Goal: Task Accomplishment & Management: Manage account settings

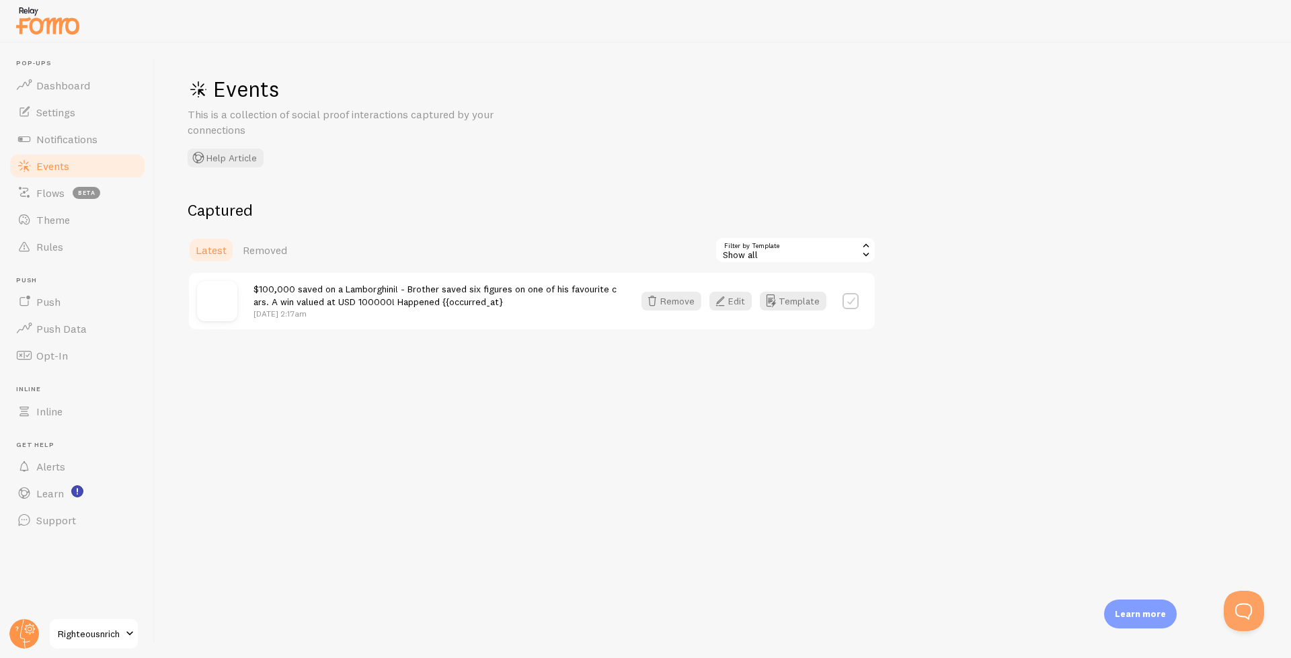
click at [62, 123] on link "Settings" at bounding box center [77, 112] width 138 height 27
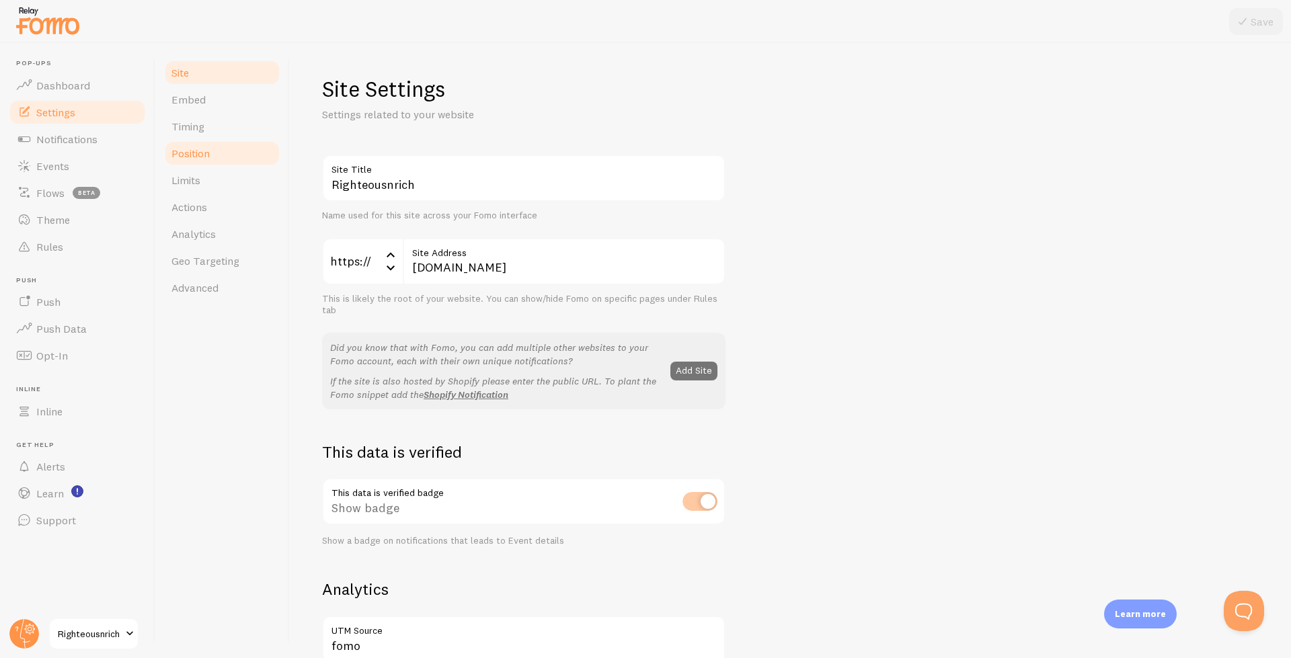
click at [208, 154] on span "Position" at bounding box center [190, 153] width 38 height 13
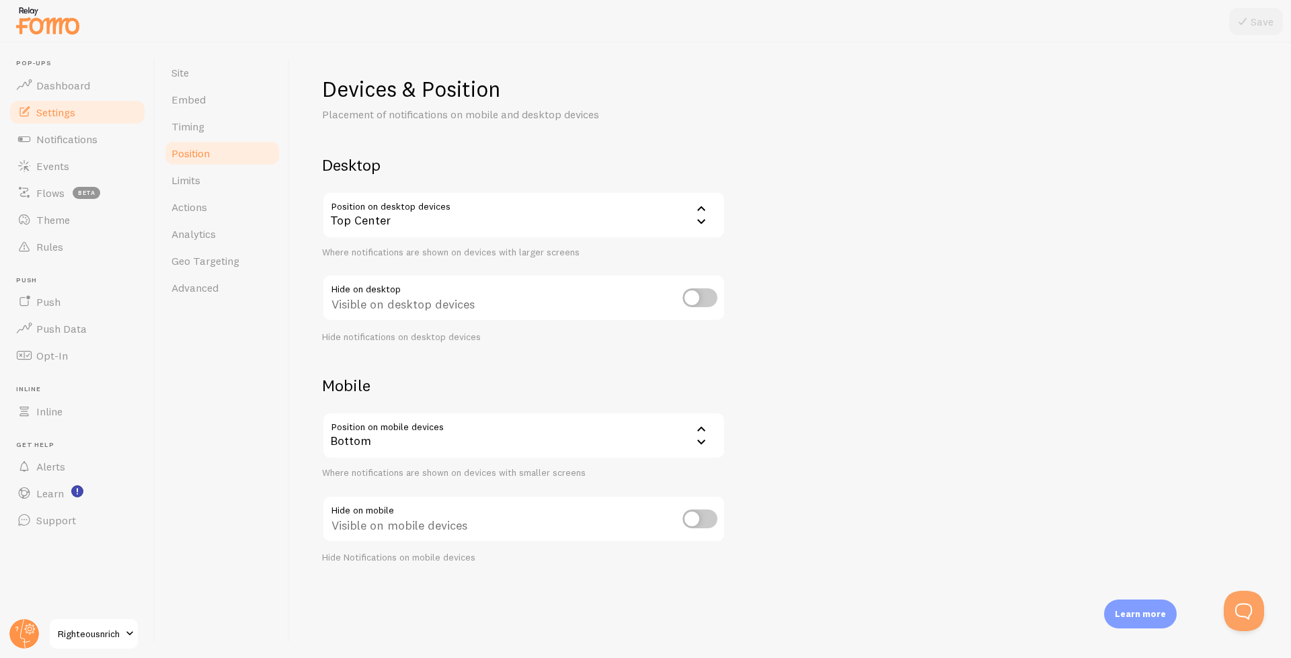
click at [672, 444] on div "Bottom" at bounding box center [523, 435] width 403 height 47
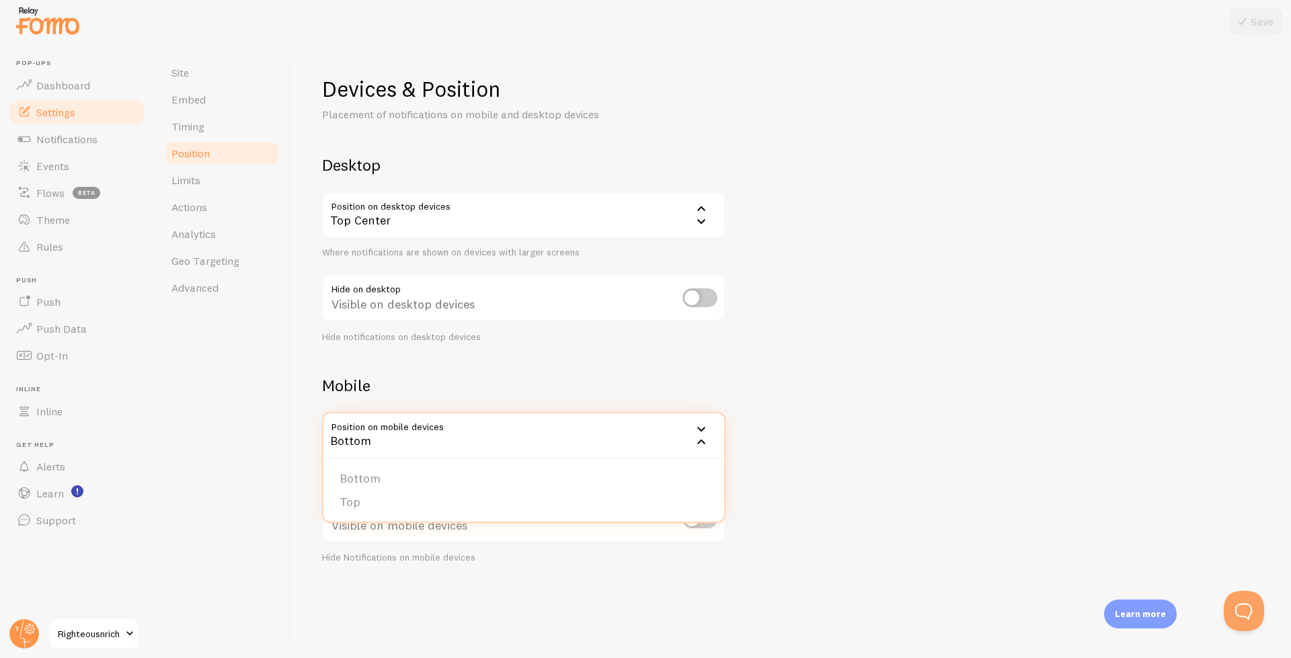
click at [798, 447] on div "Devices & Position Placement of notifications on mobile and desktop devices Des…" at bounding box center [790, 319] width 936 height 489
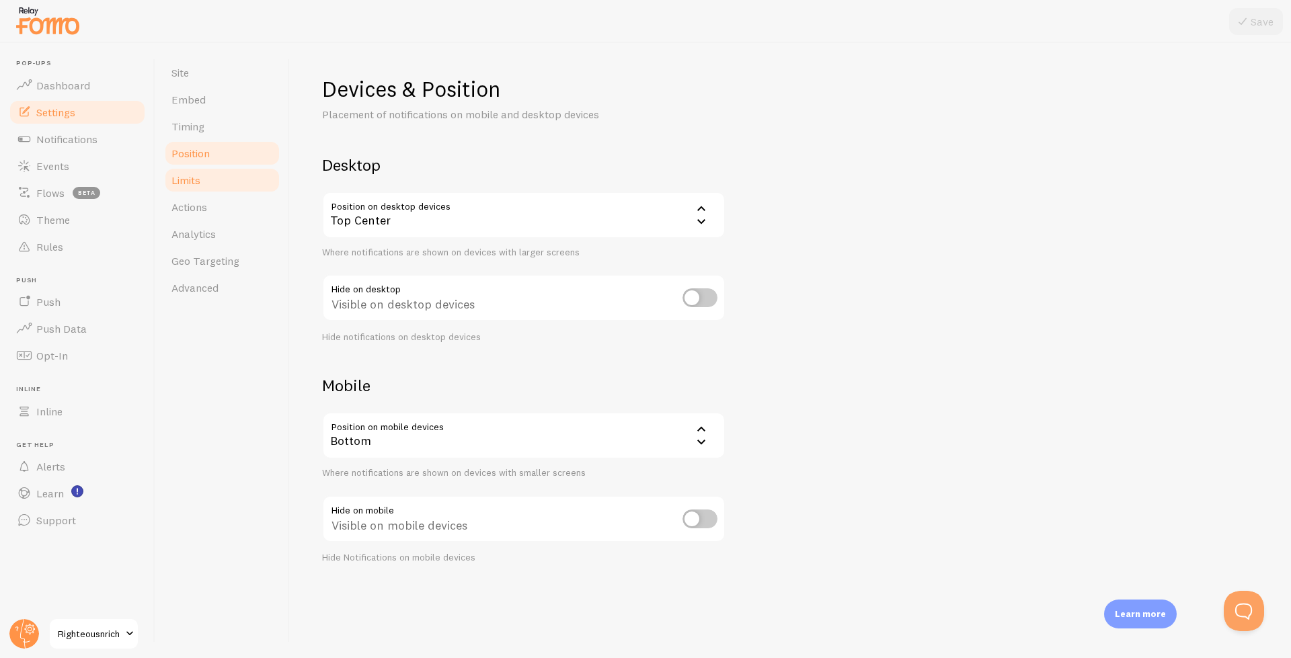
click at [182, 173] on span "Limits" at bounding box center [185, 179] width 29 height 13
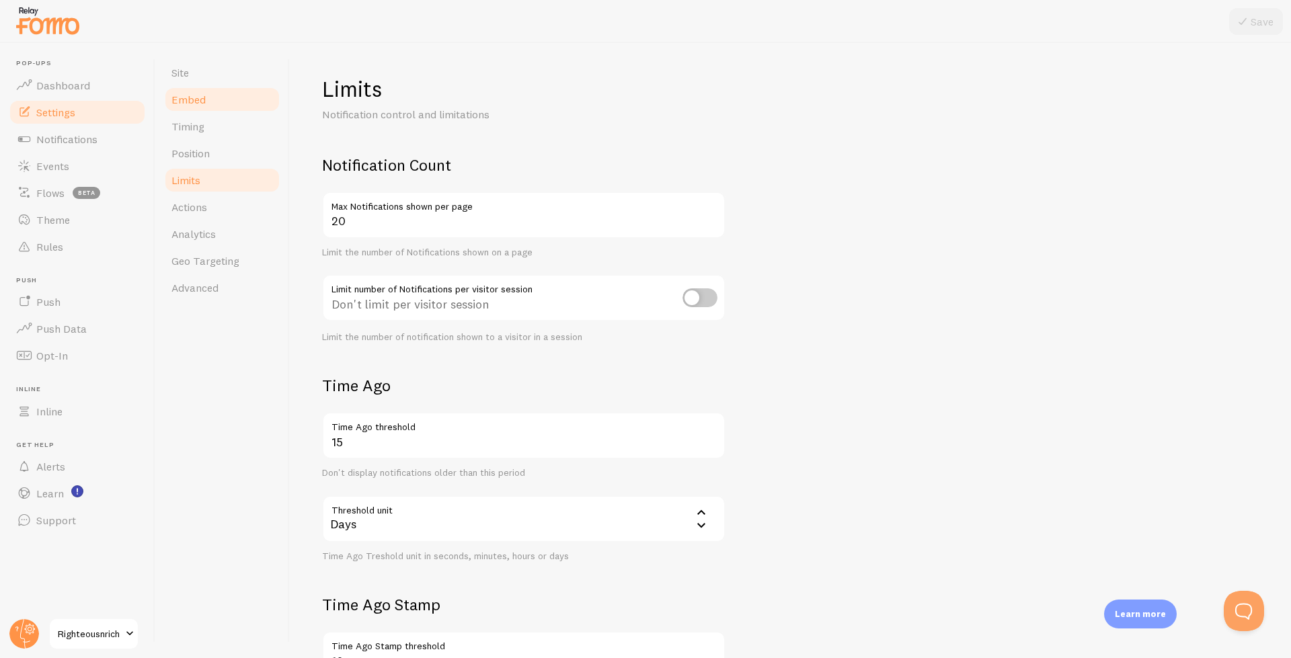
click at [196, 101] on span "Embed" at bounding box center [188, 99] width 34 height 13
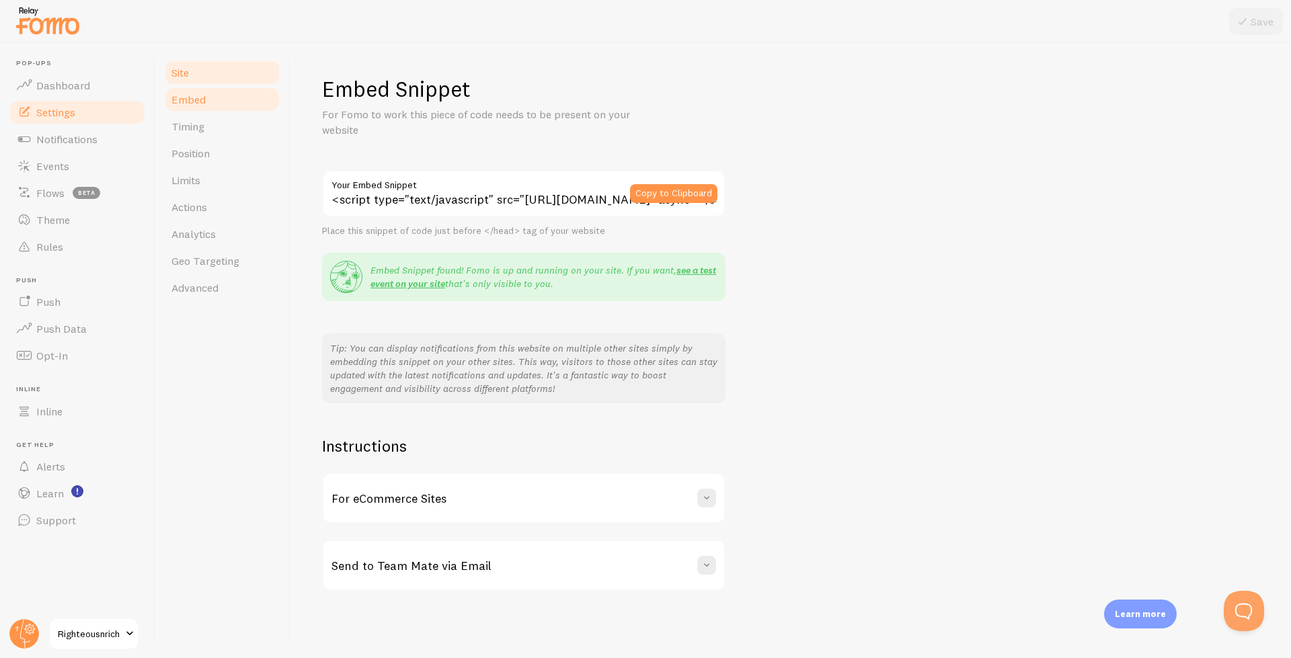
click at [174, 77] on span "Site" at bounding box center [179, 72] width 17 height 13
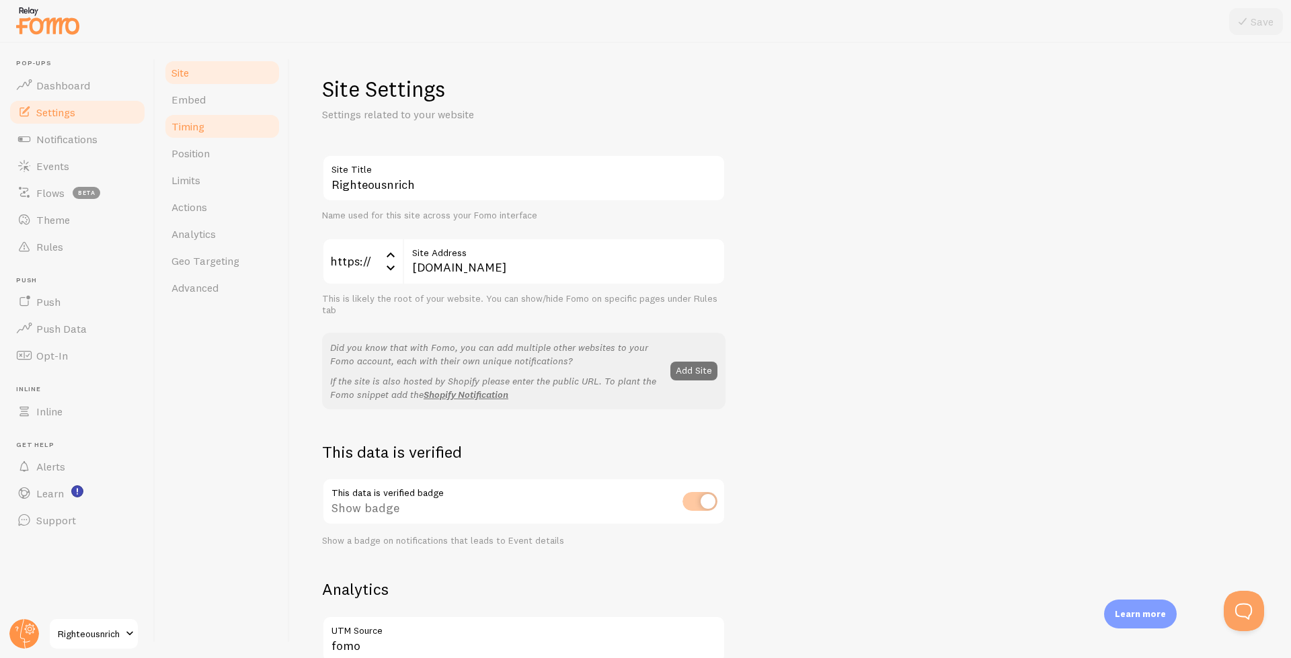
click at [179, 136] on link "Timing" at bounding box center [222, 126] width 118 height 27
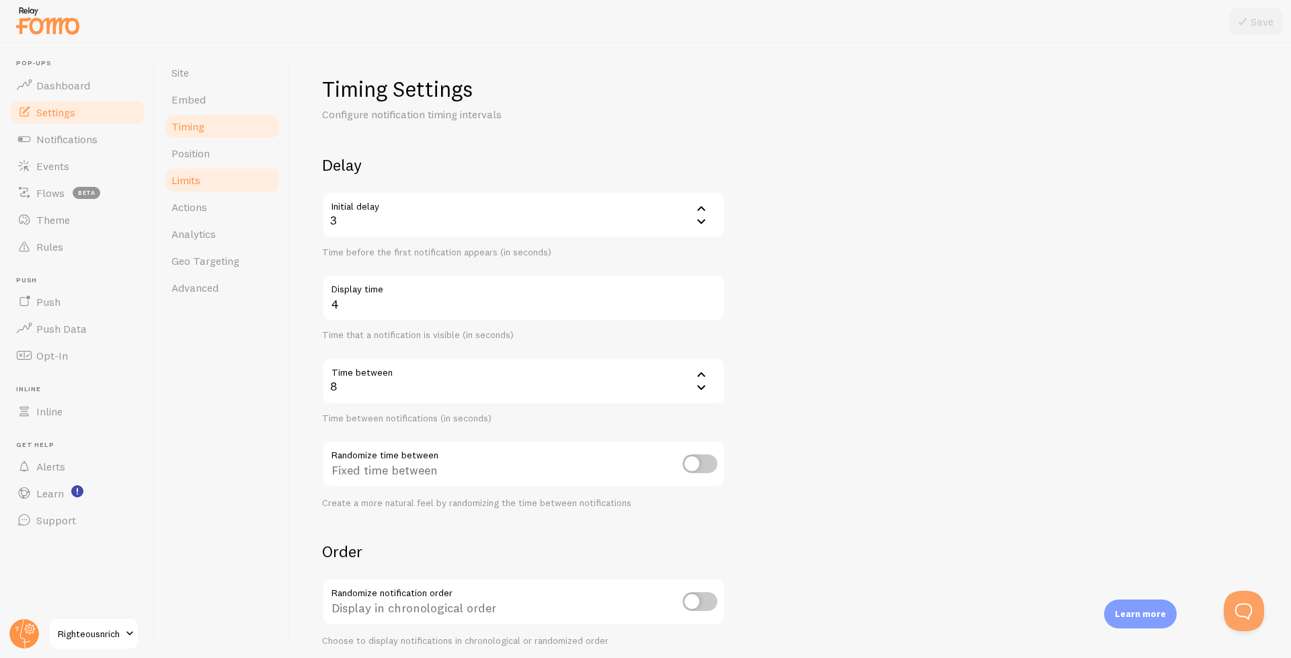
click at [194, 181] on span "Limits" at bounding box center [185, 179] width 29 height 13
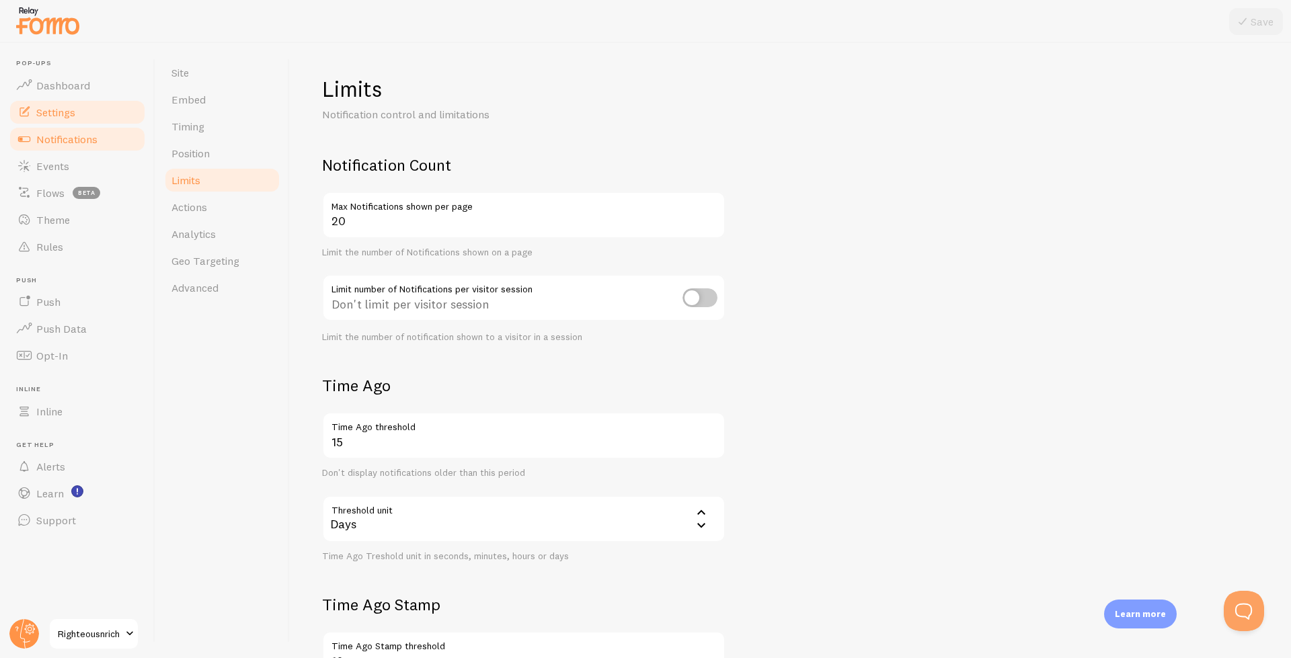
click at [41, 141] on span "Notifications" at bounding box center [66, 138] width 61 height 13
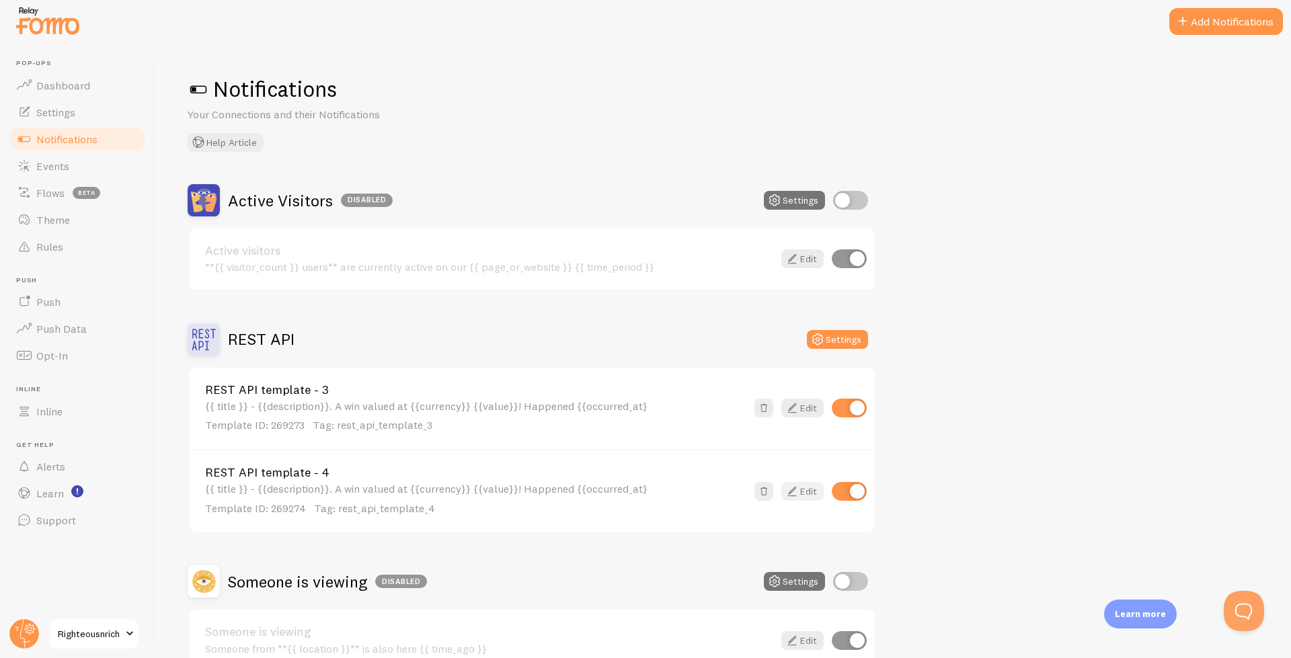
click at [805, 495] on link "Edit" at bounding box center [802, 491] width 42 height 19
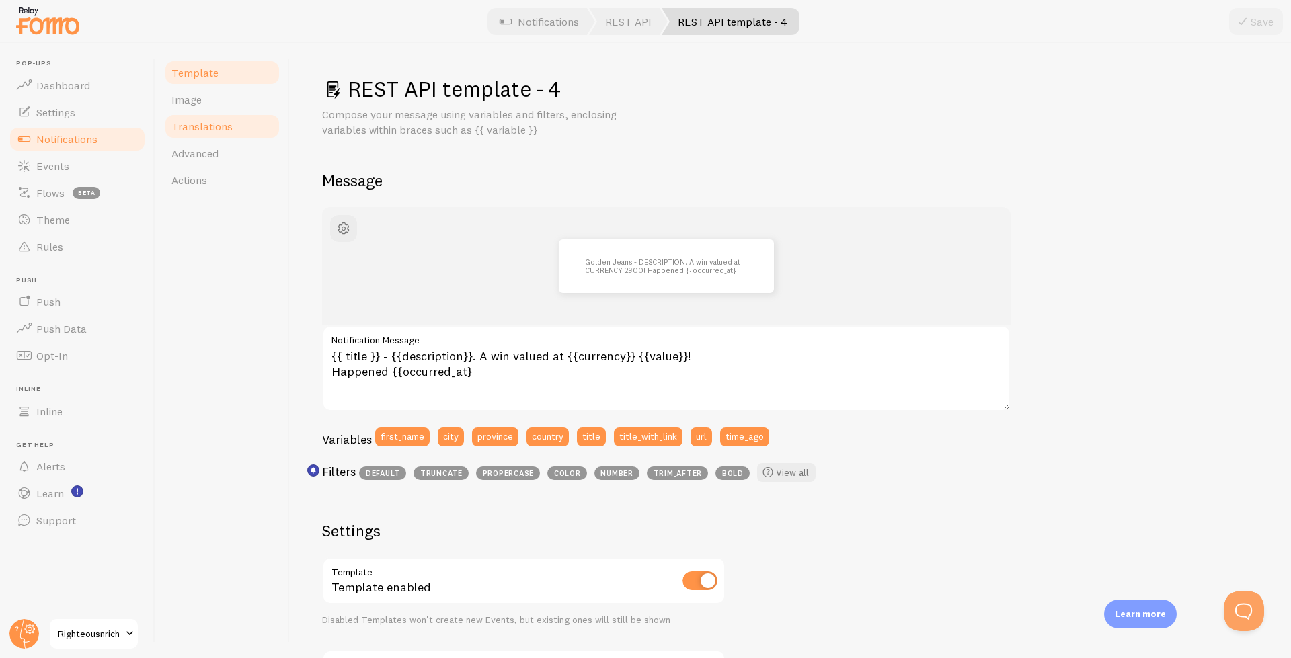
click at [194, 123] on span "Translations" at bounding box center [201, 126] width 61 height 13
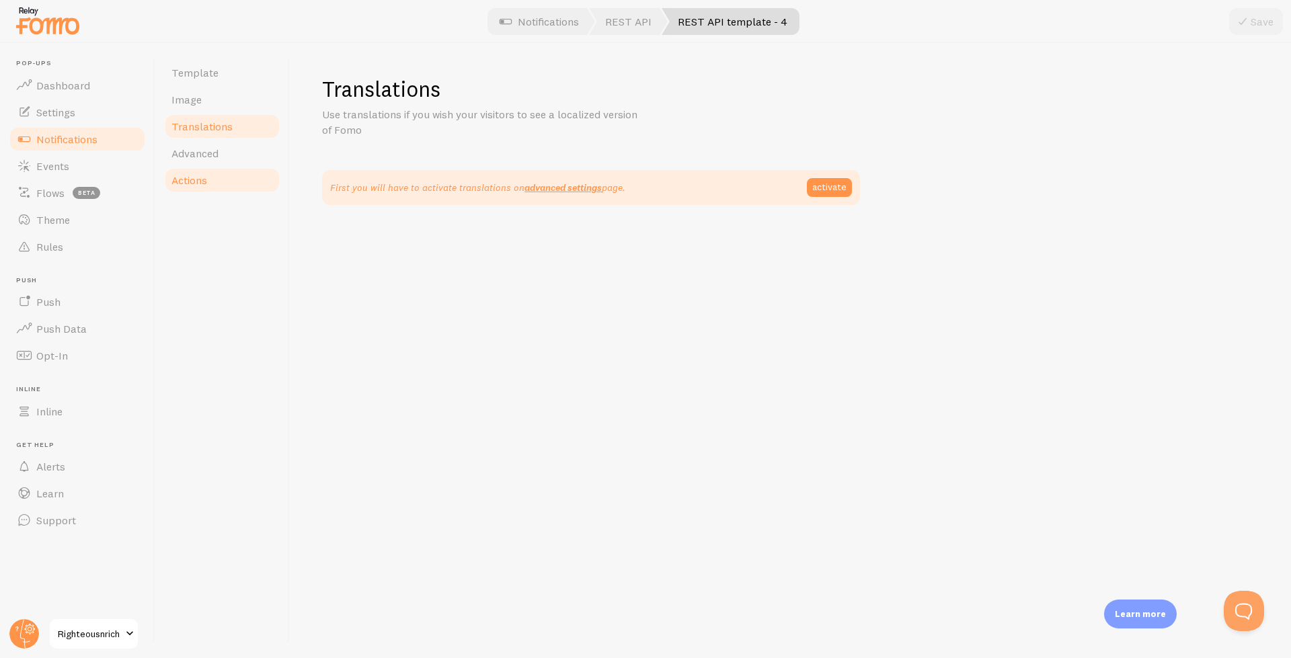
click at [202, 184] on span "Actions" at bounding box center [189, 179] width 36 height 13
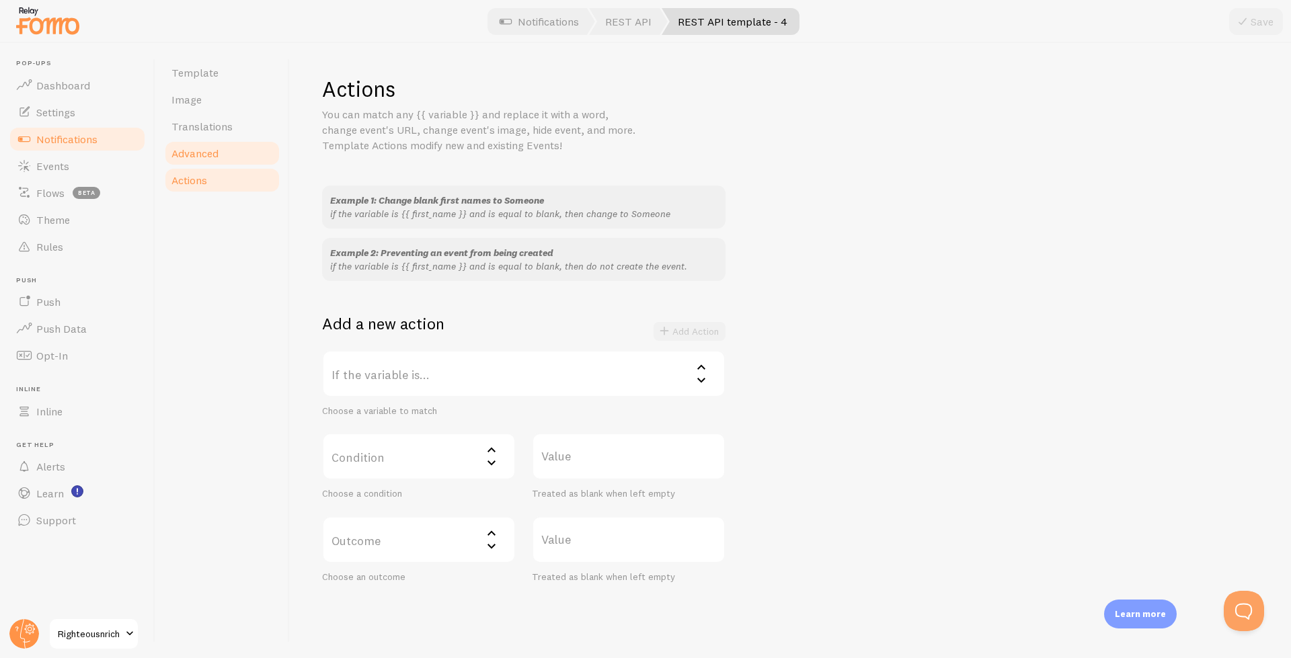
click at [202, 153] on span "Advanced" at bounding box center [194, 153] width 47 height 13
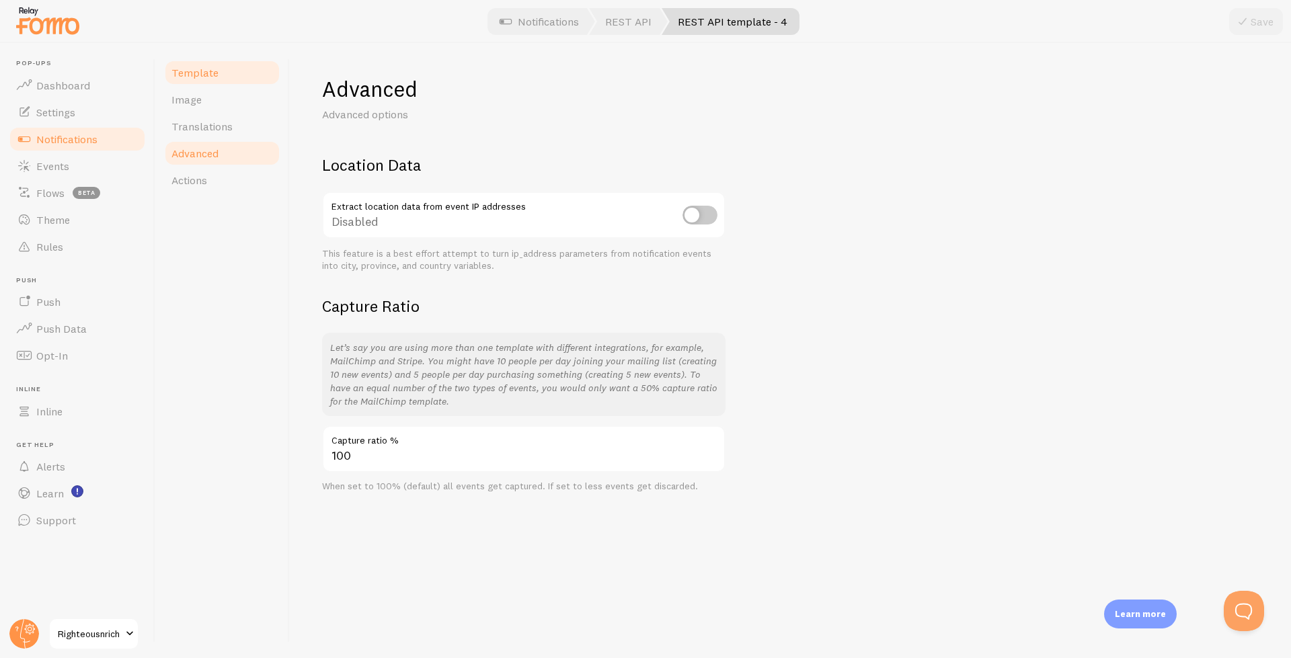
click at [208, 69] on span "Template" at bounding box center [194, 72] width 47 height 13
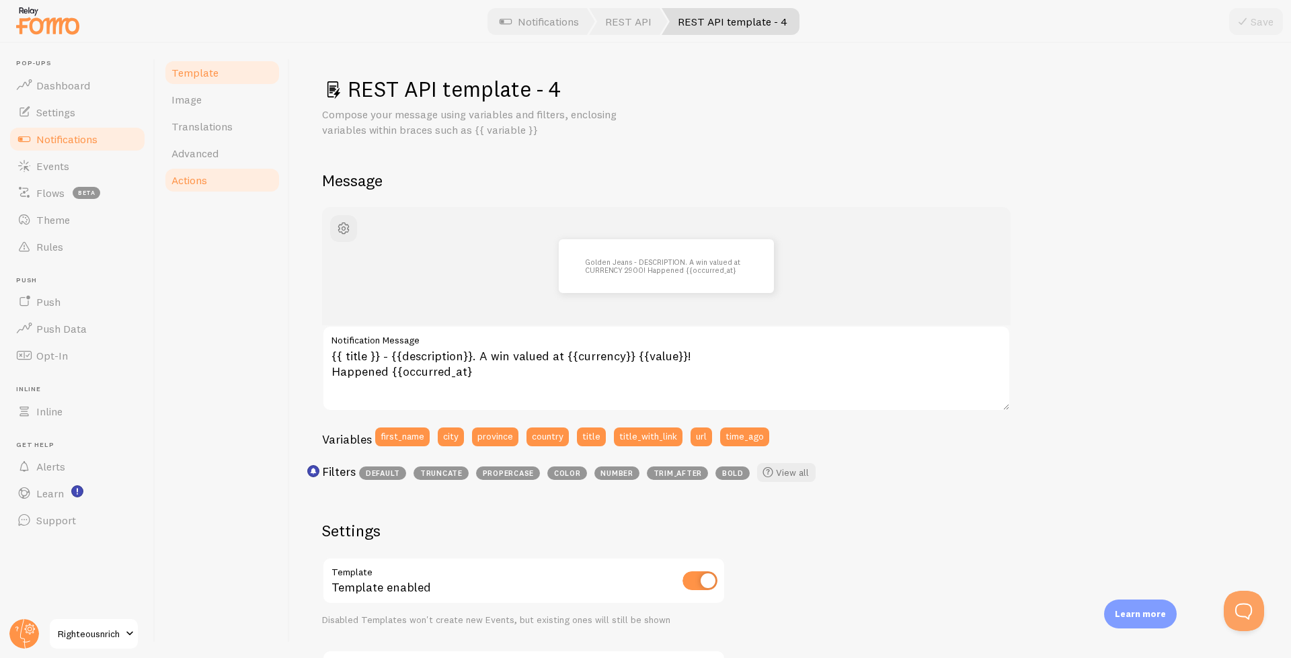
click at [212, 169] on link "Actions" at bounding box center [222, 180] width 118 height 27
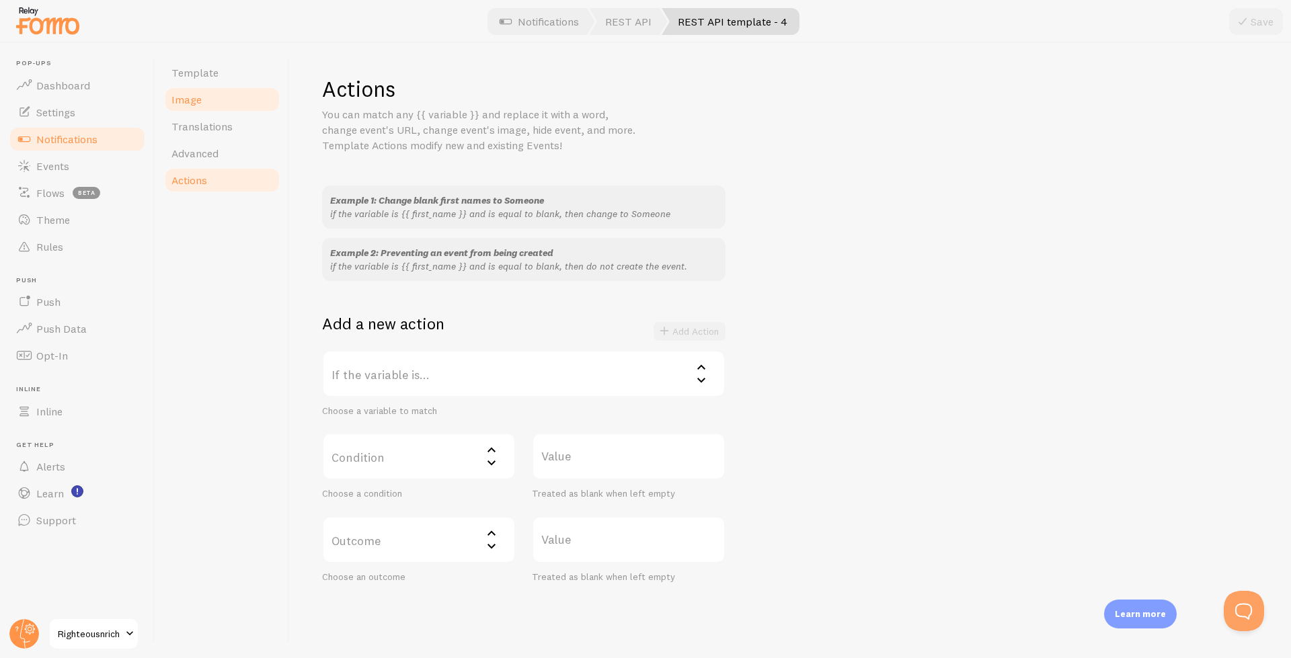
click at [196, 87] on link "Image" at bounding box center [222, 99] width 118 height 27
click at [199, 114] on link "Translations" at bounding box center [222, 126] width 118 height 27
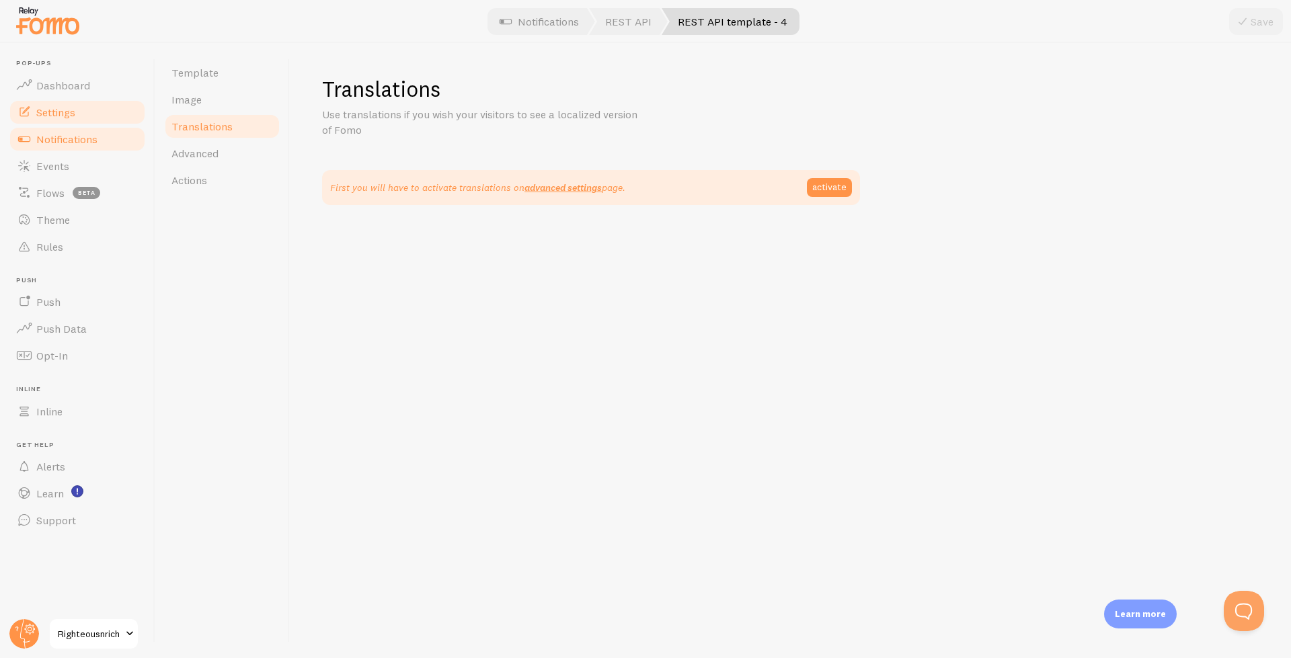
click at [52, 106] on span "Settings" at bounding box center [55, 112] width 39 height 13
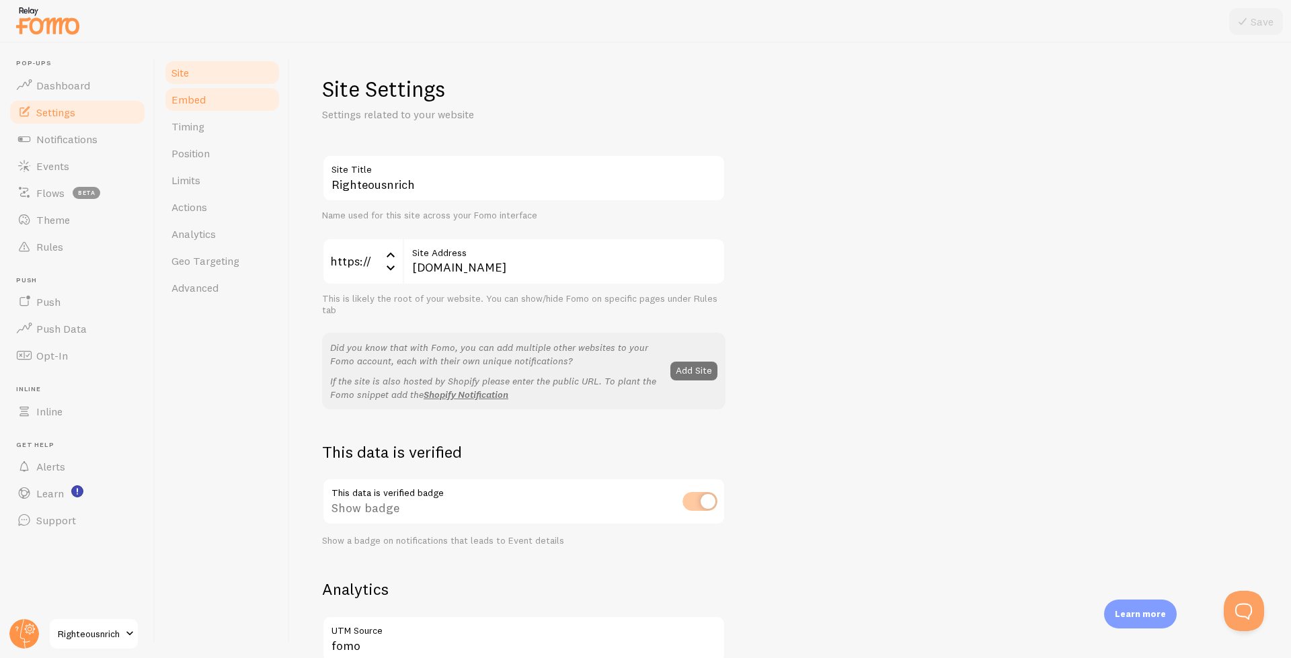
click at [173, 110] on link "Embed" at bounding box center [222, 99] width 118 height 27
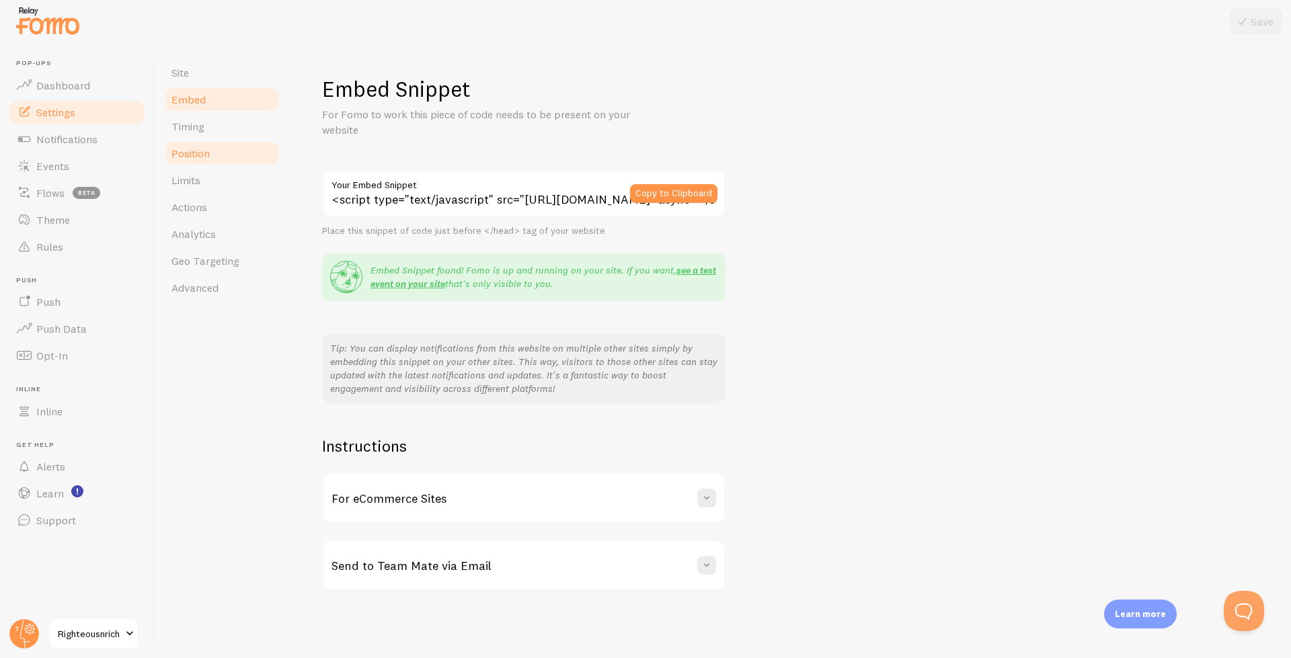
click at [190, 146] on link "Position" at bounding box center [222, 153] width 118 height 27
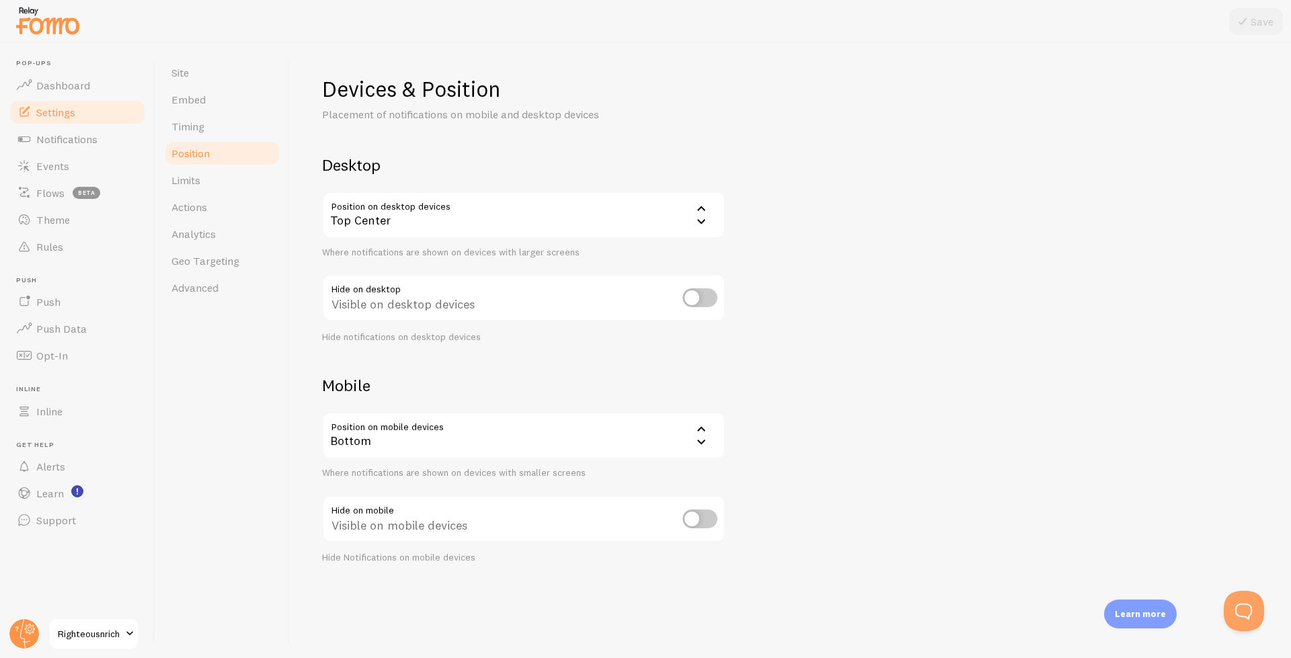
click at [377, 234] on div "Top Center" at bounding box center [523, 215] width 403 height 47
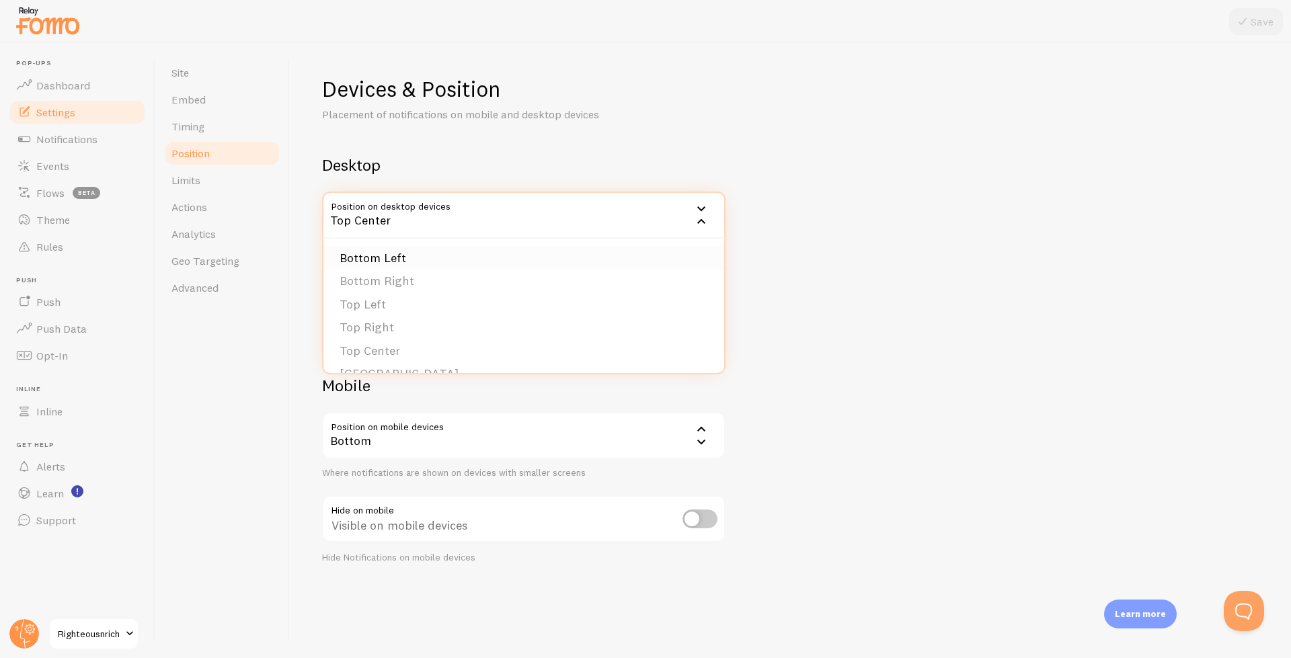
click at [364, 263] on li "Bottom Left" at bounding box center [523, 259] width 401 height 24
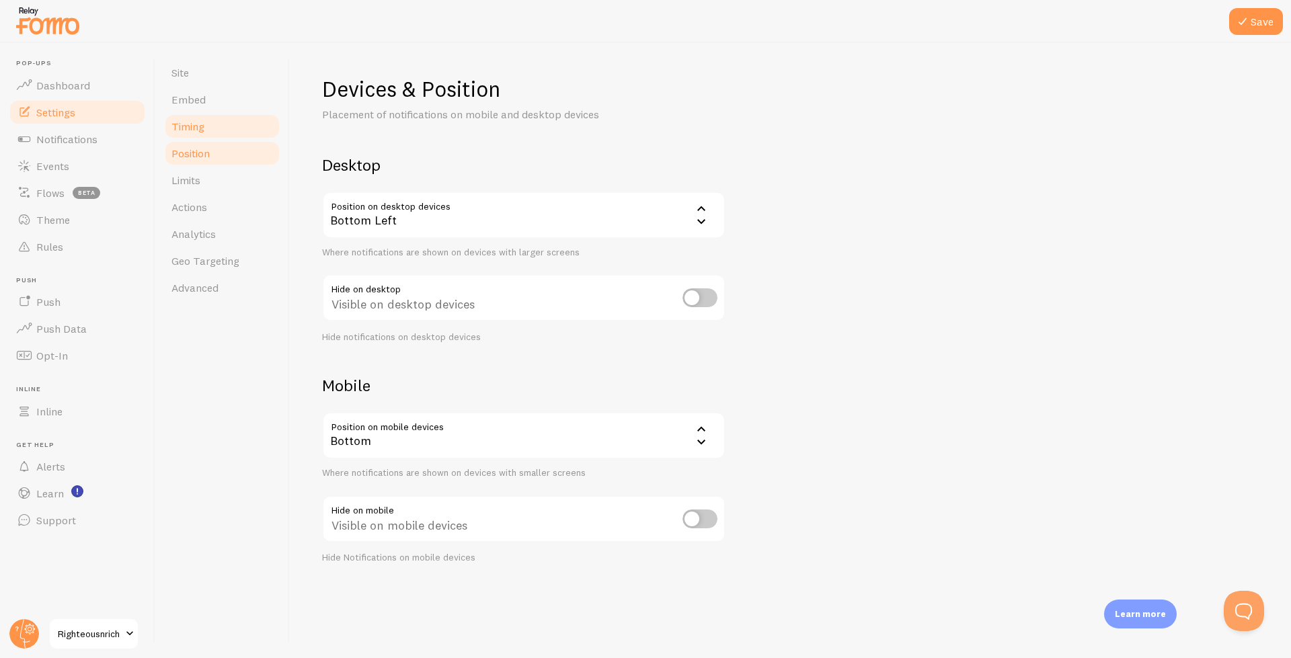
click at [198, 136] on link "Timing" at bounding box center [222, 126] width 118 height 27
click at [1251, 25] on button "Save" at bounding box center [1256, 21] width 54 height 27
click at [197, 126] on span "Timing" at bounding box center [187, 126] width 33 height 13
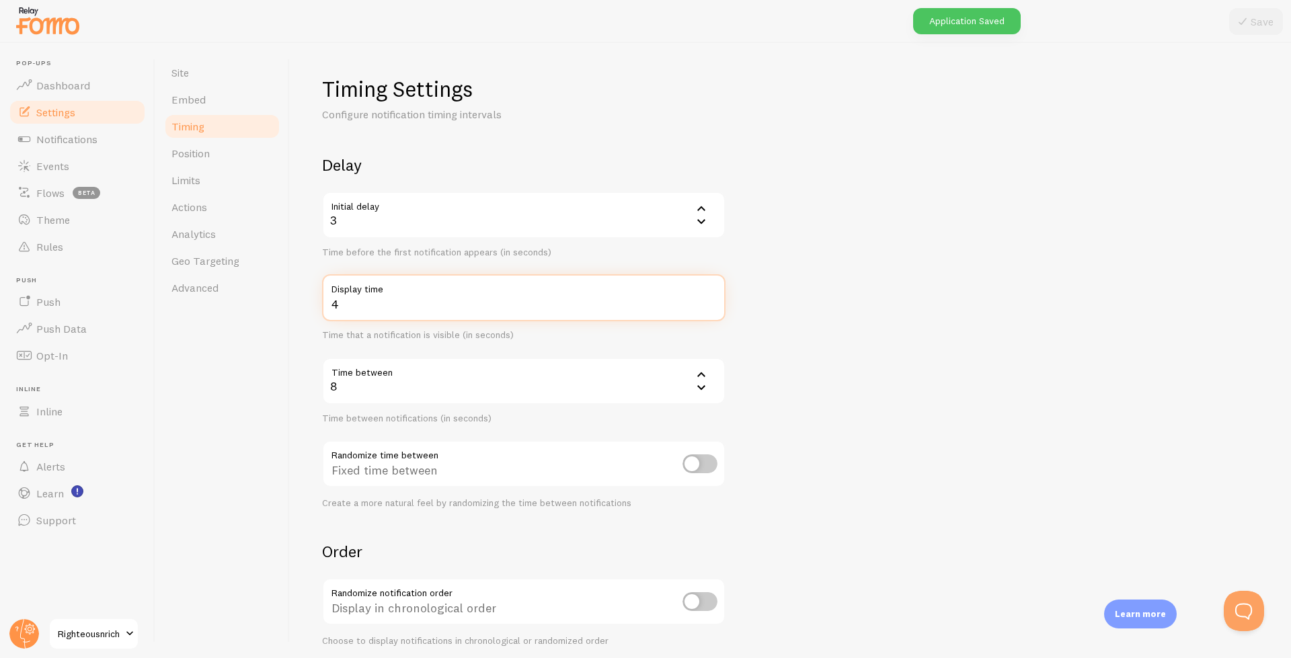
click at [409, 305] on input "4" at bounding box center [523, 297] width 403 height 47
type input "6"
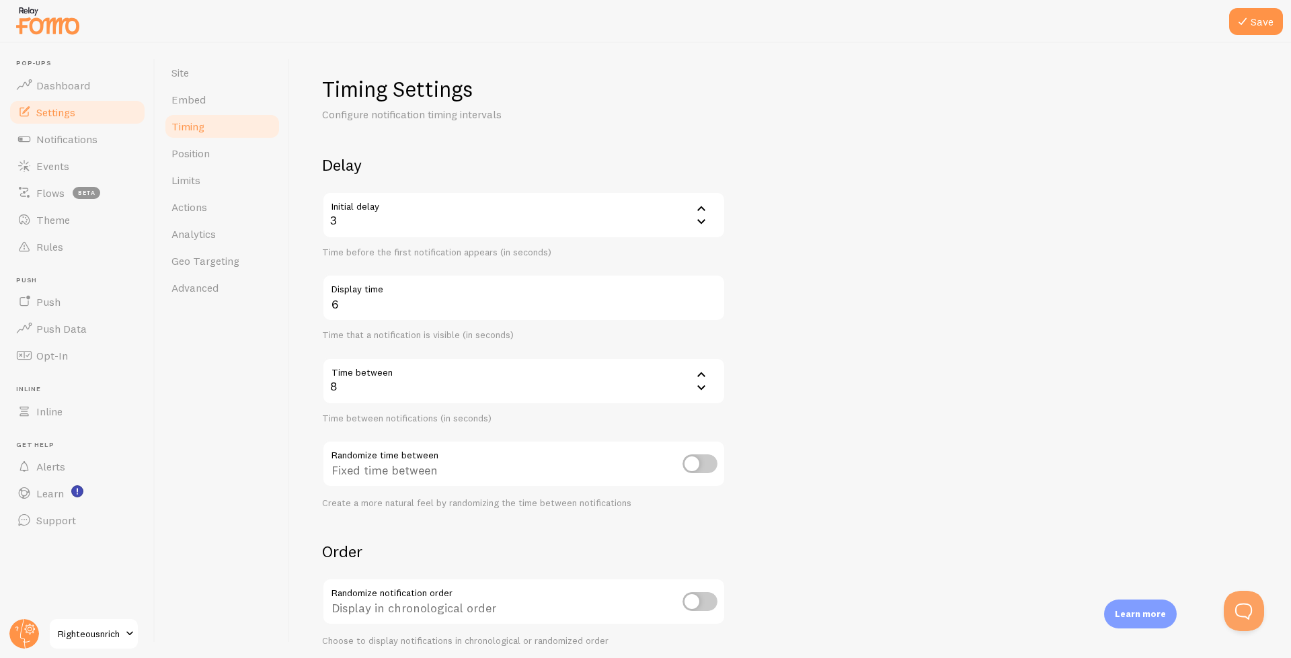
click at [826, 373] on form "Delay Initial delay 3 3 1 2 3 4 5 Time before the first notification appears (i…" at bounding box center [790, 443] width 936 height 577
click at [426, 315] on input "6" at bounding box center [523, 297] width 403 height 47
click at [411, 234] on div "3" at bounding box center [523, 215] width 403 height 47
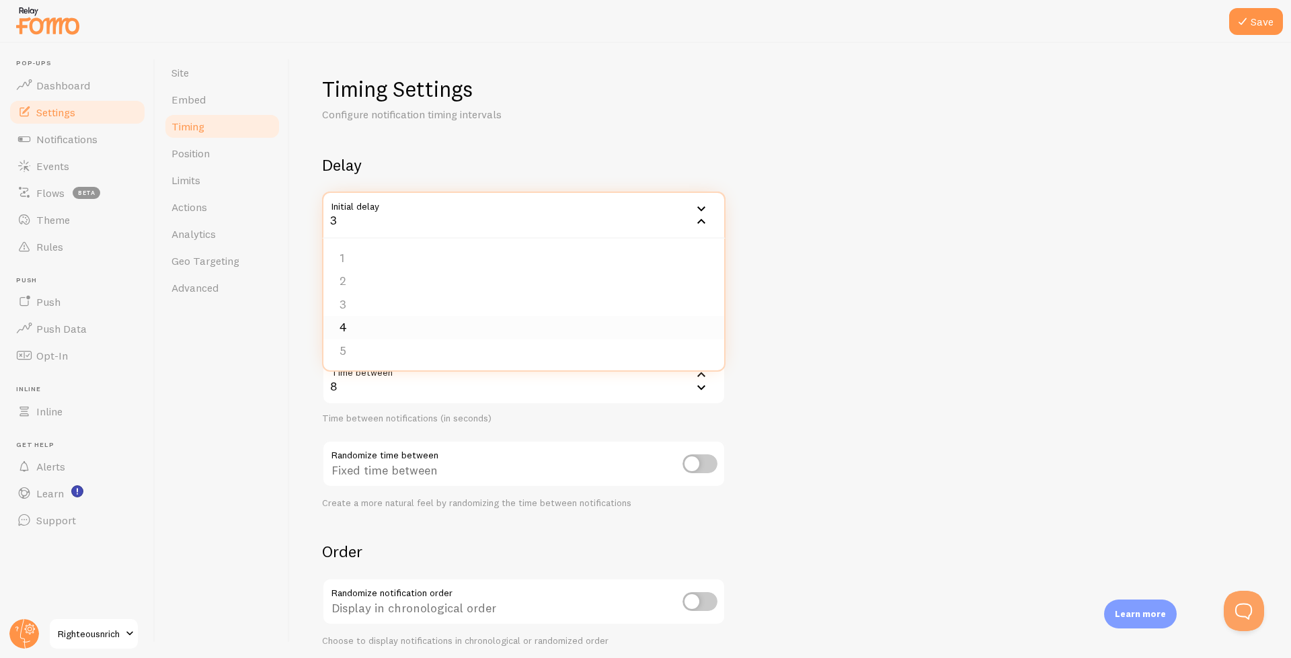
click at [388, 331] on li "4" at bounding box center [523, 328] width 401 height 24
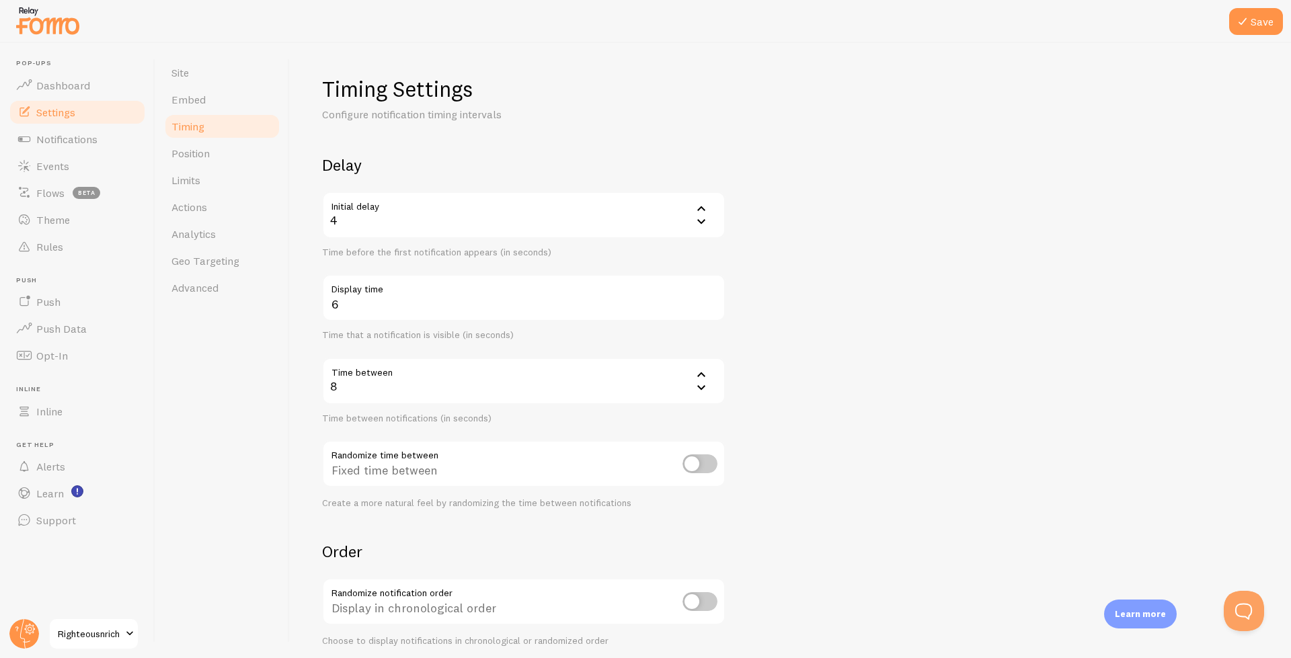
click at [392, 379] on div "8" at bounding box center [523, 381] width 403 height 47
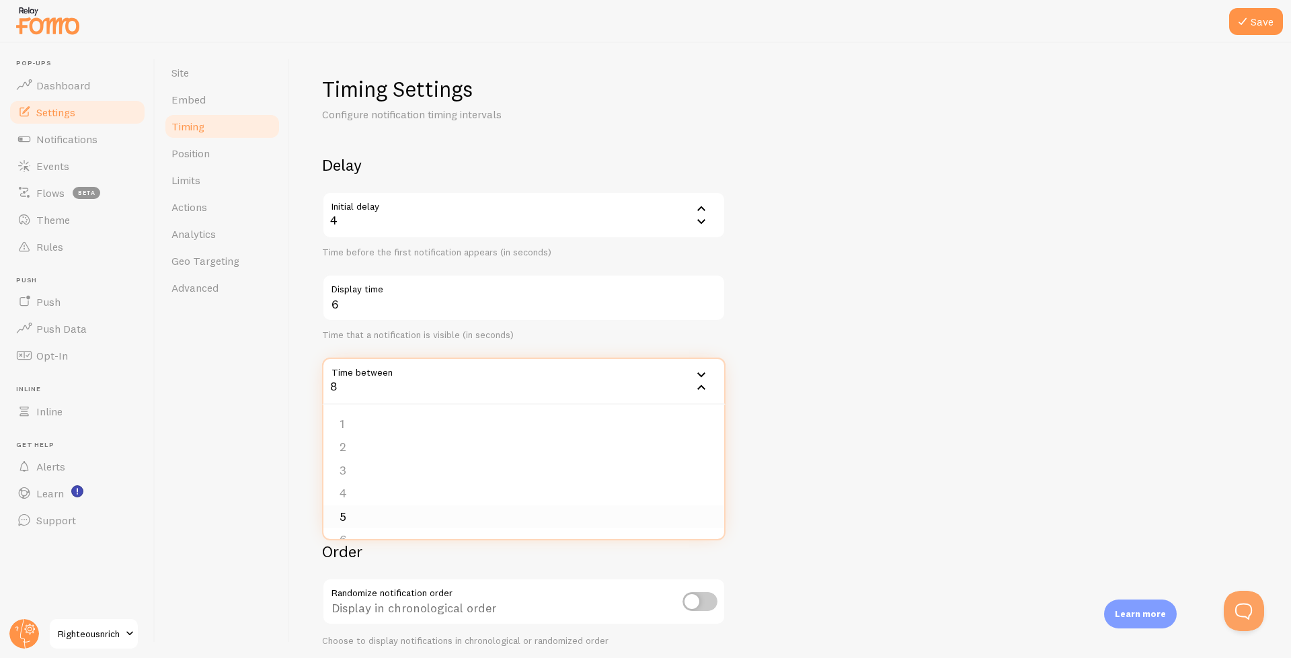
scroll to position [93, 0]
click at [354, 449] on li "6" at bounding box center [523, 448] width 401 height 24
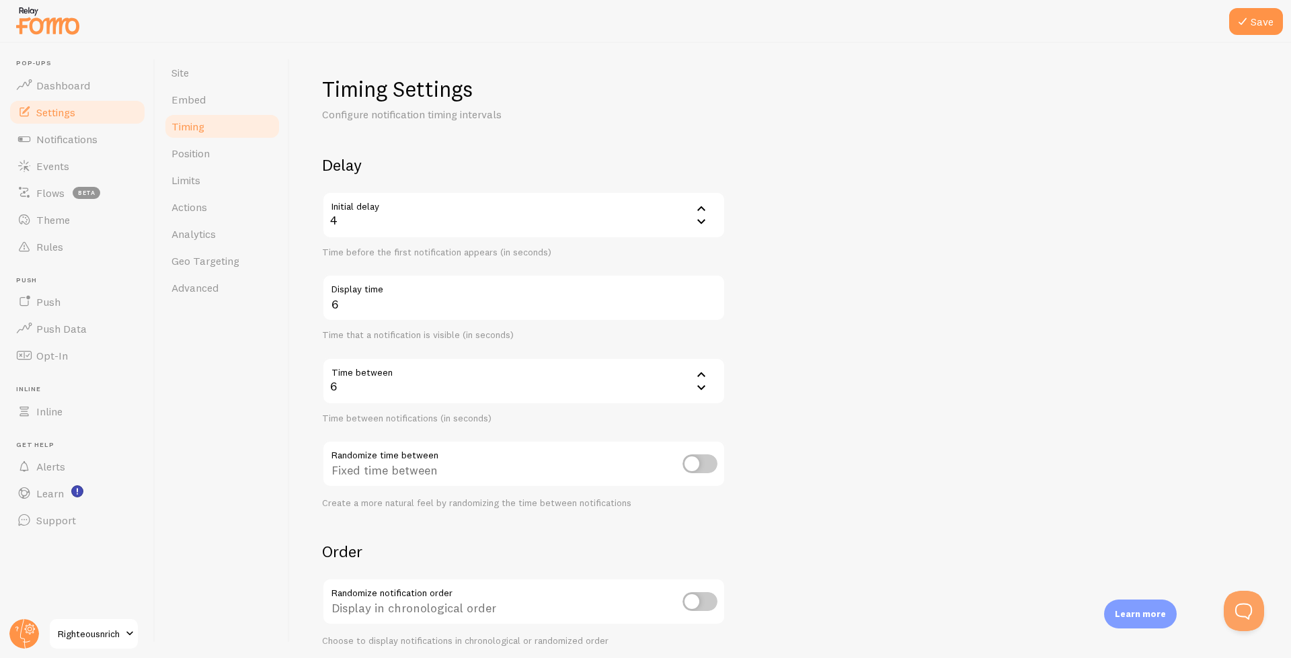
scroll to position [138, 0]
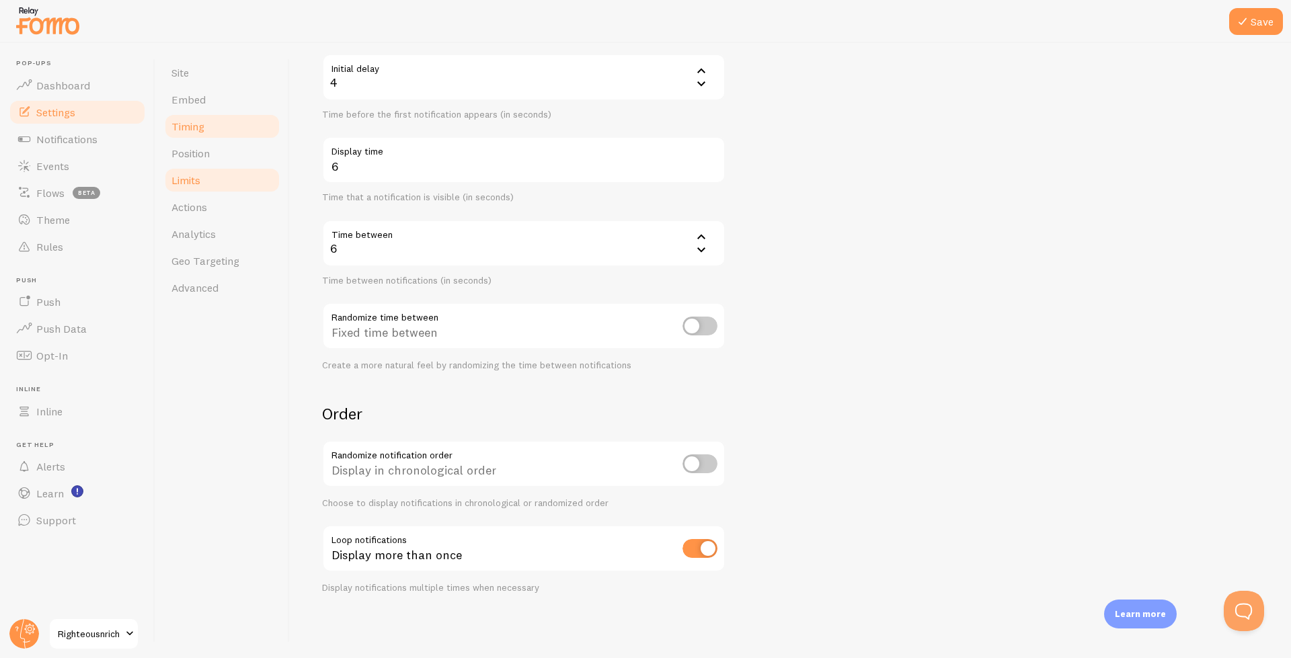
click at [218, 182] on link "Limits" at bounding box center [222, 180] width 118 height 27
click at [1268, 38] on div at bounding box center [645, 21] width 1291 height 43
click at [1254, 26] on button "Save" at bounding box center [1256, 21] width 54 height 27
click at [191, 198] on link "Actions" at bounding box center [222, 207] width 118 height 27
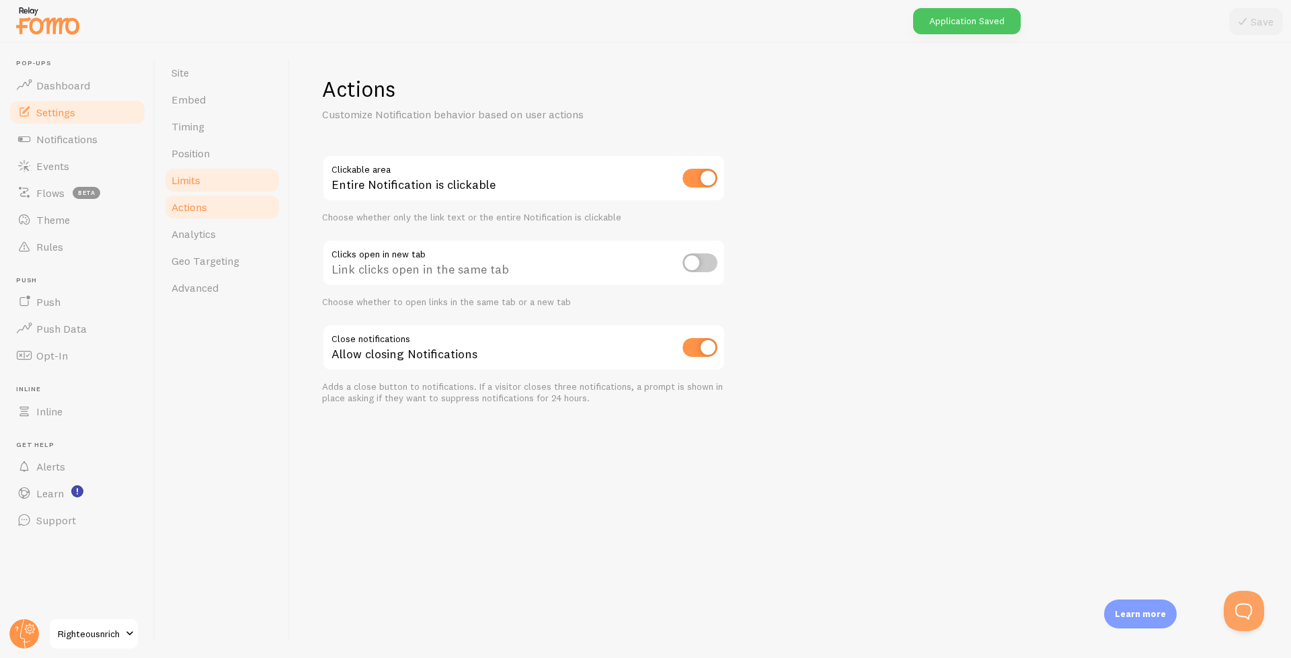
click at [177, 179] on span "Limits" at bounding box center [185, 179] width 29 height 13
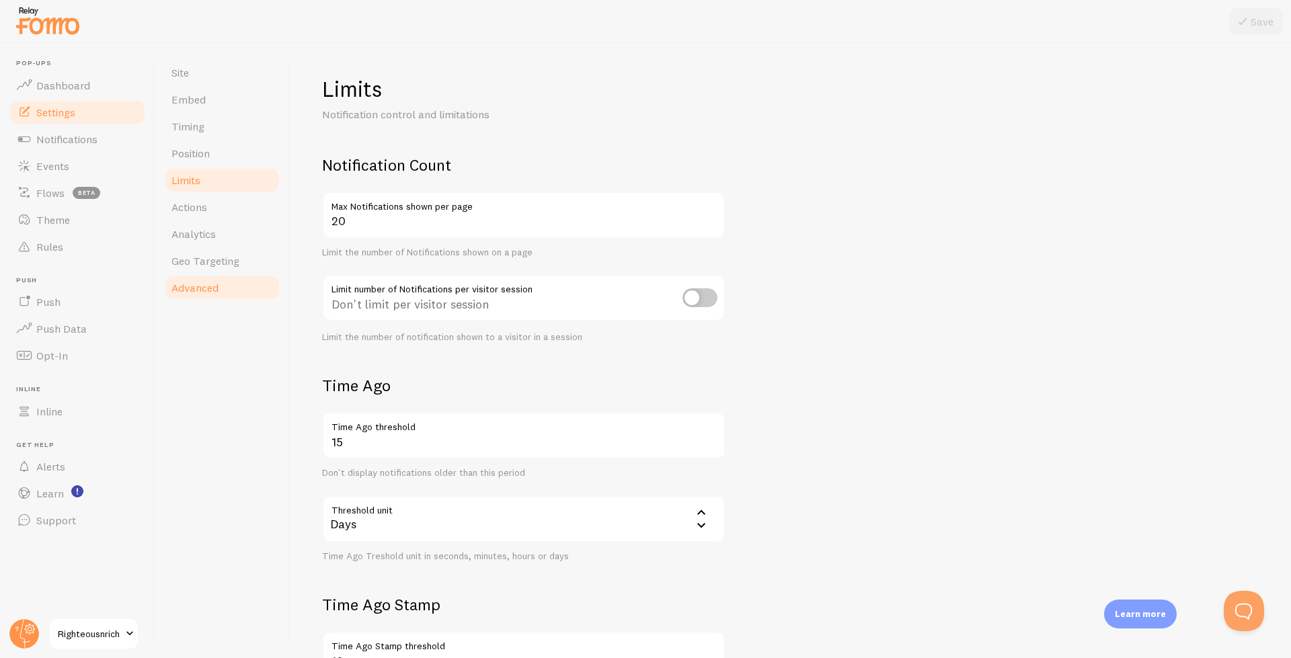
click at [216, 280] on link "Advanced" at bounding box center [222, 287] width 118 height 27
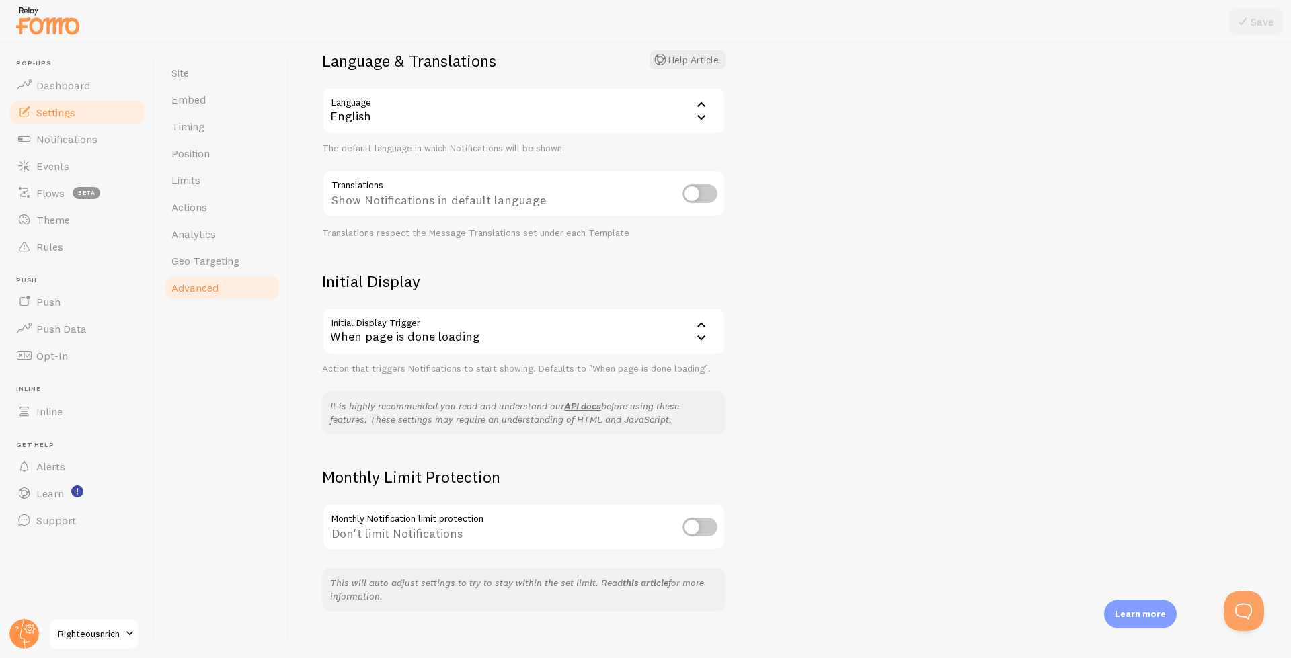
scroll to position [122, 0]
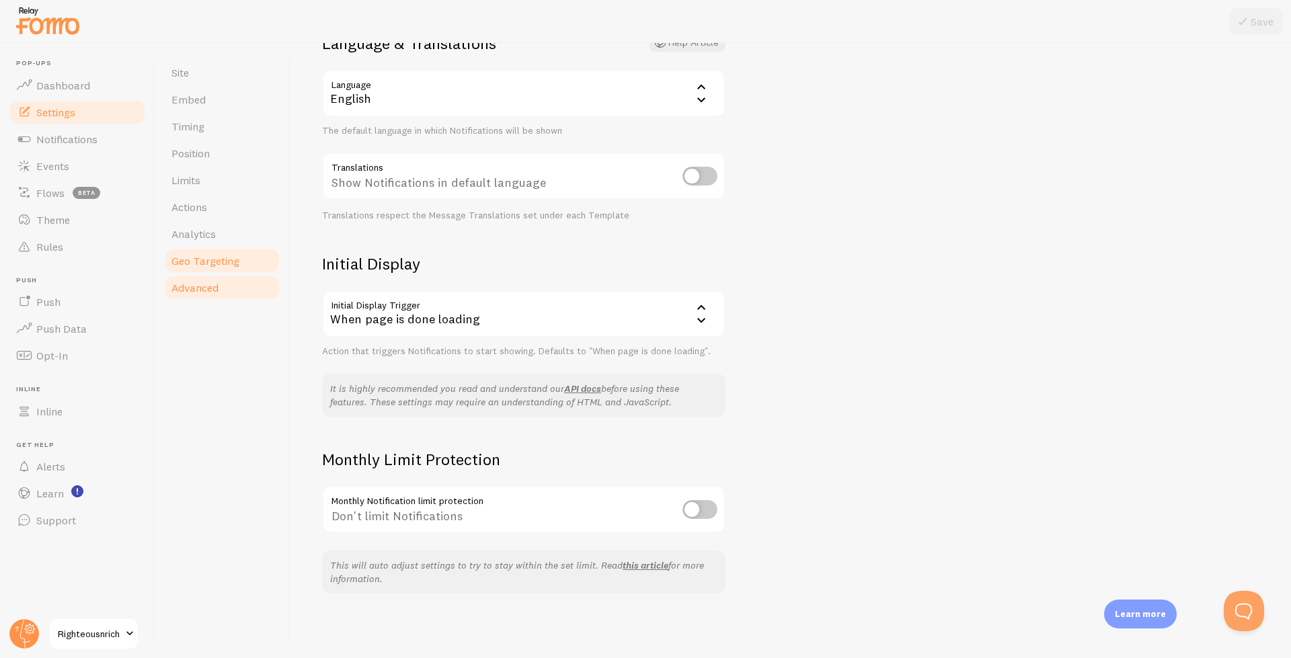
click at [237, 254] on span "Geo Targeting" at bounding box center [205, 260] width 68 height 13
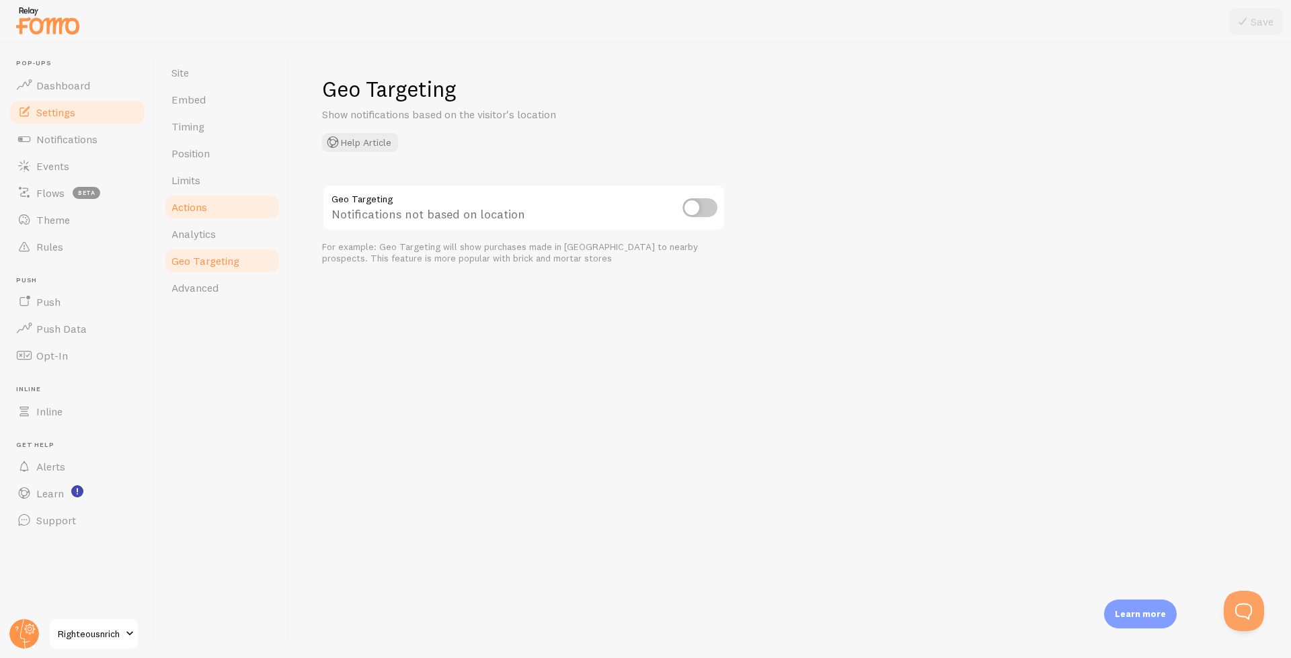
click at [200, 216] on link "Actions" at bounding box center [222, 207] width 118 height 27
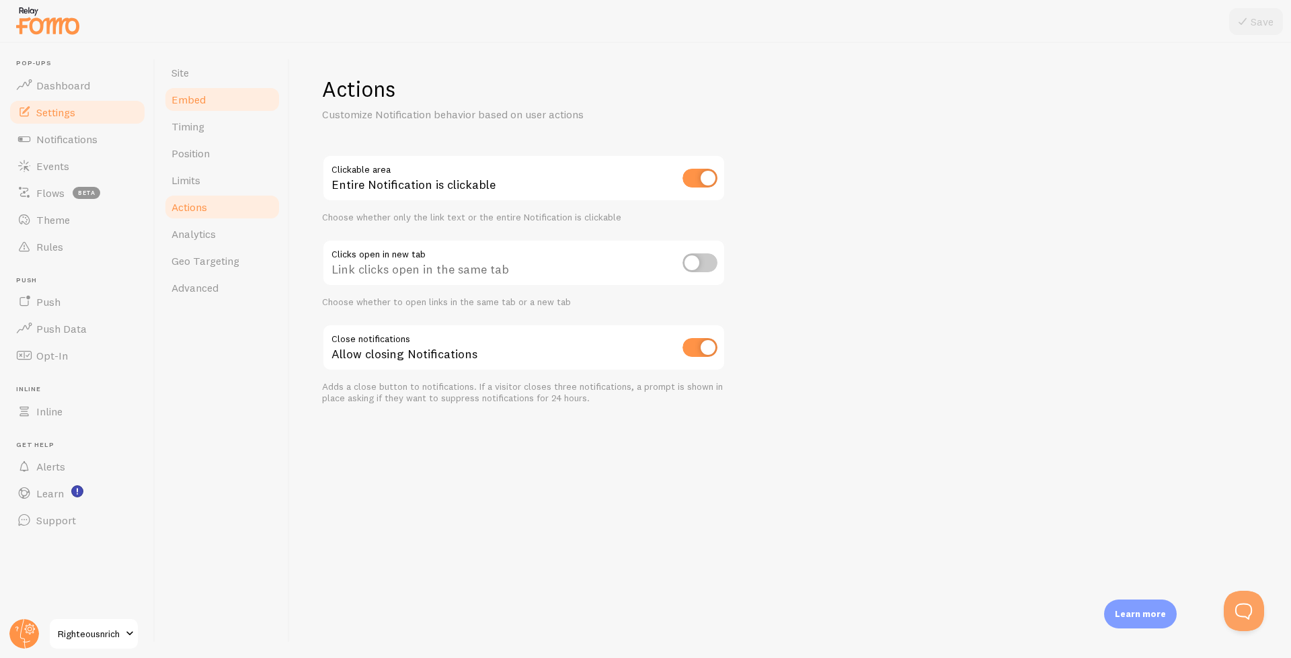
click at [177, 109] on link "Embed" at bounding box center [222, 99] width 118 height 27
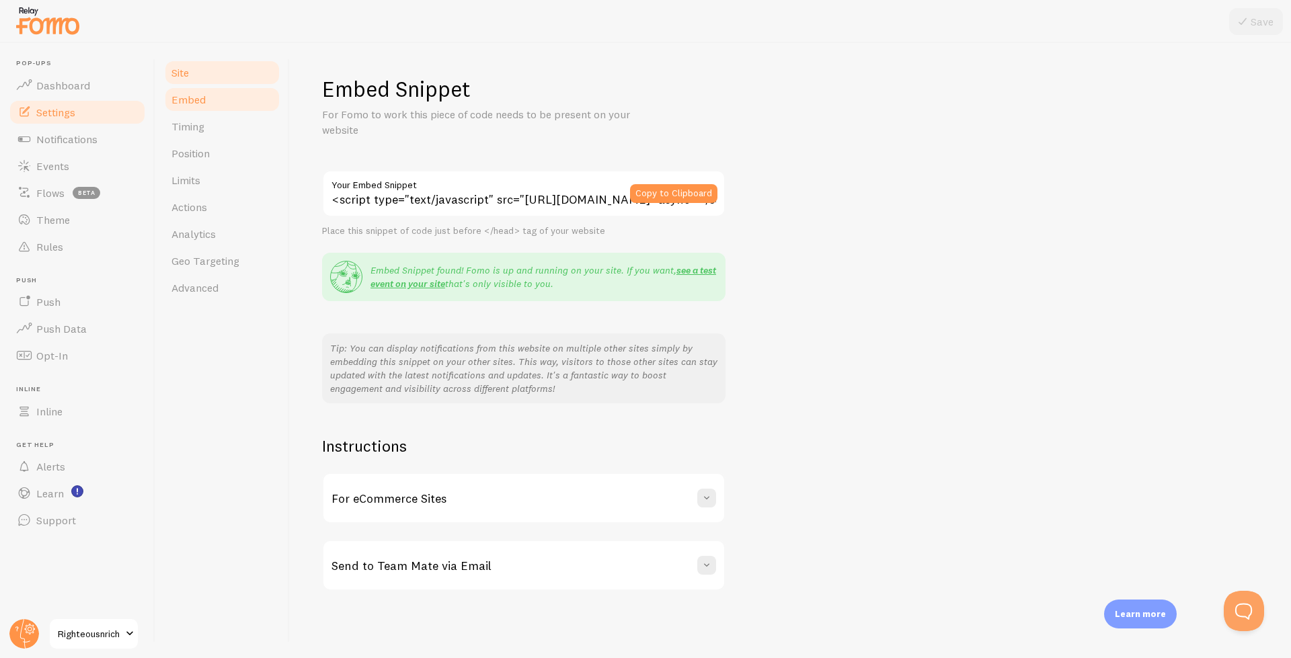
click at [186, 77] on span "Site" at bounding box center [179, 72] width 17 height 13
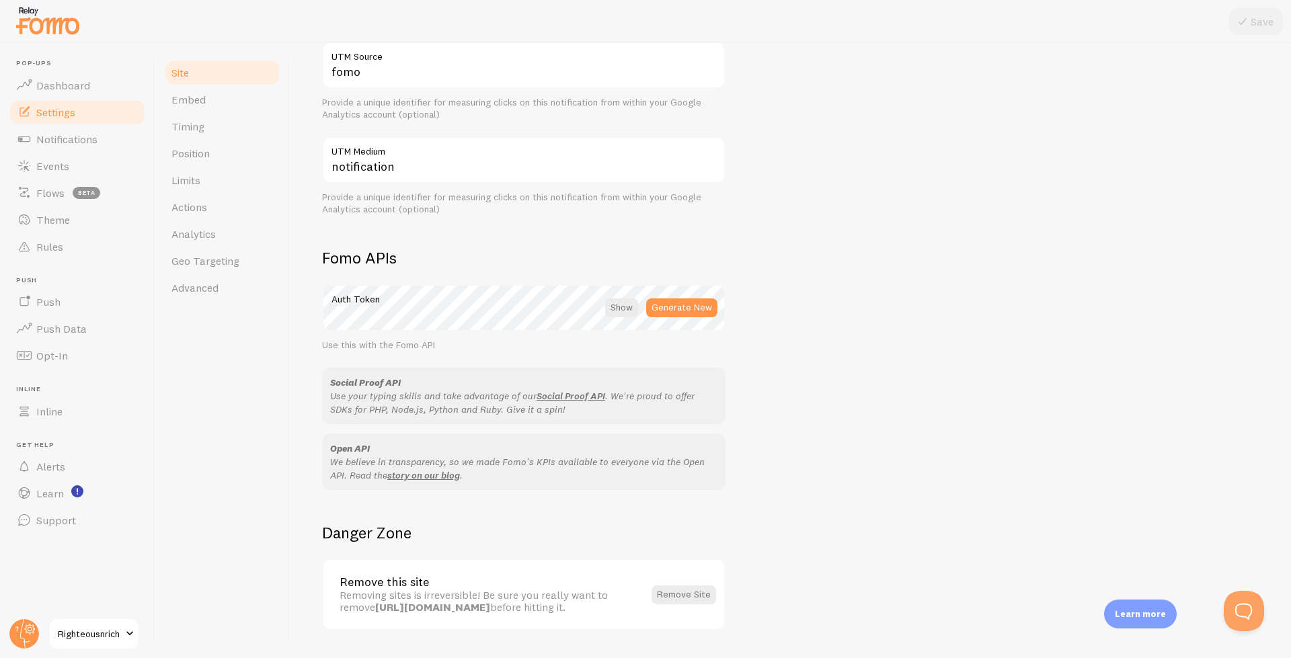
scroll to position [611, 0]
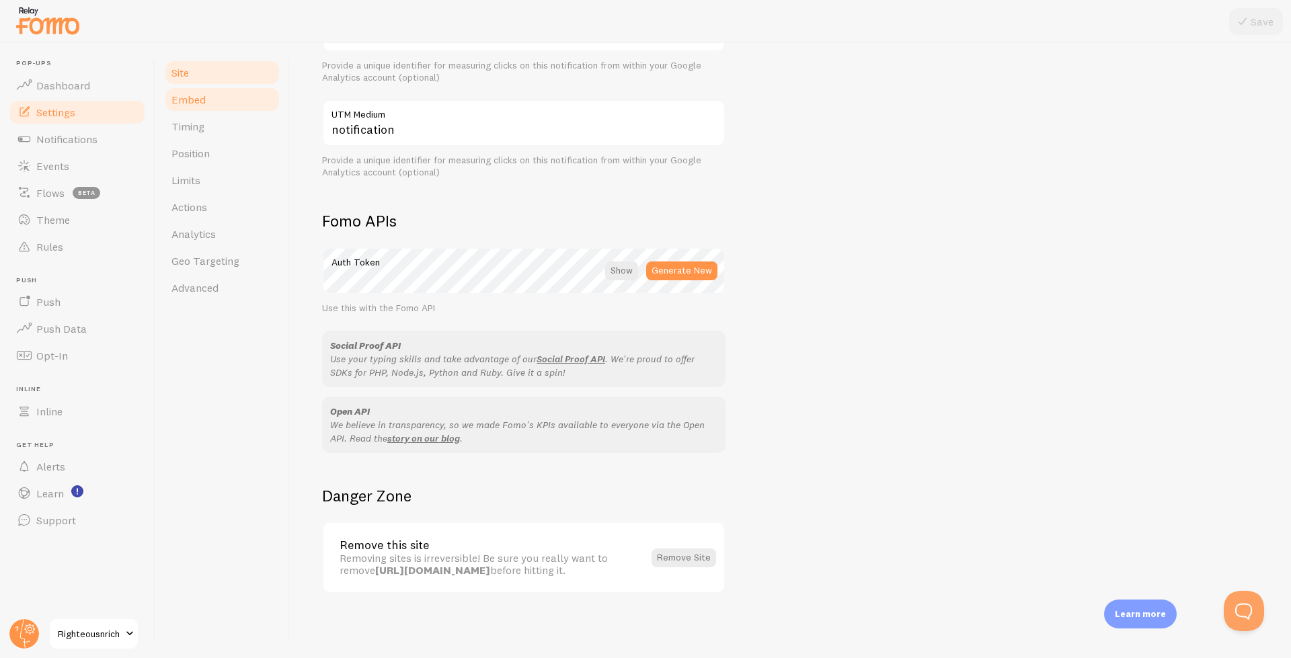
click at [203, 102] on span "Embed" at bounding box center [188, 99] width 34 height 13
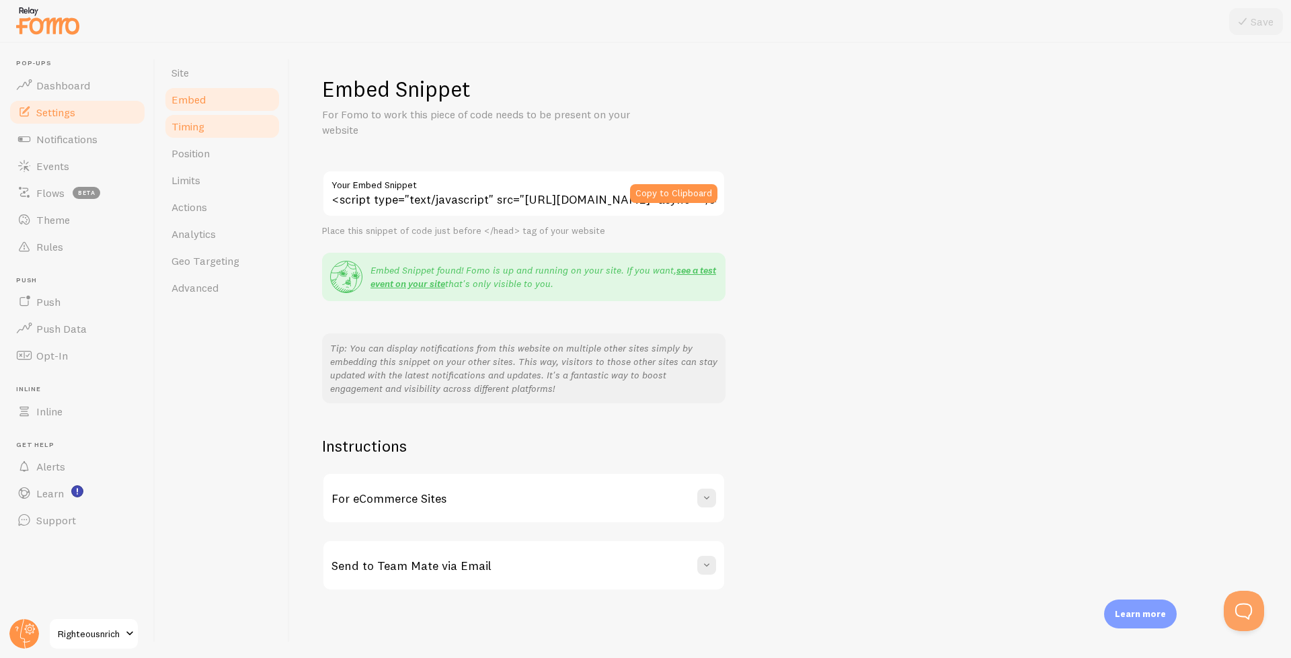
click at [184, 127] on span "Timing" at bounding box center [187, 126] width 33 height 13
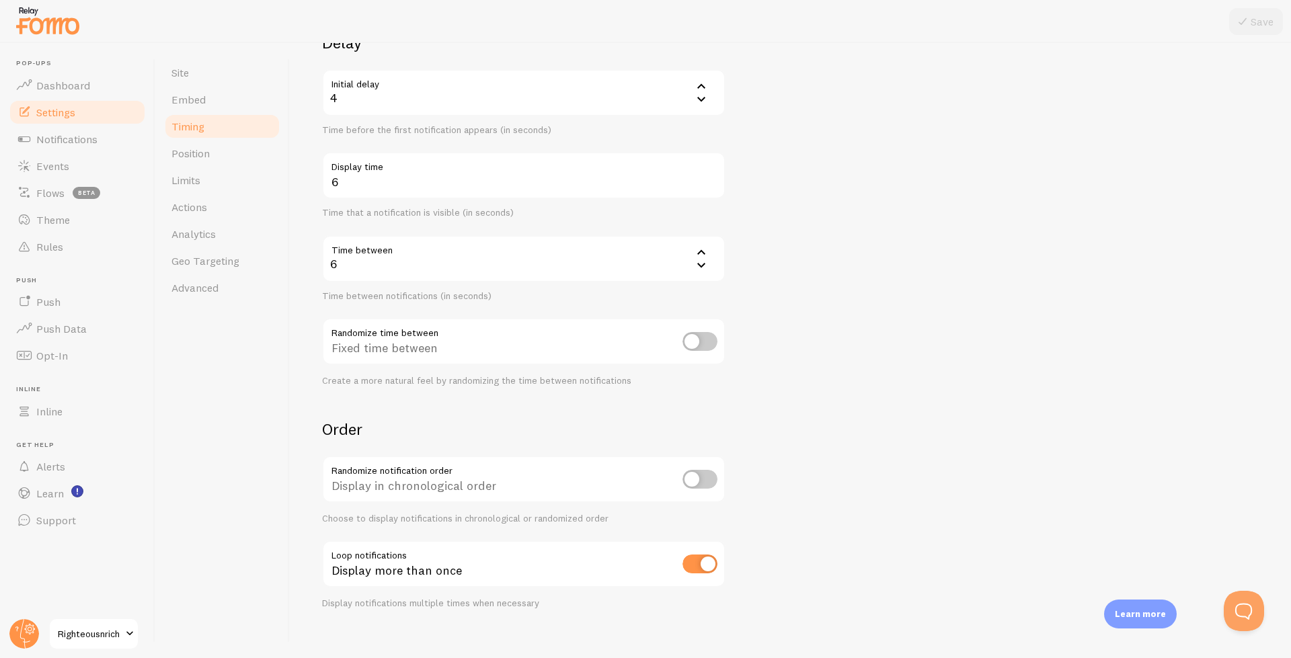
scroll to position [138, 0]
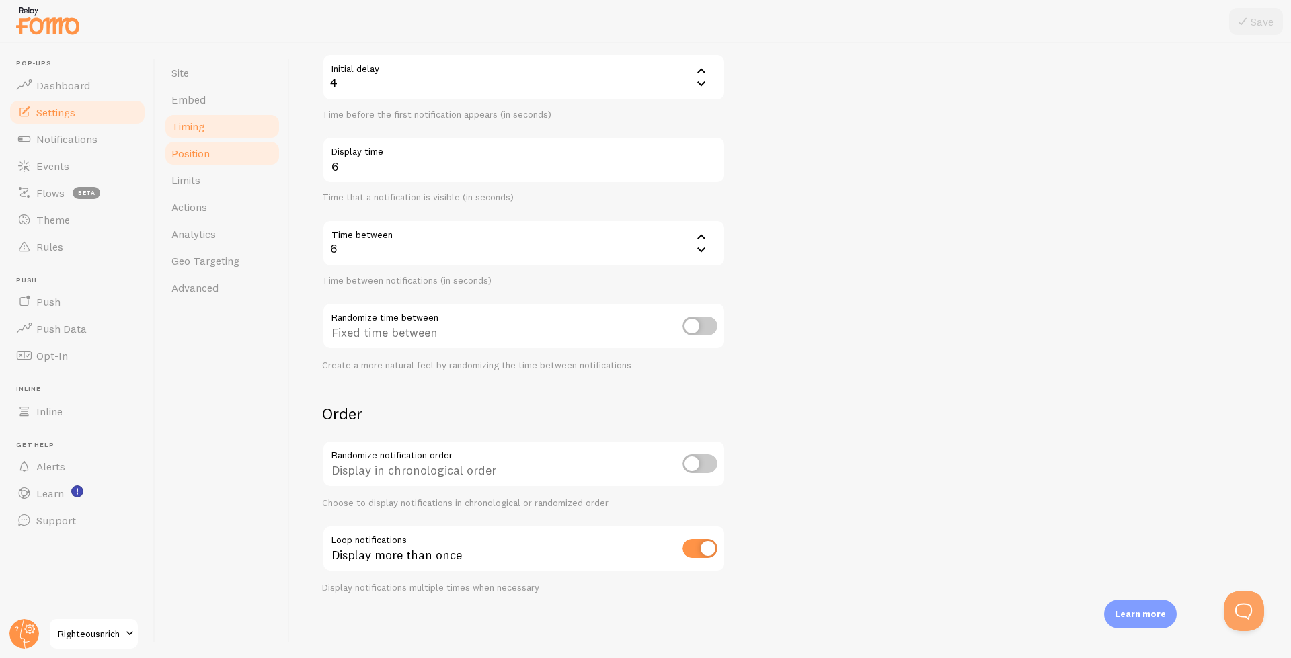
click at [225, 157] on link "Position" at bounding box center [222, 153] width 118 height 27
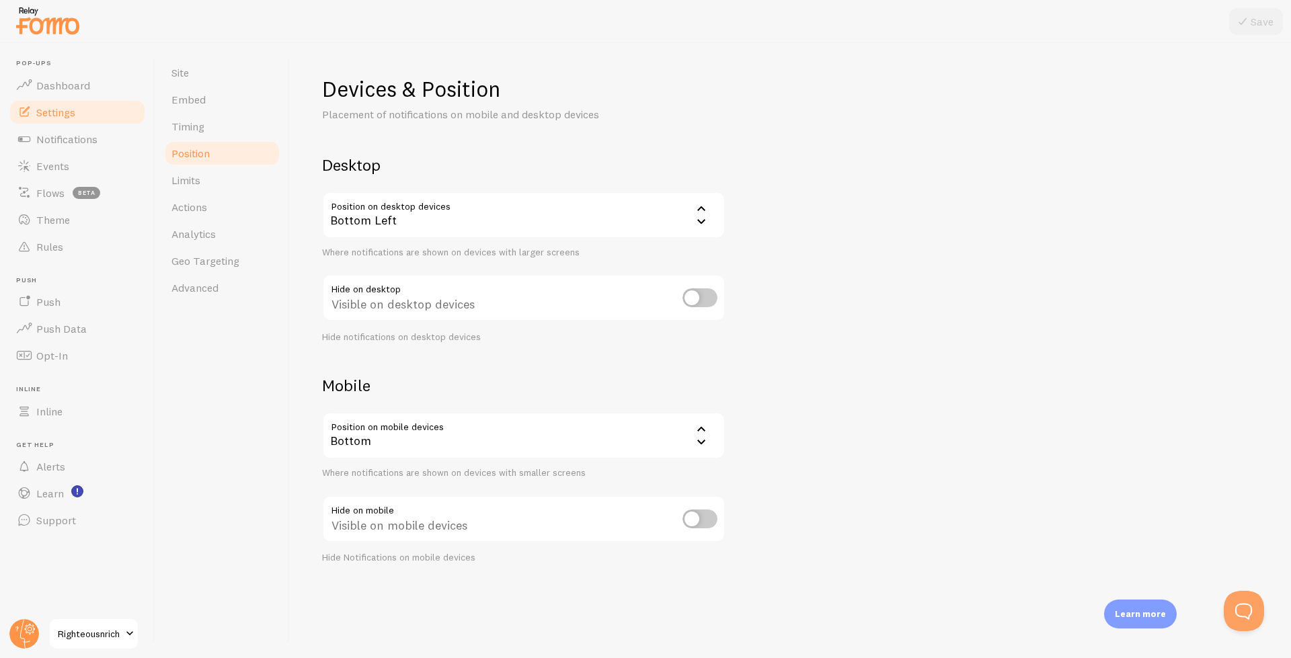
click at [703, 301] on input "checkbox" at bounding box center [699, 297] width 35 height 19
checkbox input "true"
click at [633, 443] on div "Bottom" at bounding box center [523, 435] width 403 height 47
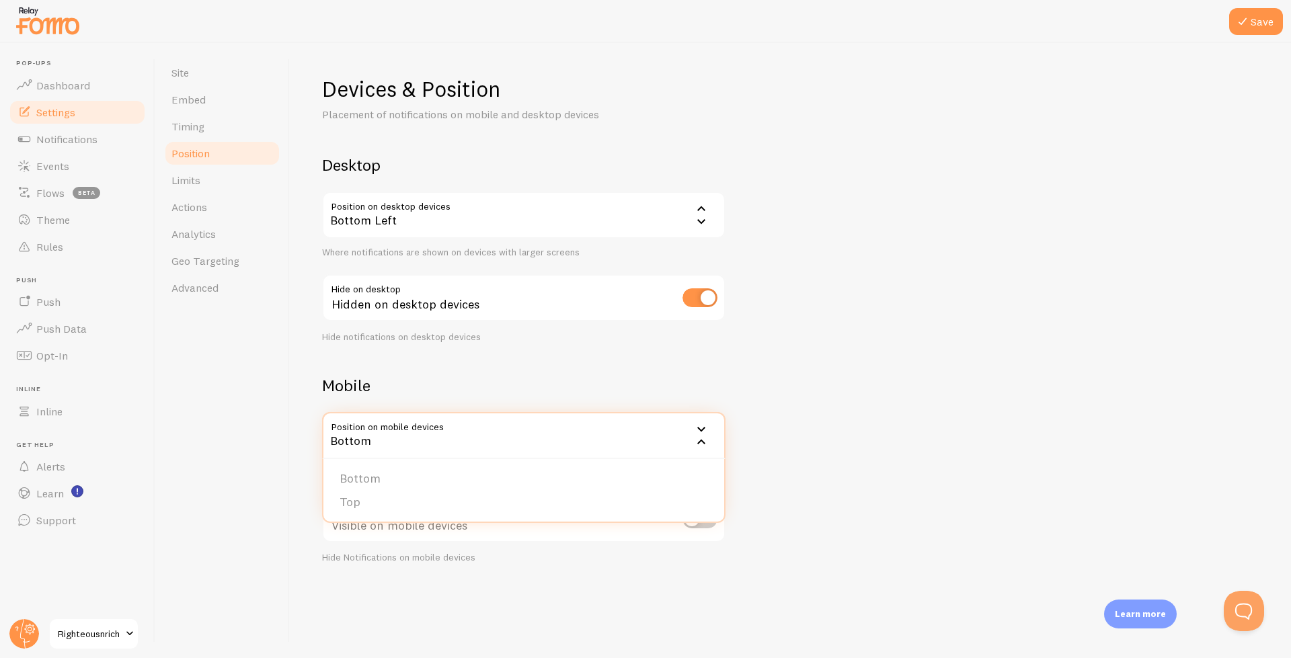
click at [856, 397] on div "Devices & Position Placement of notifications on mobile and desktop devices Des…" at bounding box center [790, 319] width 936 height 489
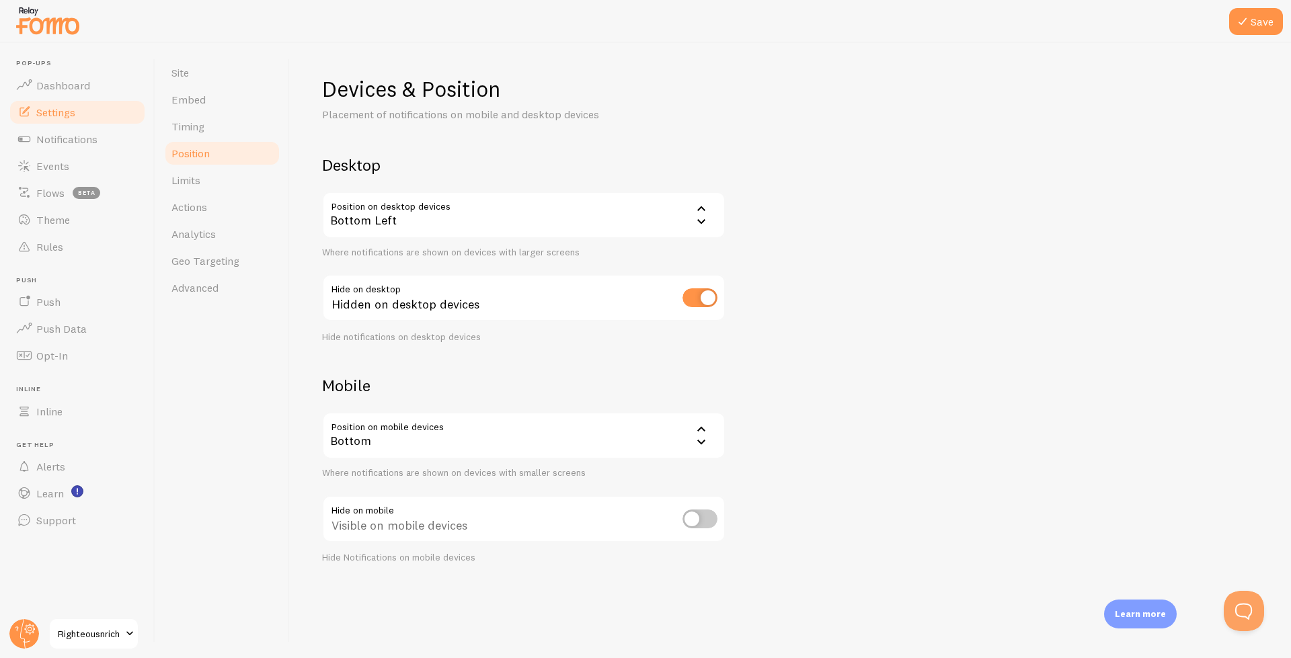
click at [701, 522] on input "checkbox" at bounding box center [699, 519] width 35 height 19
click at [709, 522] on input "checkbox" at bounding box center [699, 519] width 35 height 19
checkbox input "false"
click at [709, 303] on input "checkbox" at bounding box center [699, 297] width 35 height 19
checkbox input "false"
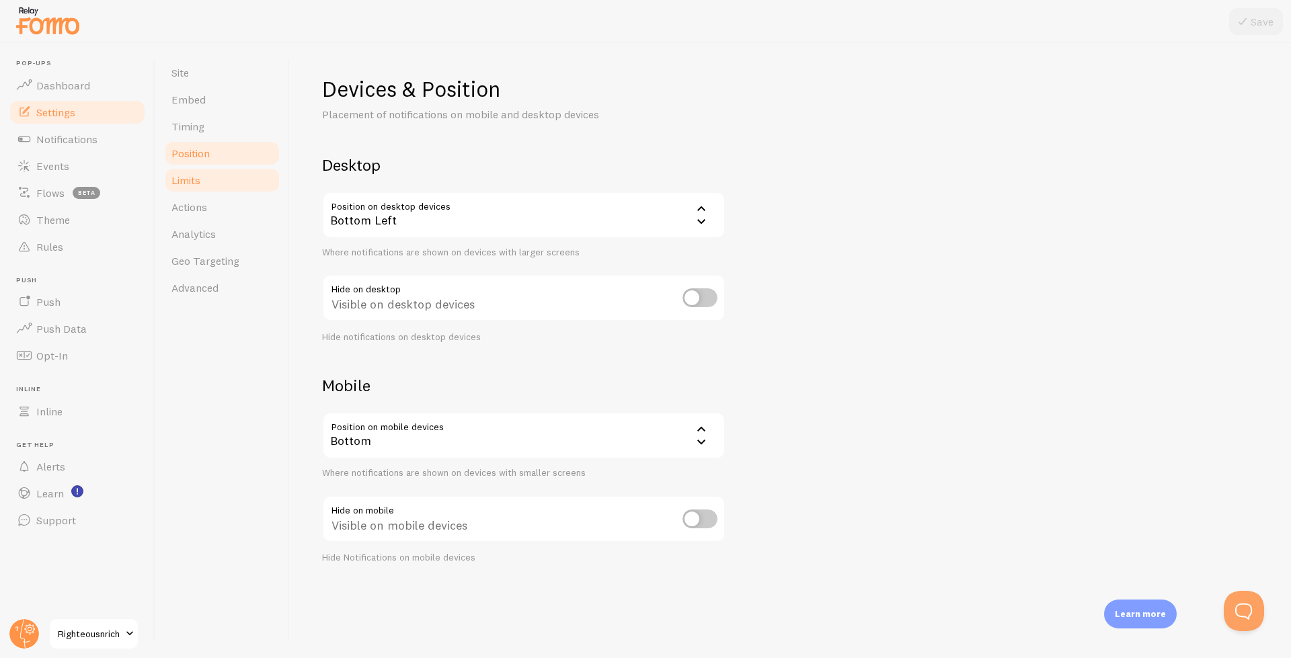
click at [183, 178] on span "Limits" at bounding box center [185, 179] width 29 height 13
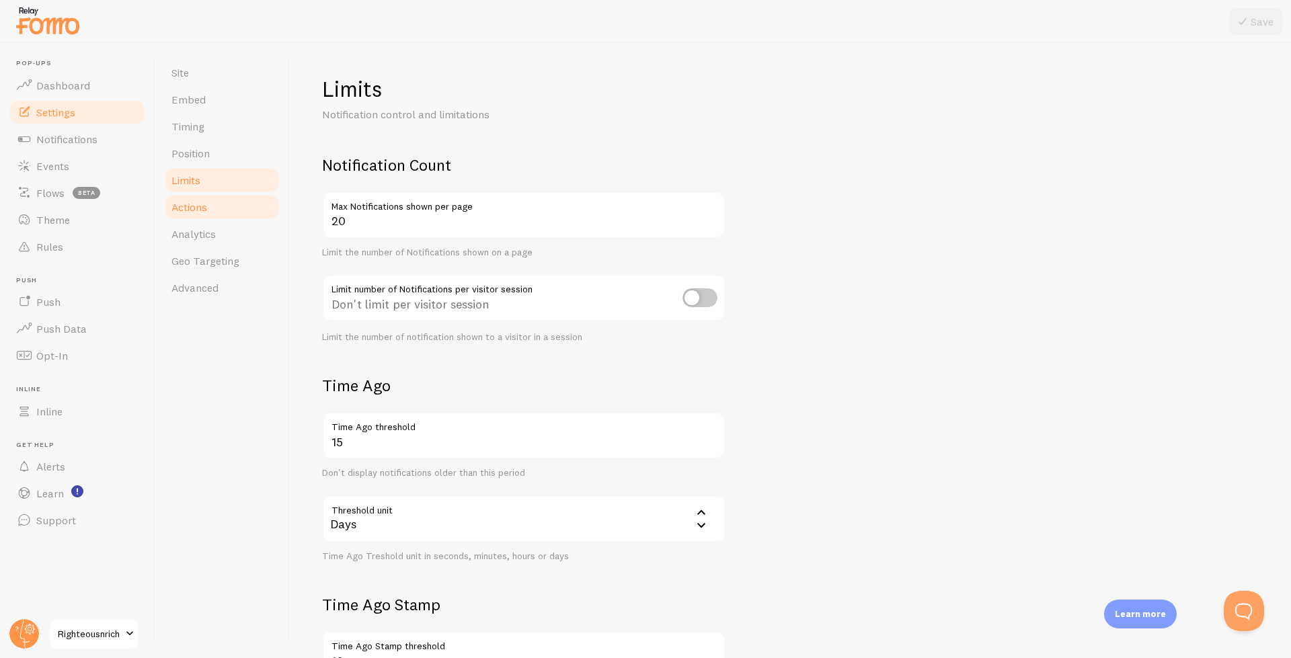
click at [218, 199] on link "Actions" at bounding box center [222, 207] width 118 height 27
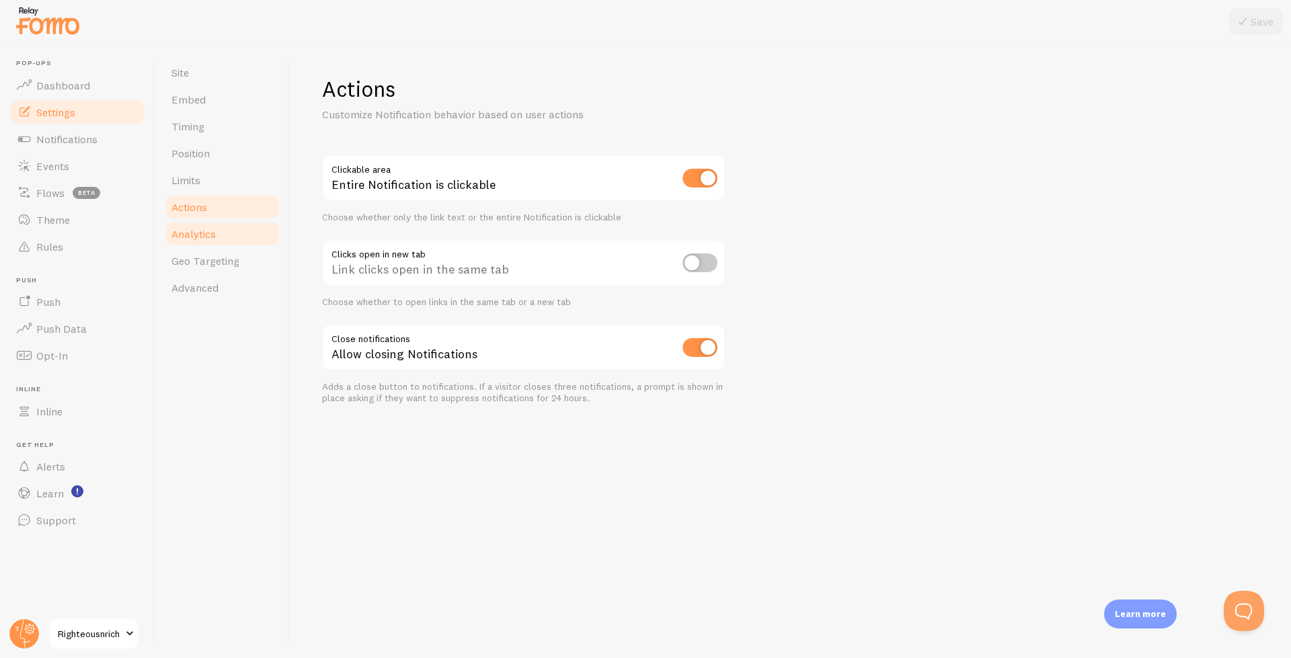
click at [208, 239] on span "Analytics" at bounding box center [193, 233] width 44 height 13
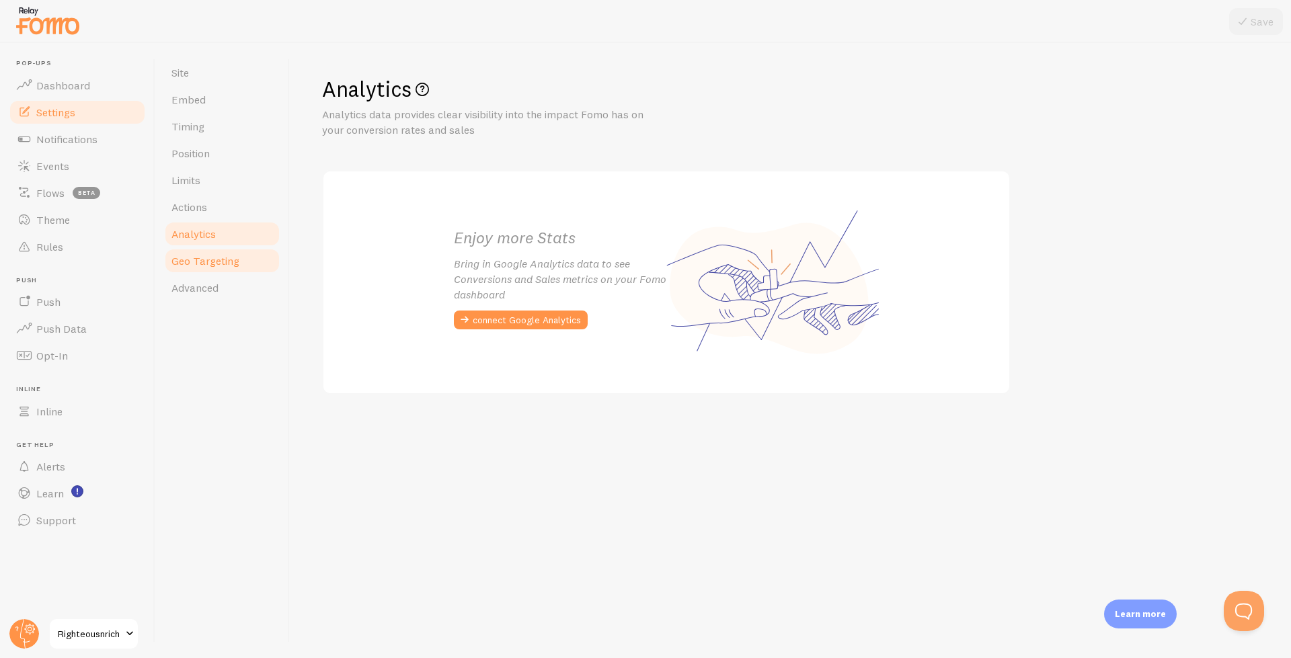
click at [209, 260] on span "Geo Targeting" at bounding box center [205, 260] width 68 height 13
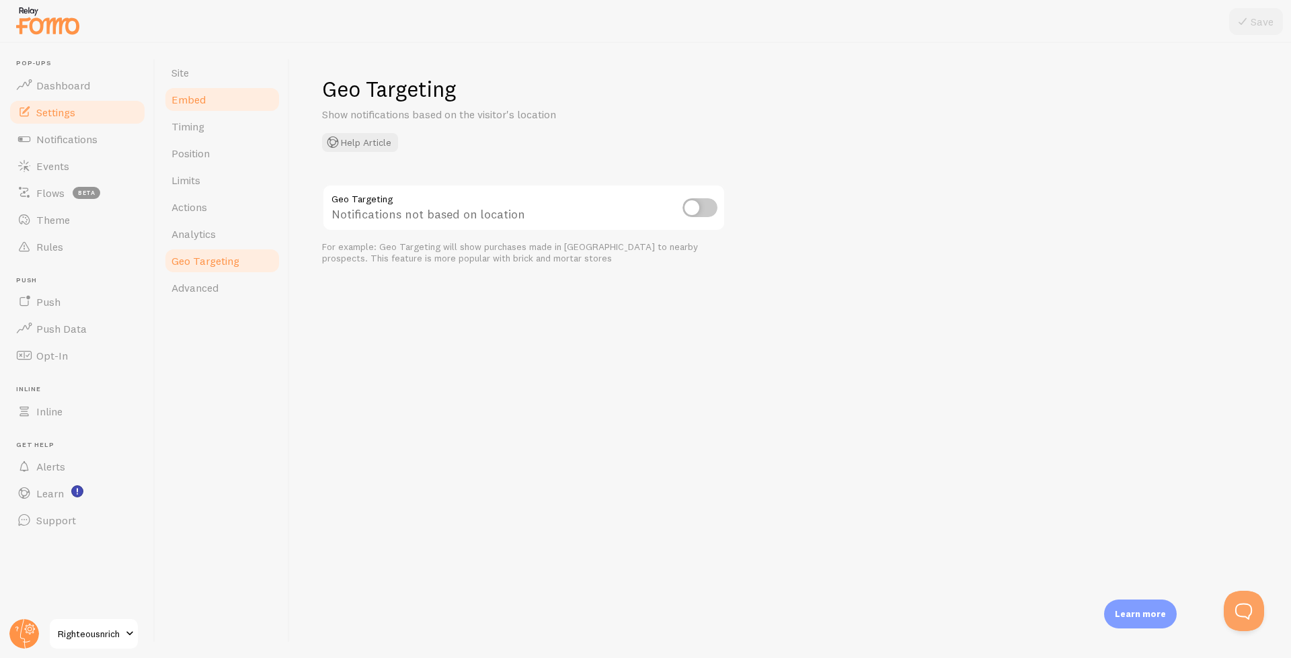
click at [191, 105] on span "Embed" at bounding box center [188, 99] width 34 height 13
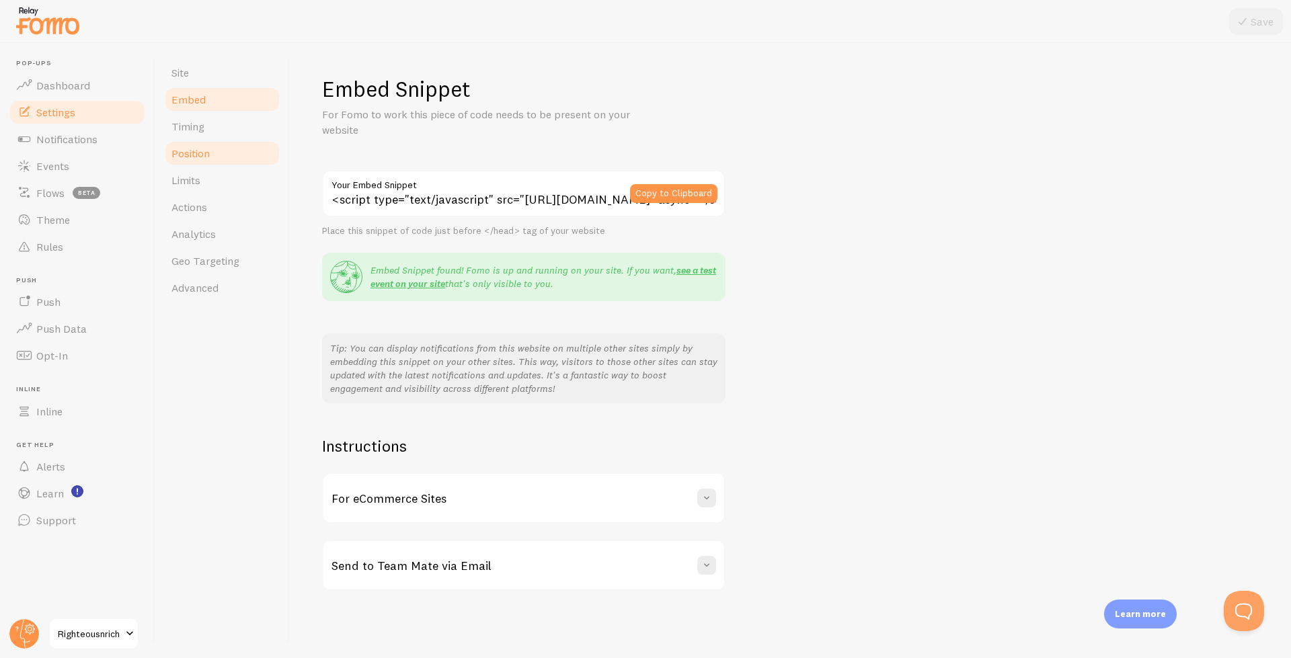
click at [195, 152] on span "Position" at bounding box center [190, 153] width 38 height 13
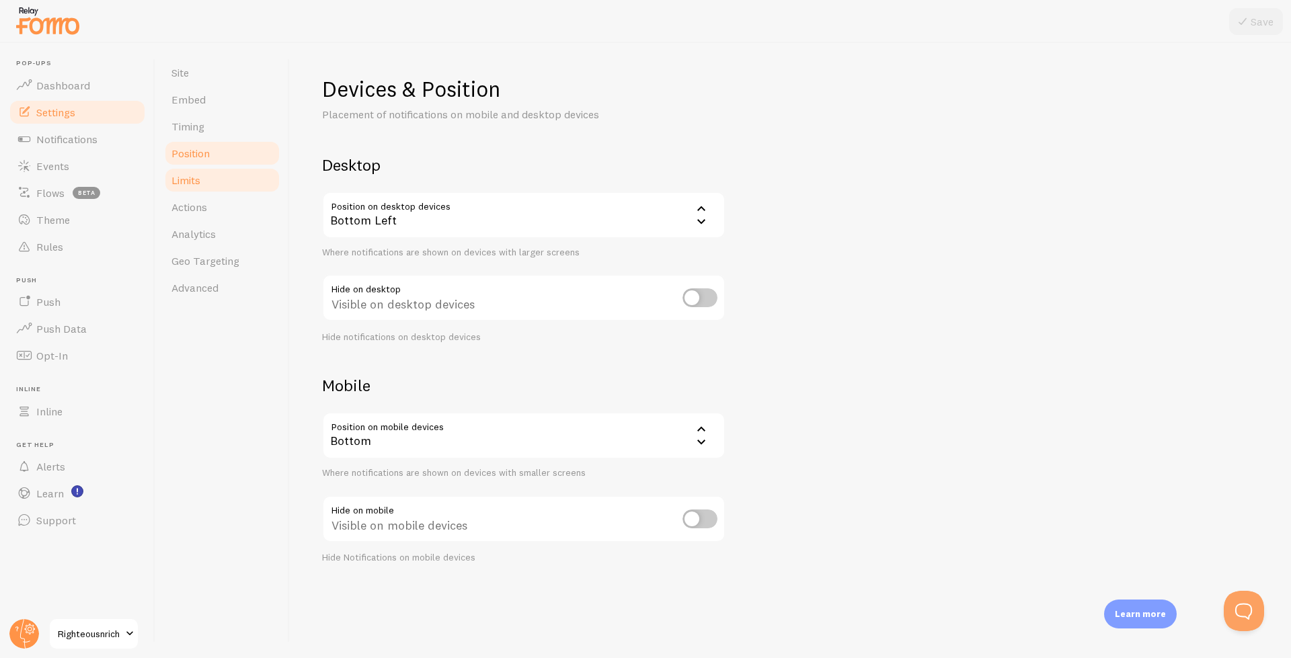
click at [190, 181] on span "Limits" at bounding box center [185, 179] width 29 height 13
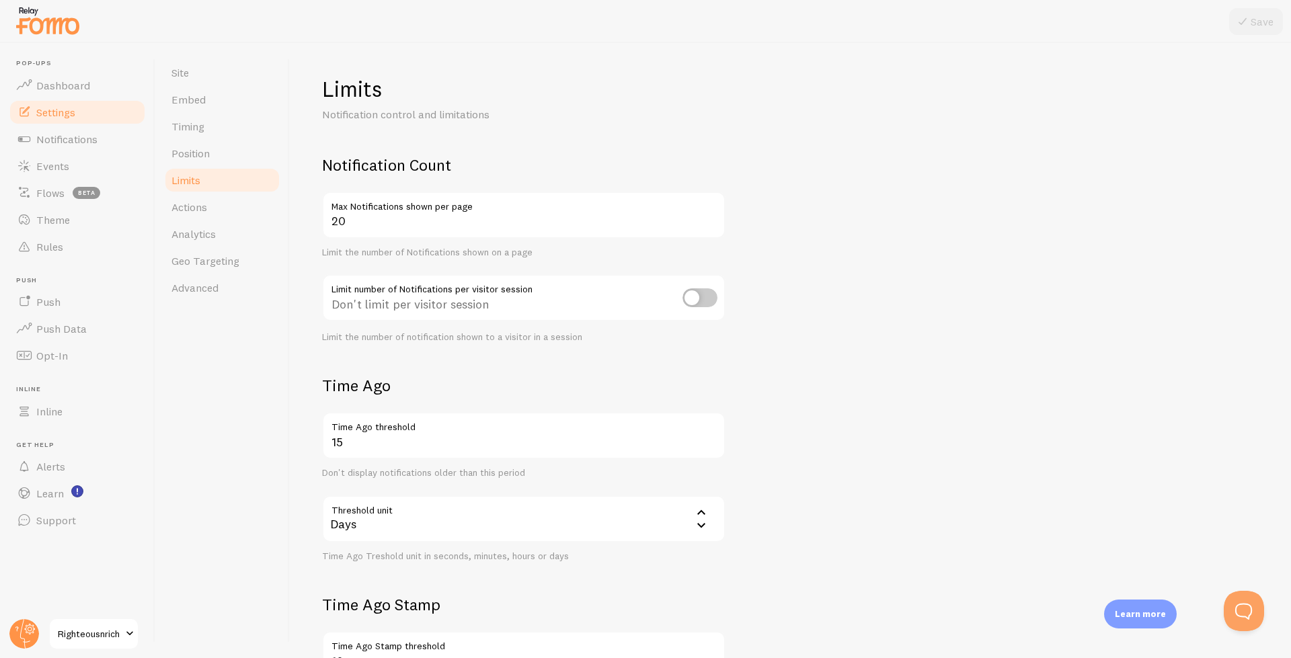
scroll to position [214, 0]
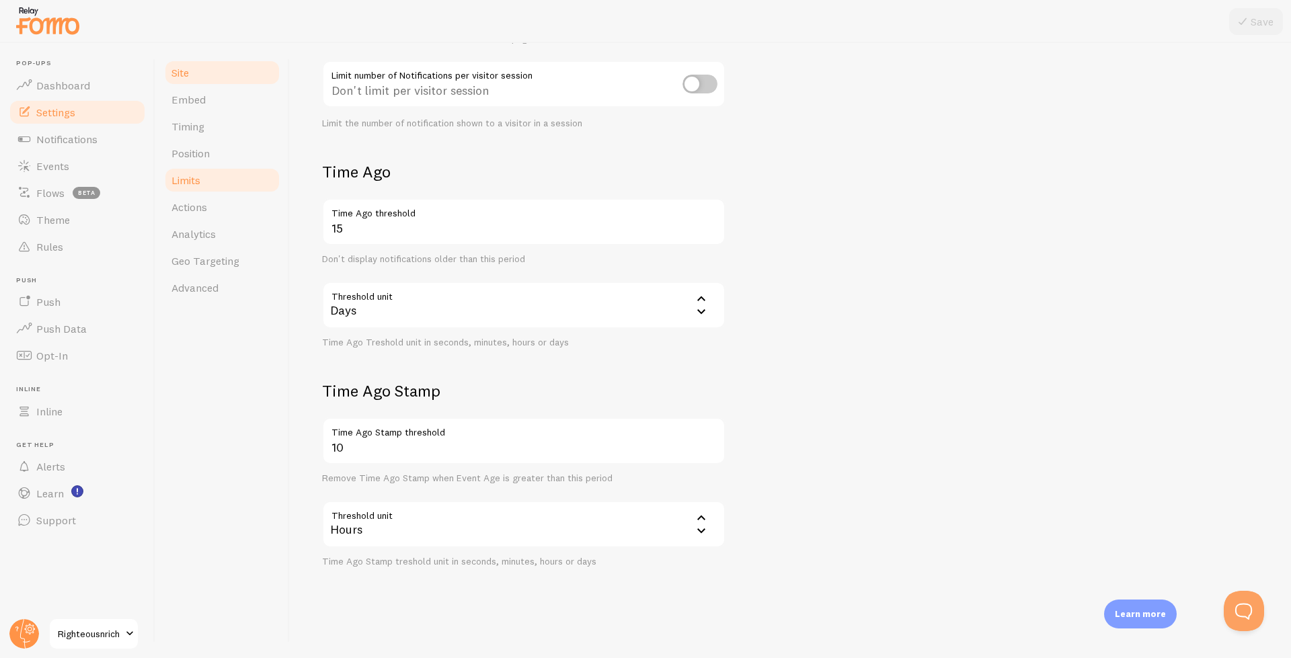
click at [203, 79] on link "Site" at bounding box center [222, 72] width 118 height 27
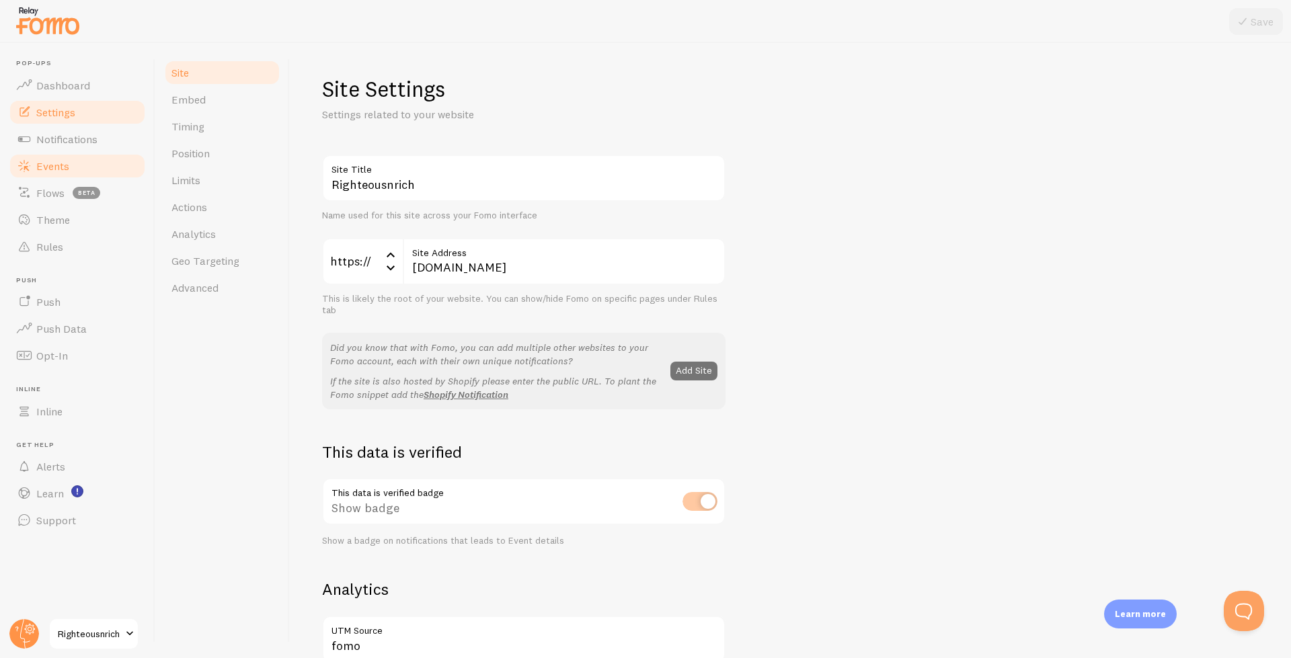
click at [97, 154] on link "Events" at bounding box center [77, 166] width 138 height 27
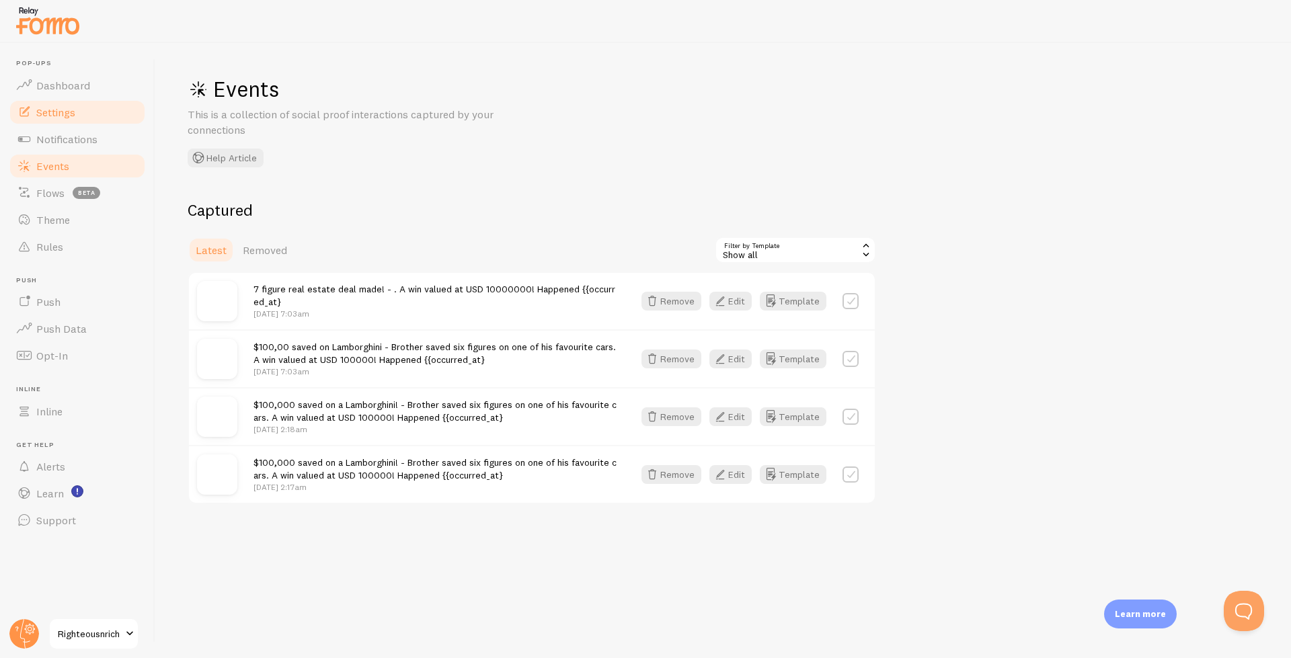
click at [59, 118] on span "Settings" at bounding box center [55, 112] width 39 height 13
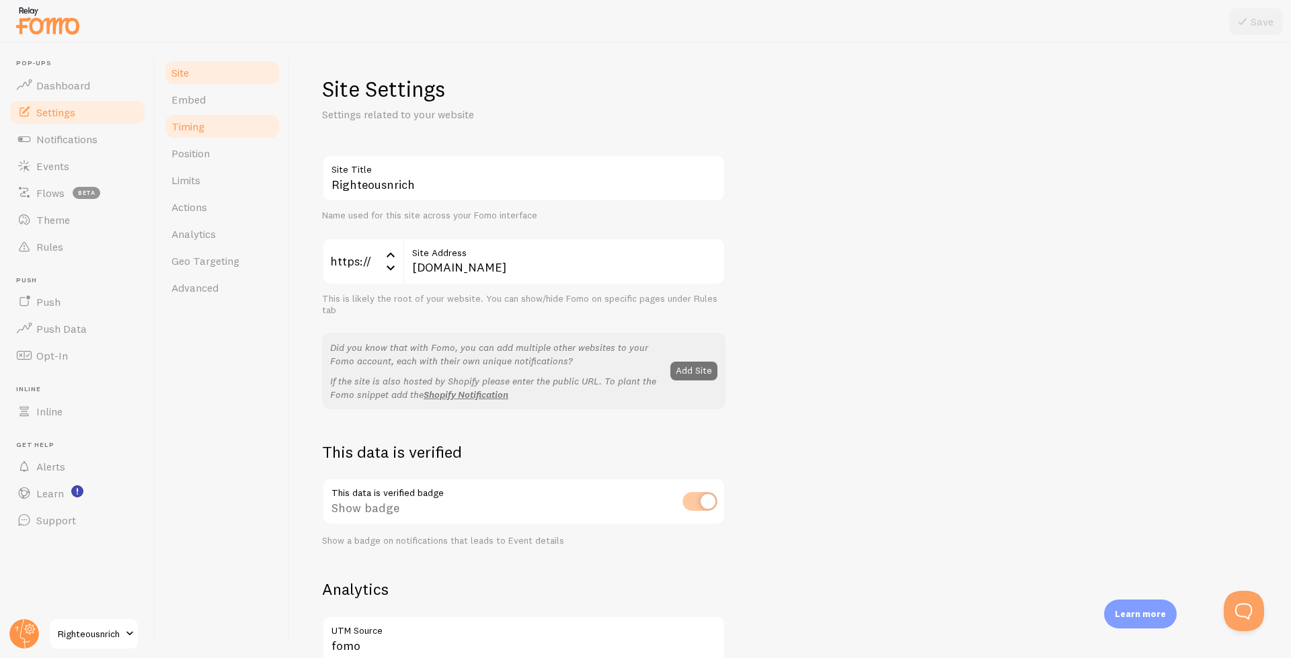
click at [201, 125] on span "Timing" at bounding box center [187, 126] width 33 height 13
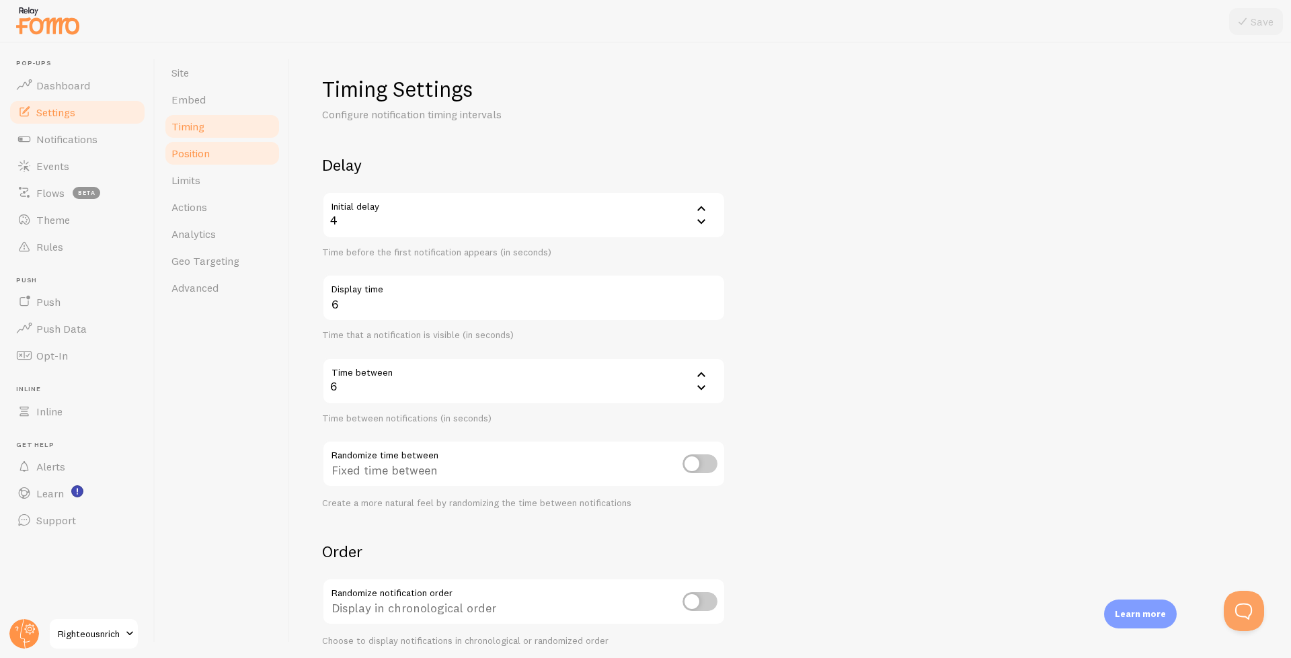
click at [205, 145] on link "Position" at bounding box center [222, 153] width 118 height 27
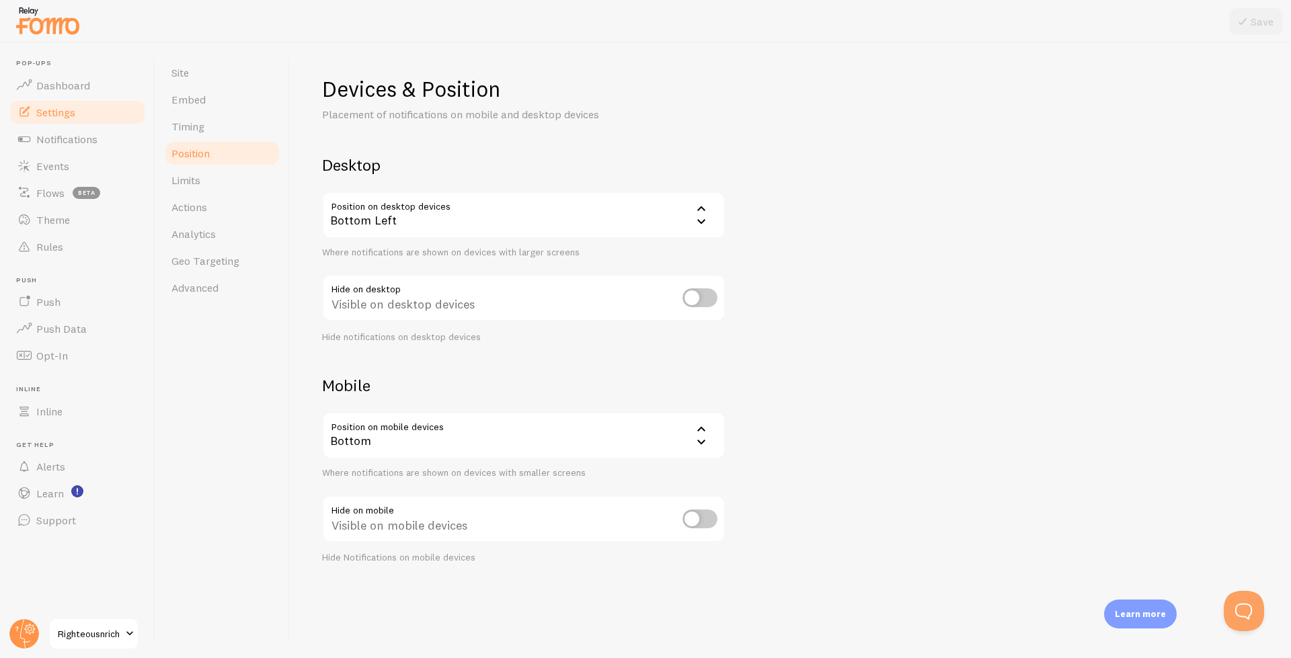
click at [393, 218] on div "Bottom Left" at bounding box center [523, 215] width 403 height 47
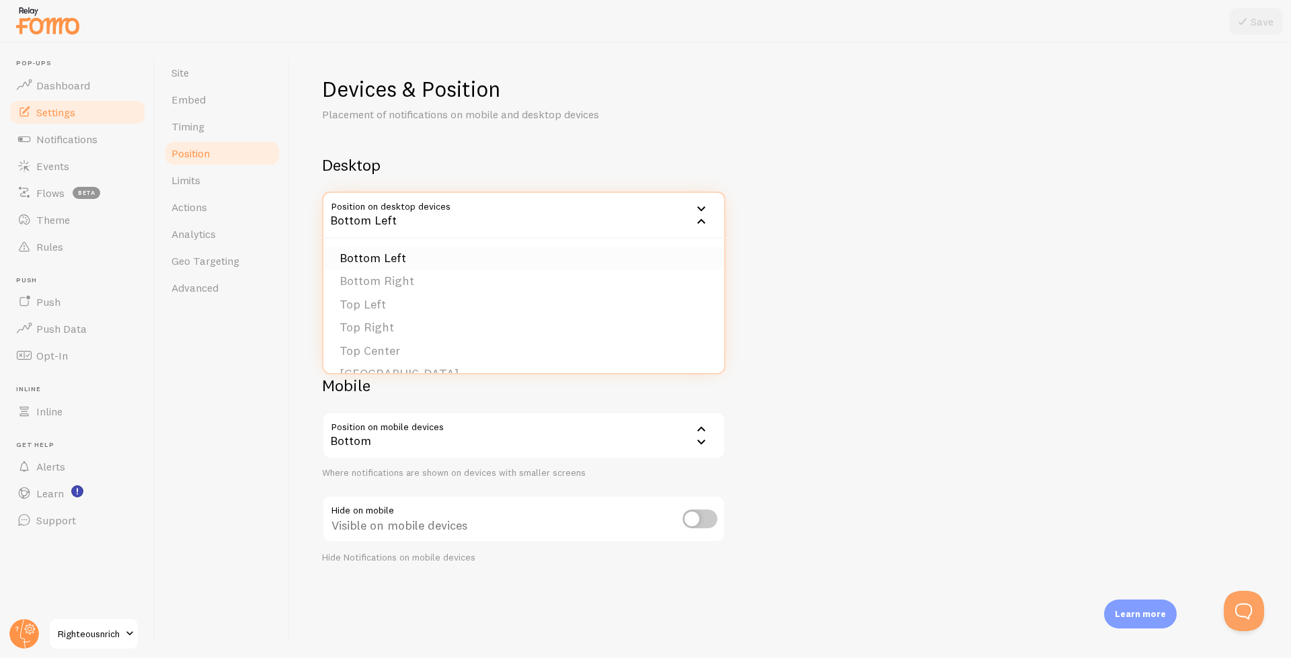
click at [385, 256] on li "Bottom Left" at bounding box center [523, 259] width 401 height 24
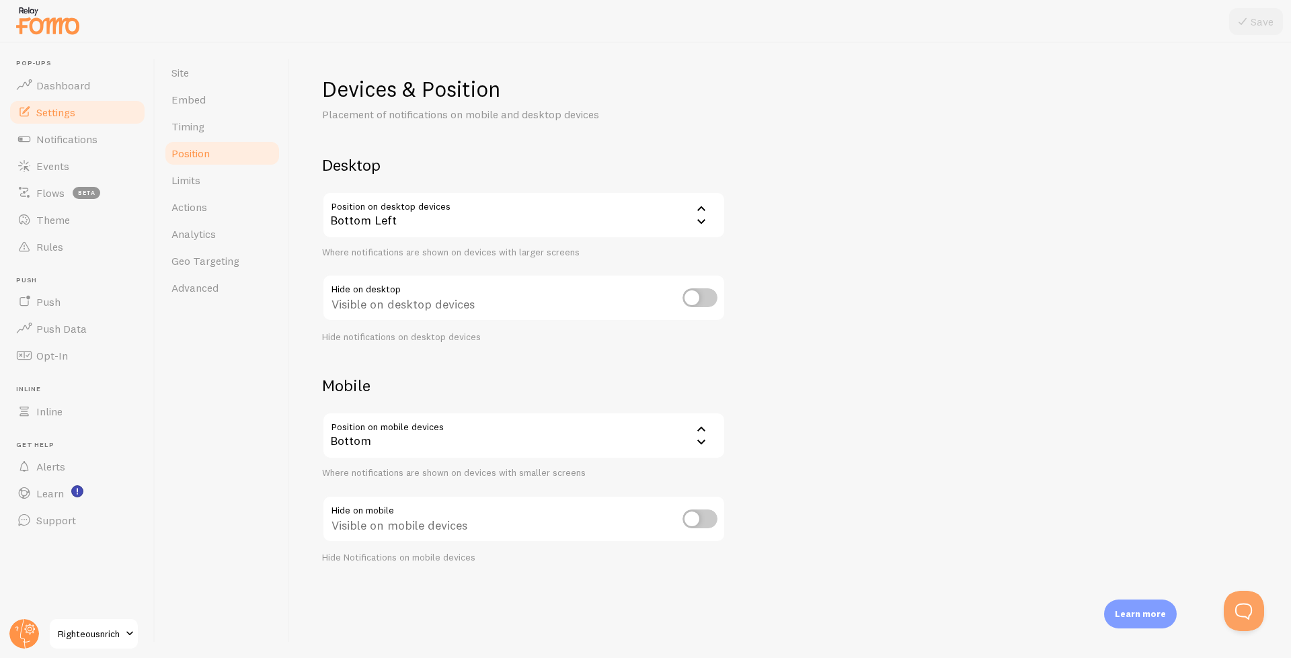
click at [863, 391] on div "Devices & Position Placement of notifications on mobile and desktop devices Des…" at bounding box center [790, 319] width 936 height 489
click at [209, 133] on link "Timing" at bounding box center [222, 126] width 118 height 27
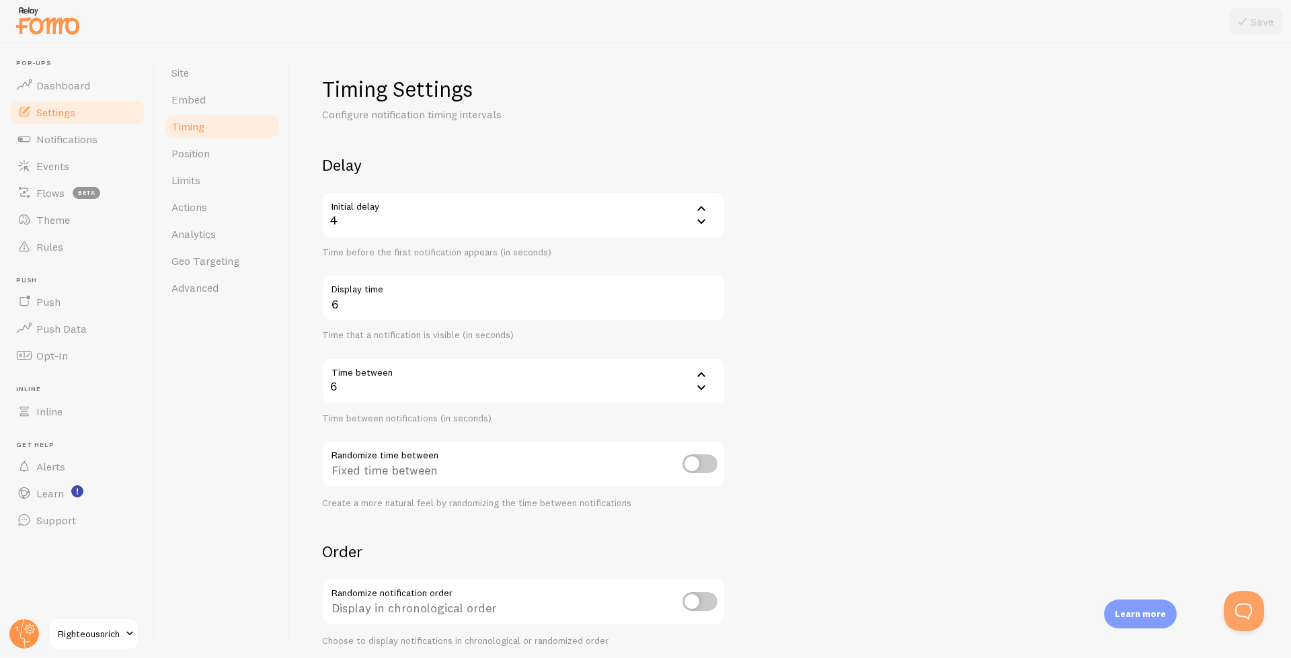
scroll to position [138, 0]
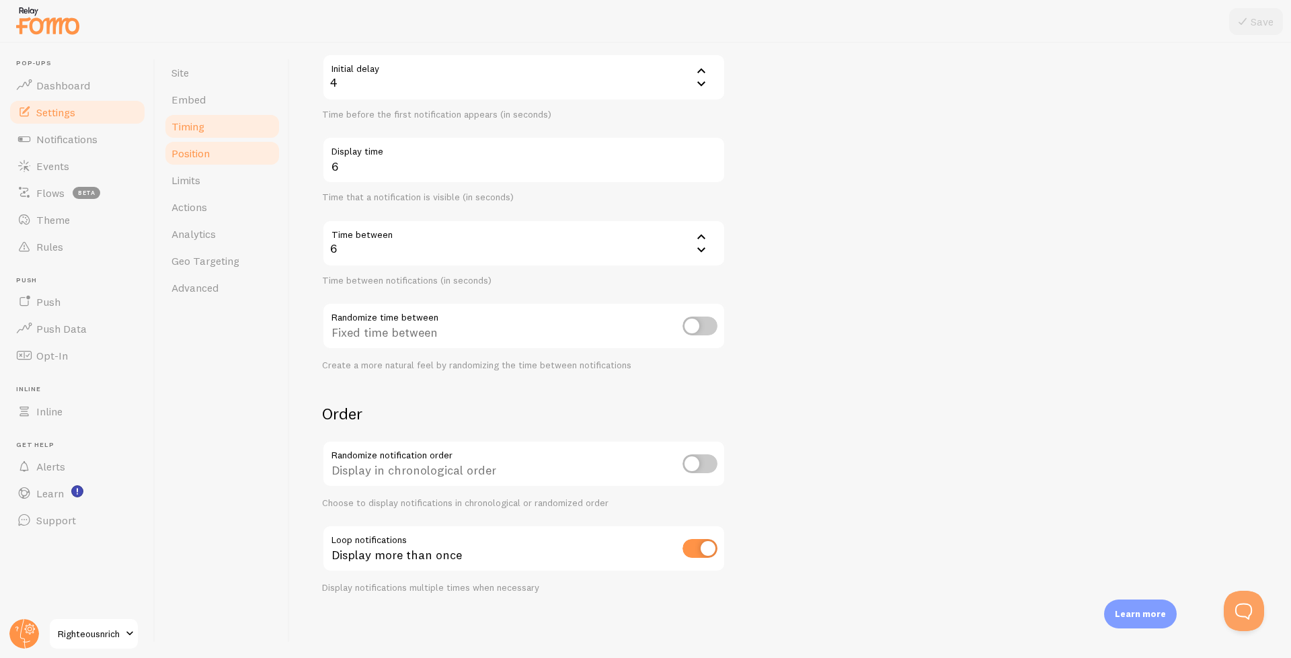
click at [192, 159] on span "Position" at bounding box center [190, 153] width 38 height 13
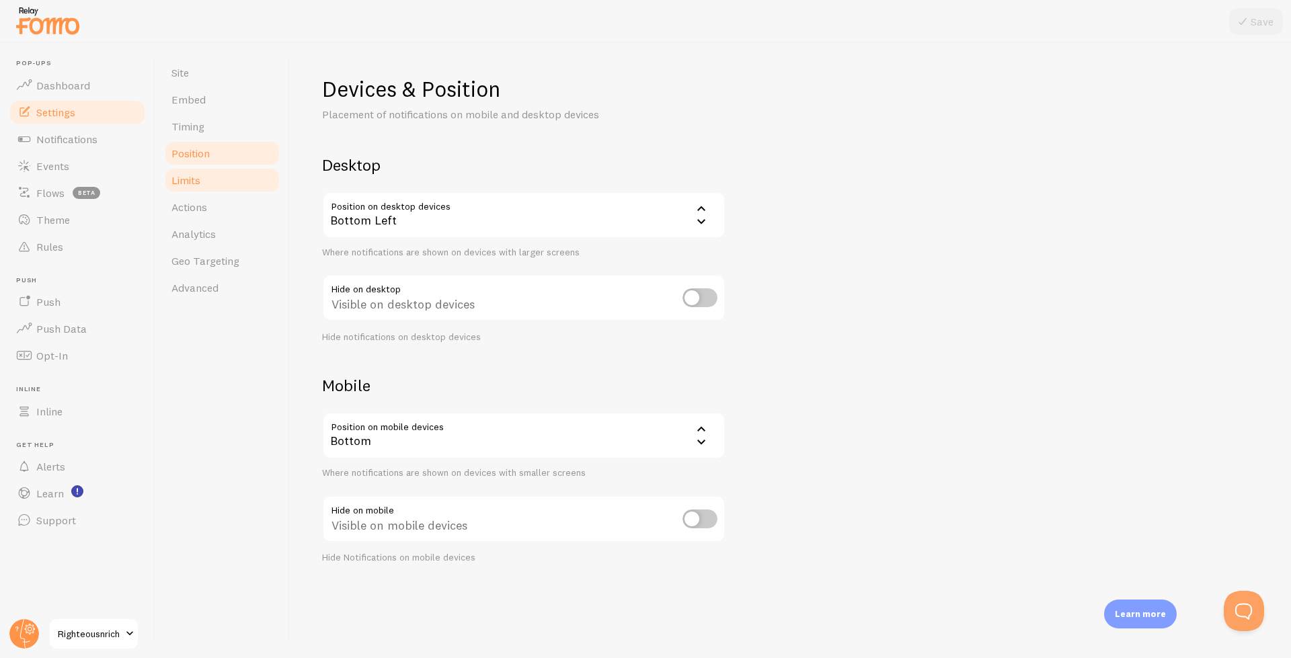
click at [190, 185] on span "Limits" at bounding box center [185, 179] width 29 height 13
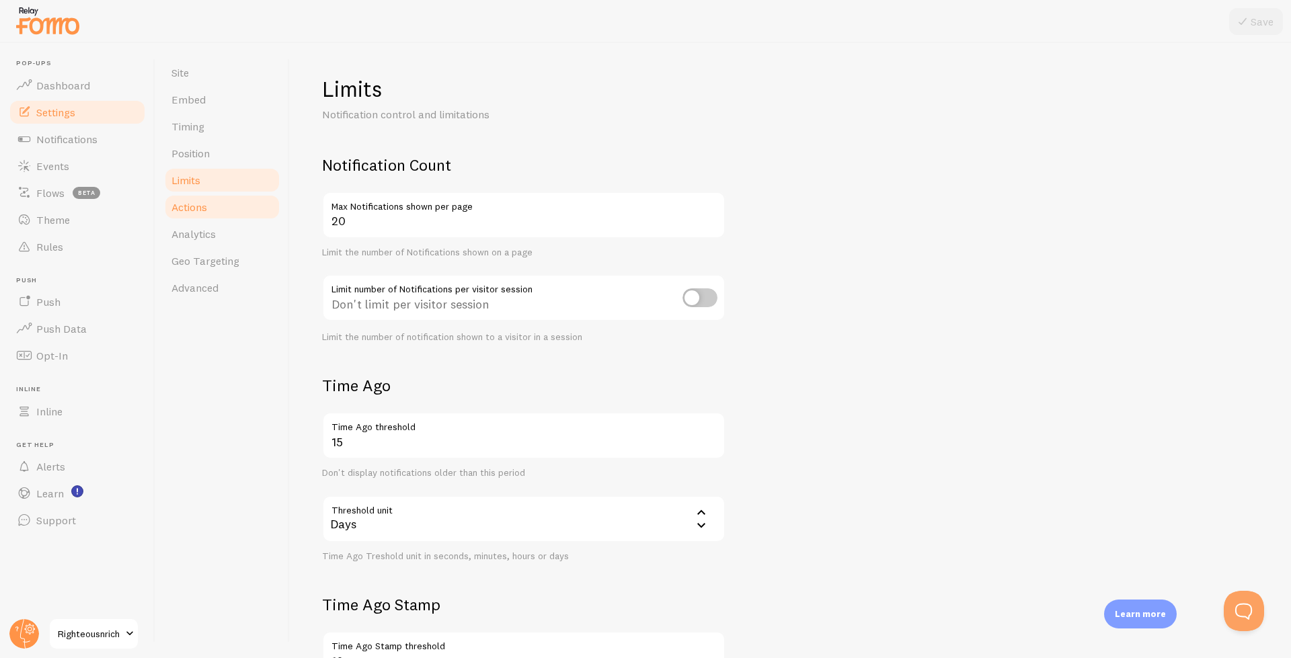
click at [190, 201] on span "Actions" at bounding box center [189, 206] width 36 height 13
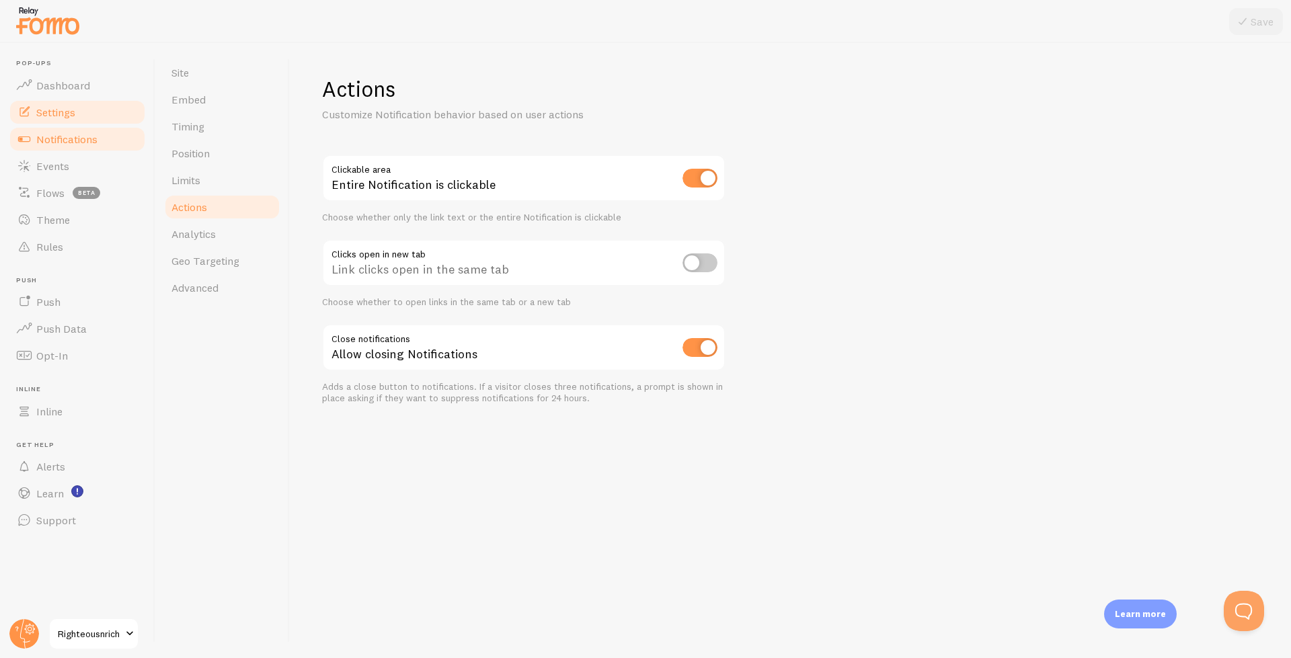
click at [46, 134] on span "Notifications" at bounding box center [66, 138] width 61 height 13
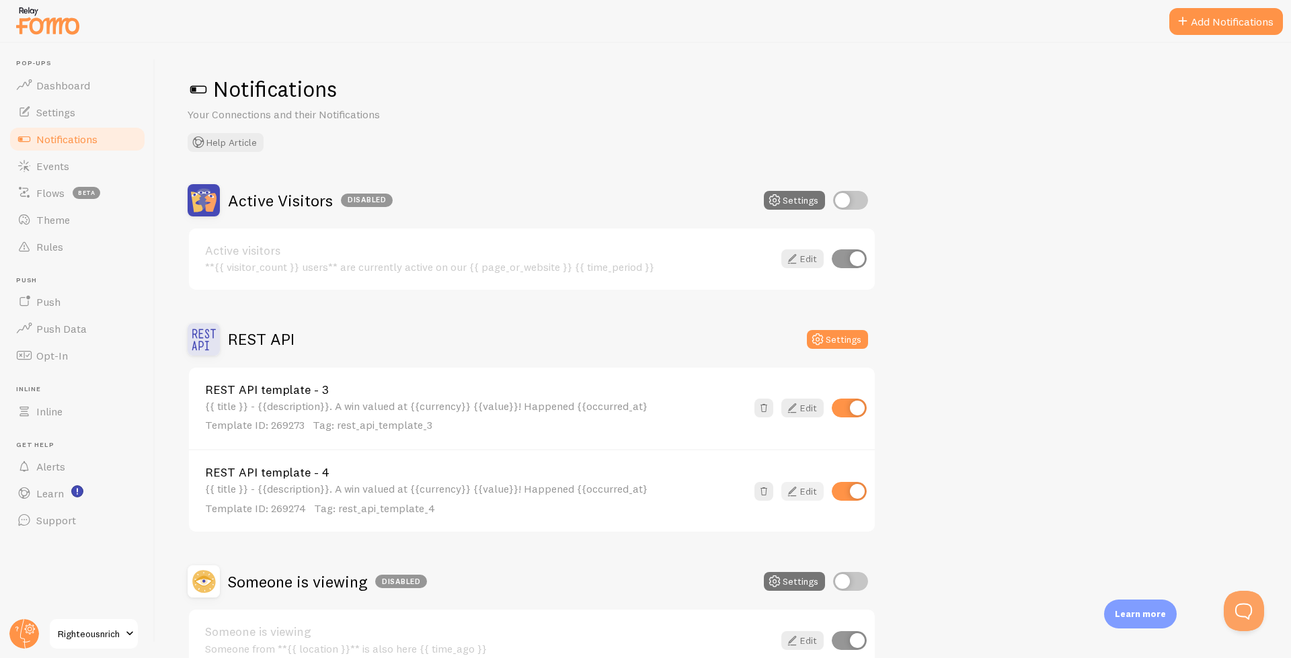
click at [801, 493] on link "Edit" at bounding box center [802, 491] width 42 height 19
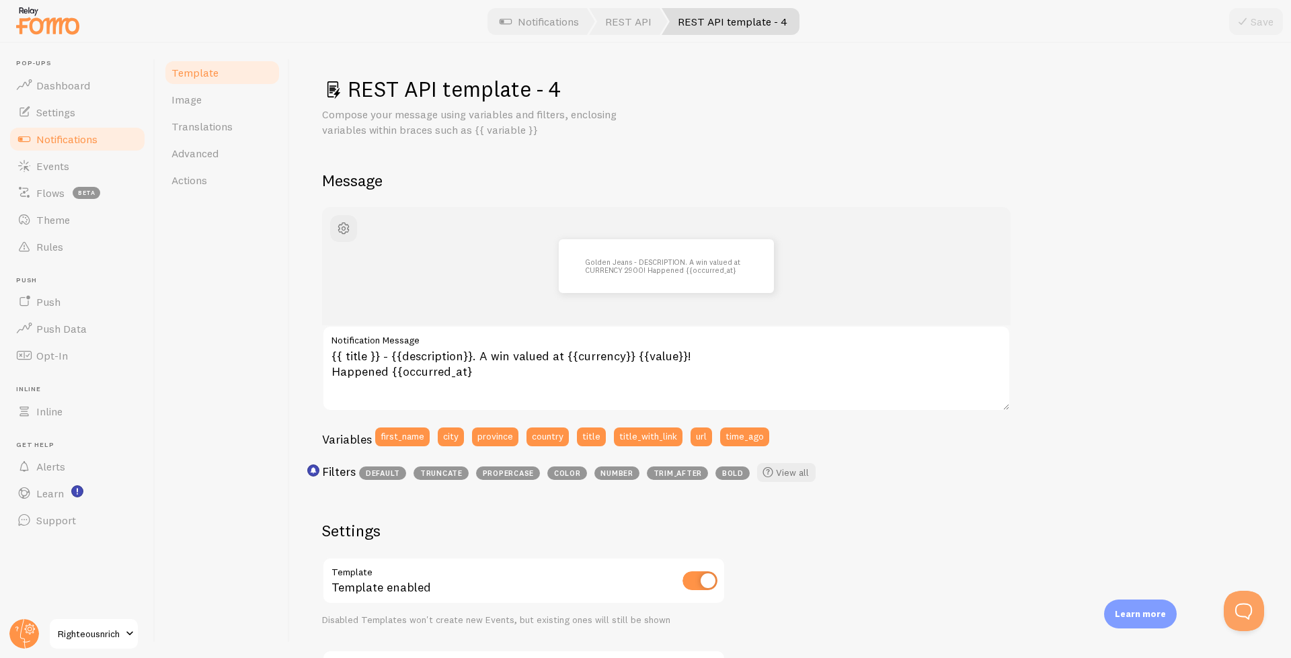
scroll to position [346, 0]
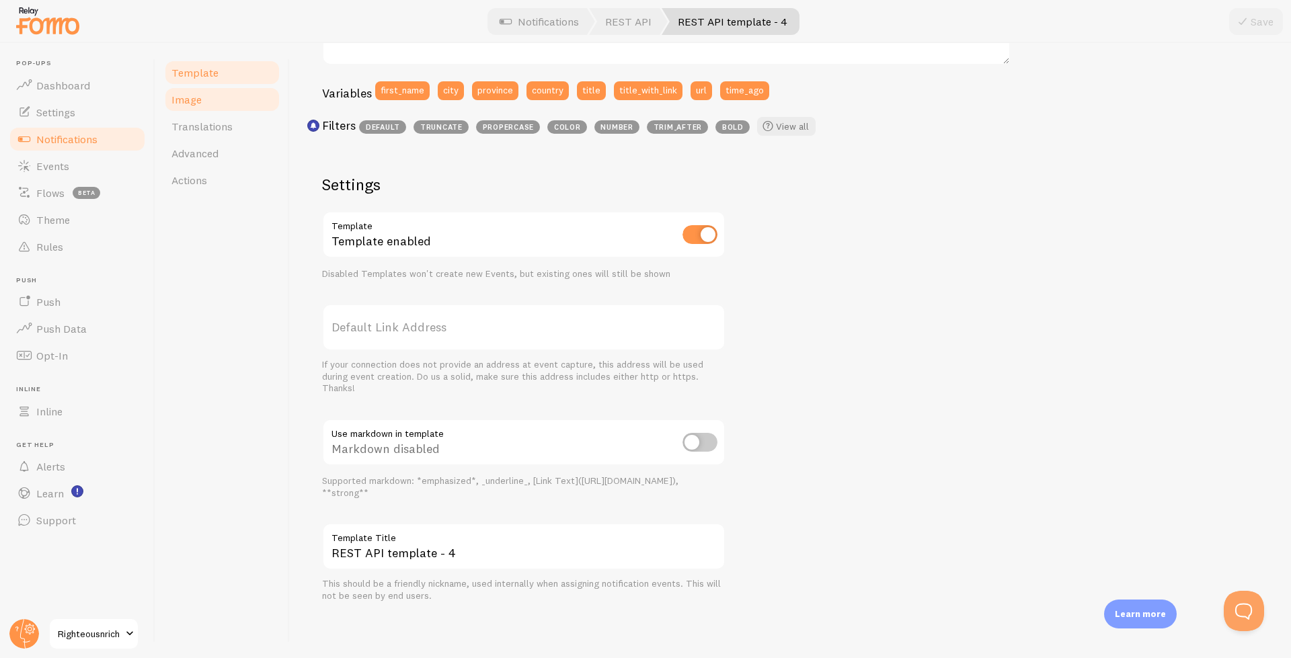
click at [184, 108] on link "Image" at bounding box center [222, 99] width 118 height 27
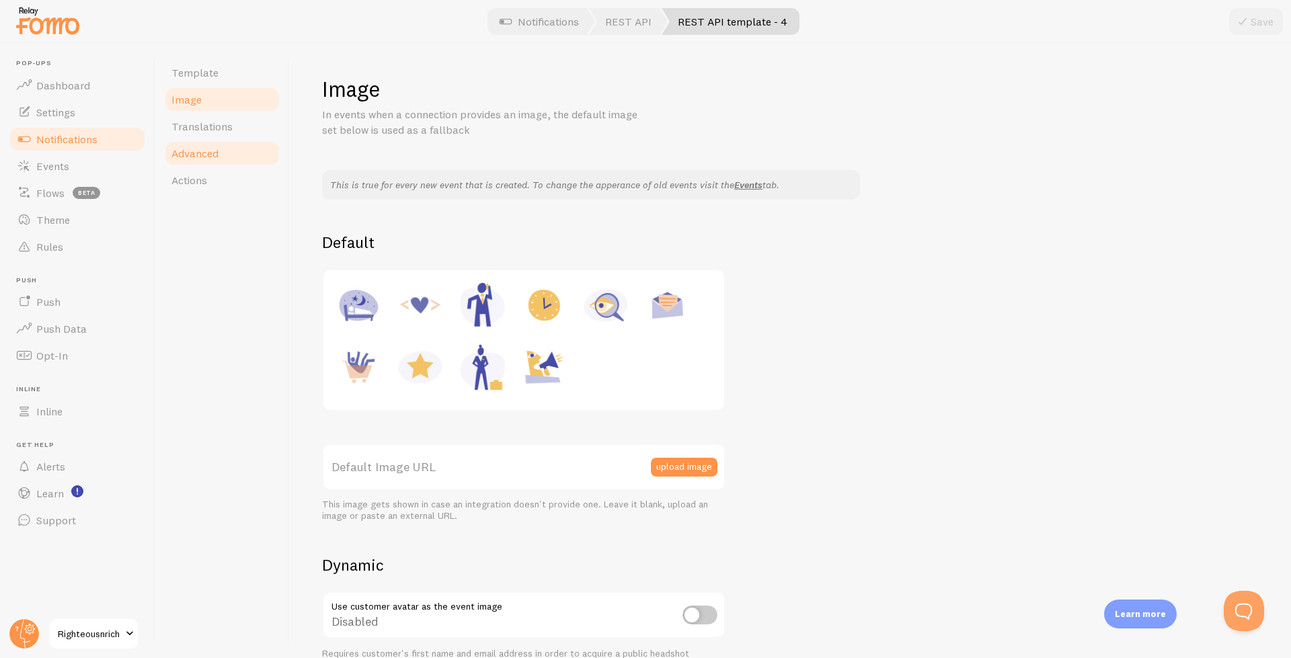
scroll to position [309, 0]
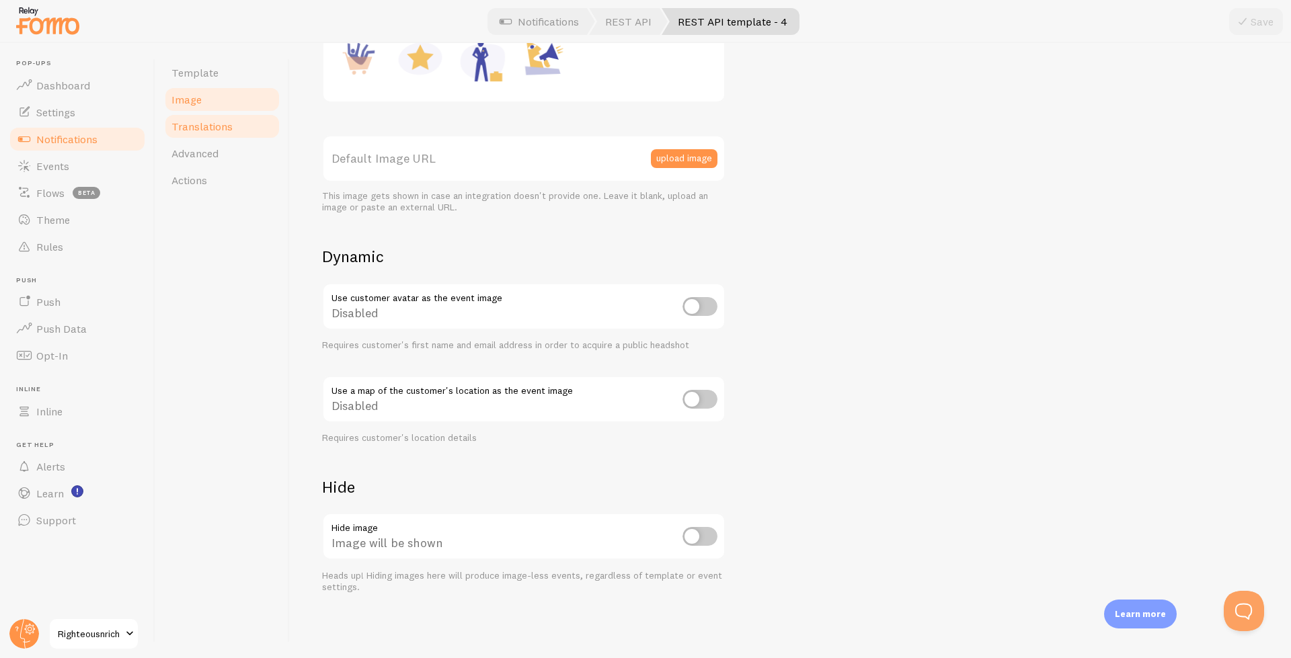
click at [195, 126] on span "Translations" at bounding box center [201, 126] width 61 height 13
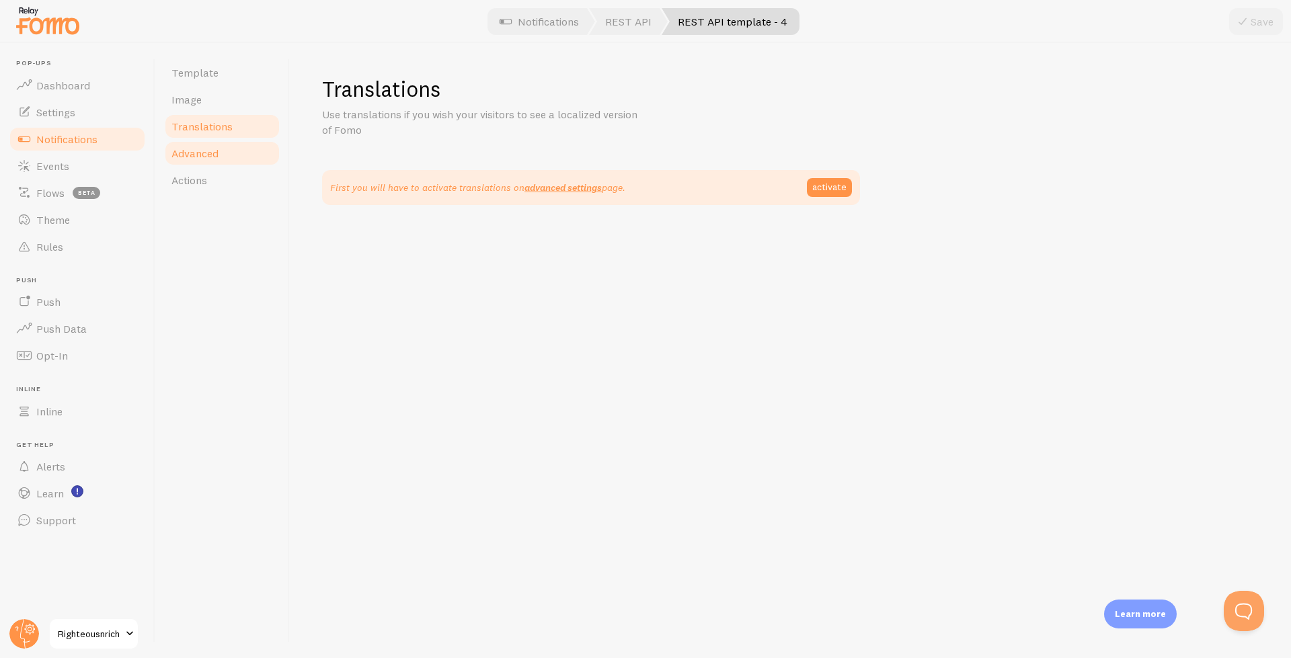
click at [213, 152] on span "Advanced" at bounding box center [194, 153] width 47 height 13
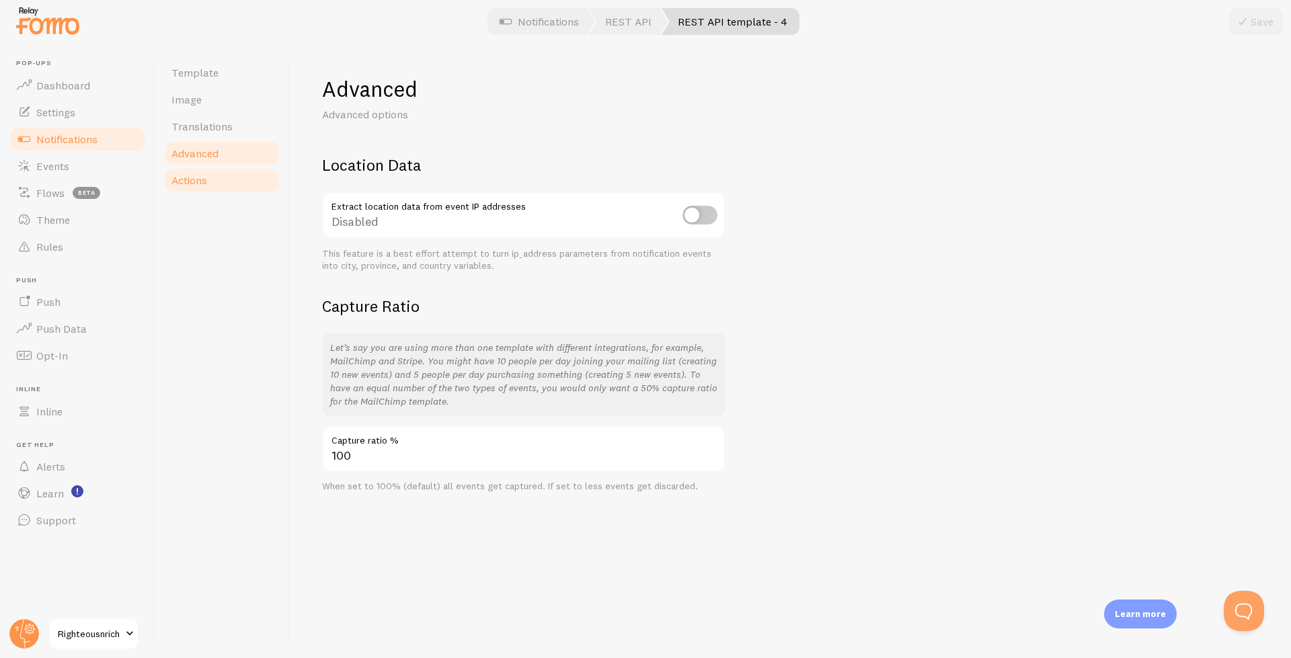
click at [204, 182] on span "Actions" at bounding box center [189, 179] width 36 height 13
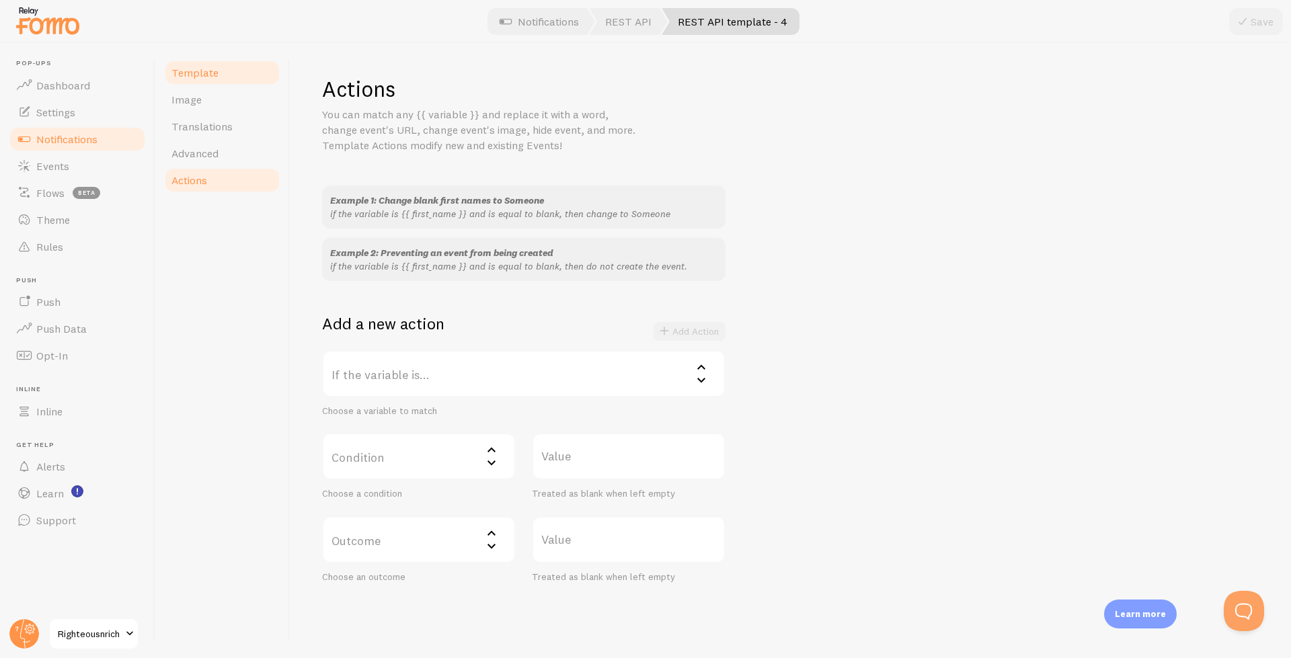
click at [200, 80] on link "Template" at bounding box center [222, 72] width 118 height 27
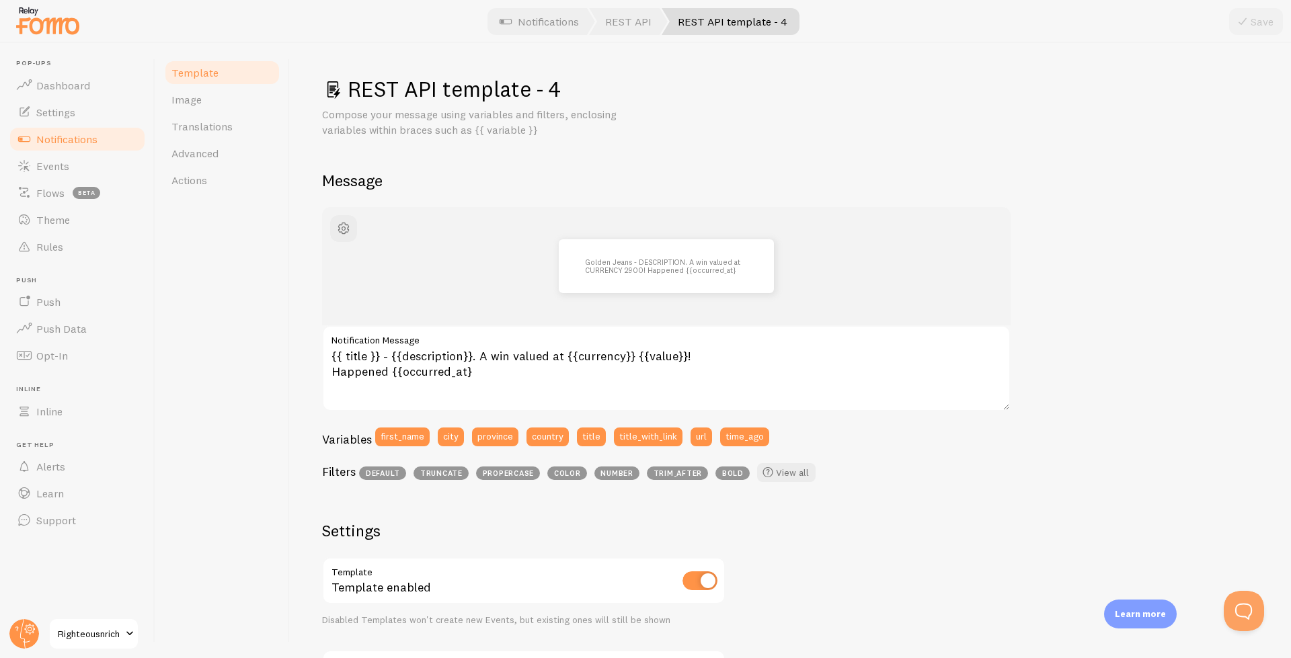
click at [341, 75] on div "REST API template - 4 Compose your message using variables and filters, enclosi…" at bounding box center [790, 511] width 936 height 873
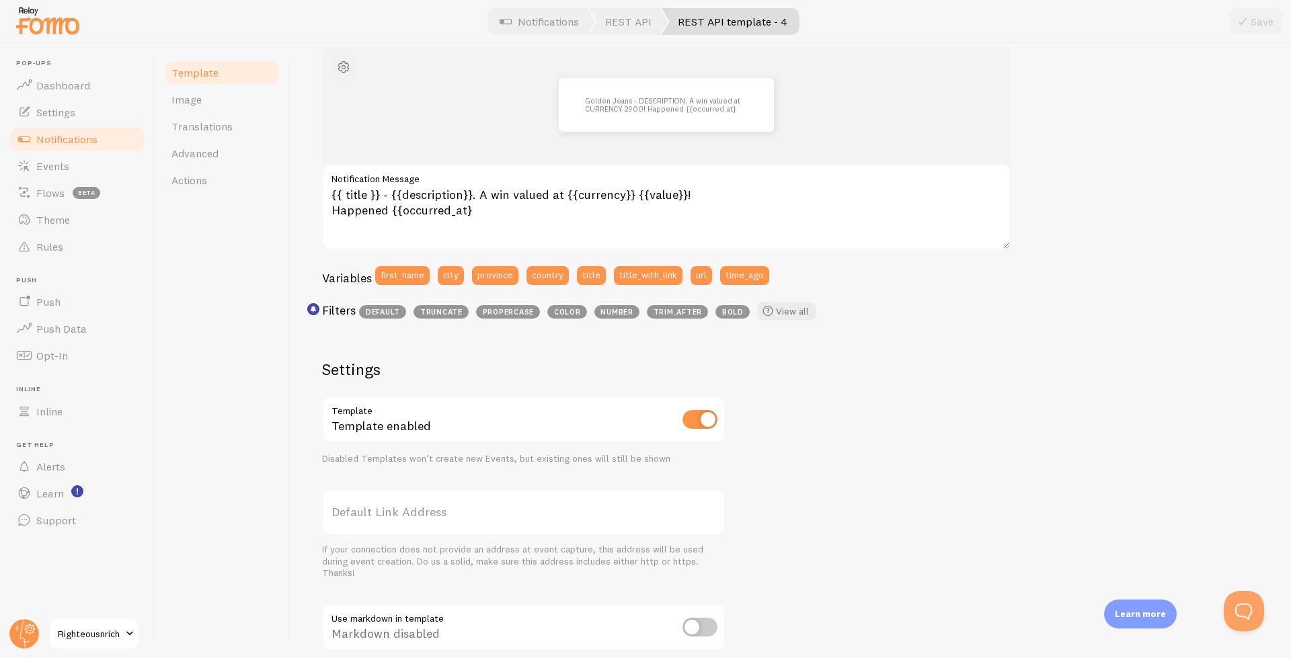
click at [344, 69] on span "button" at bounding box center [343, 67] width 16 height 16
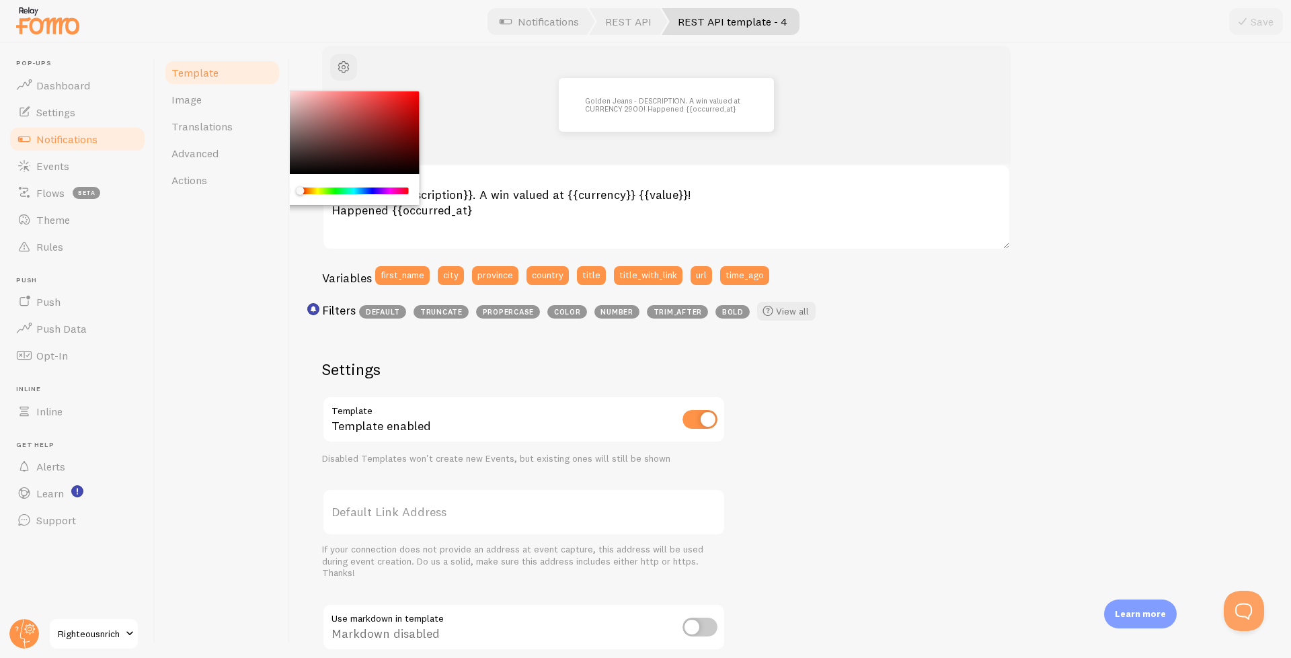
click at [274, 292] on div "Template Image Translations Advanced Actions" at bounding box center [222, 350] width 134 height 615
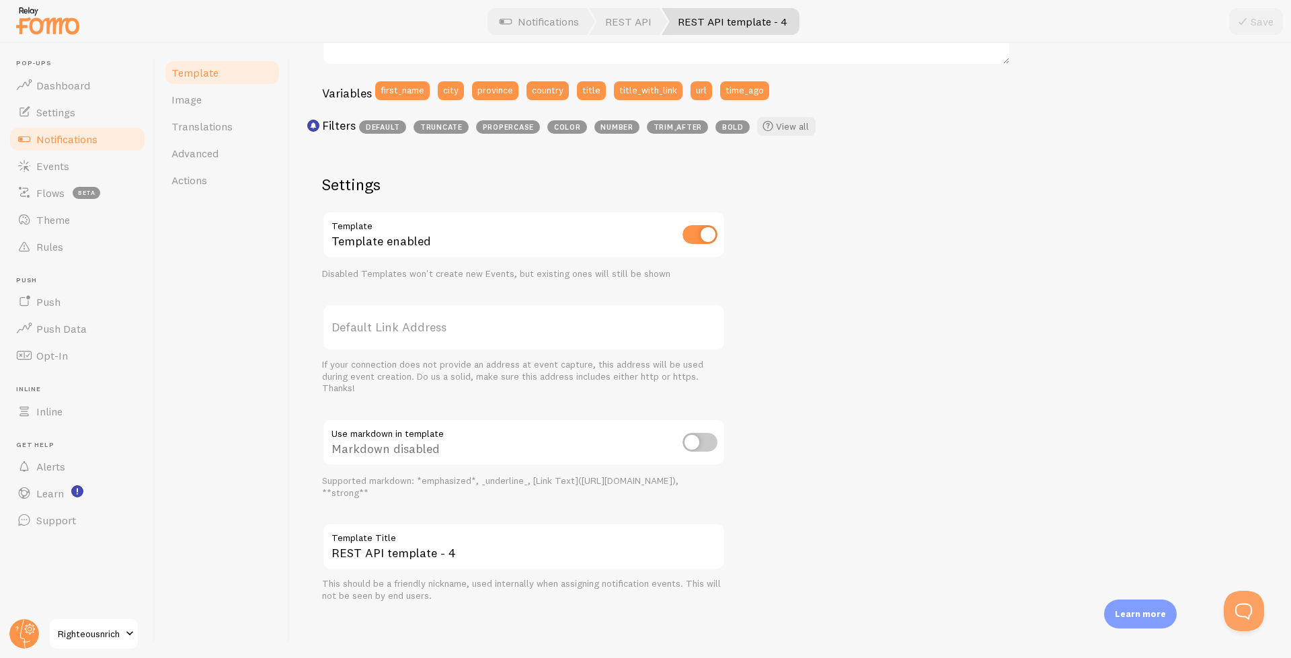
scroll to position [0, 0]
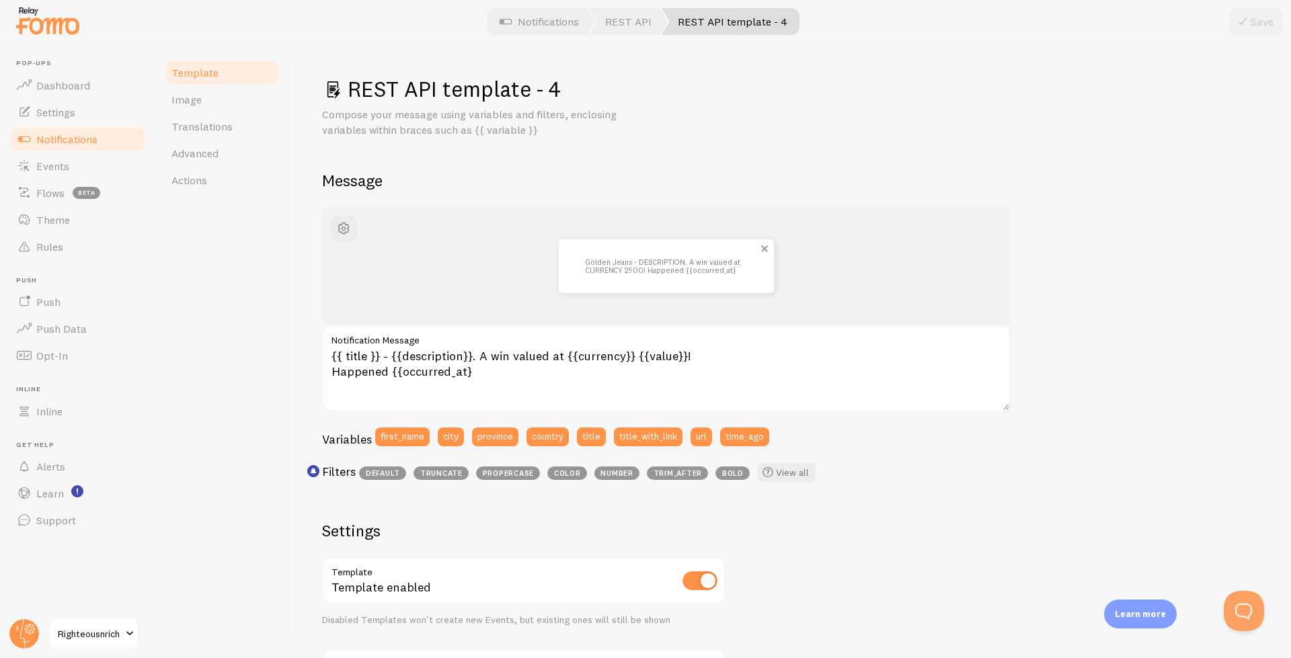
click at [661, 281] on div "Golden Jeans - DESCRIPTION. A win valued at CURRENCY 2900! Happened {{occurred_…" at bounding box center [666, 266] width 215 height 54
click at [497, 375] on textarea "{{ title }} - {{description}}. A win valued at {{currency}} {{value}}! Happened…" at bounding box center [666, 368] width 688 height 86
click at [311, 473] on icon "<p>Use filters like | propercase to change CITY to City in your templates</p>" at bounding box center [314, 471] width 6 height 6
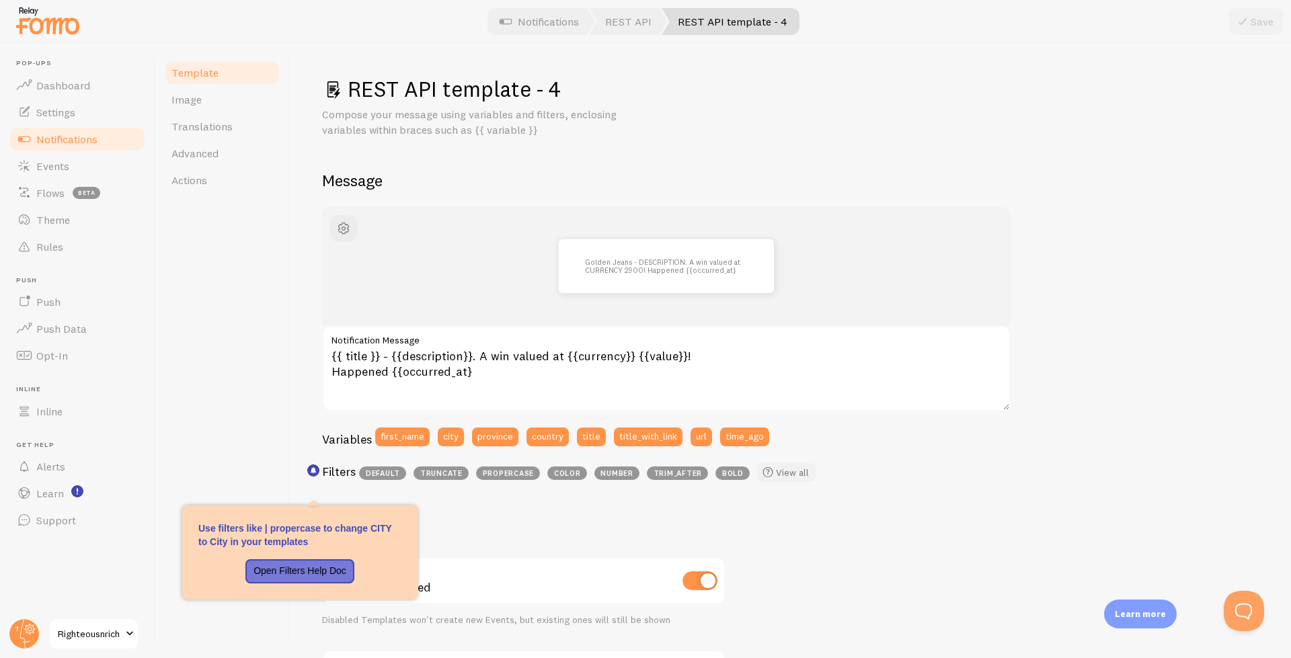
click at [785, 475] on link "View all" at bounding box center [786, 472] width 58 height 19
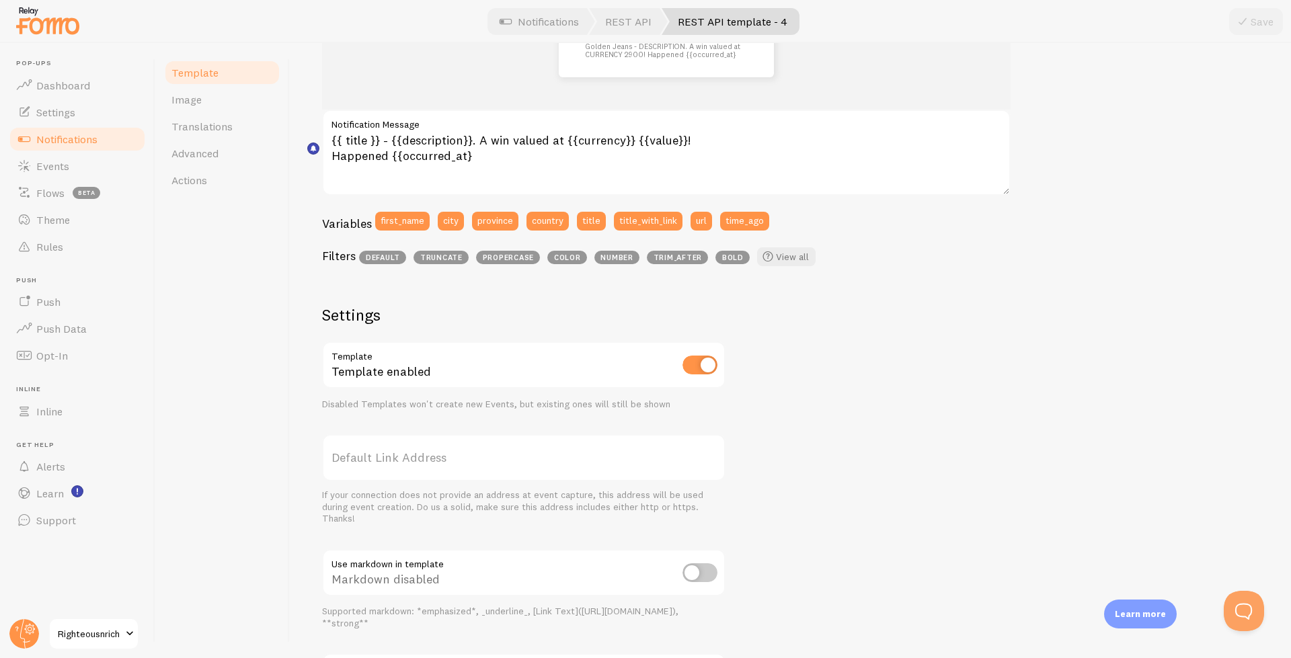
scroll to position [323, 0]
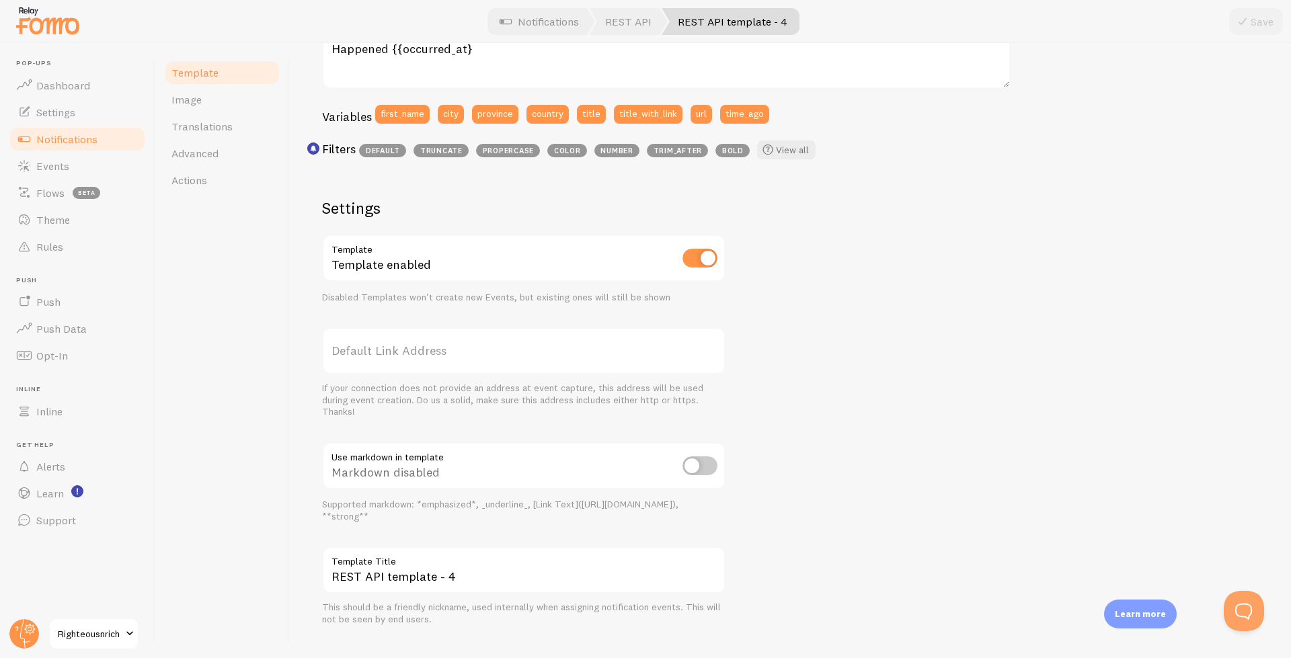
click at [53, 146] on link "Notifications" at bounding box center [77, 139] width 138 height 27
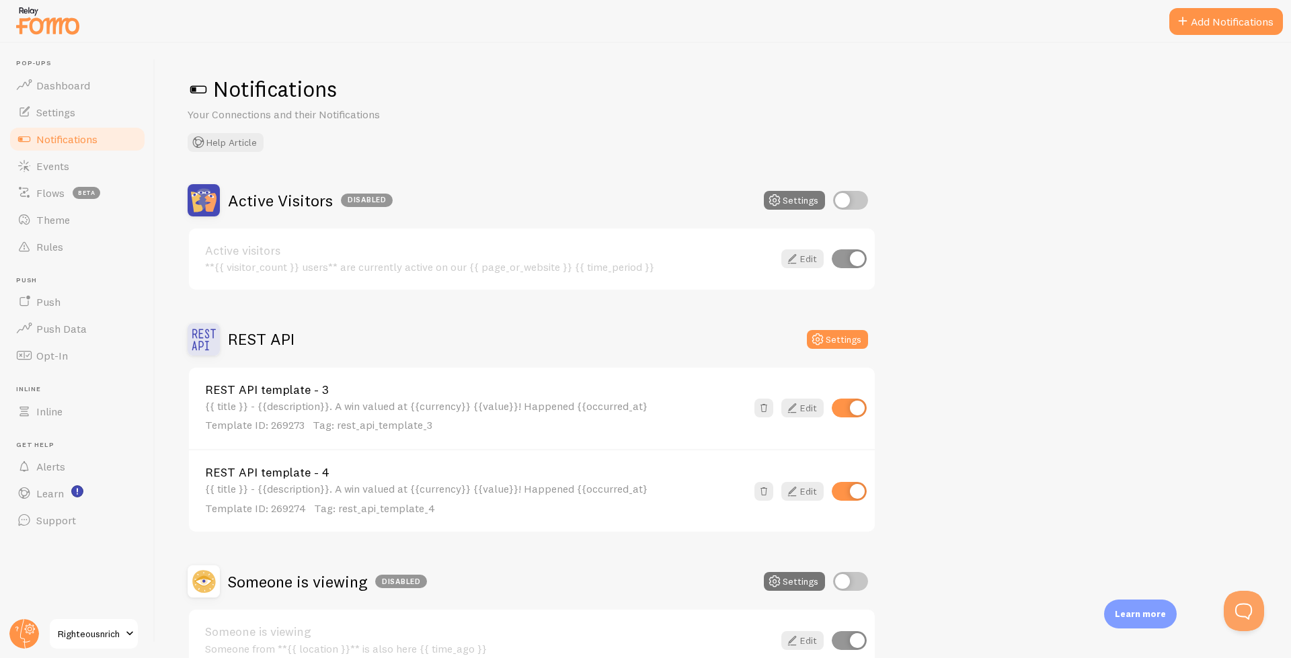
click at [787, 198] on button "Settings" at bounding box center [794, 200] width 61 height 19
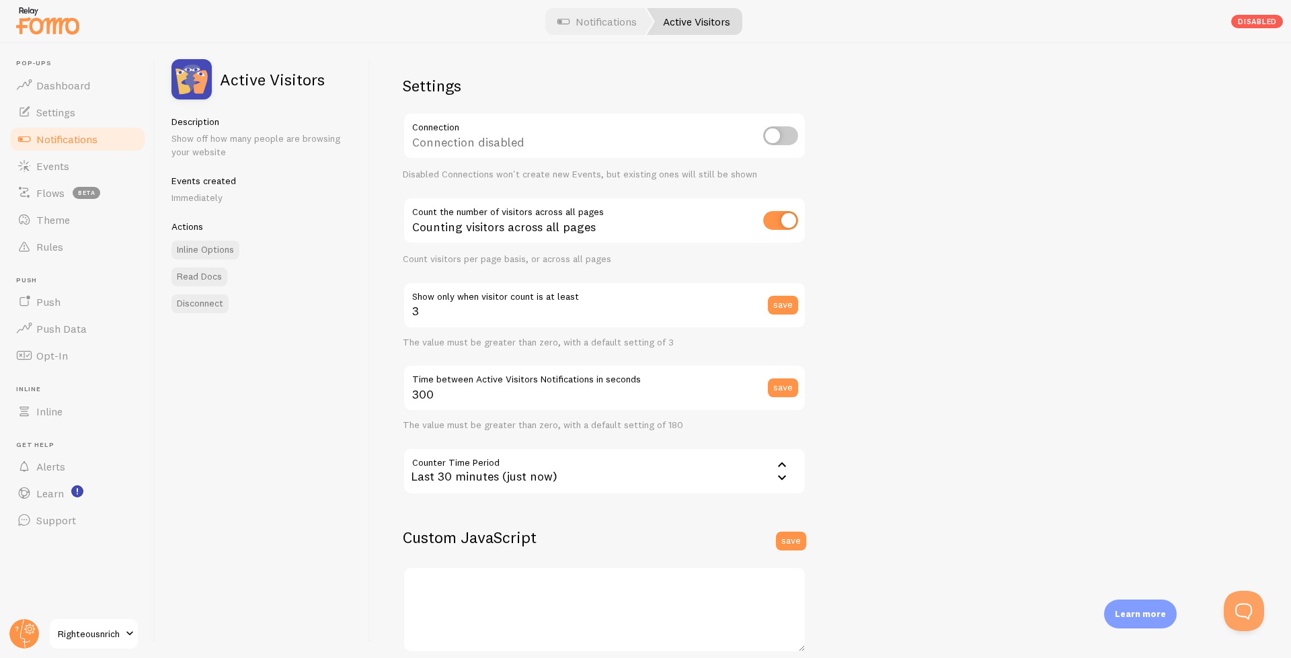
click at [61, 141] on span "Notifications" at bounding box center [66, 138] width 61 height 13
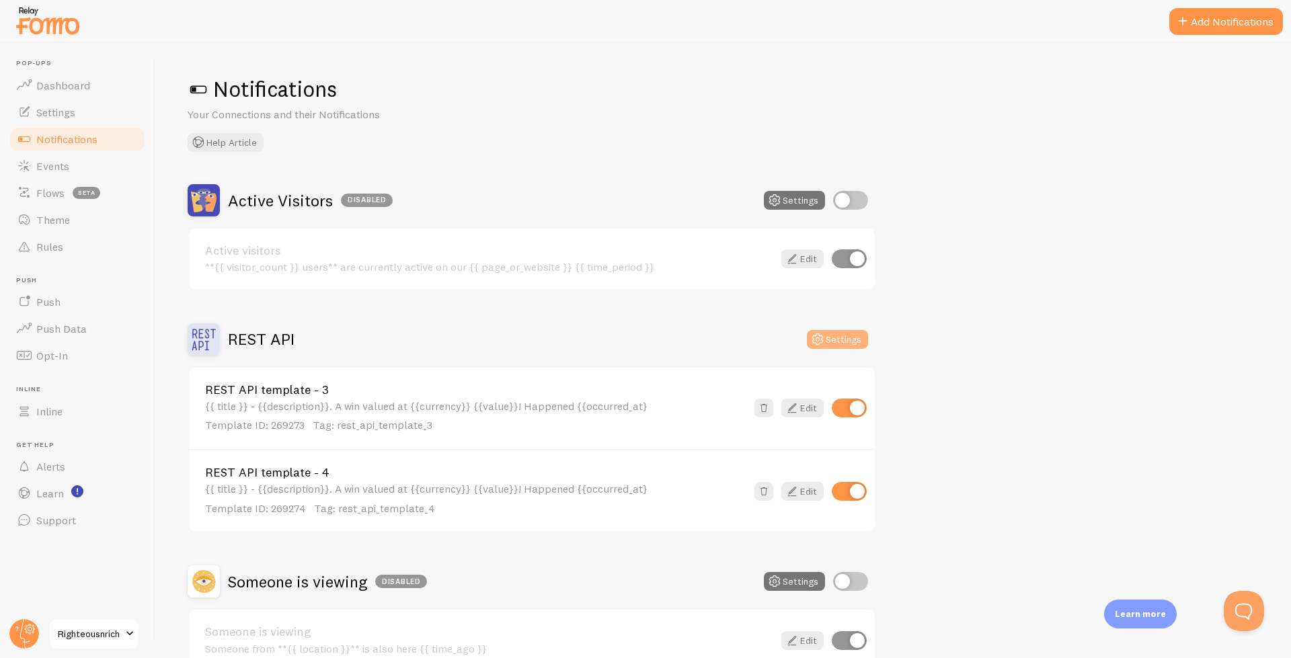
click at [817, 342] on icon at bounding box center [817, 339] width 16 height 16
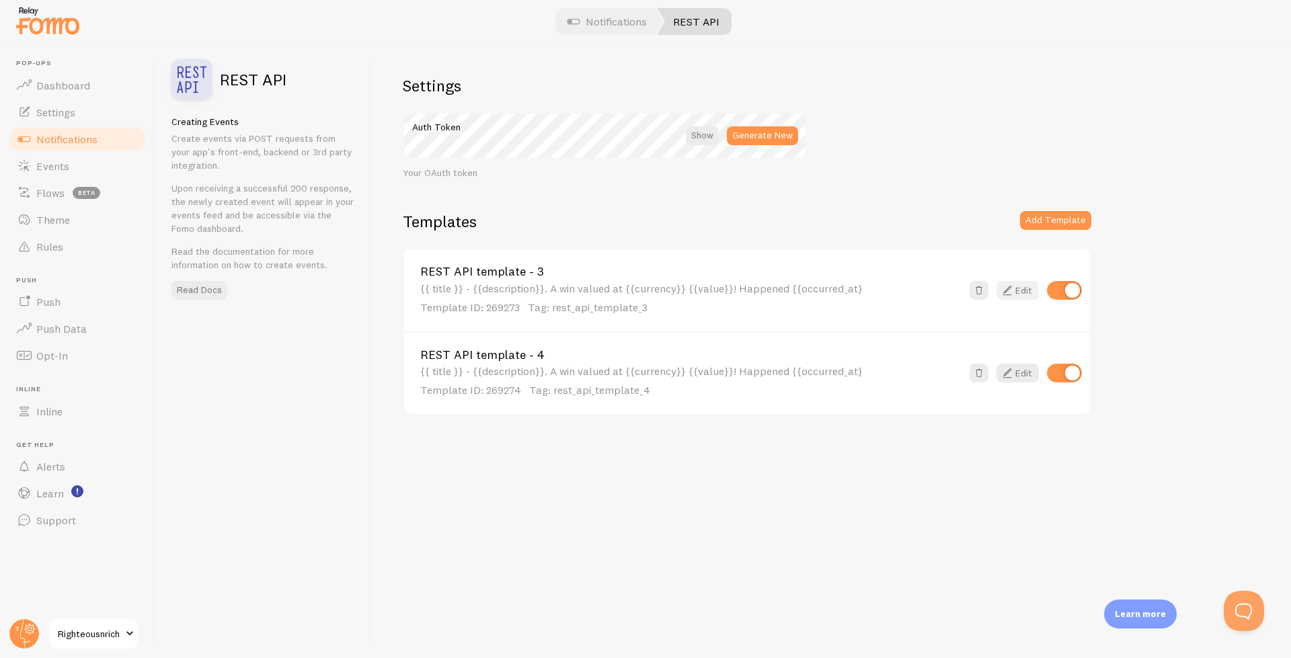
click at [1012, 288] on icon at bounding box center [1007, 290] width 16 height 16
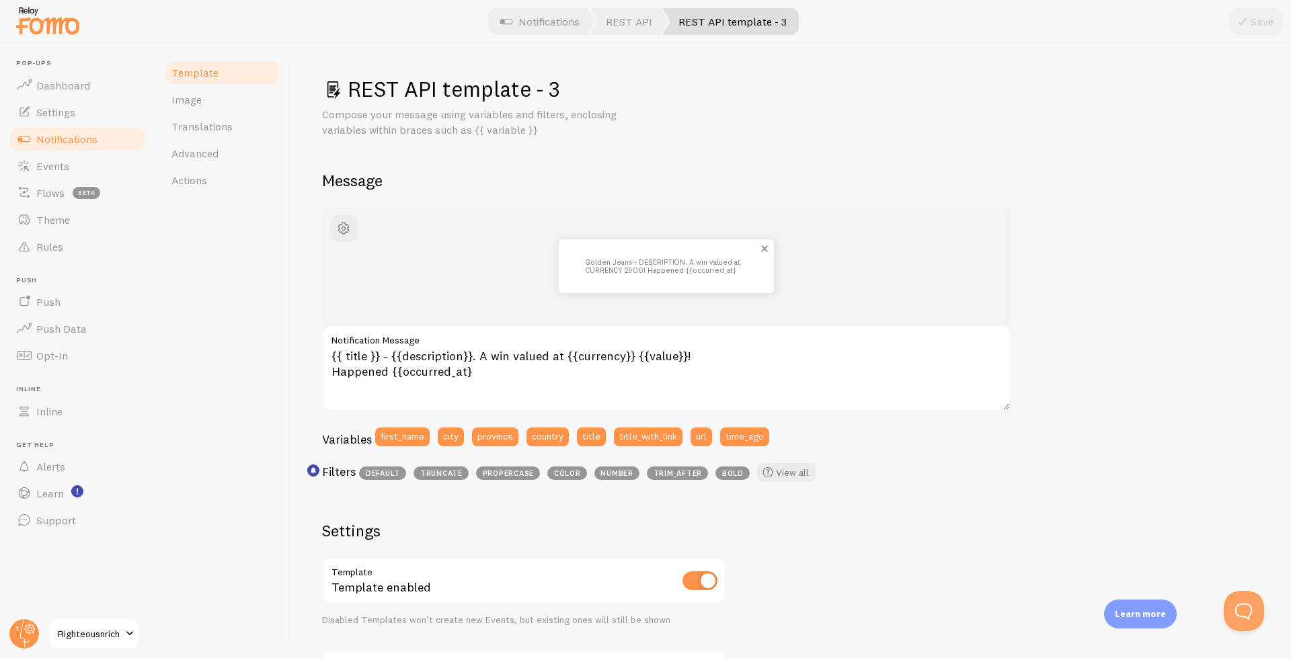
click at [605, 266] on p "Golden Jeans - DESCRIPTION. A win valued at CURRENCY 2900! Happened {{occurred_…" at bounding box center [666, 266] width 161 height 16
click at [766, 246] on span at bounding box center [764, 248] width 23 height 23
click at [348, 235] on span "button" at bounding box center [343, 229] width 16 height 16
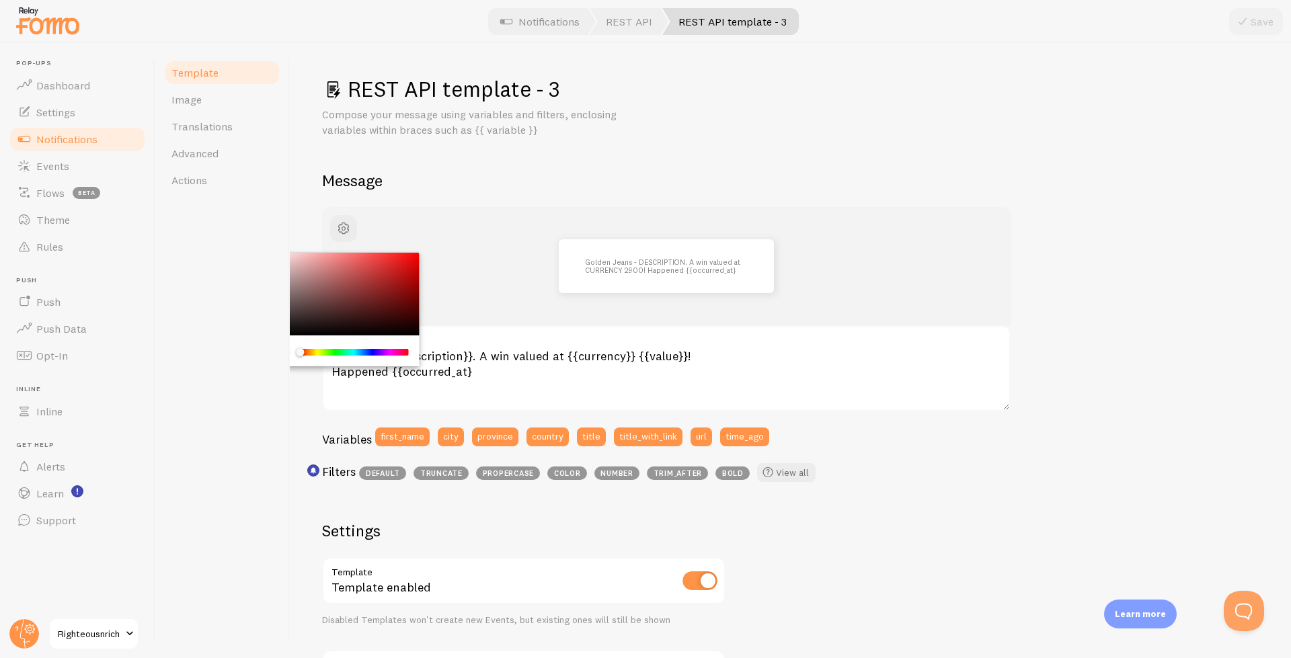
click at [518, 325] on label "Notification Message" at bounding box center [666, 336] width 688 height 23
click at [518, 325] on textarea "{{ title }} - {{description}}. A win valued at {{currency}} {{value}}! Happened…" at bounding box center [666, 368] width 688 height 86
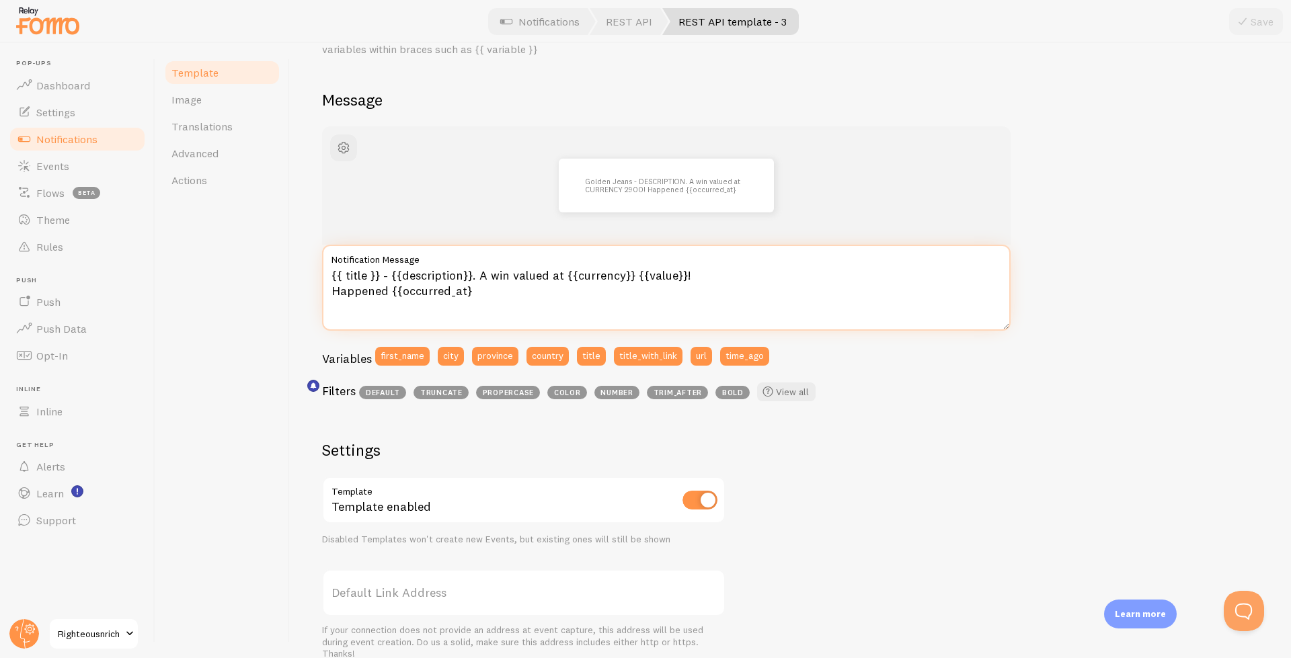
scroll to position [346, 0]
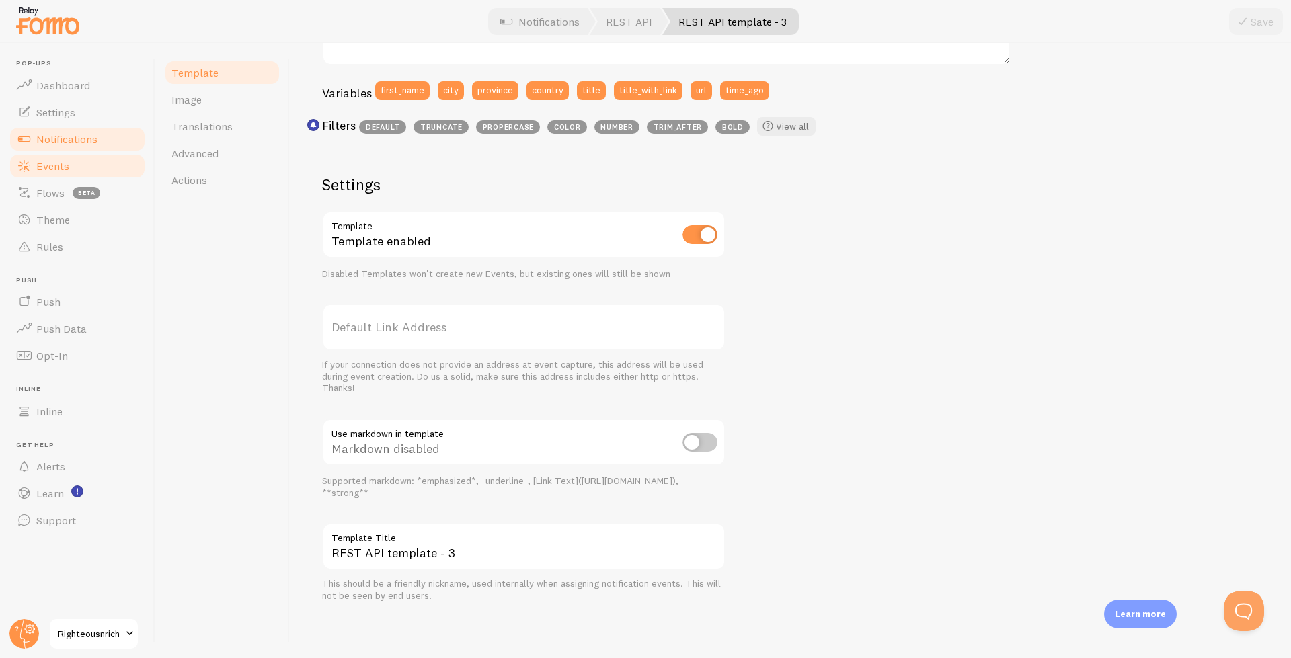
click at [58, 171] on span "Events" at bounding box center [52, 165] width 33 height 13
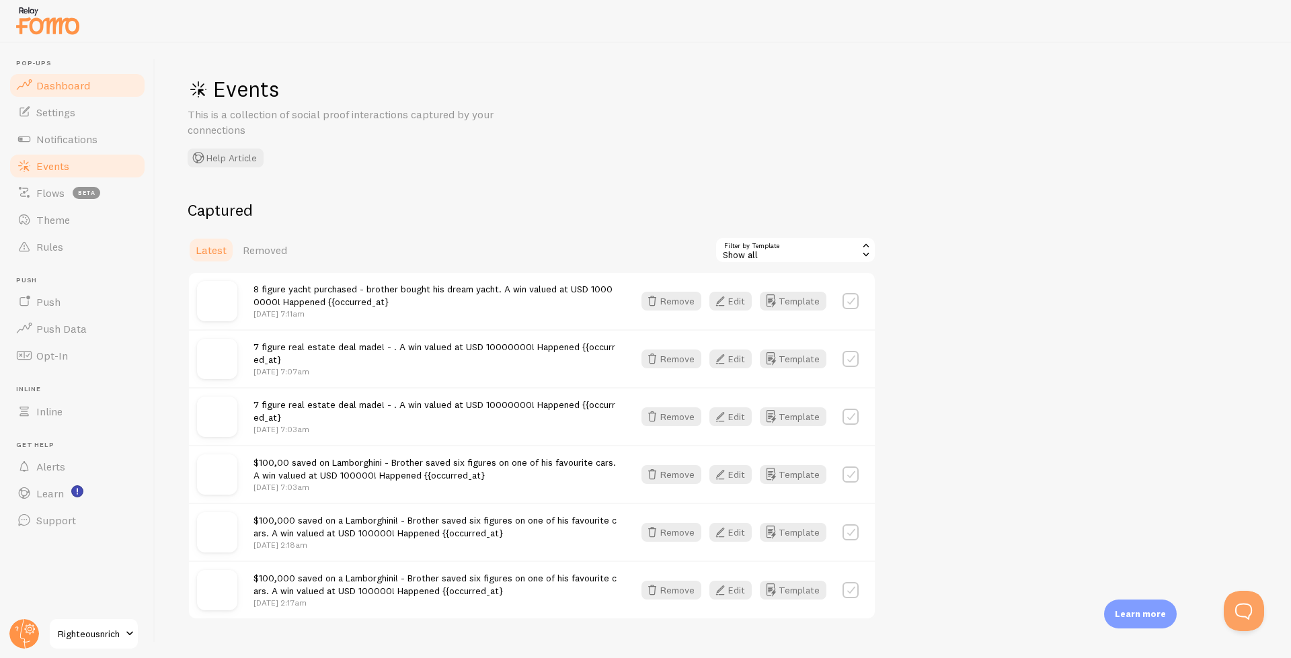
click at [55, 93] on link "Dashboard" at bounding box center [77, 85] width 138 height 27
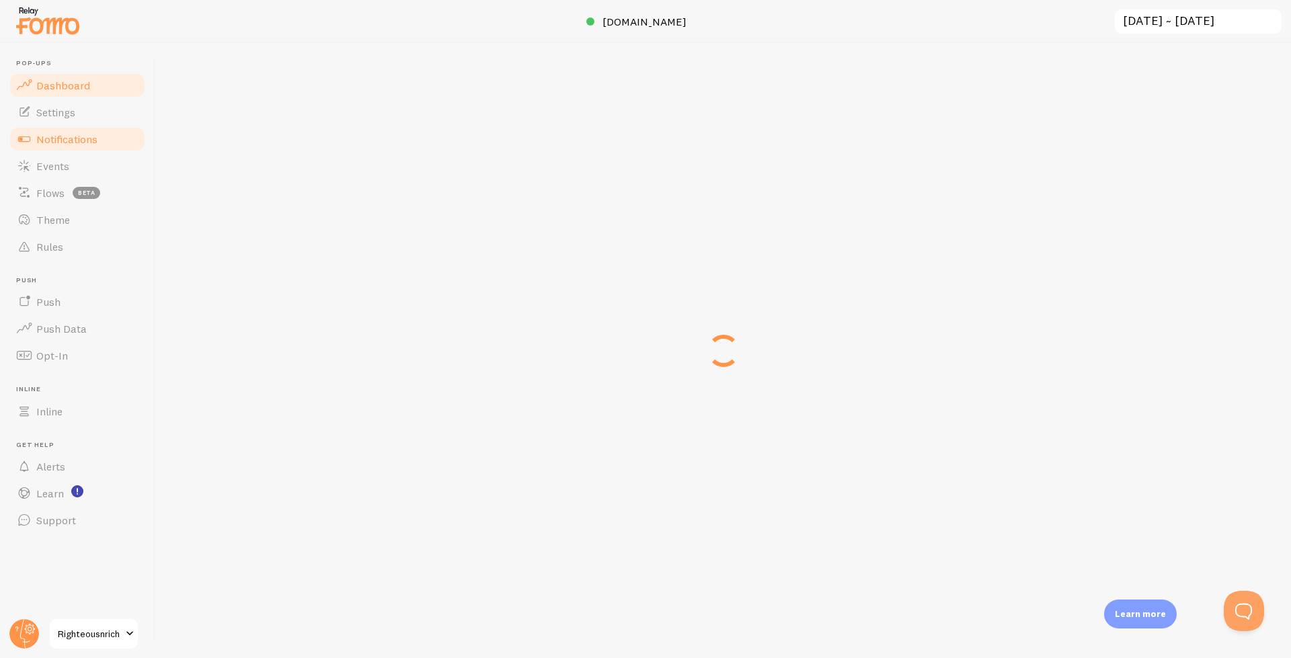
click at [55, 136] on span "Notifications" at bounding box center [66, 138] width 61 height 13
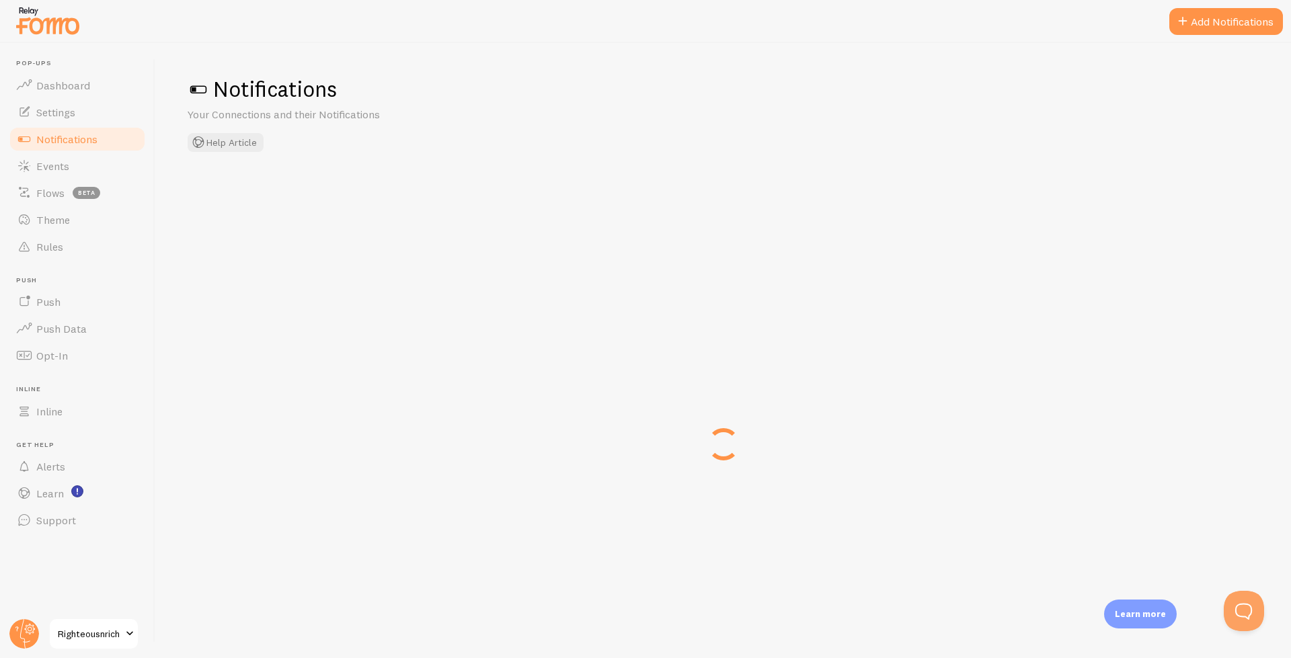
click at [65, 138] on span "Notifications" at bounding box center [66, 138] width 61 height 13
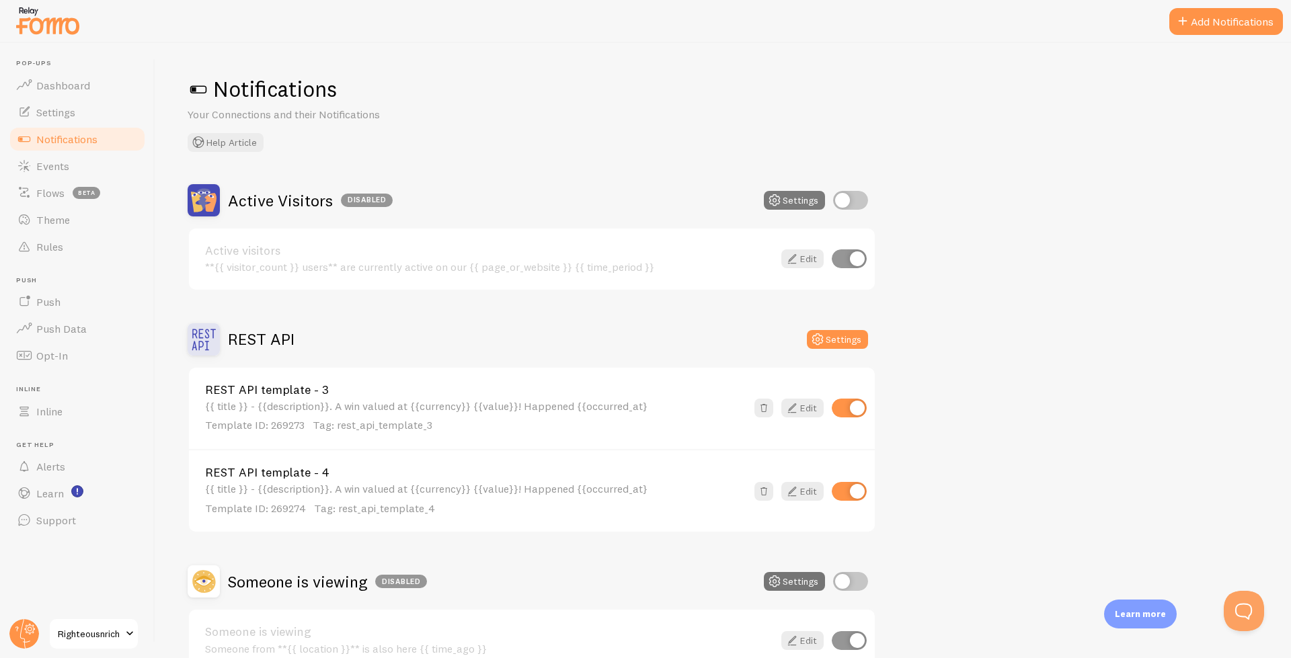
click at [780, 204] on icon at bounding box center [774, 200] width 16 height 16
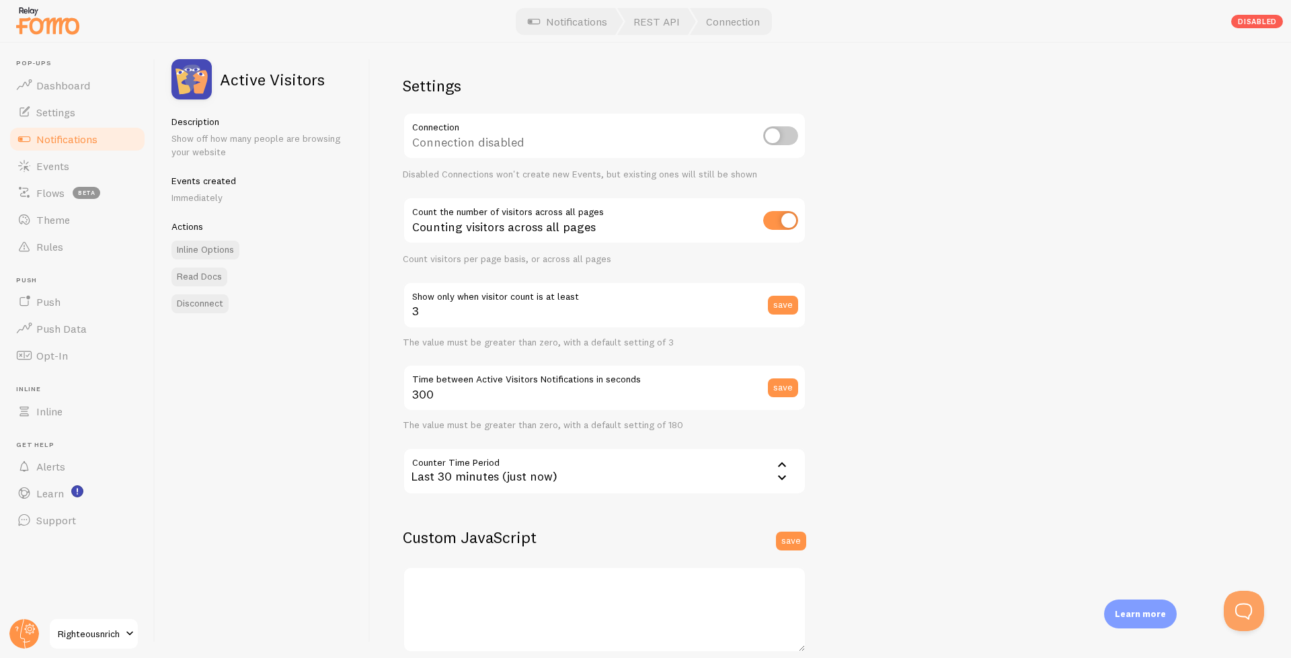
scroll to position [188, 0]
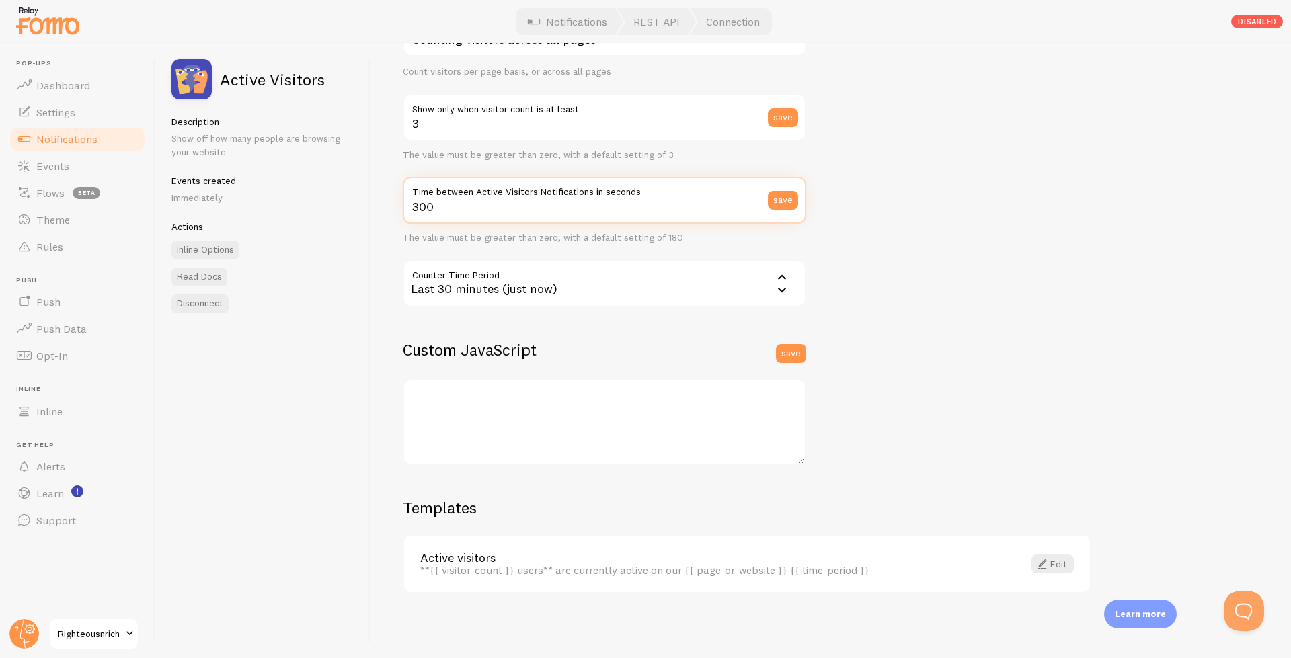
drag, startPoint x: 608, startPoint y: 216, endPoint x: 587, endPoint y: 311, distance: 96.5
click at [587, 224] on input "300" at bounding box center [604, 200] width 403 height 47
click at [594, 393] on textarea at bounding box center [604, 422] width 403 height 86
type textarea "//window.html_meta_fomo_title = function() { // var h1_elements = document.getE…"
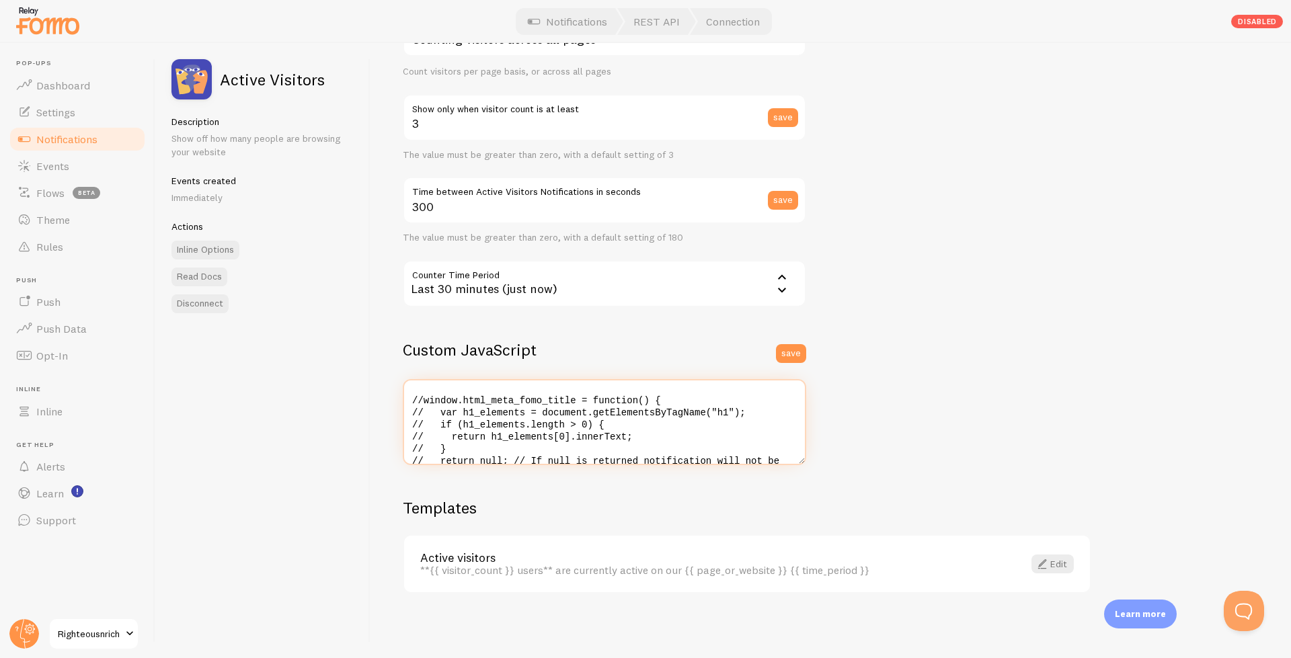
scroll to position [0, 0]
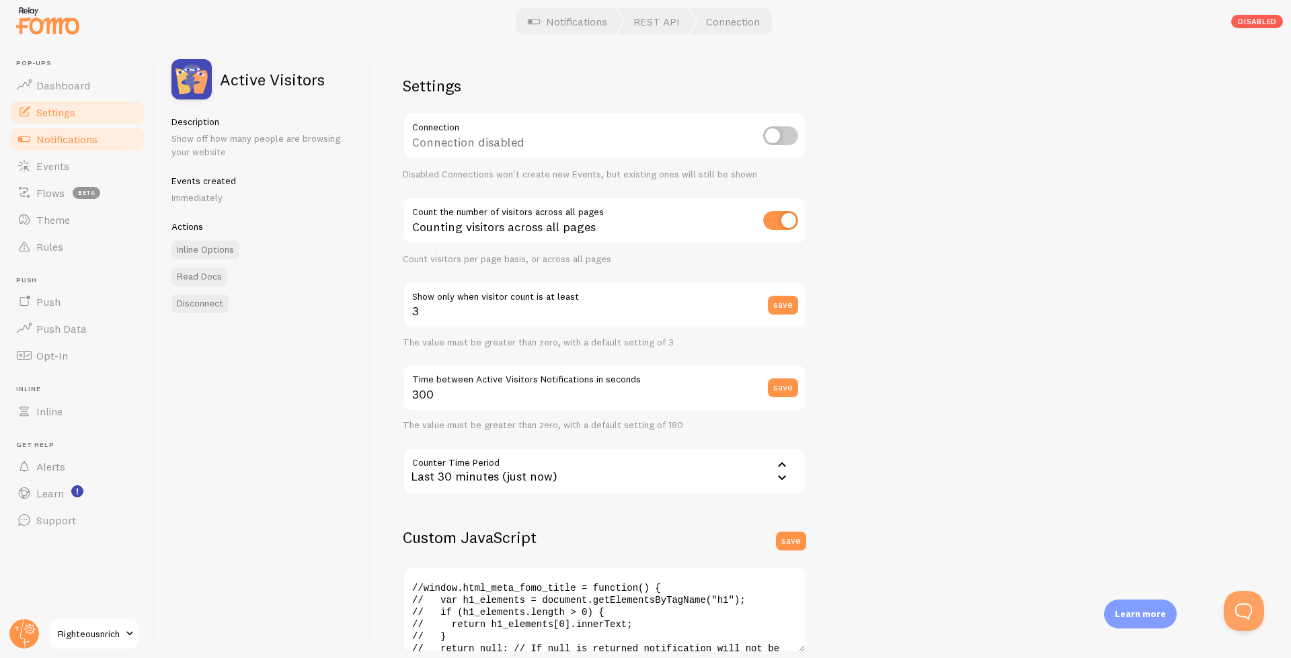
click at [38, 105] on link "Settings" at bounding box center [77, 112] width 138 height 27
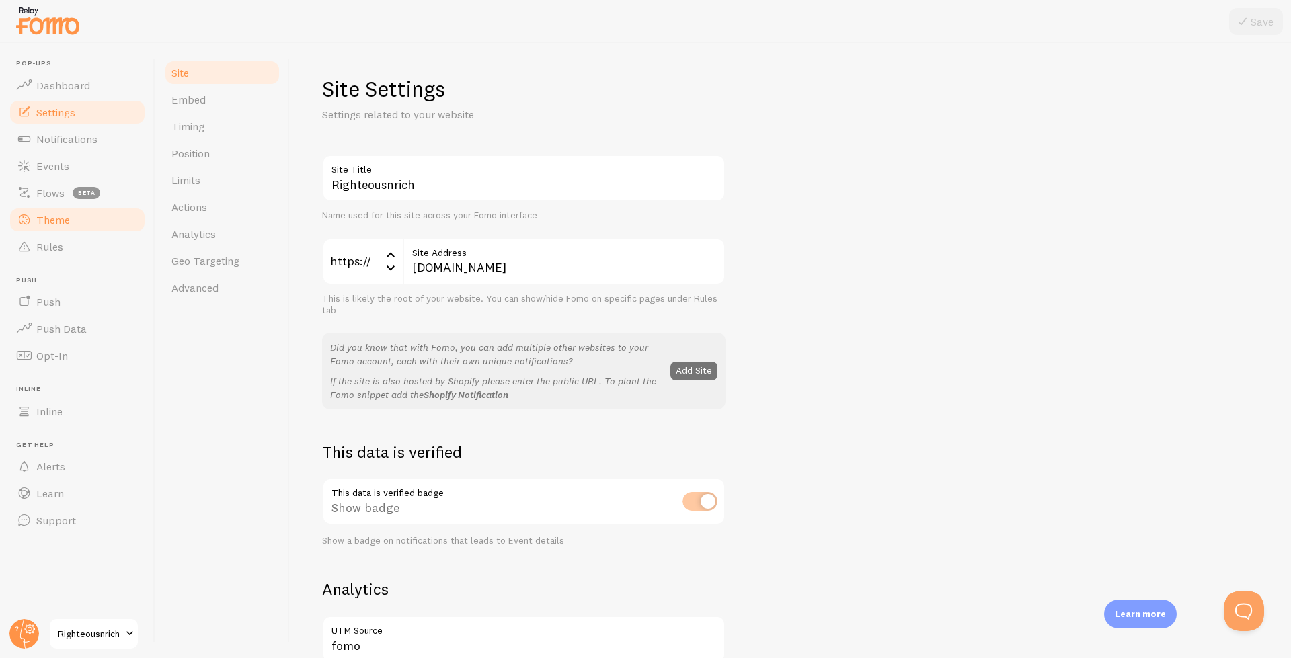
click at [42, 221] on span "Theme" at bounding box center [53, 219] width 34 height 13
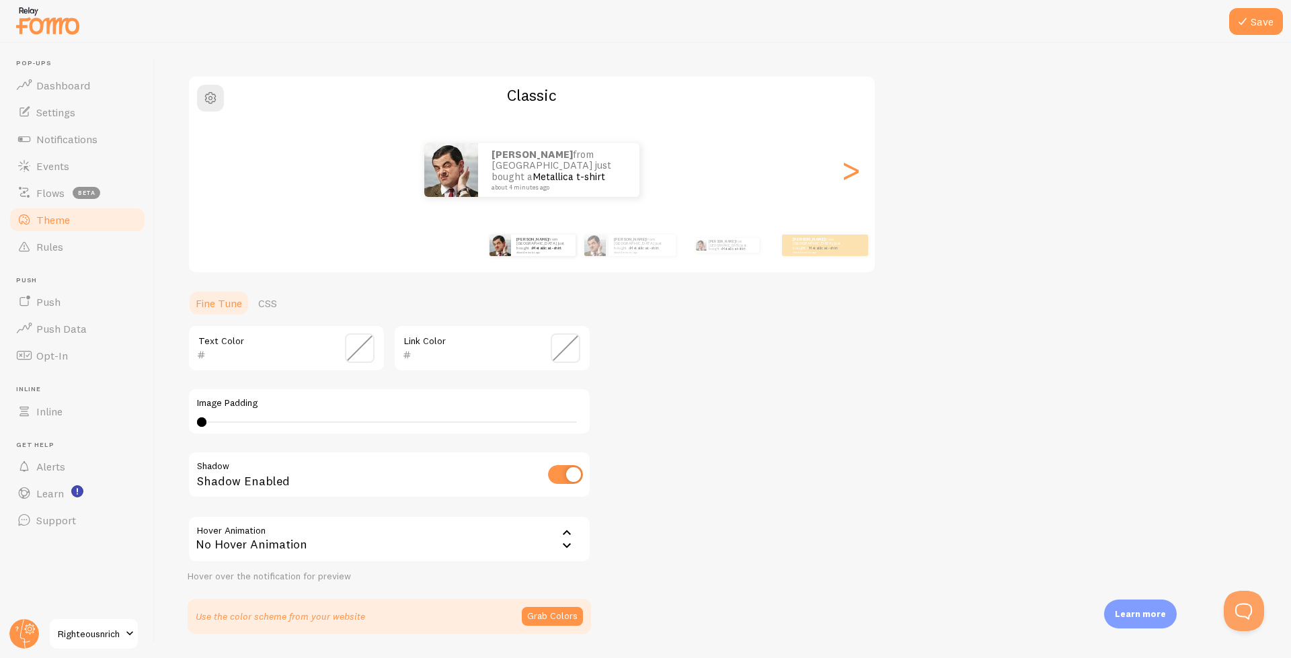
scroll to position [120, 0]
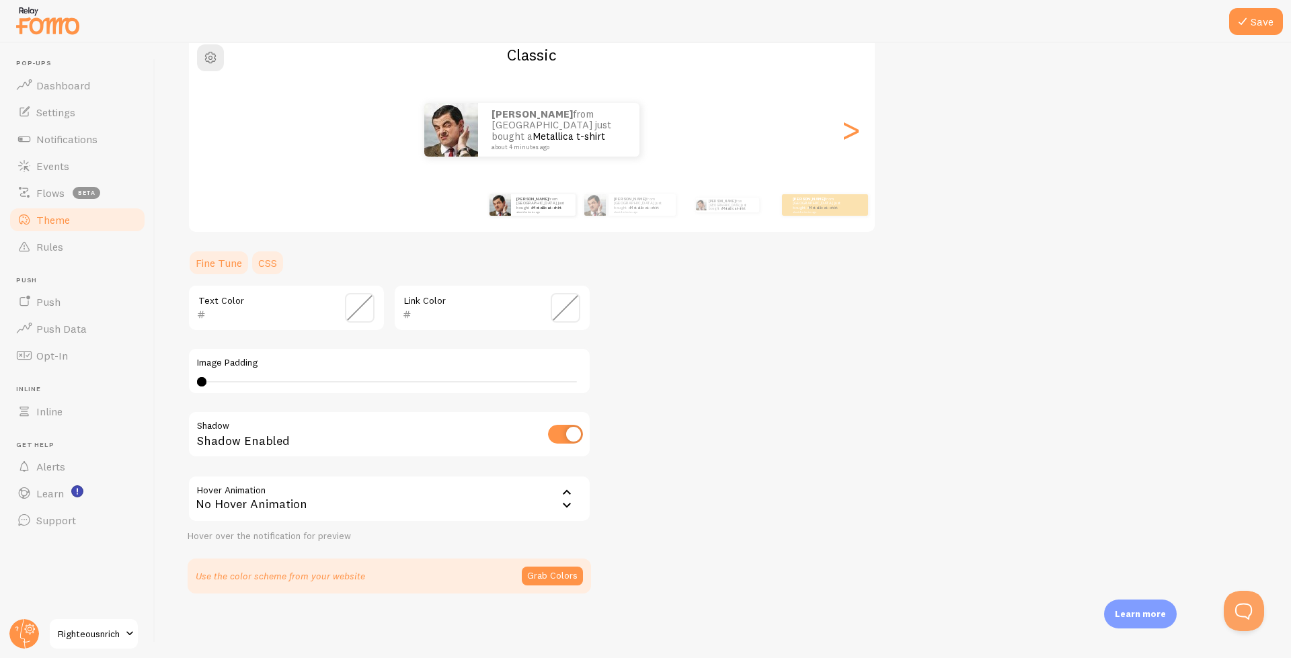
click at [282, 264] on link "CSS" at bounding box center [267, 262] width 35 height 27
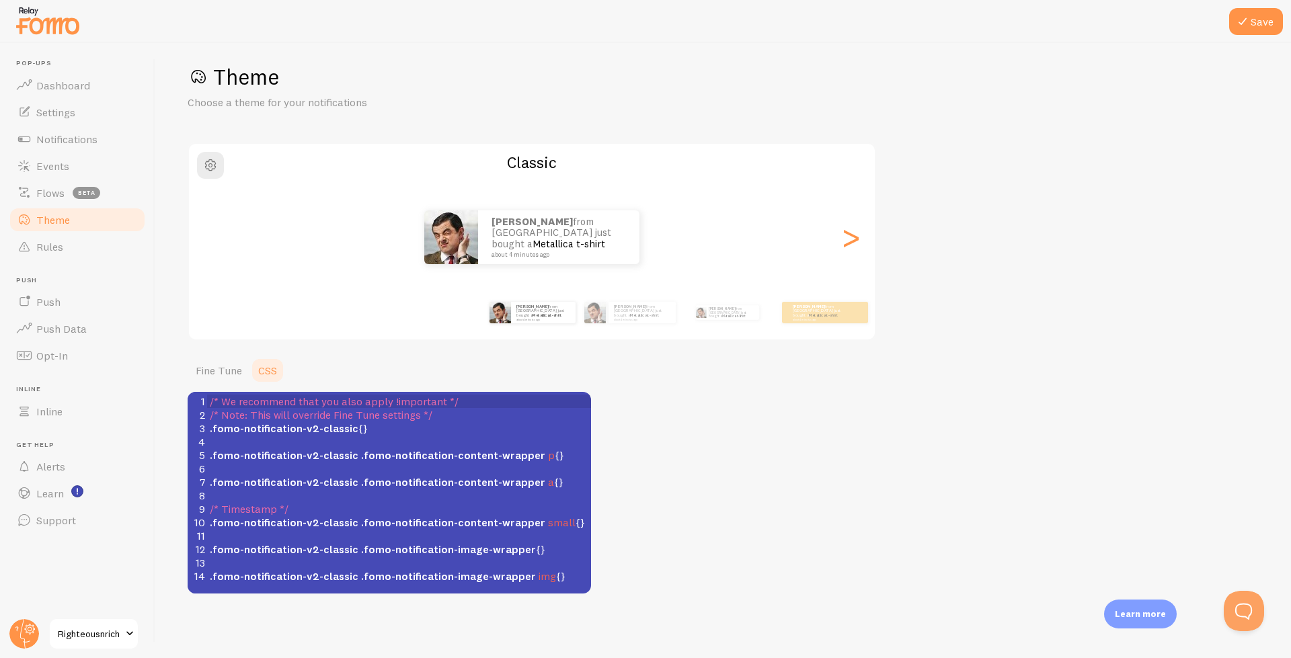
scroll to position [12, 0]
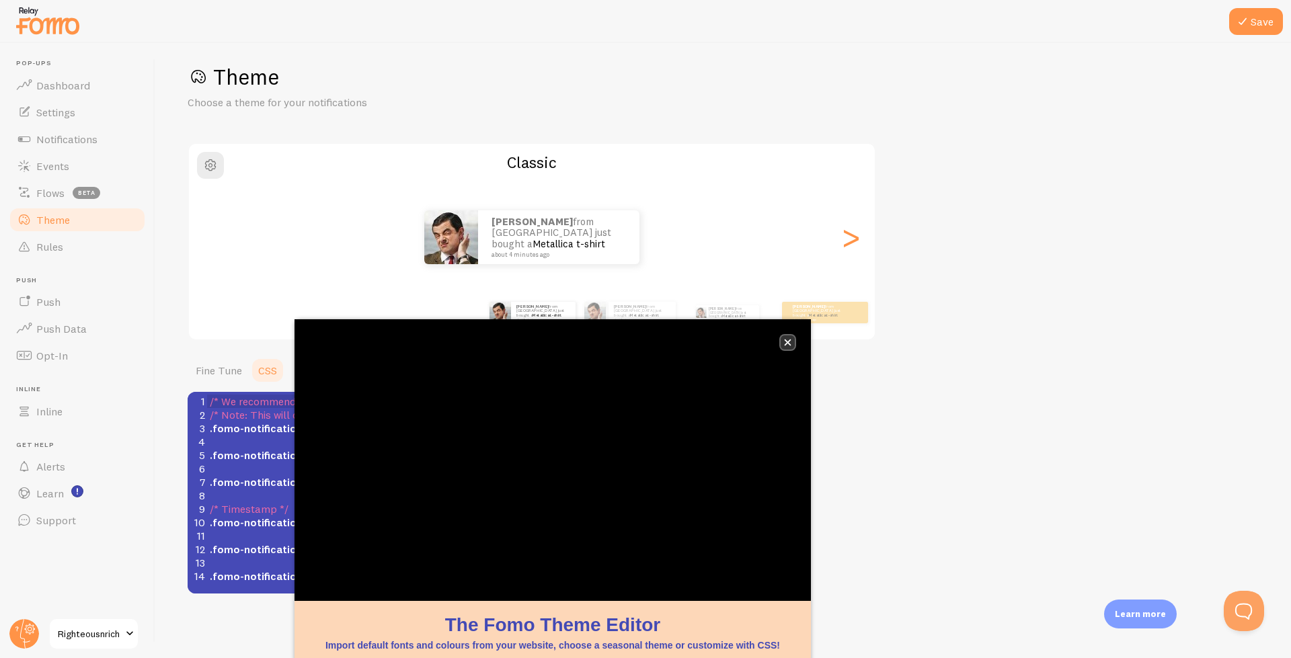
click at [789, 346] on button "close," at bounding box center [788, 342] width 14 height 14
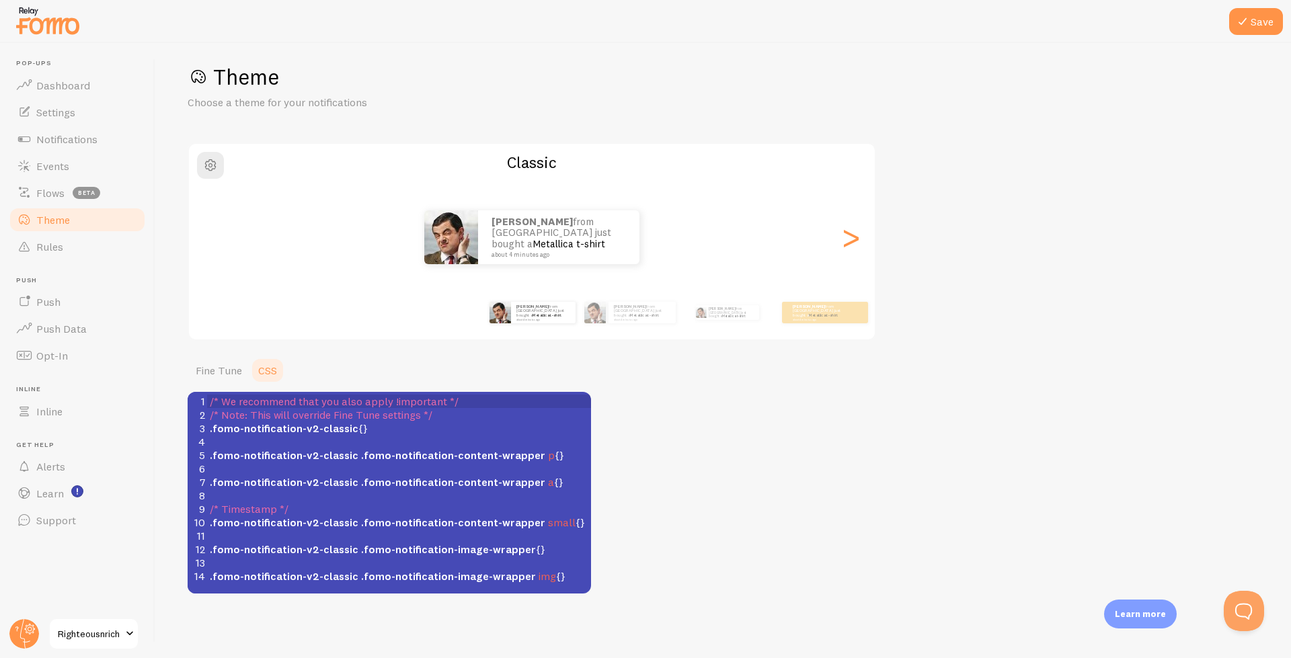
click at [417, 499] on pre "​" at bounding box center [399, 495] width 384 height 13
click at [216, 368] on link "Fine Tune" at bounding box center [219, 370] width 63 height 27
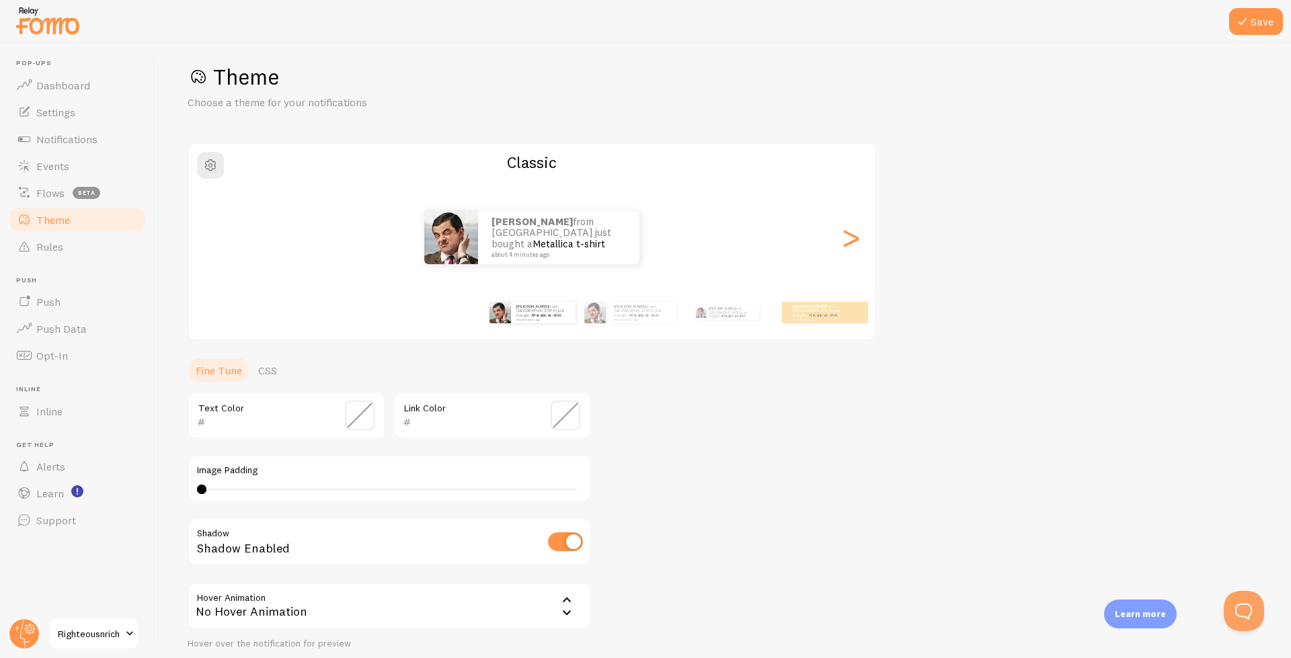
scroll to position [120, 0]
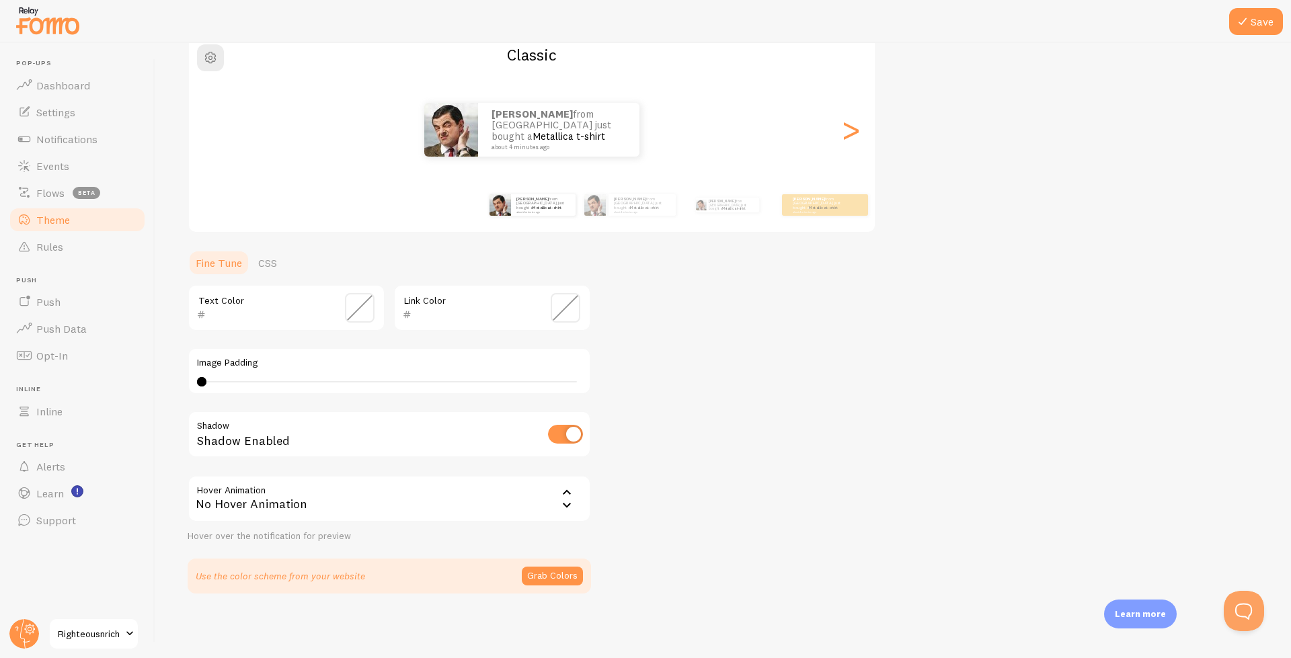
drag, startPoint x: 208, startPoint y: 381, endPoint x: 222, endPoint y: 389, distance: 16.6
click at [222, 389] on div "Image Padding 0 0 - undefined" at bounding box center [389, 371] width 403 height 47
type input "0"
drag, startPoint x: 200, startPoint y: 381, endPoint x: 169, endPoint y: 393, distance: 32.3
click at [171, 393] on div "Save Theme Choose a theme for your notifications Classic Adam from United Kingd…" at bounding box center [722, 350] width 1135 height 615
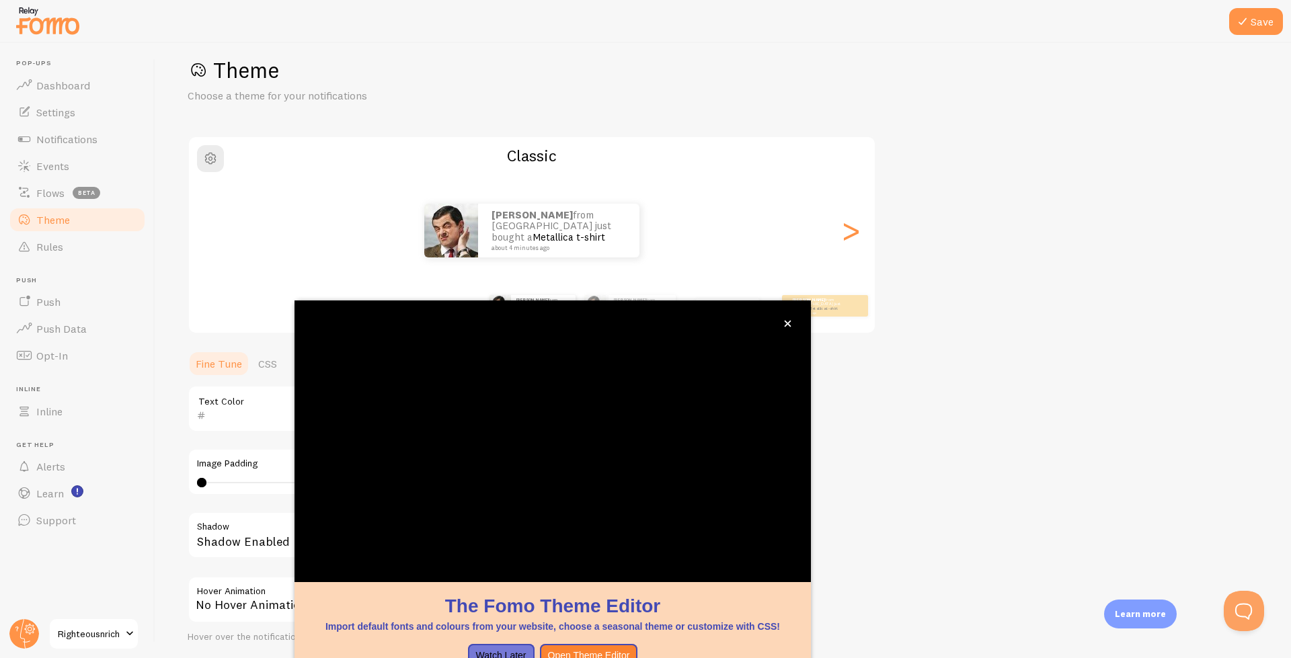
scroll to position [32, 0]
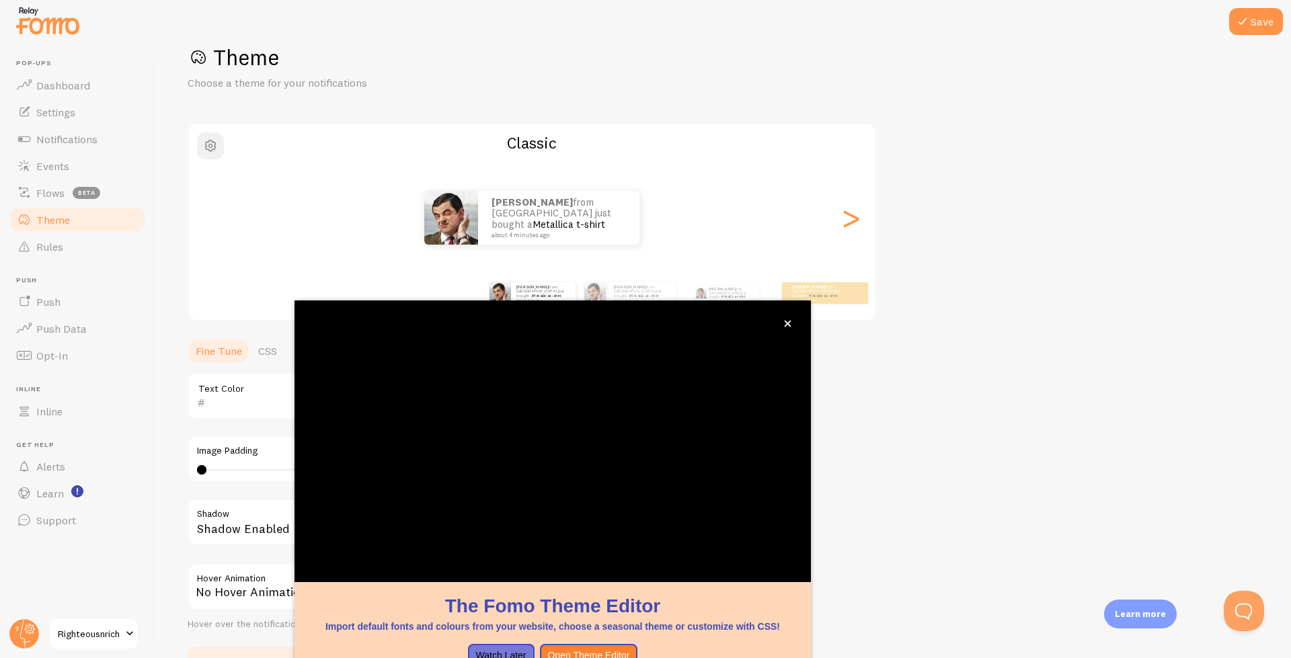
click at [216, 149] on span "button" at bounding box center [210, 146] width 16 height 16
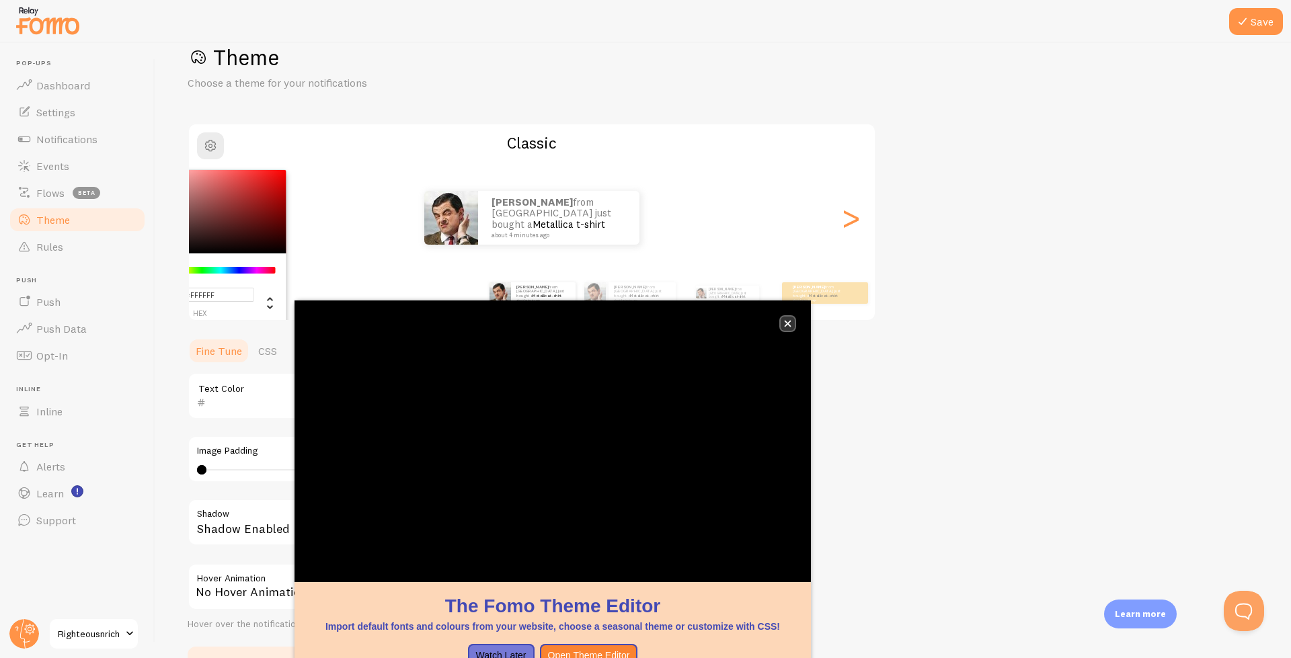
click at [789, 323] on icon "close," at bounding box center [787, 323] width 7 height 7
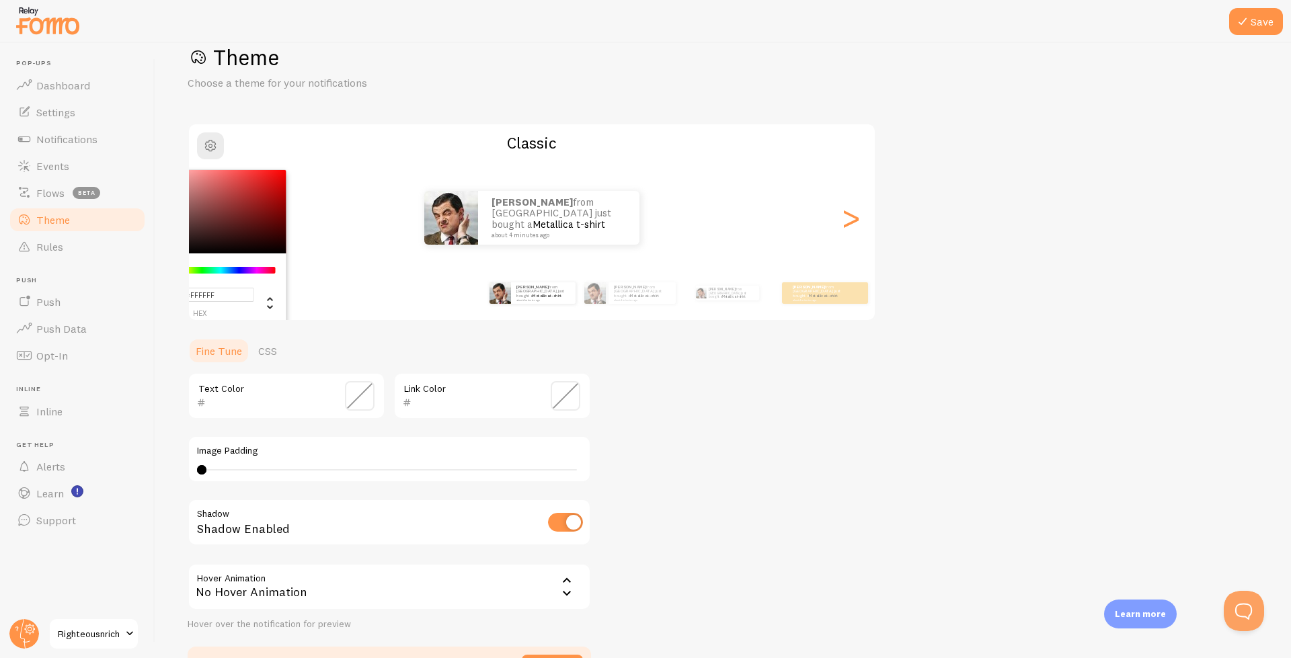
click at [555, 246] on div "Adam from United Kingdom just bought a Metallica t-shirt about 4 minutes ago Ad…" at bounding box center [532, 217] width 686 height 97
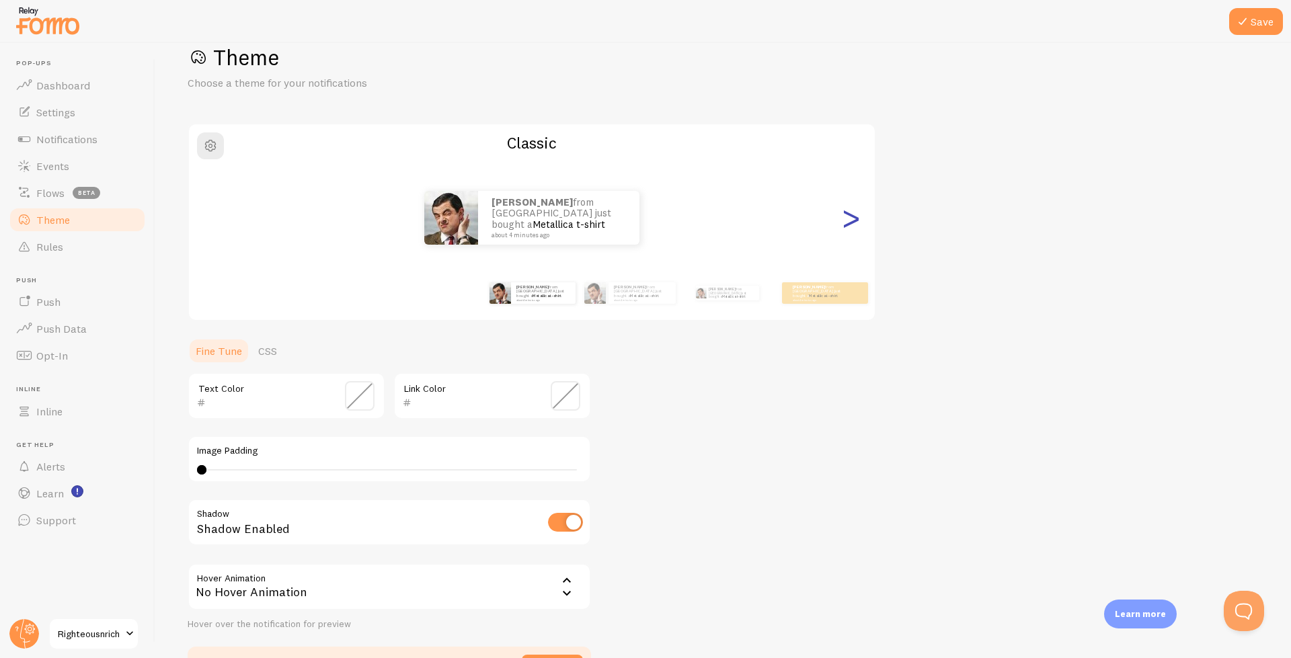
click at [854, 223] on div ">" at bounding box center [850, 217] width 16 height 97
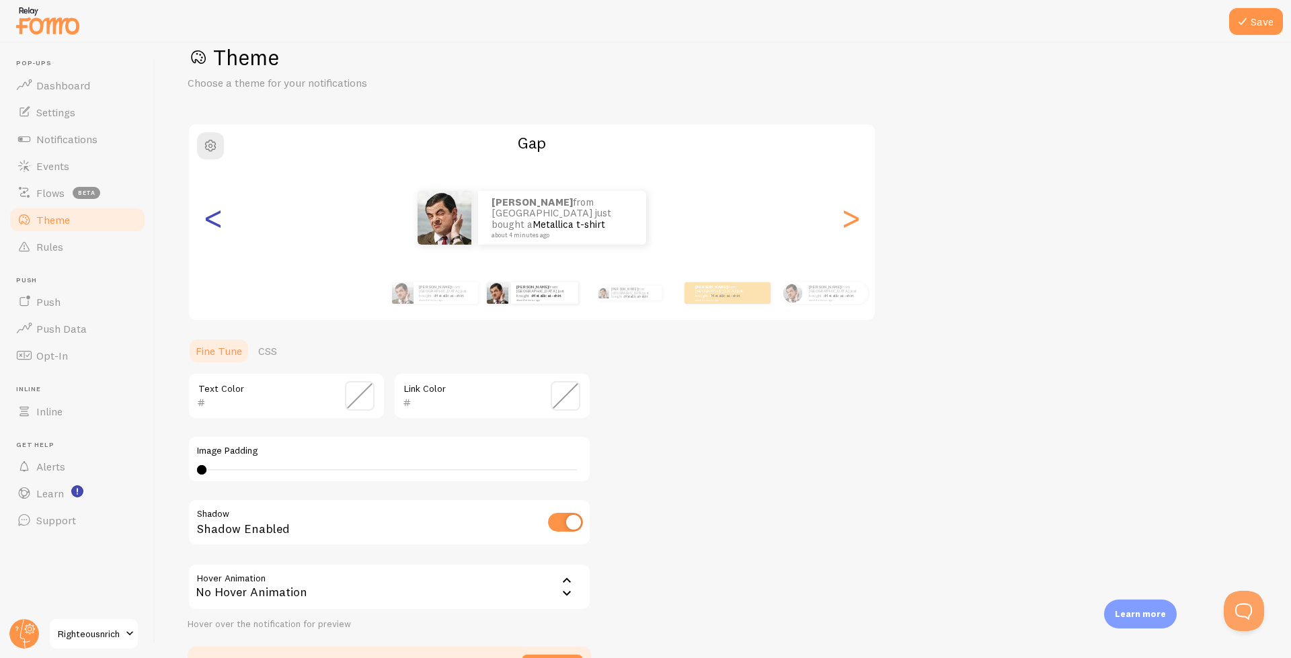
click at [213, 219] on div "<" at bounding box center [213, 217] width 16 height 97
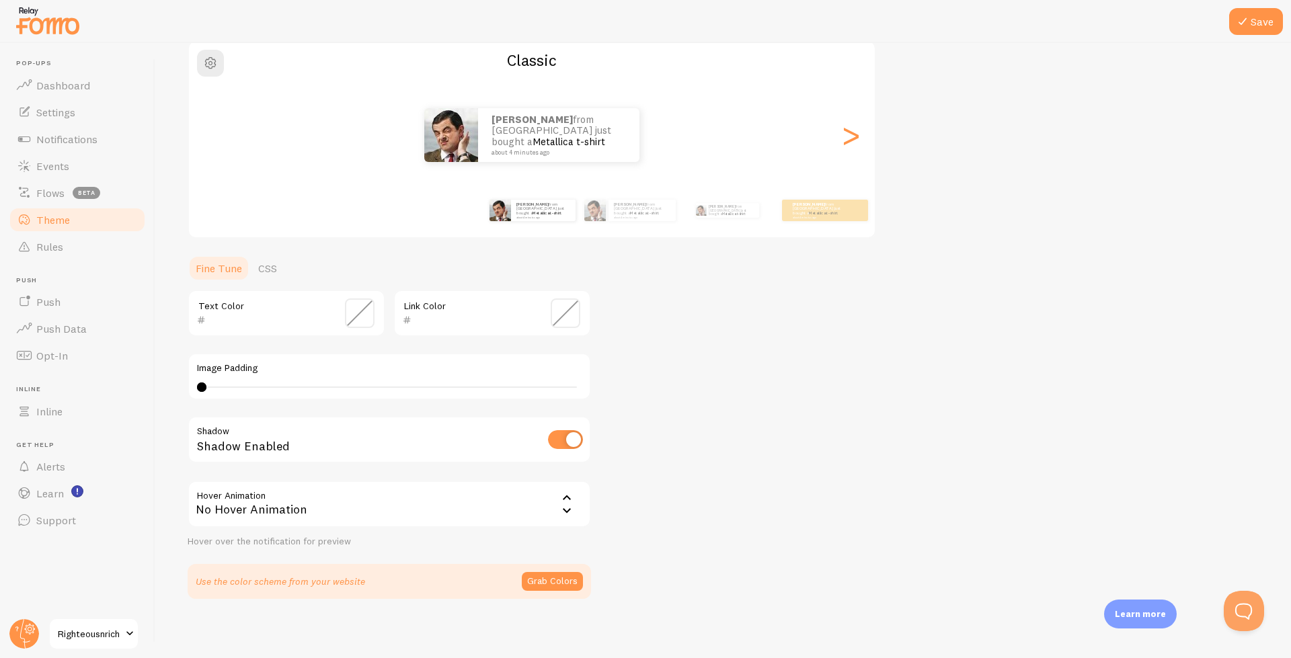
scroll to position [120, 0]
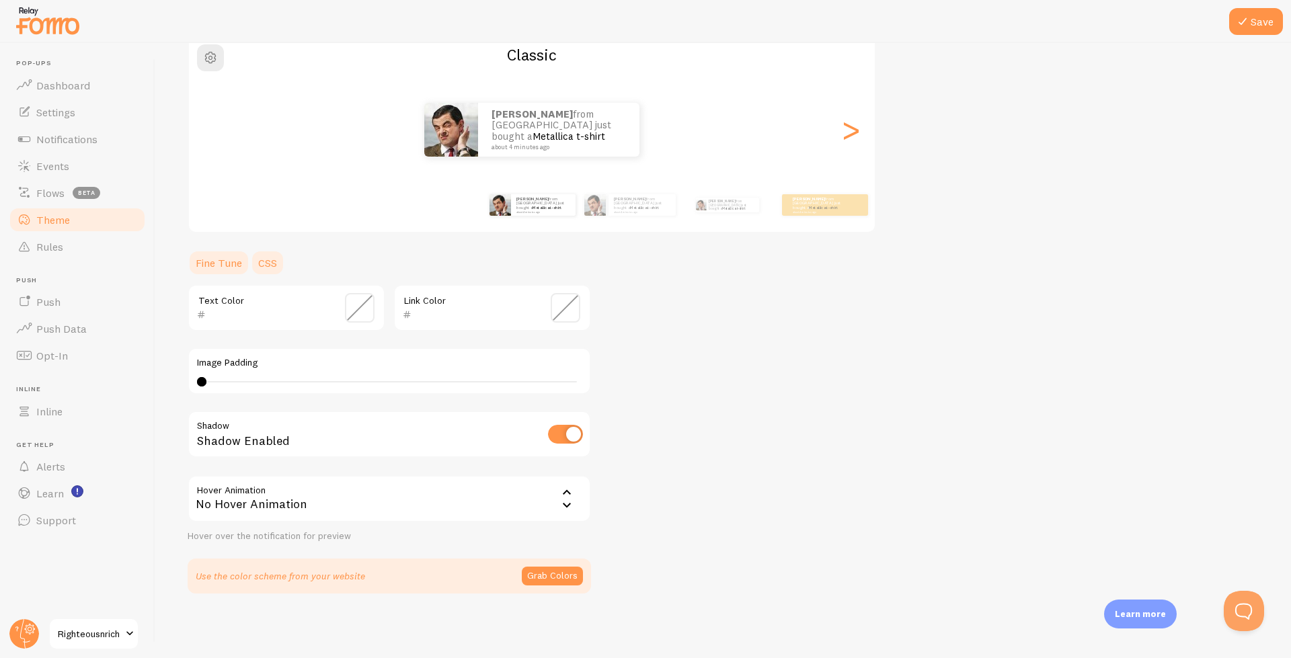
click at [264, 262] on link "CSS" at bounding box center [267, 262] width 35 height 27
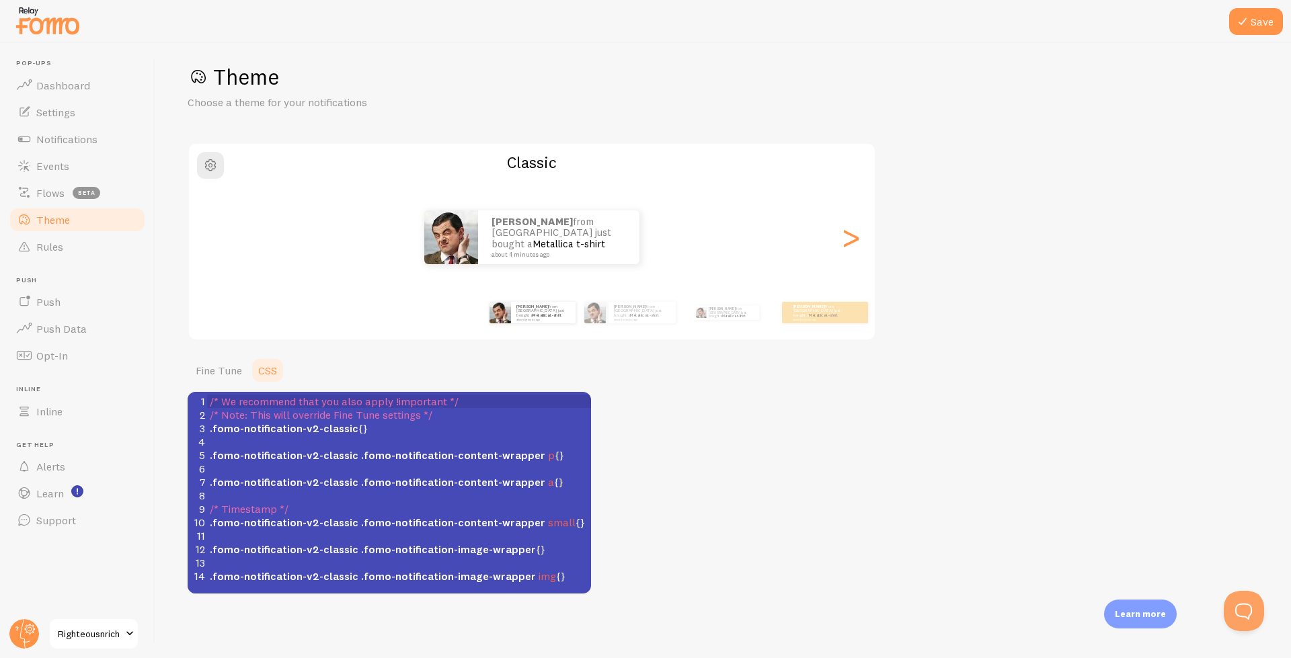
scroll to position [12, 0]
click at [356, 428] on span ".fomo-notification-v2-classic {}" at bounding box center [289, 428] width 158 height 13
click at [362, 459] on span ".fomo-notification-content-wrapper" at bounding box center [453, 454] width 184 height 13
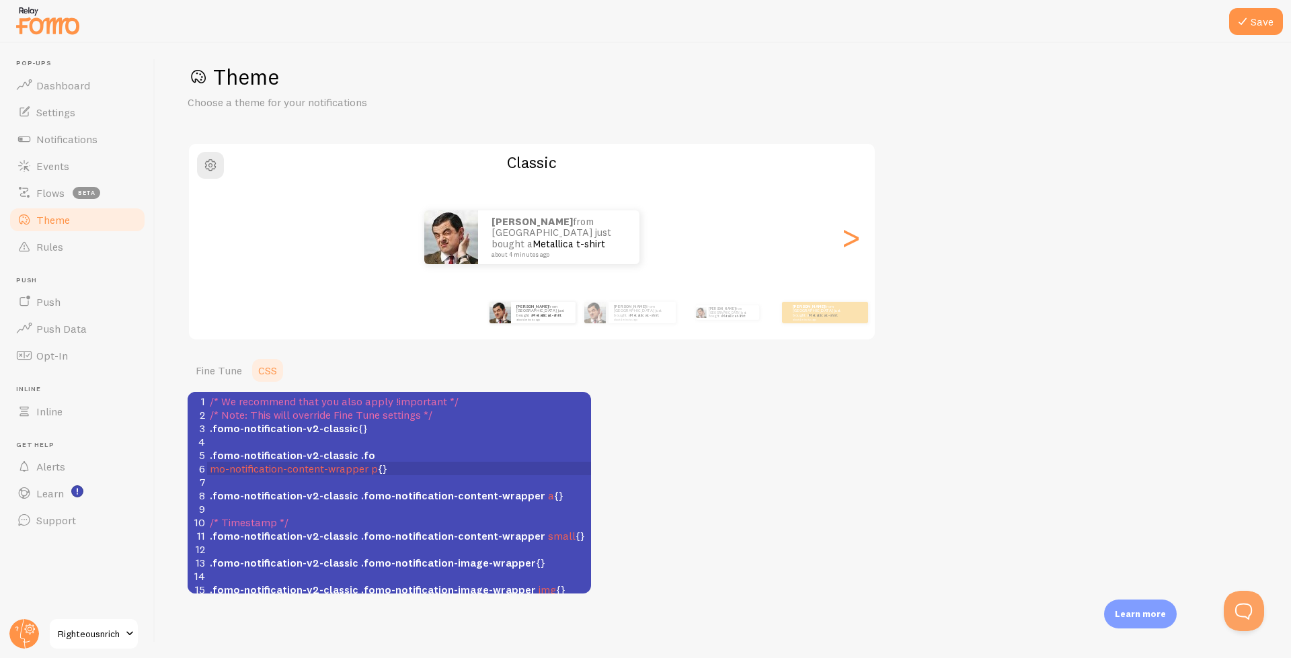
type textarea "fonte"
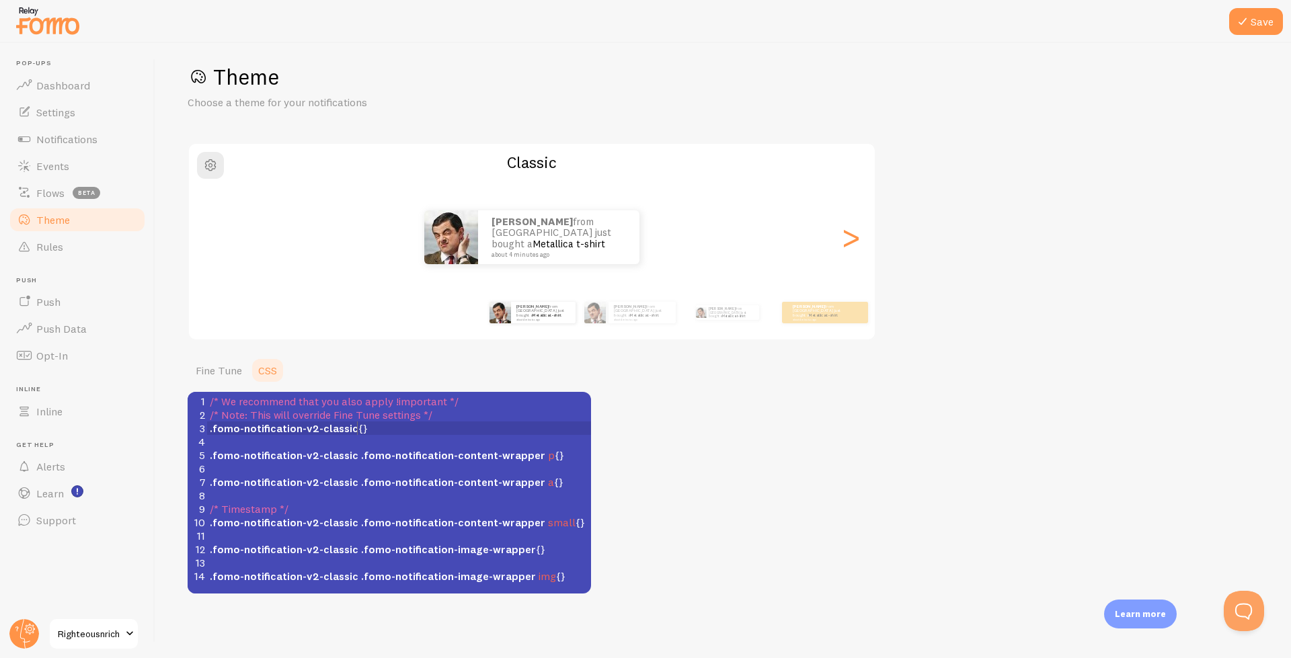
click at [358, 428] on span ".fomo-notification-v2-classic {}" at bounding box center [289, 428] width 158 height 13
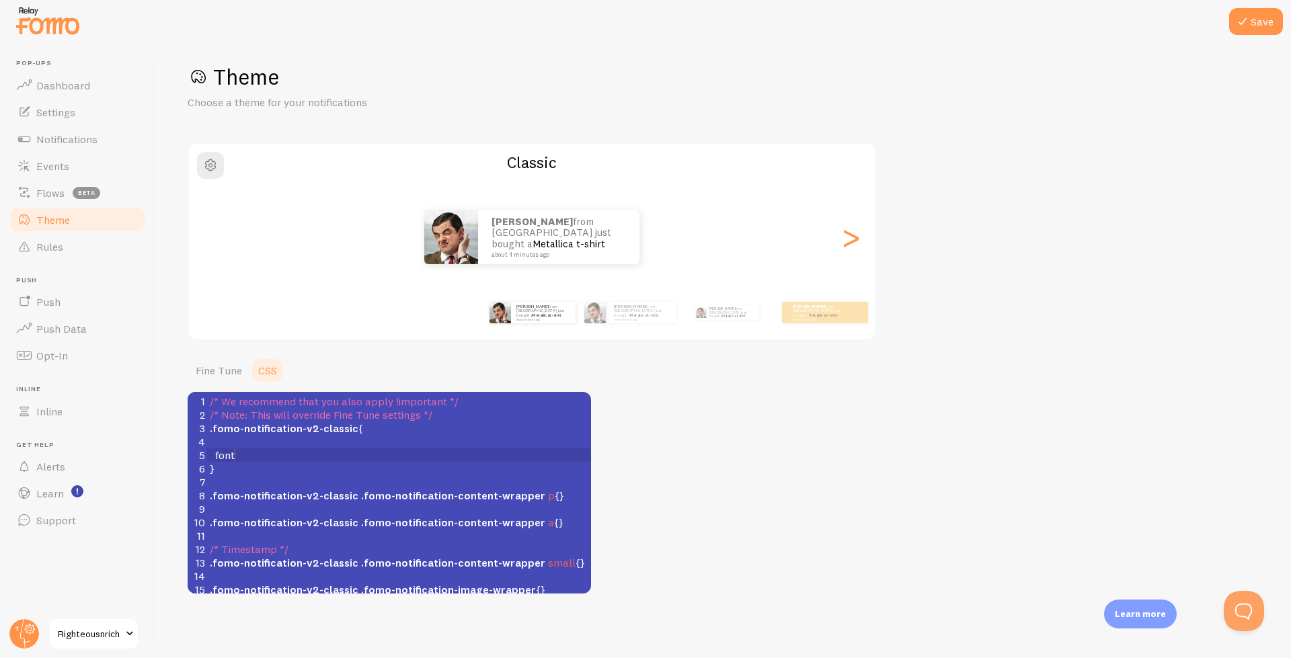
scroll to position [3, 19]
type textarea "font-z"
type textarea "size:28px;"
click at [1256, 19] on button "Save" at bounding box center [1256, 21] width 54 height 27
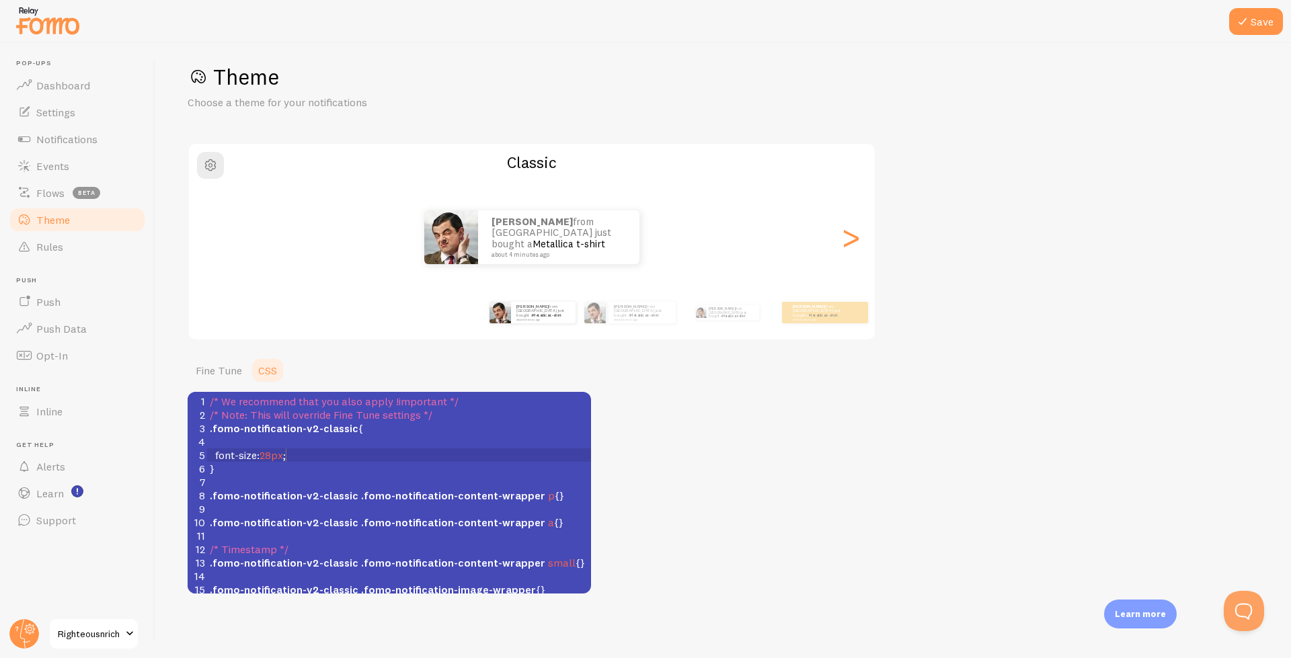
click at [309, 460] on pre "font-size : 28px ;" at bounding box center [399, 454] width 384 height 13
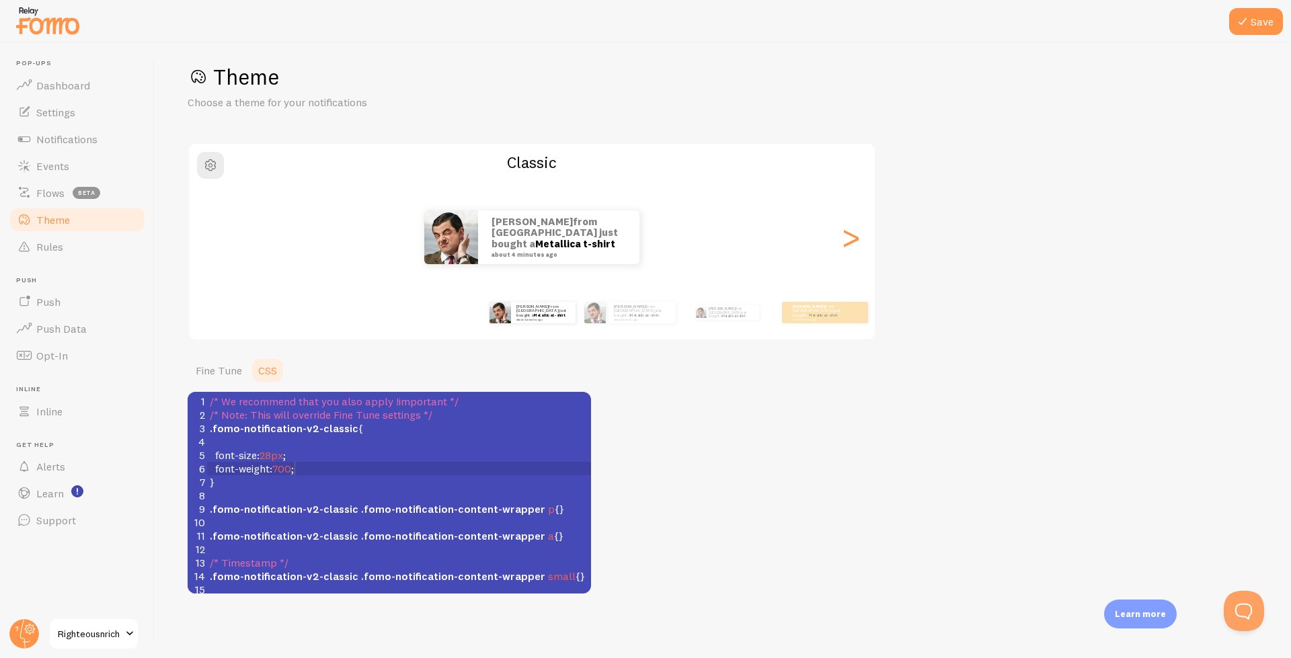
scroll to position [3, 79]
type textarea "font-weight:700;"
click at [1263, 18] on button "Save" at bounding box center [1256, 21] width 54 height 27
click at [202, 167] on button "button" at bounding box center [210, 165] width 27 height 27
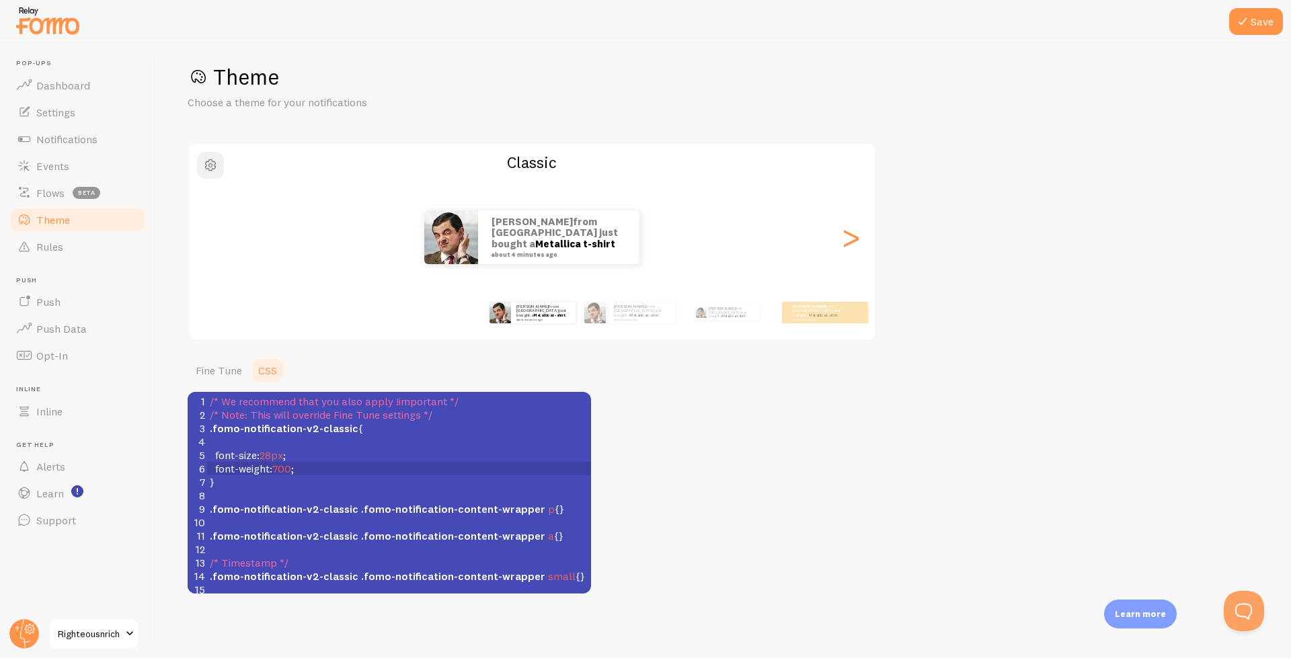
click at [202, 167] on button "button" at bounding box center [210, 165] width 27 height 27
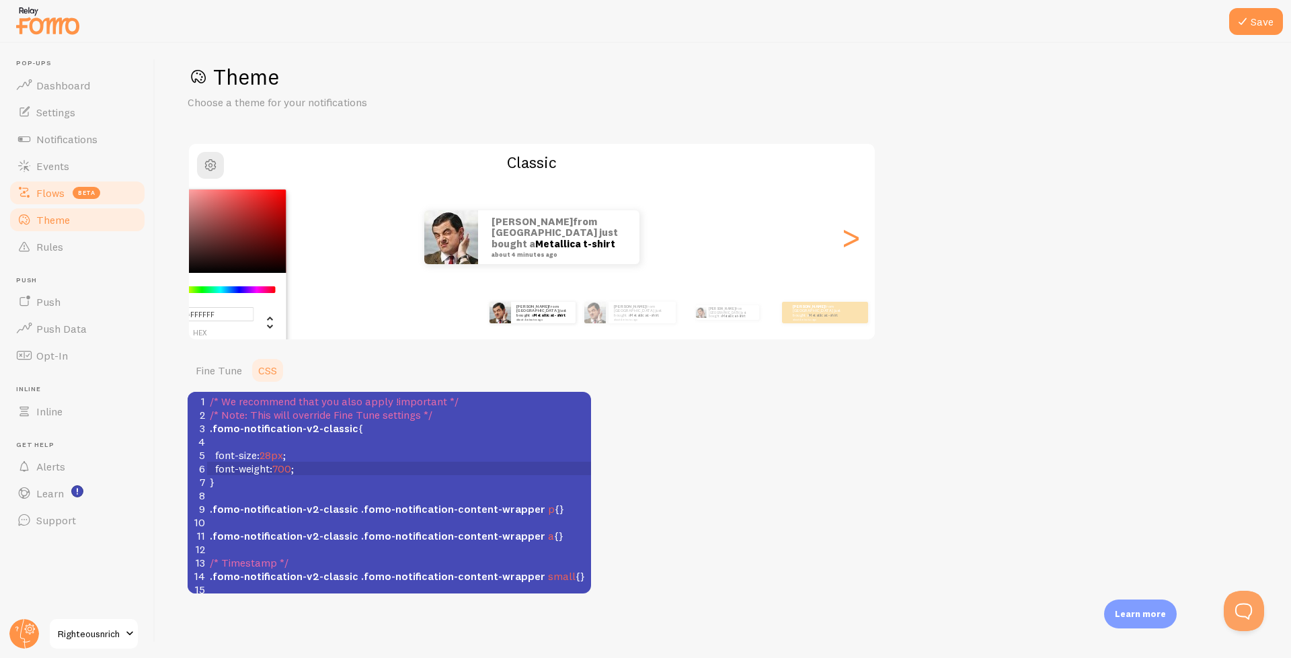
click at [61, 201] on link "Flows beta" at bounding box center [77, 192] width 138 height 27
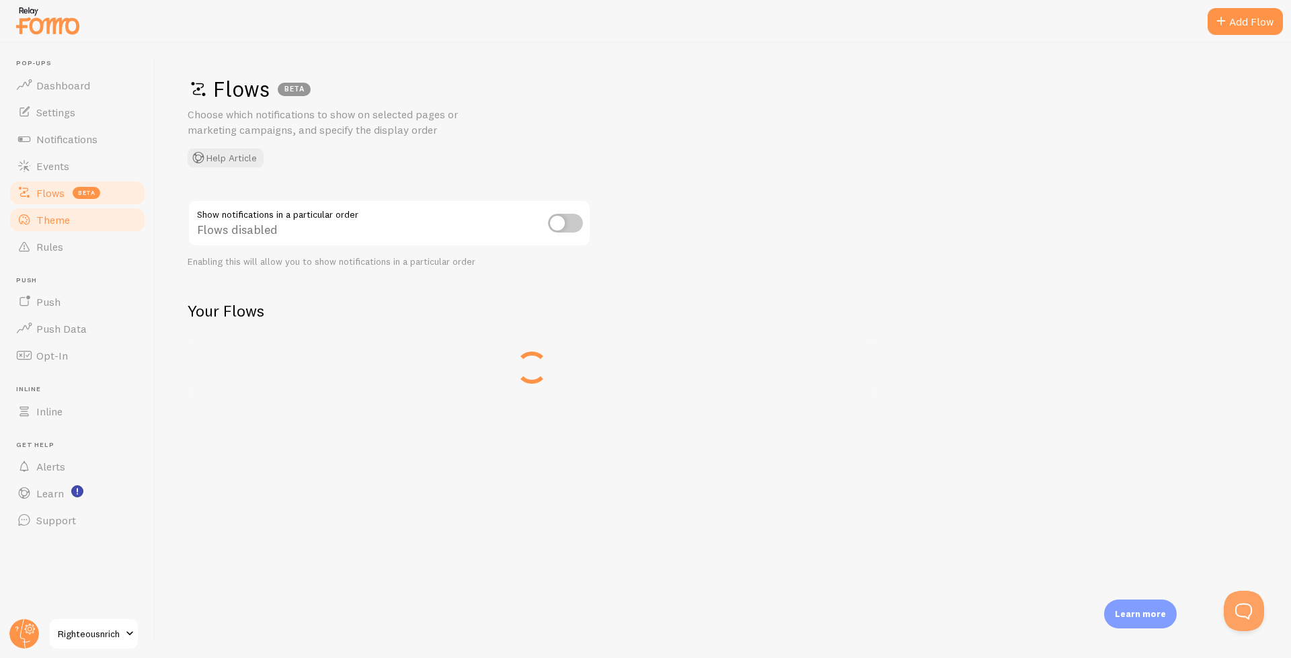
click at [61, 219] on span "Theme" at bounding box center [53, 219] width 34 height 13
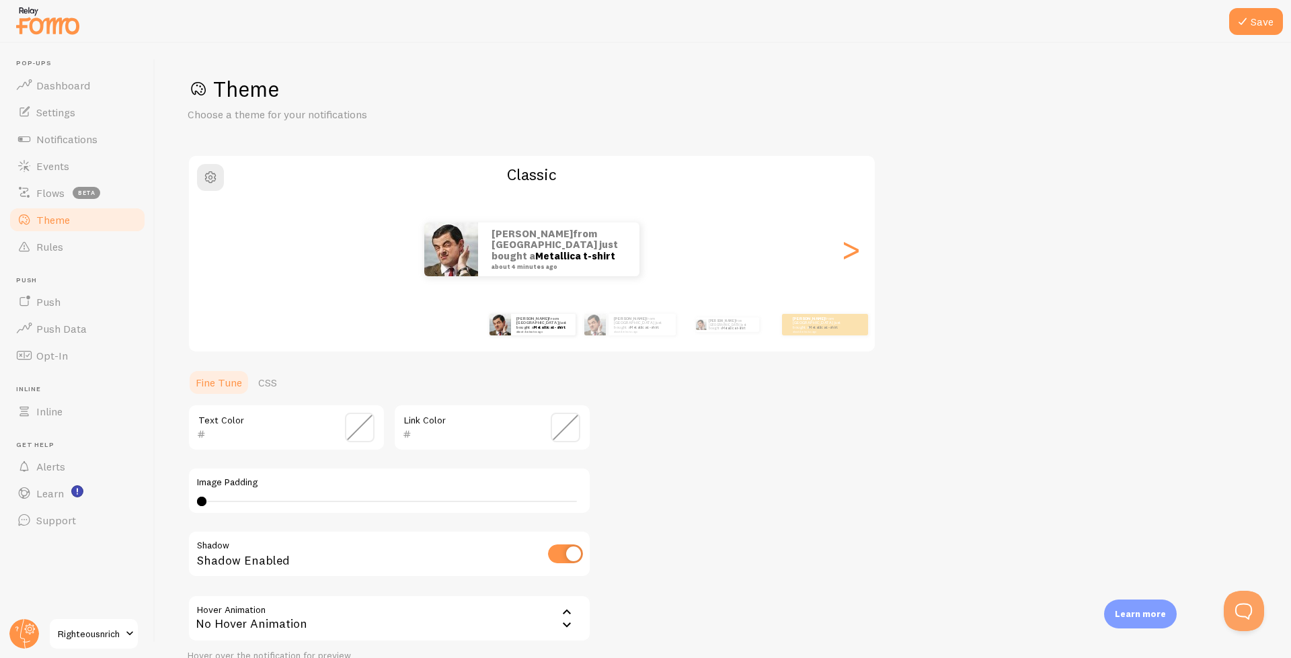
click at [61, 219] on span "Theme" at bounding box center [53, 219] width 34 height 13
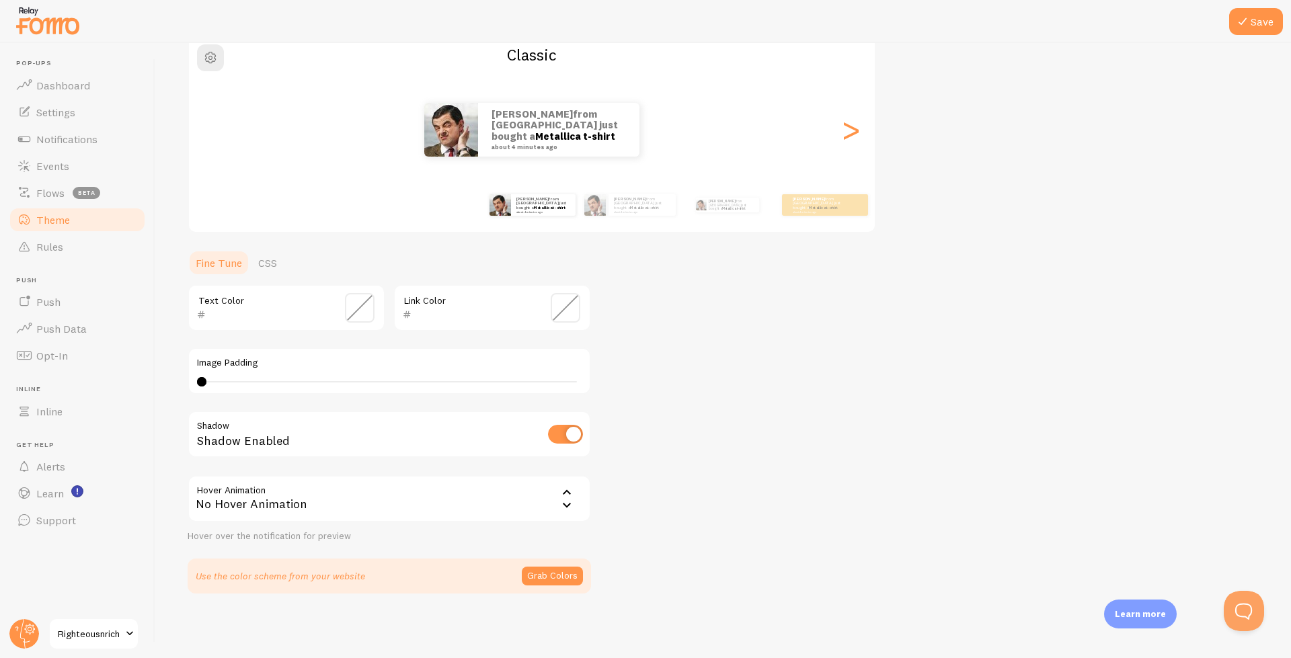
click at [233, 486] on div "No Hover Animation" at bounding box center [389, 498] width 403 height 47
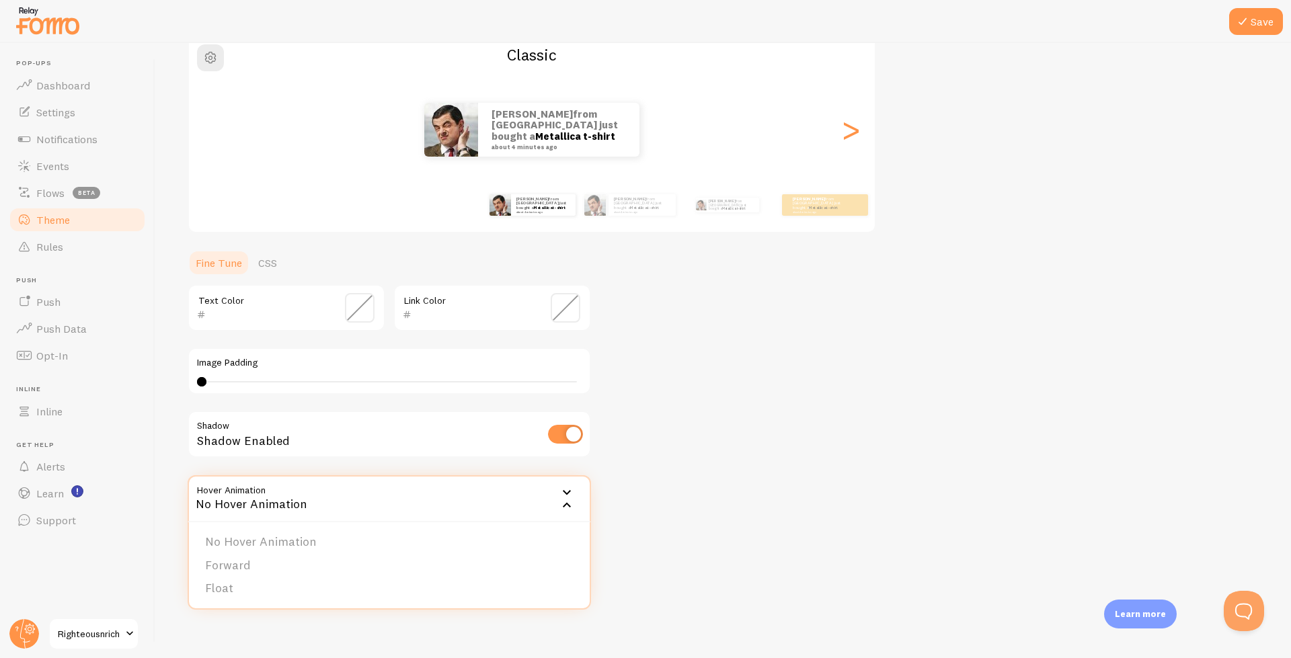
click at [265, 348] on div "Image Padding 0" at bounding box center [389, 371] width 403 height 47
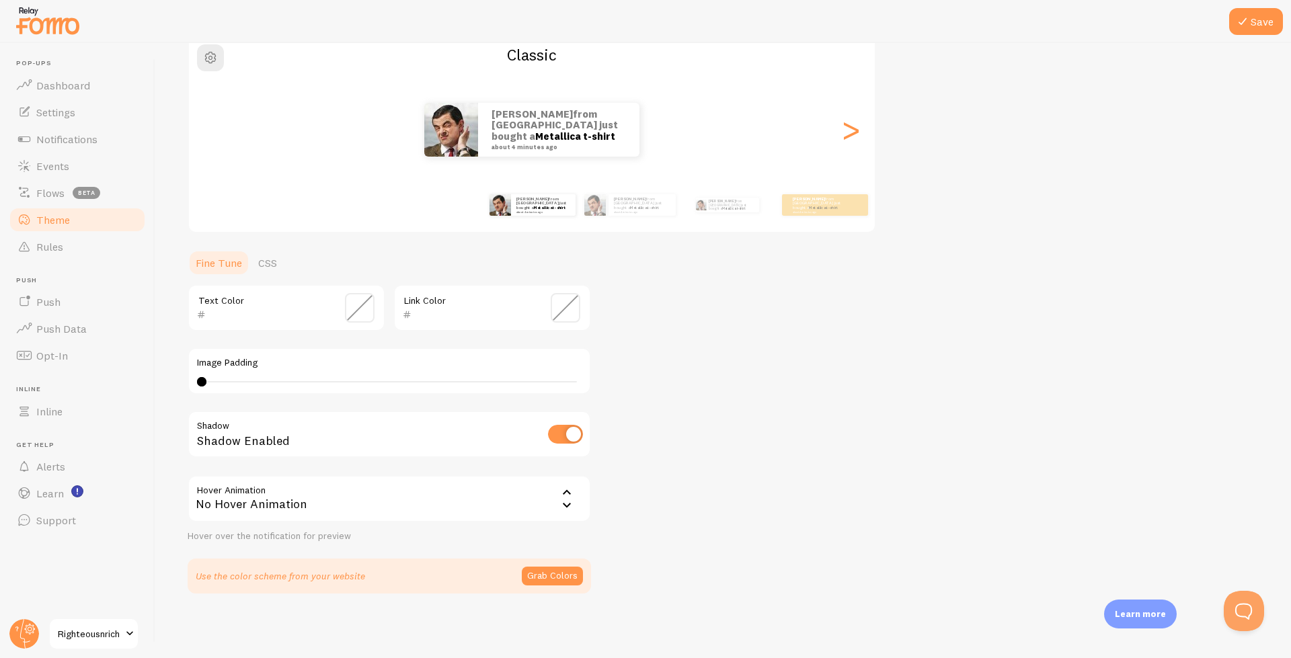
click at [352, 311] on span at bounding box center [360, 308] width 30 height 30
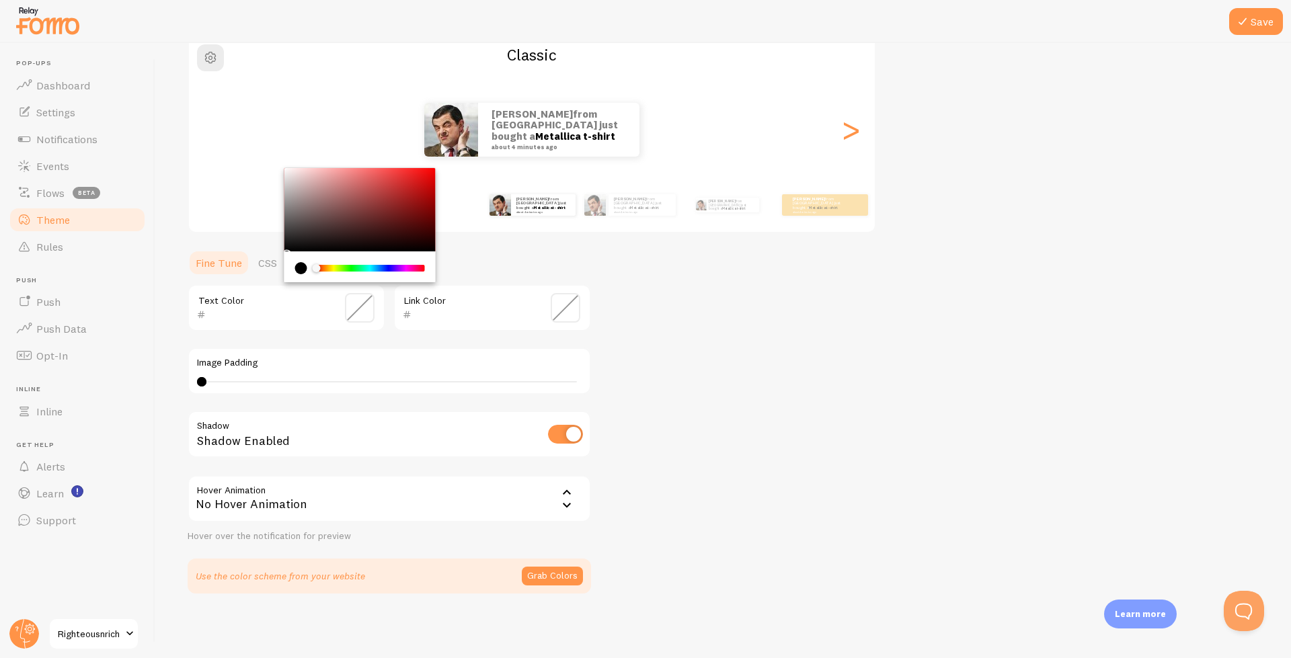
click at [685, 374] on div "Theme Choose a theme for your notifications Classic Adam from United Kingdom ju…" at bounding box center [723, 275] width 1071 height 638
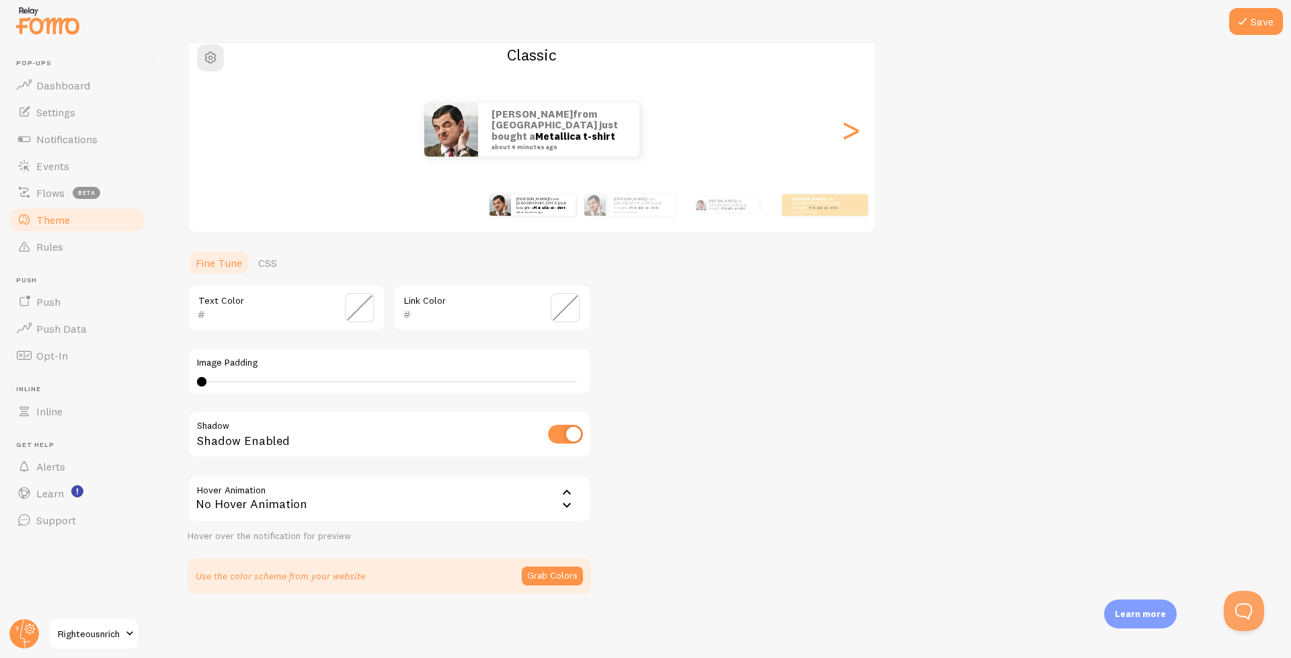
scroll to position [0, 0]
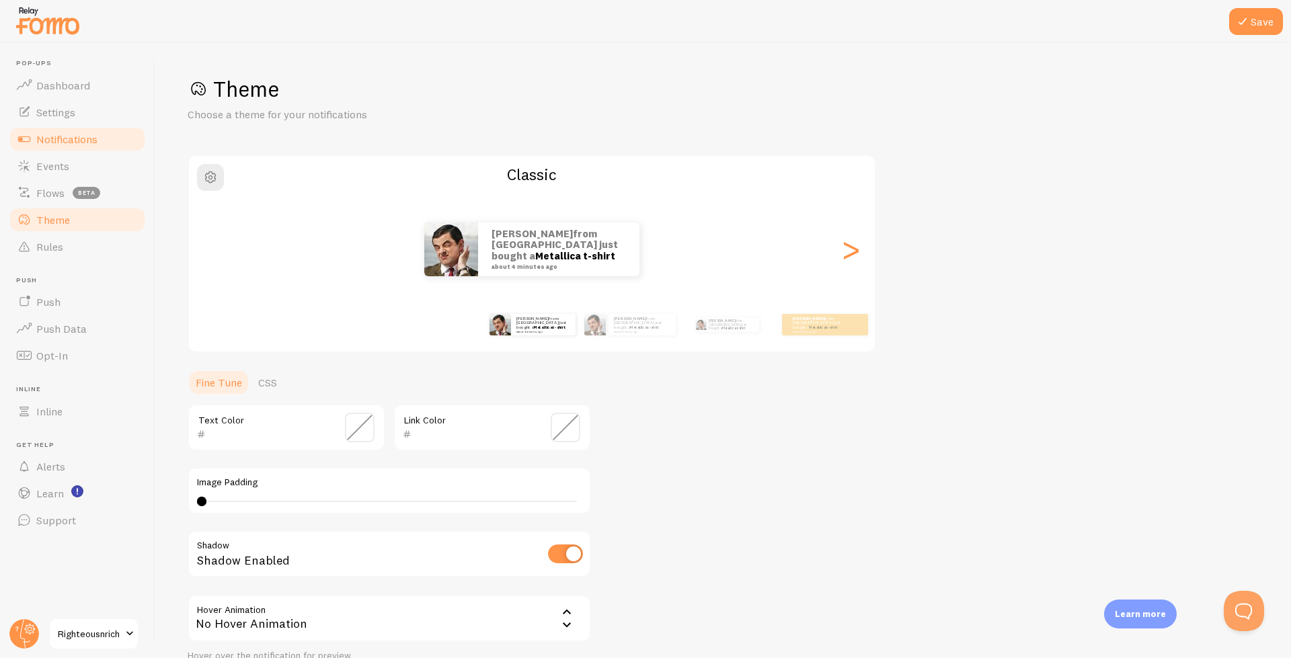
click at [61, 147] on link "Notifications" at bounding box center [77, 139] width 138 height 27
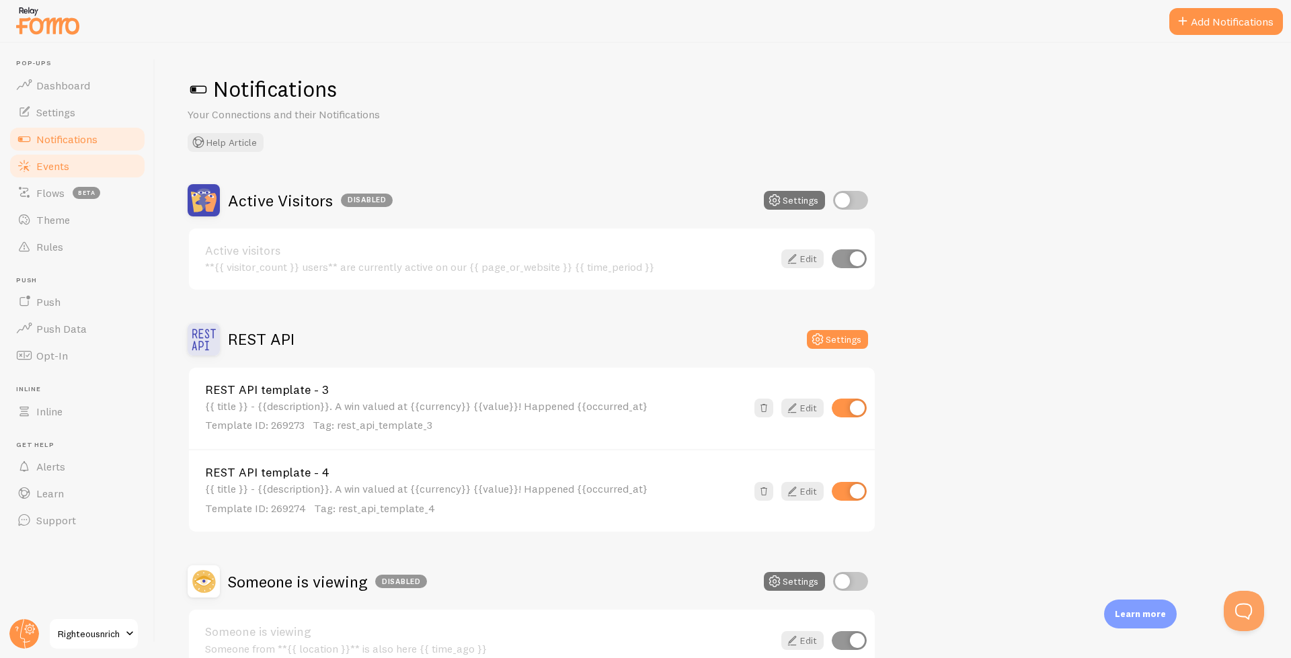
click at [55, 176] on link "Events" at bounding box center [77, 166] width 138 height 27
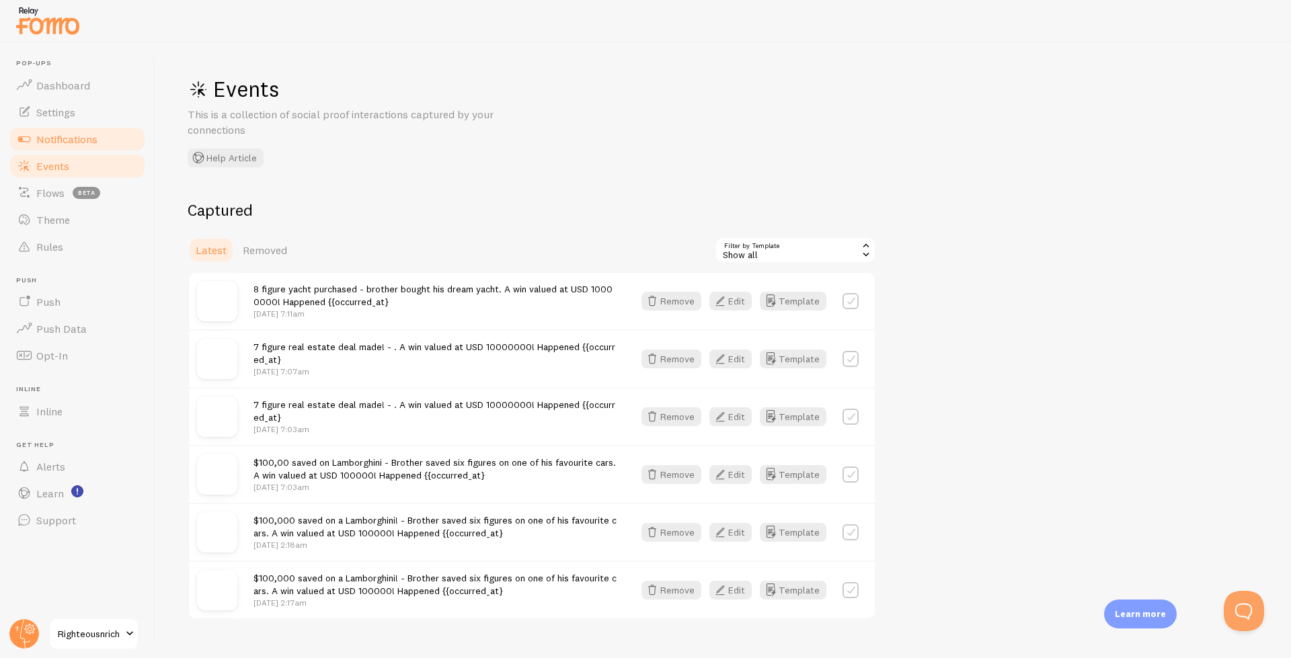
click at [46, 138] on span "Notifications" at bounding box center [66, 138] width 61 height 13
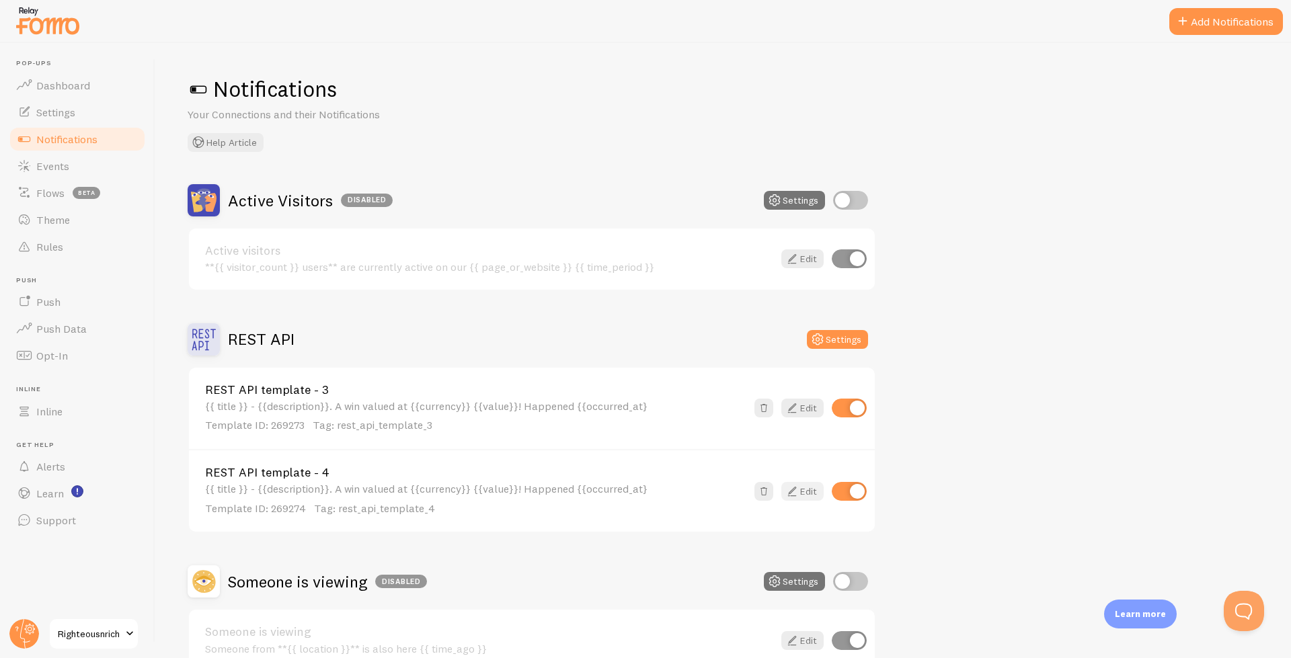
click at [797, 489] on icon at bounding box center [792, 491] width 16 height 16
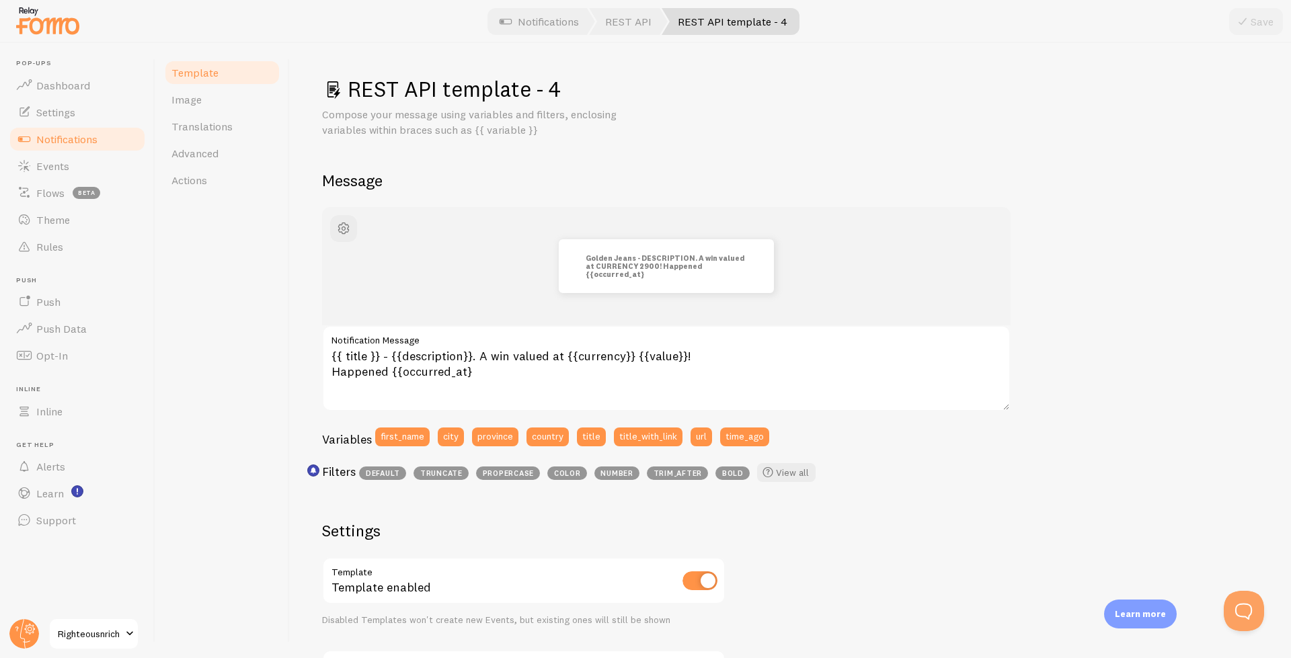
scroll to position [346, 0]
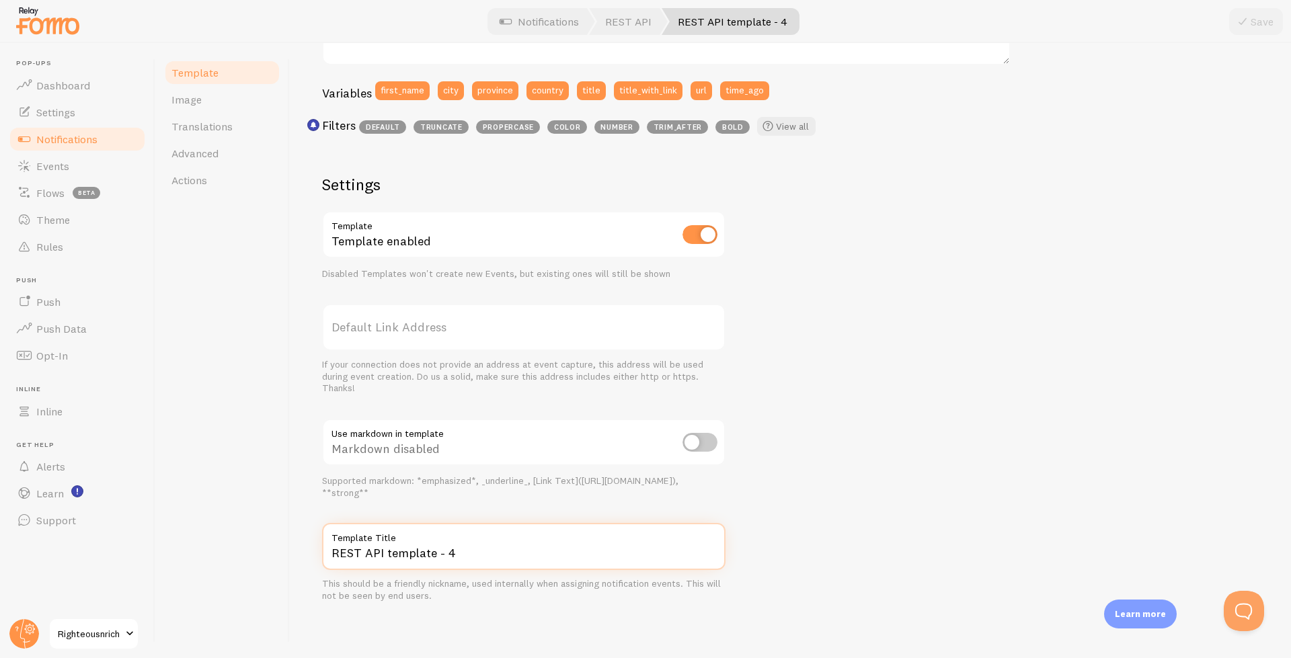
click at [475, 554] on input "REST API template - 4" at bounding box center [523, 546] width 403 height 47
type input "R"
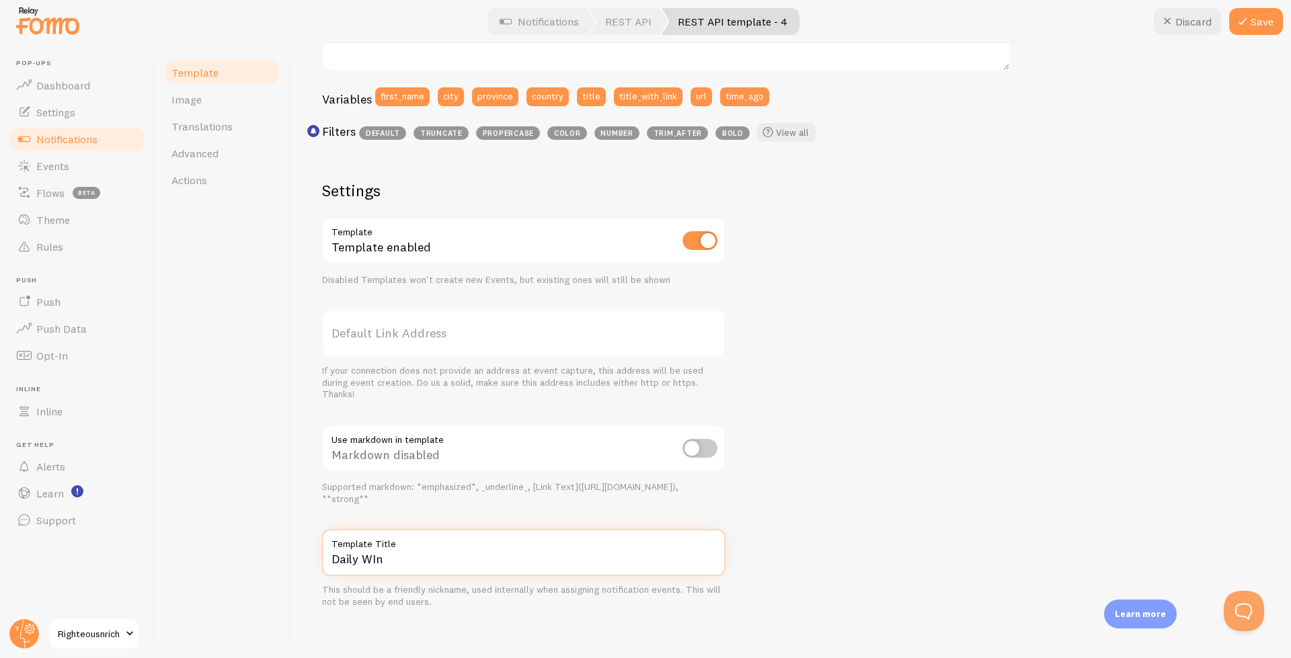
type input "Daily WIn"
click at [804, 426] on div "Golden Jeans - DESCRIPTION. A win valued at CURRENCY 2900! Happened {{occurred_…" at bounding box center [790, 238] width 936 height 742
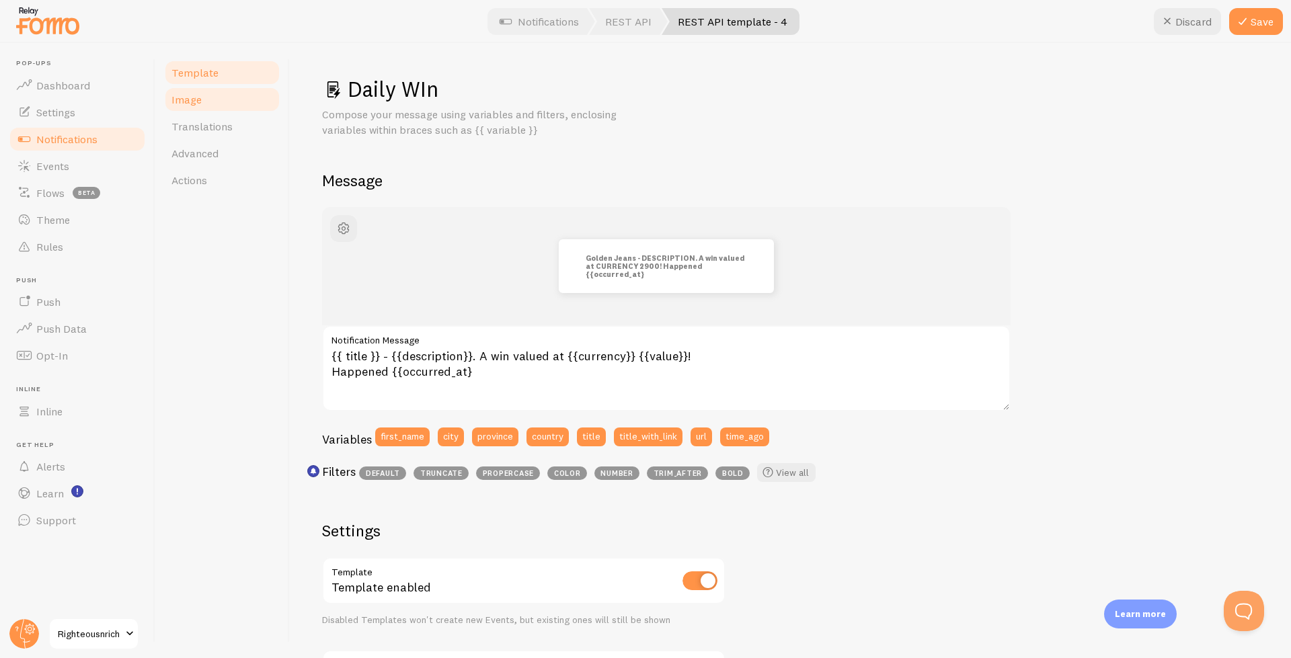
click at [186, 107] on link "Image" at bounding box center [222, 99] width 118 height 27
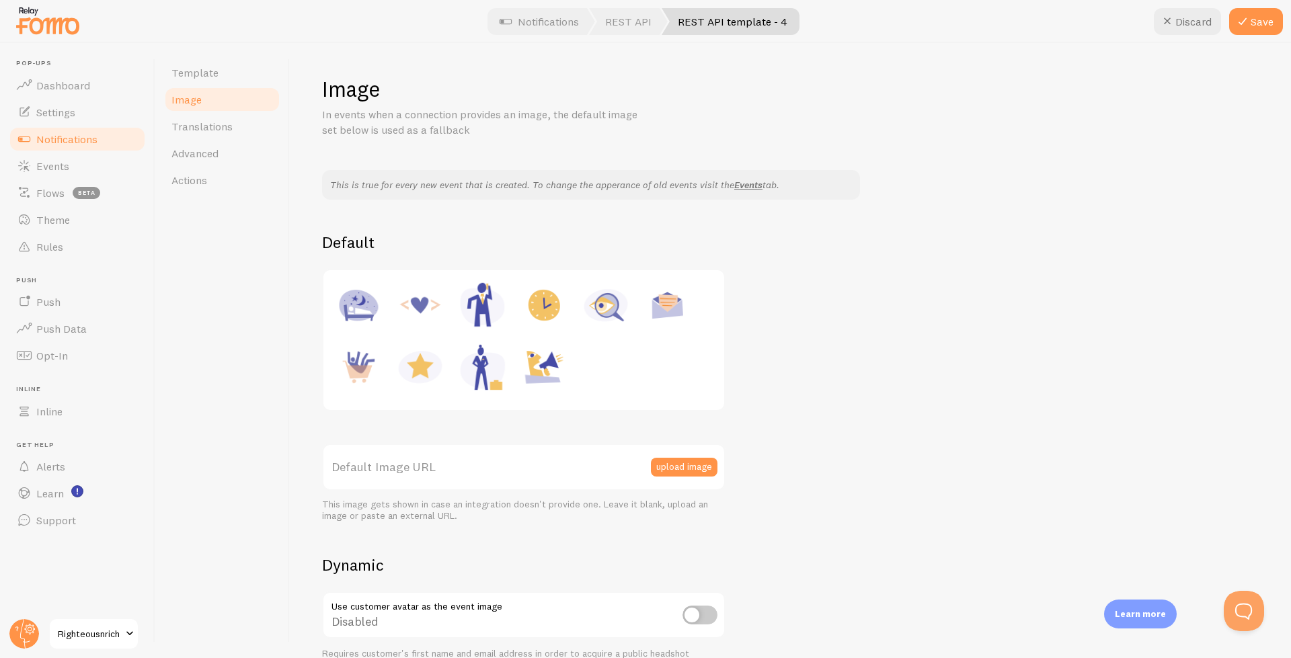
click at [421, 364] on img at bounding box center [420, 367] width 51 height 51
type input "https://fomo.com/images/widget/template_defaults/rating.jpg"
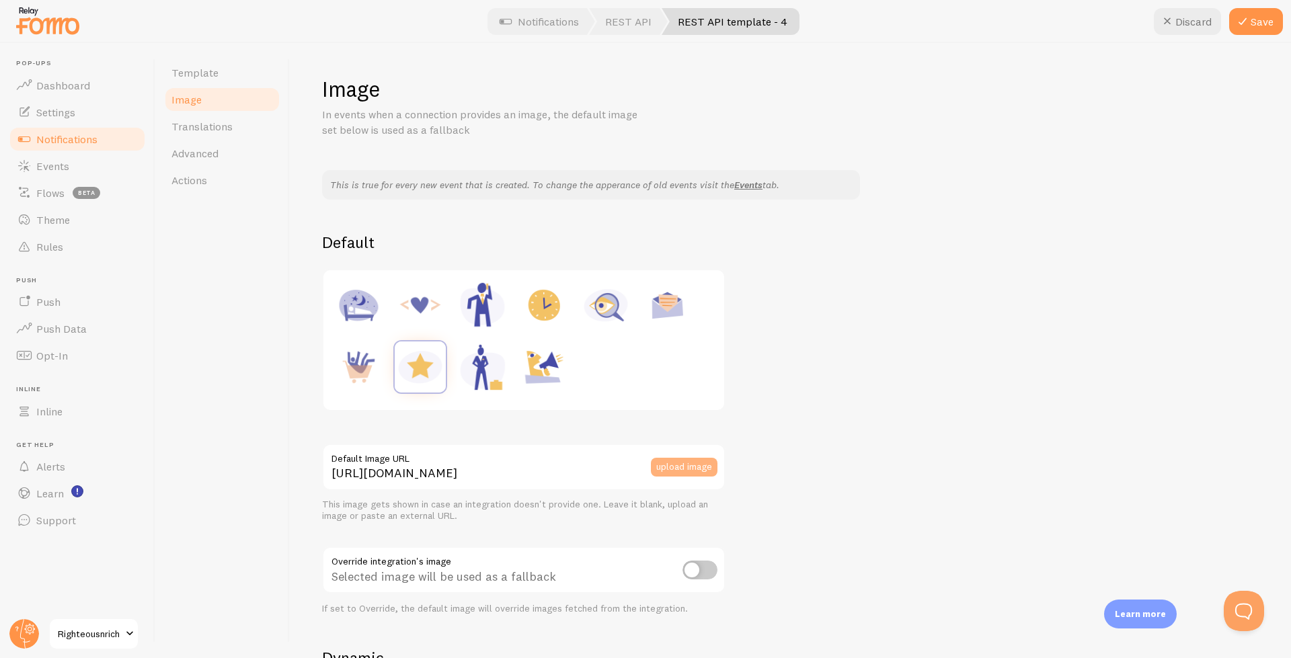
click at [673, 469] on button "upload image" at bounding box center [684, 467] width 67 height 19
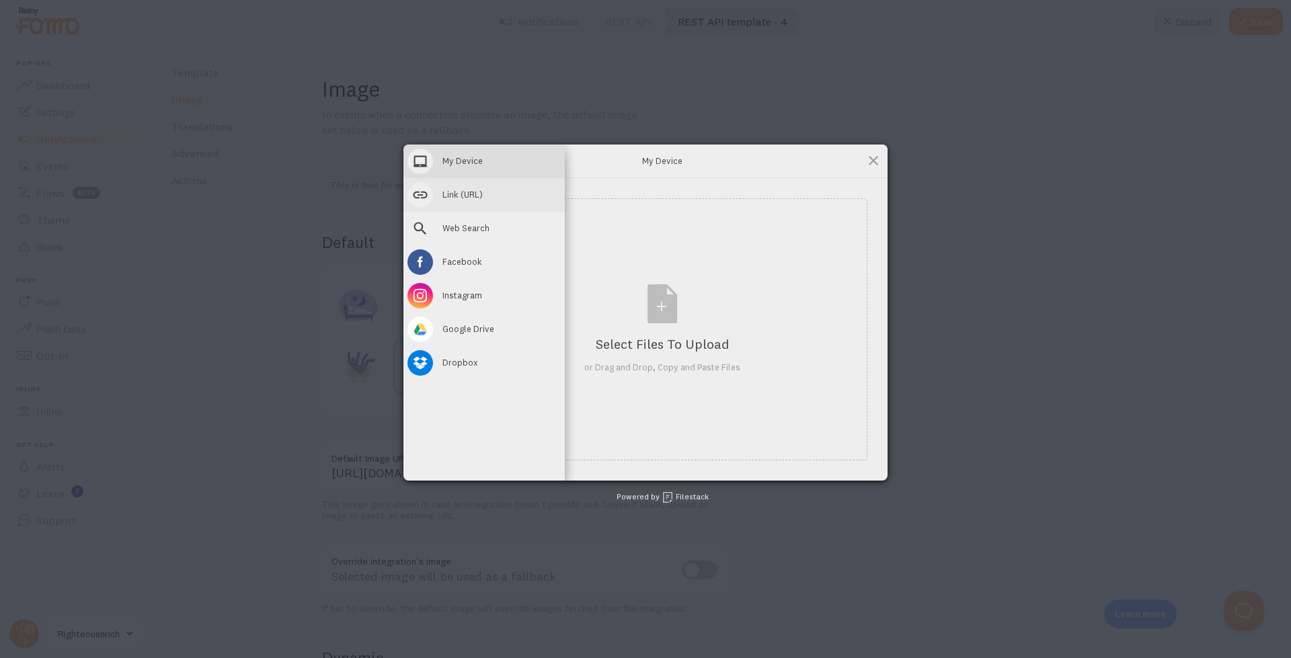
click at [415, 199] on span at bounding box center [420, 195] width 26 height 26
click at [440, 167] on div "My Device" at bounding box center [483, 162] width 161 height 34
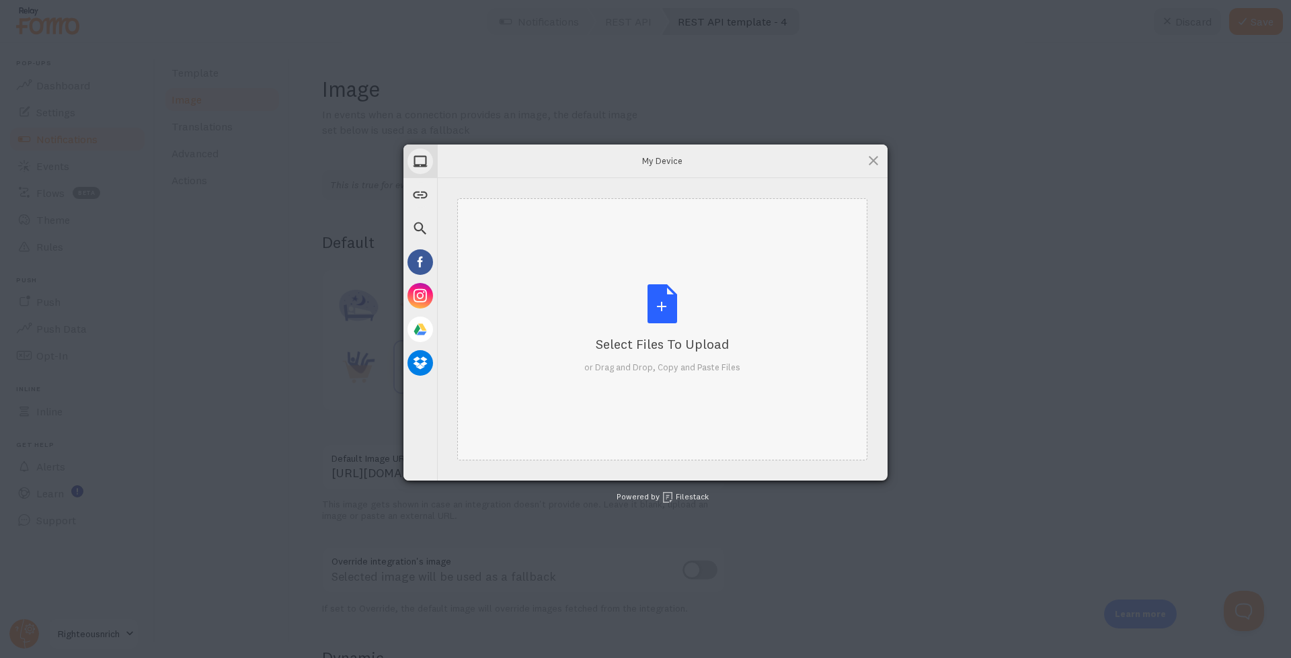
click at [675, 303] on div "Select Files to Upload or Drag and Drop, Copy and Paste Files" at bounding box center [662, 328] width 156 height 89
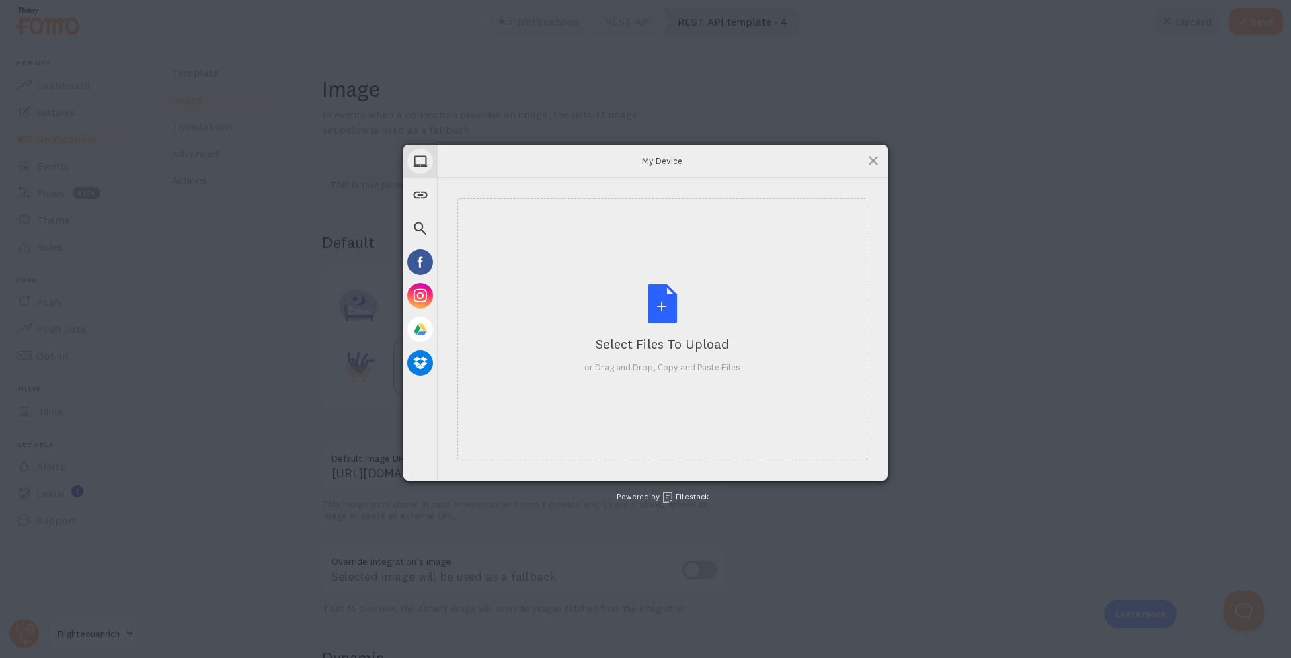
click at [655, 149] on div "My Device" at bounding box center [662, 162] width 450 height 34
click at [880, 162] on span at bounding box center [873, 160] width 15 height 15
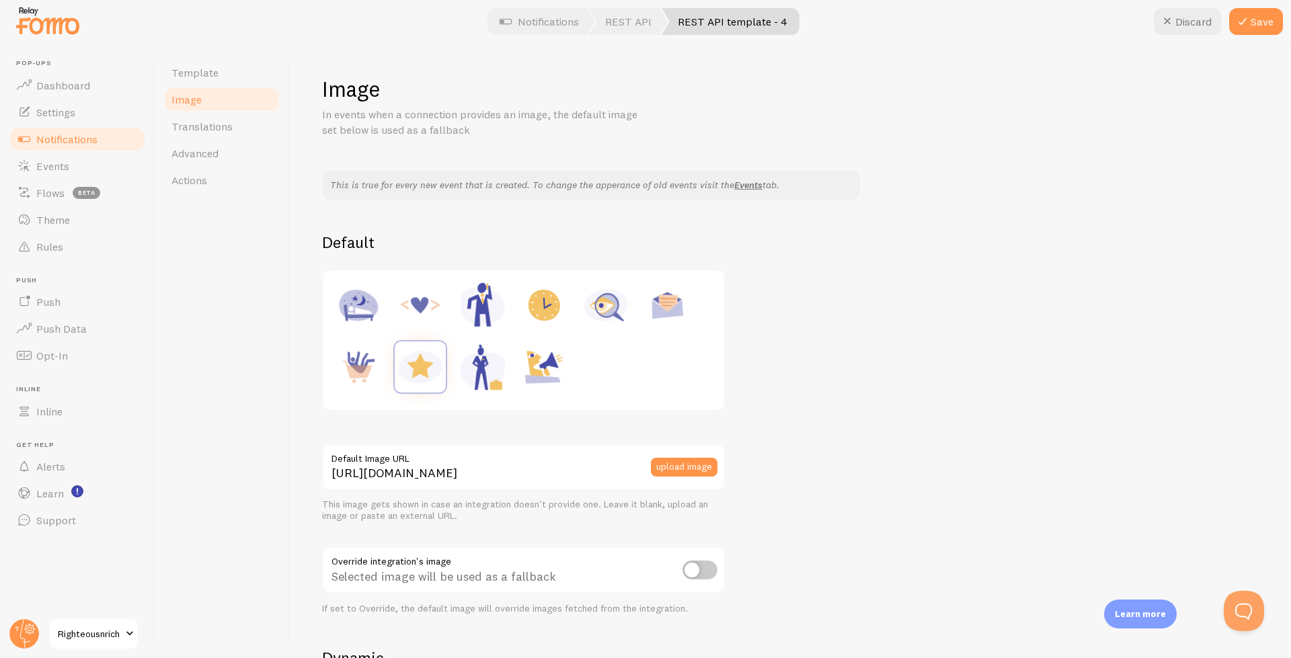
scroll to position [401, 0]
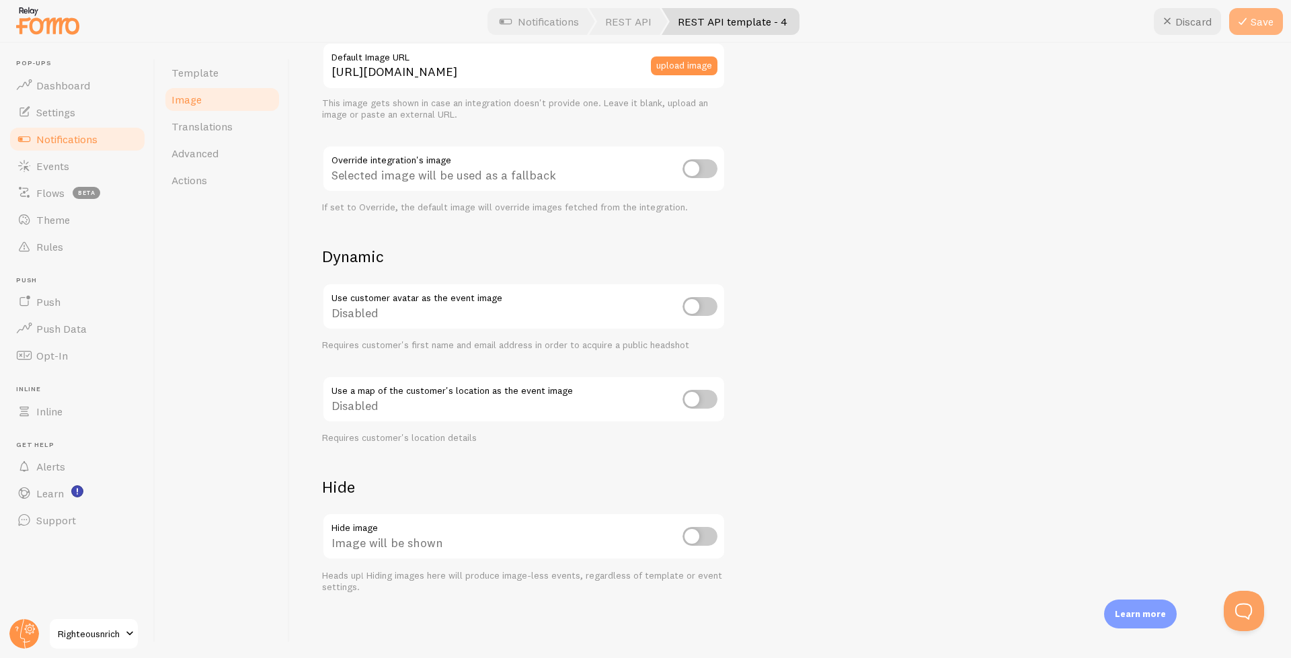
click at [1262, 24] on button "Save" at bounding box center [1256, 21] width 54 height 27
click at [54, 257] on link "Rules" at bounding box center [77, 246] width 138 height 27
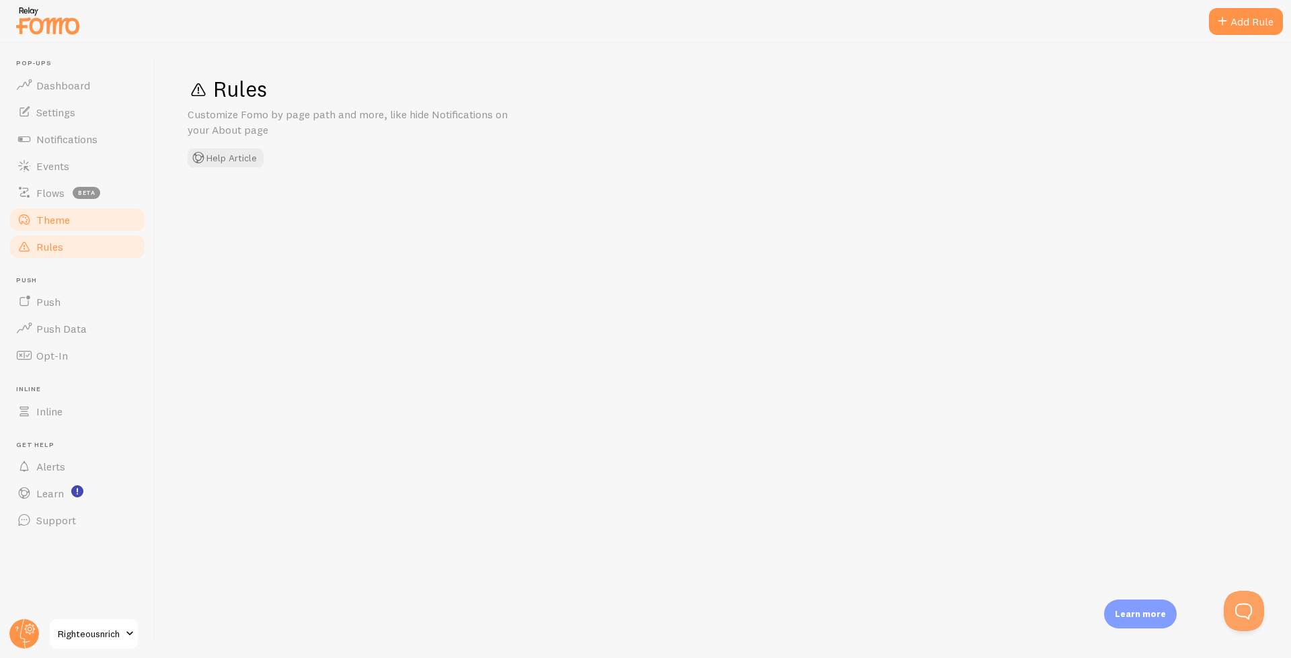
click at [45, 230] on link "Theme" at bounding box center [77, 219] width 138 height 27
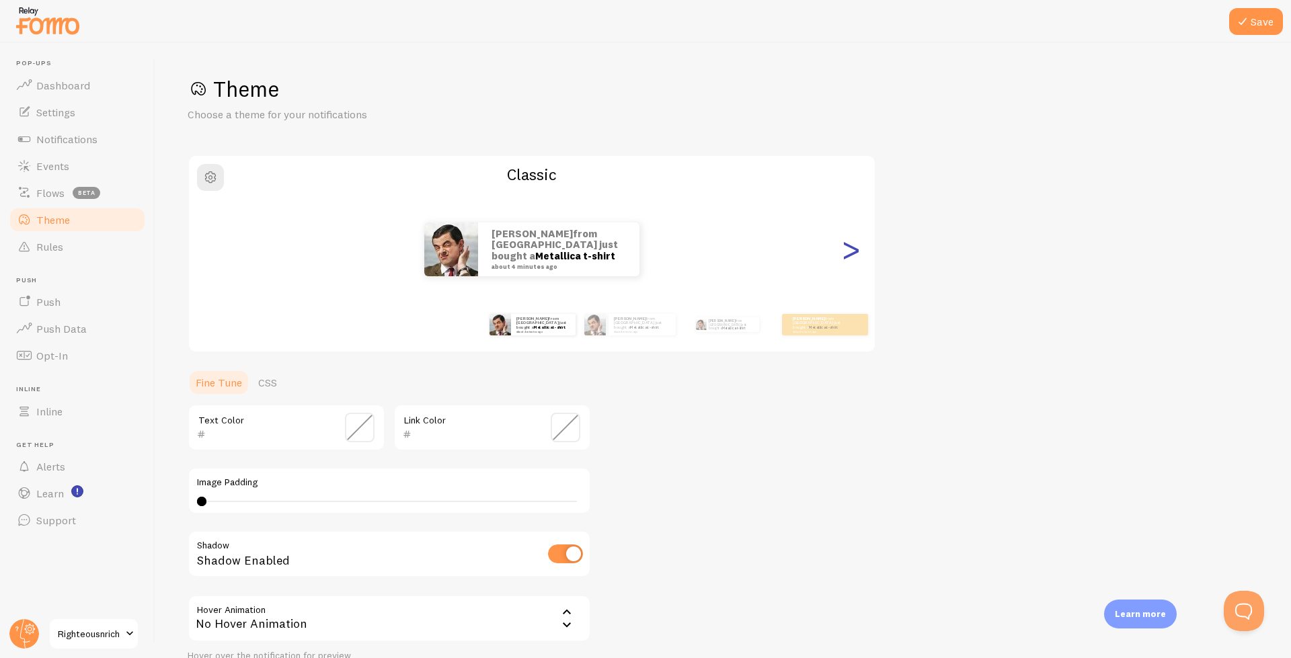
click at [853, 249] on div ">" at bounding box center [850, 249] width 16 height 97
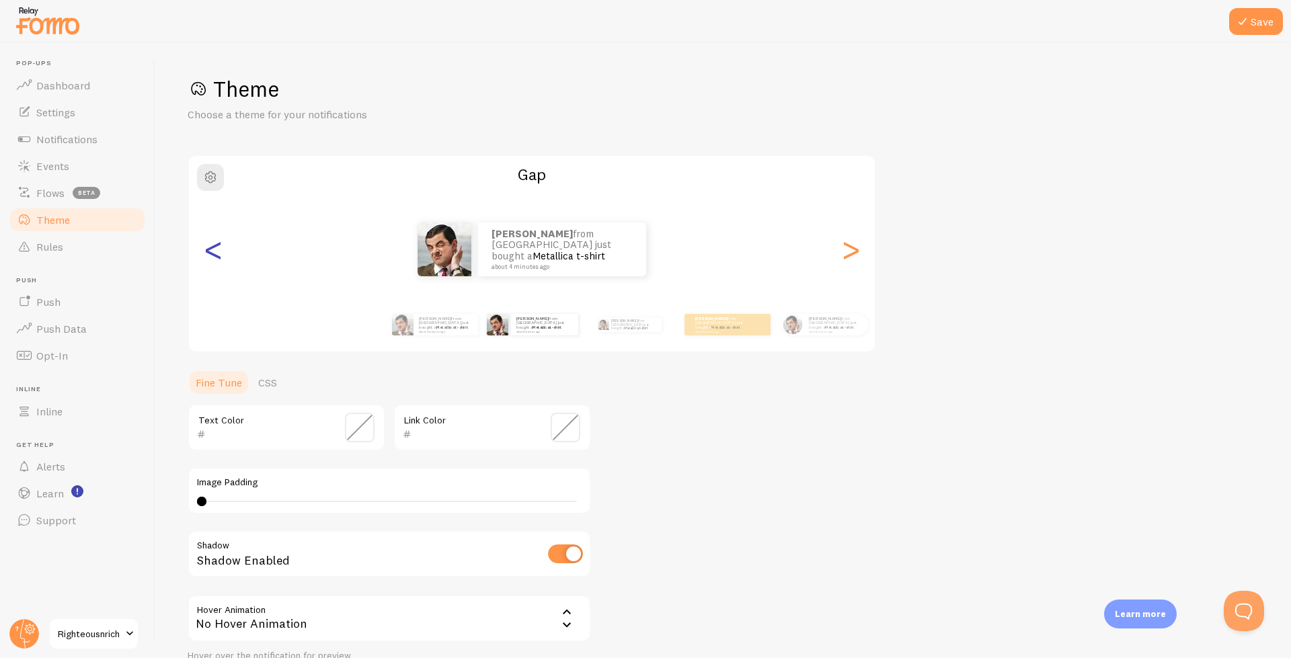
click at [221, 251] on div "<" at bounding box center [213, 249] width 16 height 97
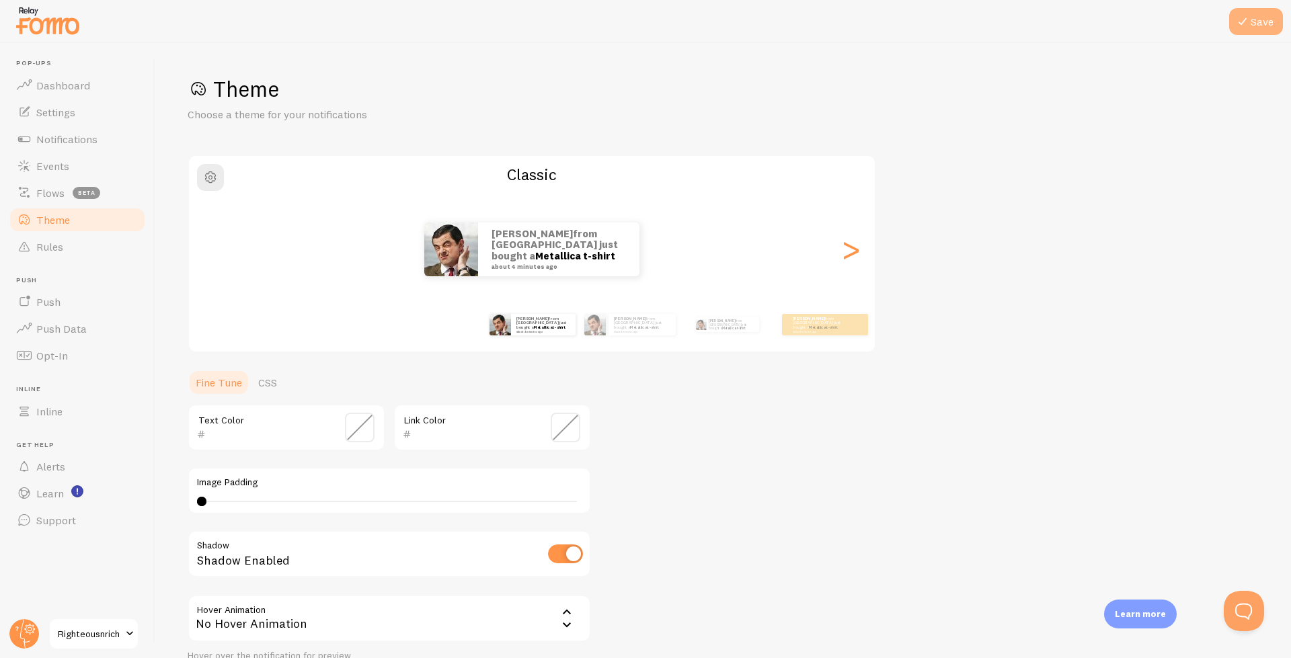
click at [1255, 24] on button "Save" at bounding box center [1256, 21] width 54 height 27
click at [1244, 46] on div "Save Theme Choose a theme for your notifications Classic Adam from United Kingd…" at bounding box center [722, 350] width 1135 height 615
click at [1252, 27] on button "Save" at bounding box center [1256, 21] width 54 height 27
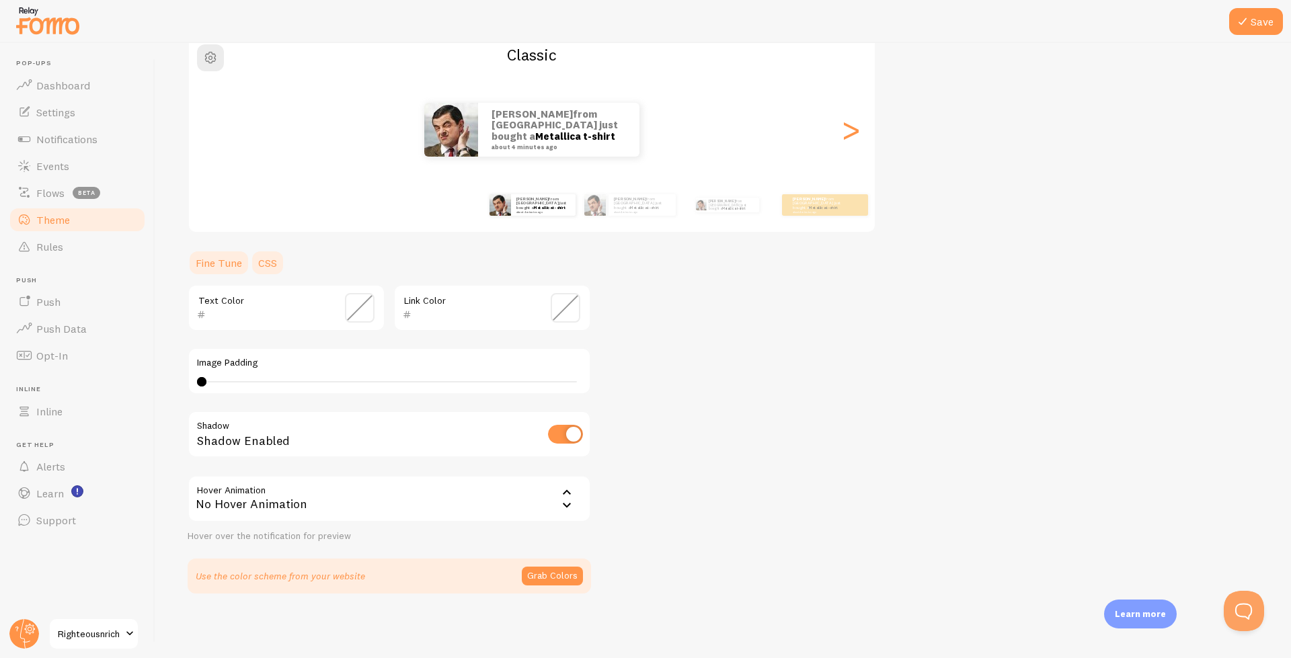
click at [275, 264] on link "CSS" at bounding box center [267, 262] width 35 height 27
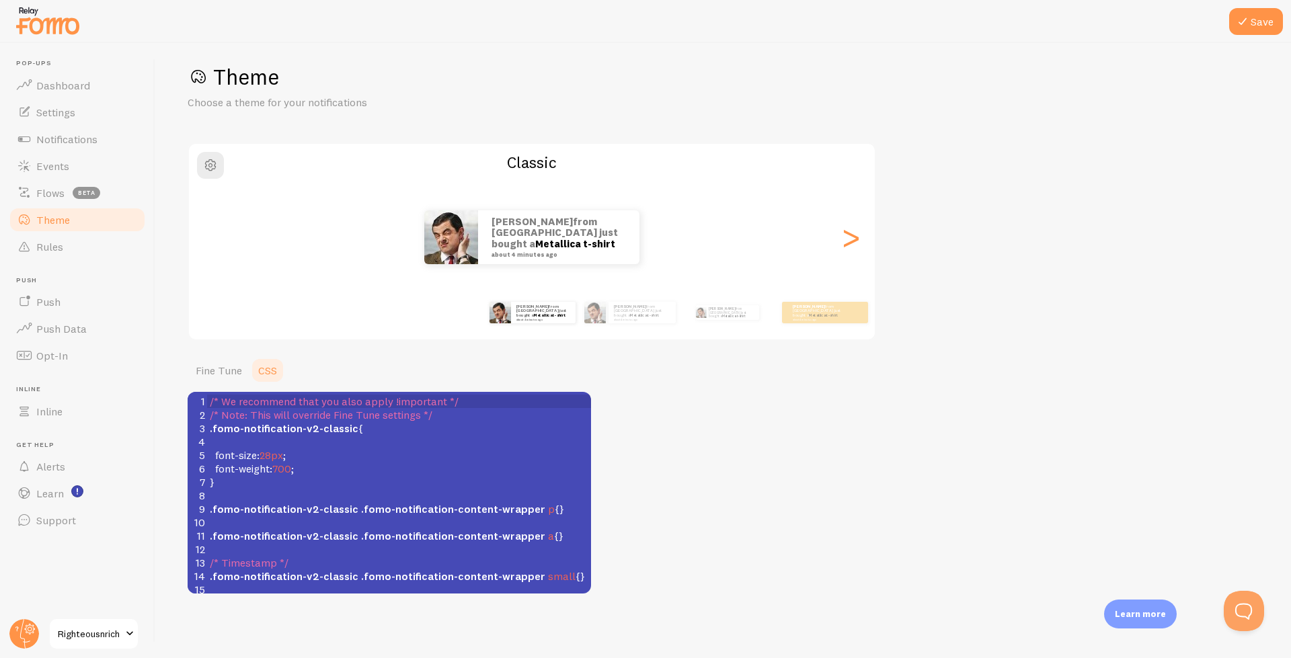
scroll to position [12, 0]
click at [32, 145] on span at bounding box center [24, 139] width 16 height 16
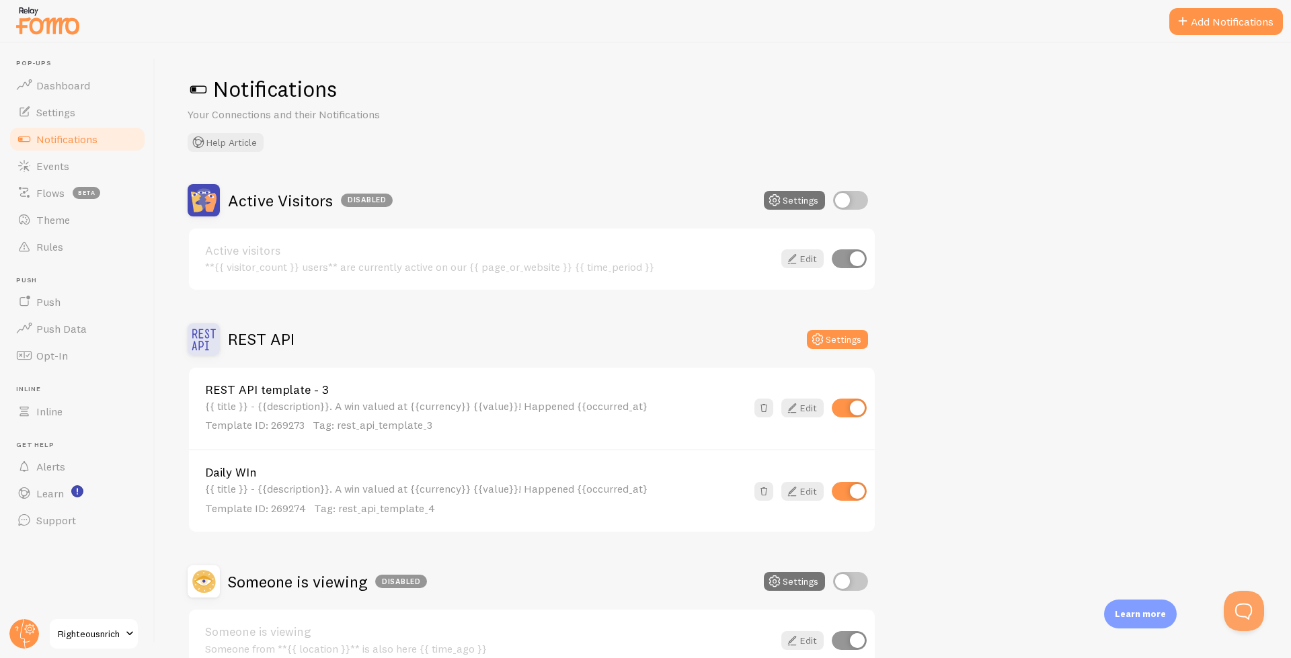
click at [855, 412] on input "checkbox" at bounding box center [849, 408] width 35 height 19
checkbox input "false"
click at [795, 499] on icon at bounding box center [792, 491] width 16 height 16
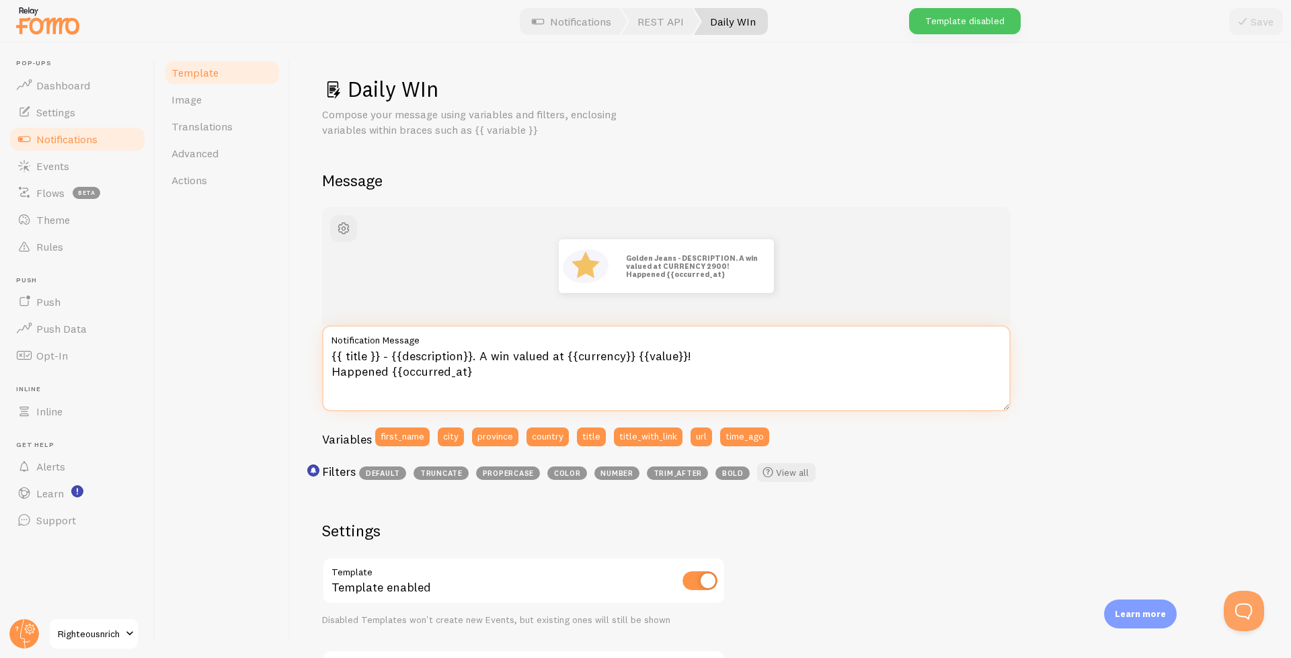
click at [510, 364] on textarea "{{ title }} - {{description}}. A win valued at {{currency}} {{value}}! Happened…" at bounding box center [666, 368] width 688 height 86
drag, startPoint x: 473, startPoint y: 383, endPoint x: 350, endPoint y: 344, distance: 129.1
click at [350, 344] on textarea "{{ title }} - {{description}}. A win valued at {{currency}} {{value}}! Happened…" at bounding box center [666, 368] width 688 height 86
click at [527, 365] on textarea "{{ title }} - {{description}}. A win valued at {{currency}} {{value}}! Happened…" at bounding box center [666, 368] width 688 height 86
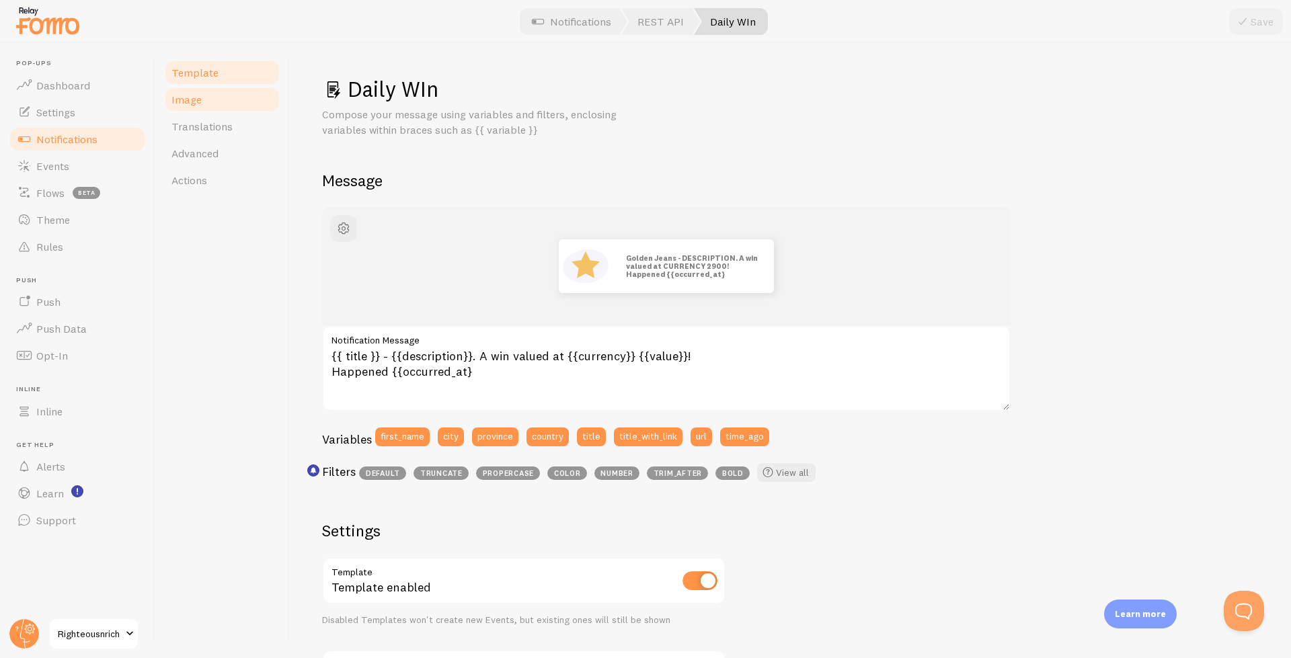
click at [195, 97] on span "Image" at bounding box center [186, 99] width 30 height 13
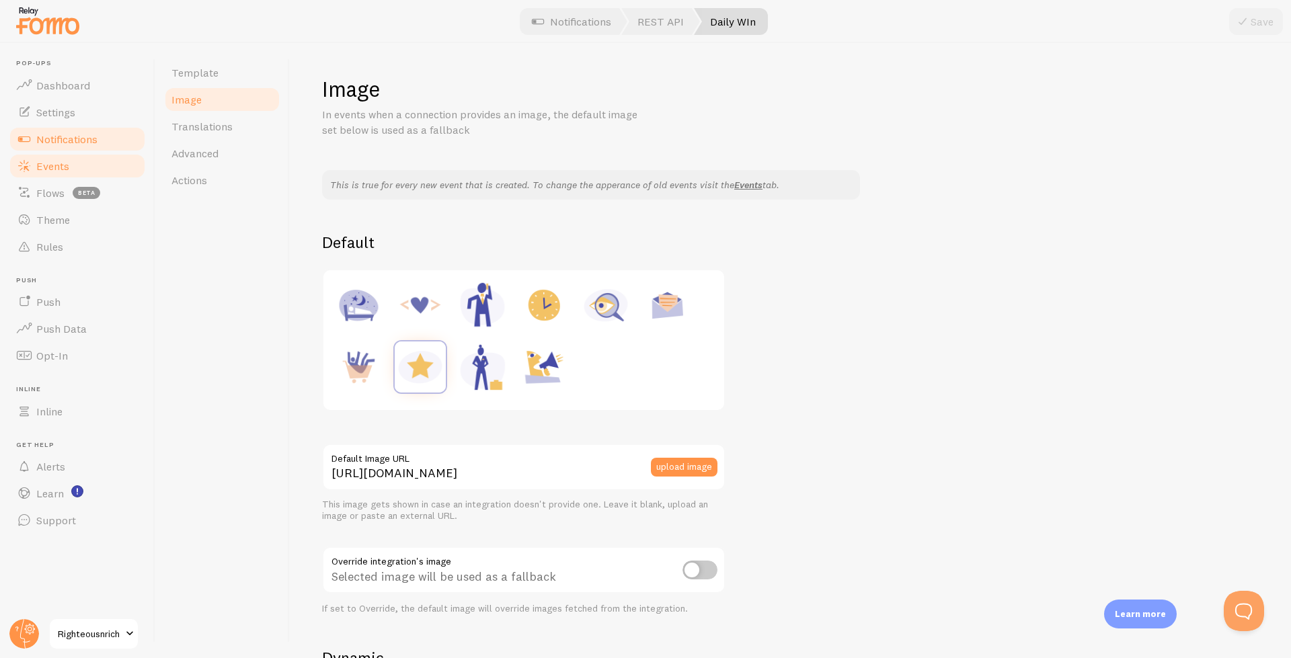
click at [35, 163] on link "Events" at bounding box center [77, 166] width 138 height 27
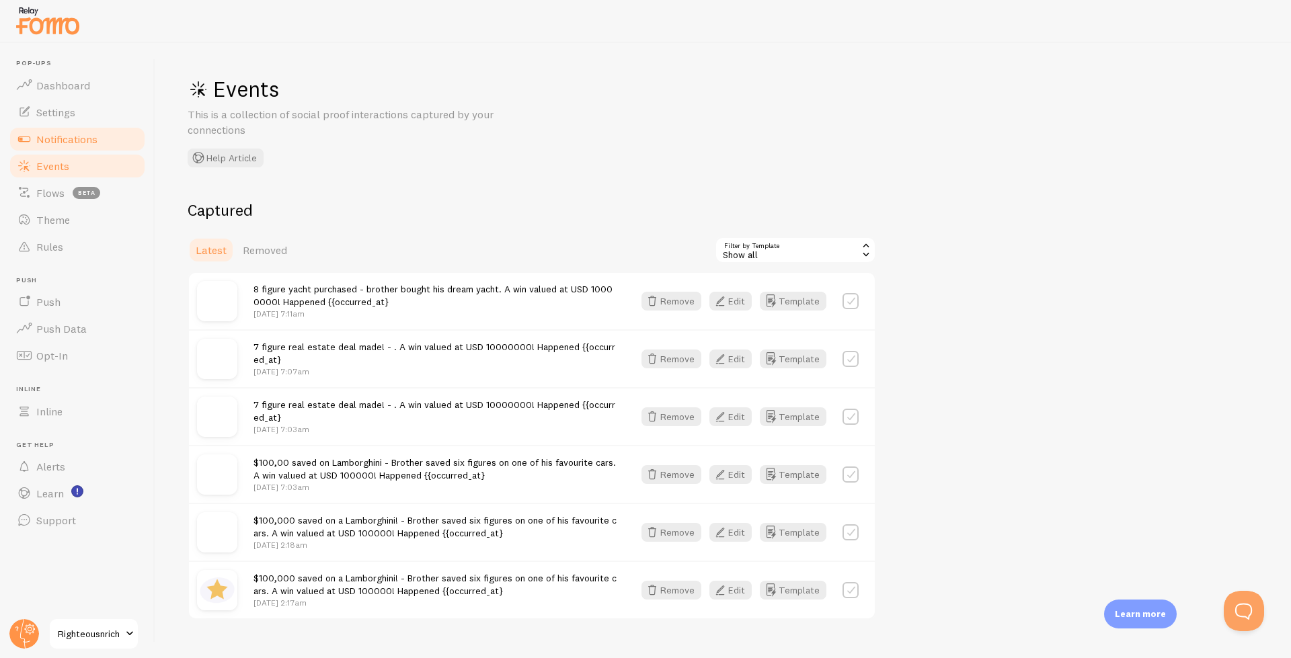
click at [37, 136] on span "Notifications" at bounding box center [66, 138] width 61 height 13
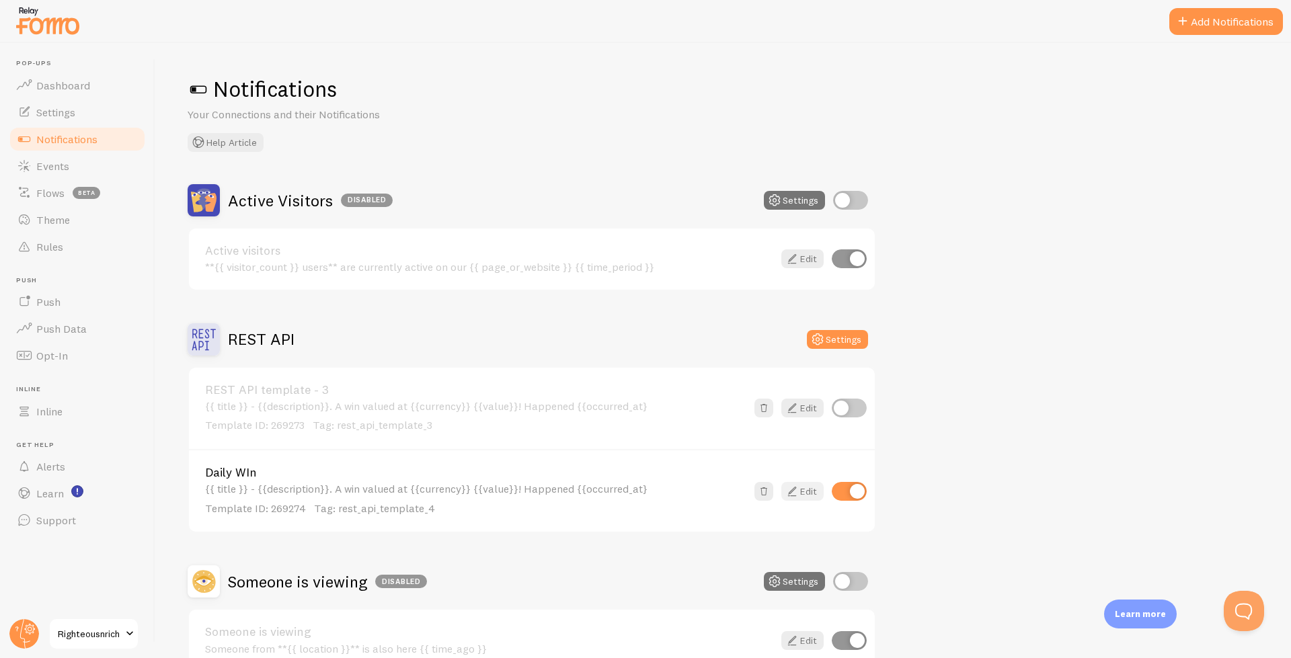
click at [803, 489] on link "Edit" at bounding box center [802, 491] width 42 height 19
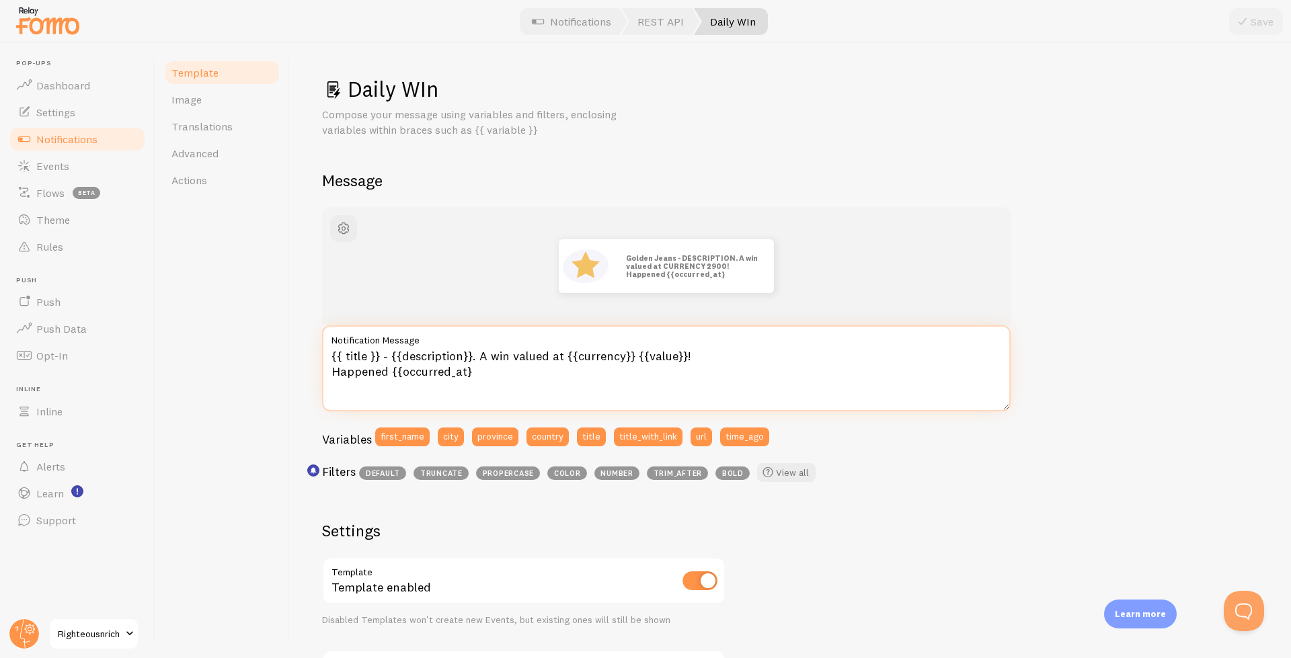
drag, startPoint x: 391, startPoint y: 358, endPoint x: 307, endPoint y: 357, distance: 83.4
click at [322, 357] on textarea "{{ title }} - {{description}}. A win valued at {{currency}} {{value}}! Happened…" at bounding box center [666, 368] width 688 height 86
click at [478, 369] on textarea "{{ title }} - {{description}}. A win valued at {{currency}} {{value}}! Happened…" at bounding box center [666, 368] width 688 height 86
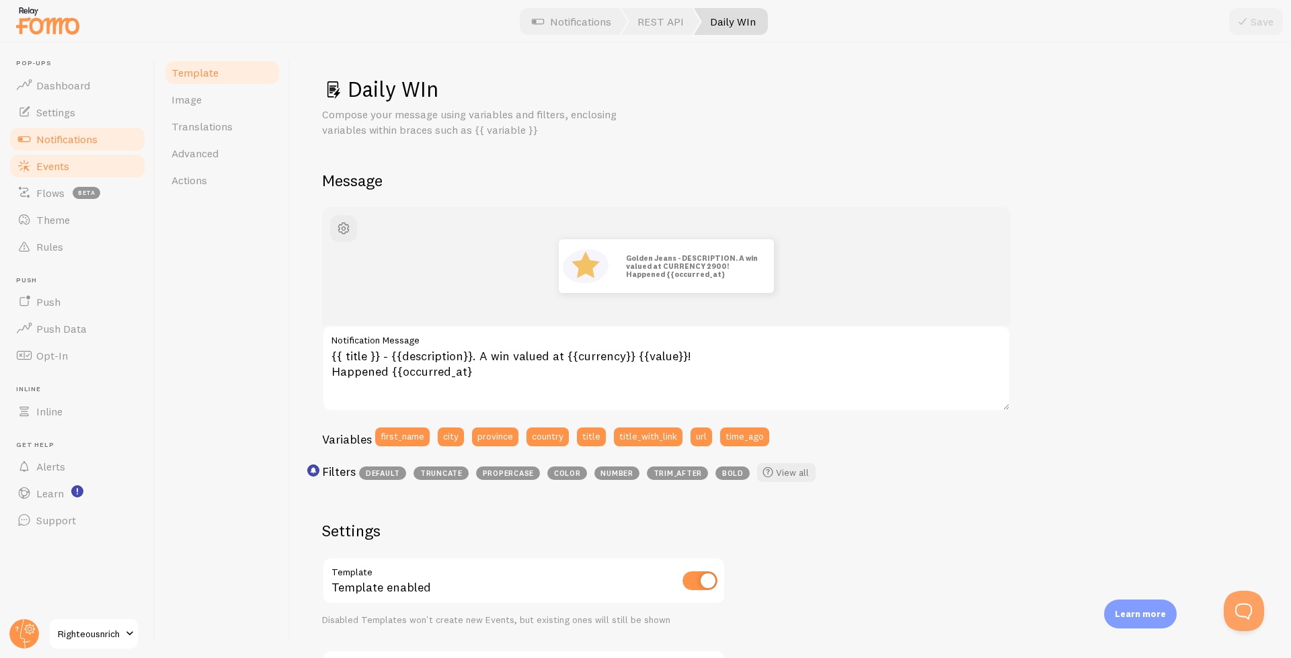
click at [67, 161] on span "Events" at bounding box center [52, 165] width 33 height 13
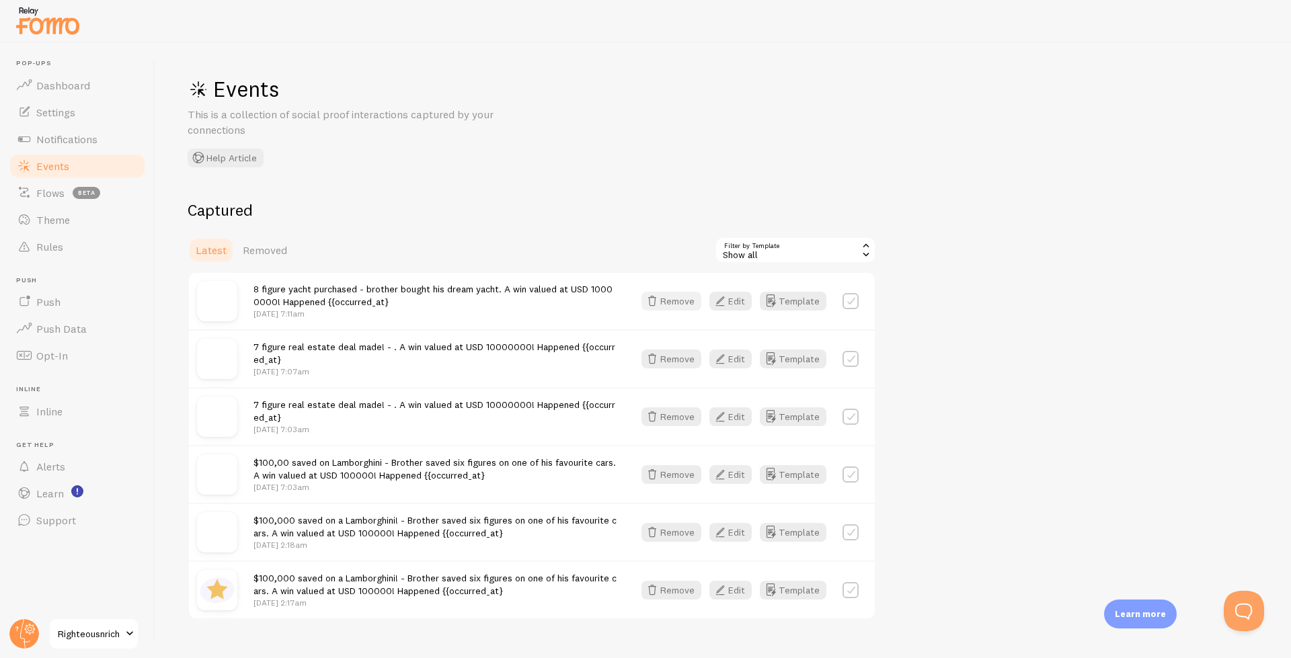
click at [671, 298] on button "Remove" at bounding box center [671, 301] width 60 height 19
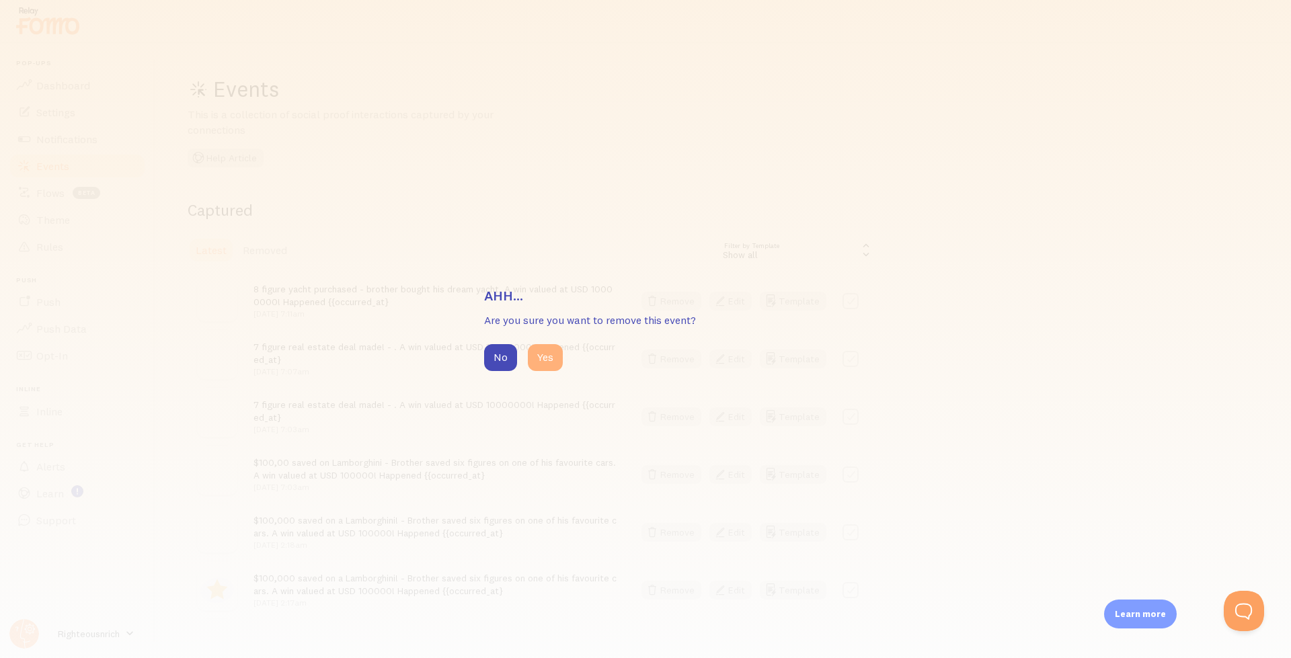
click at [541, 358] on button "Yes" at bounding box center [545, 357] width 35 height 27
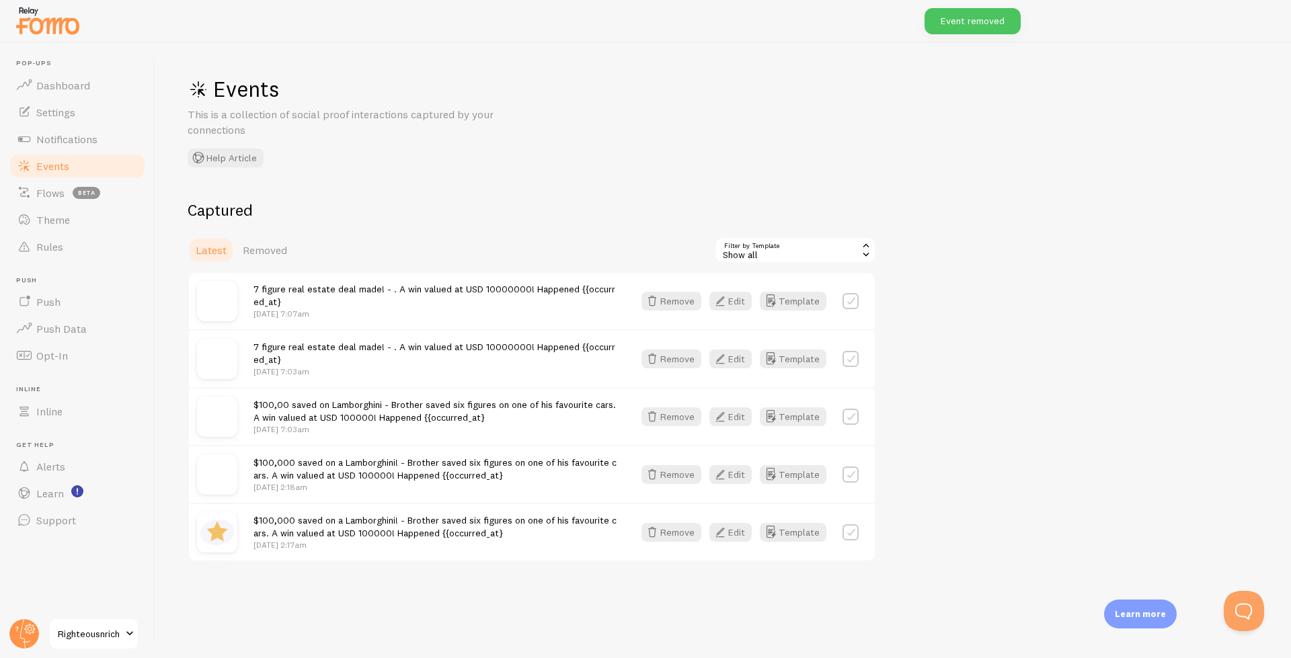
click at [671, 311] on div "7 figure real estate deal made! - . A win valued at USD 10000000! Happened {{oc…" at bounding box center [532, 301] width 686 height 56
click at [671, 309] on button "Remove" at bounding box center [671, 301] width 60 height 19
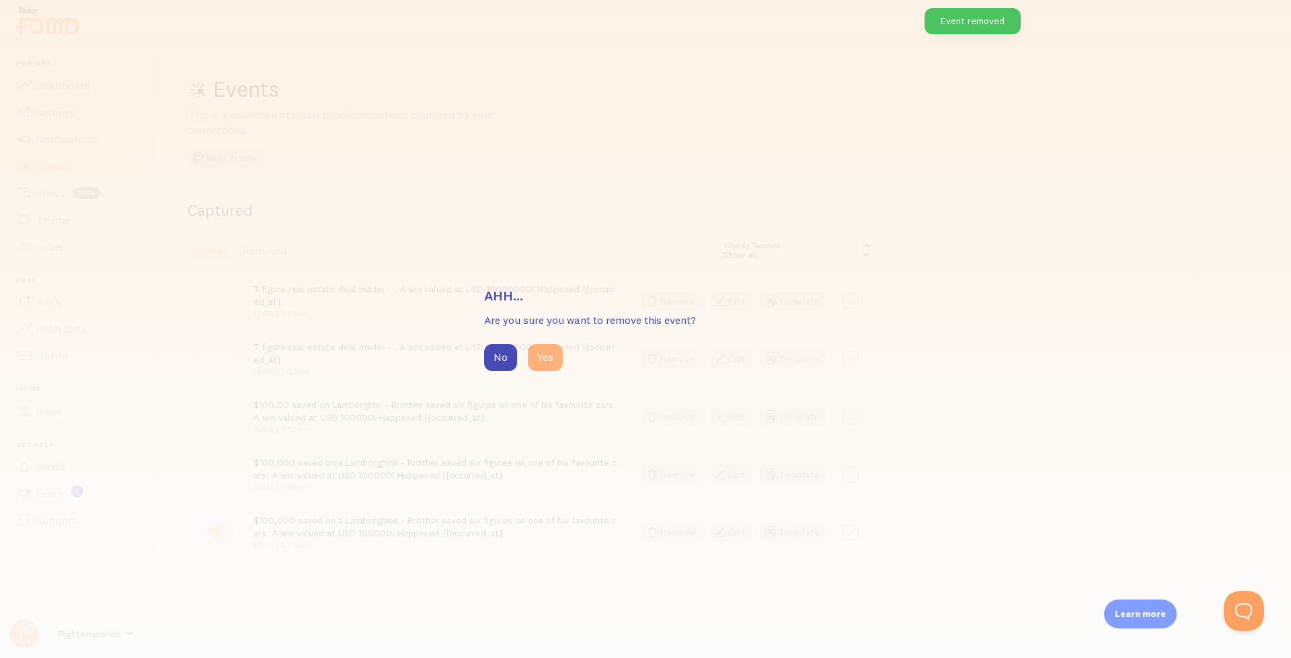
click at [549, 353] on button "Yes" at bounding box center [545, 357] width 35 height 27
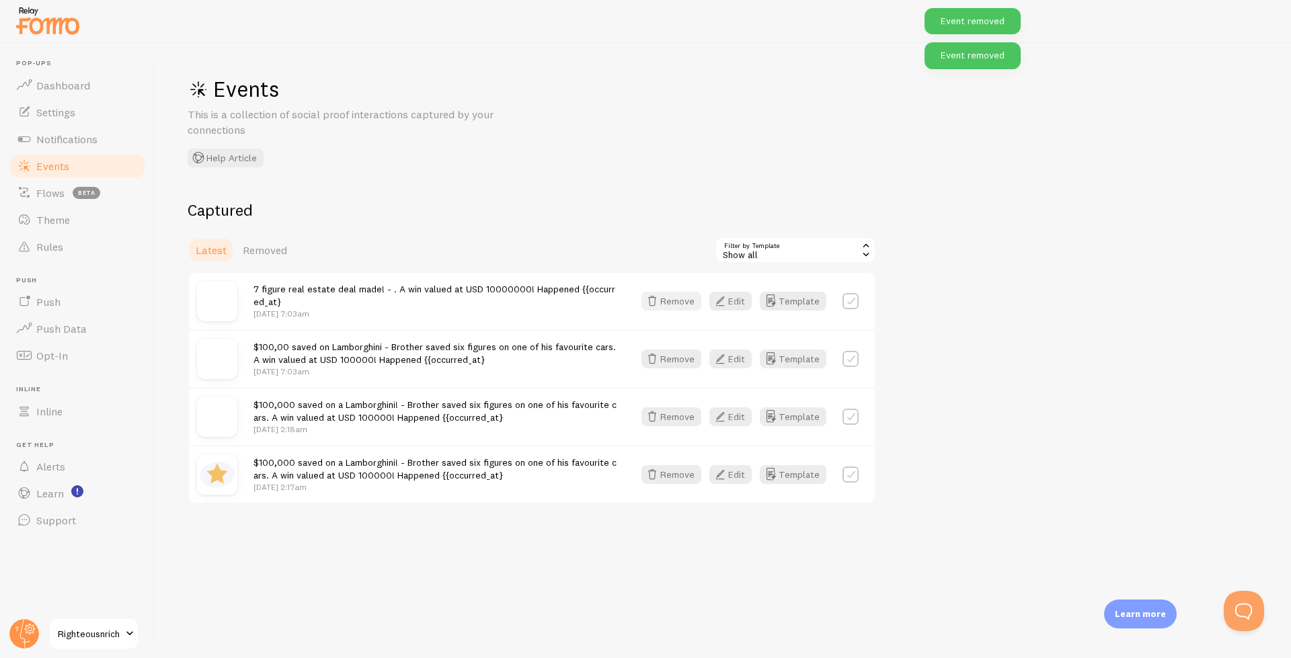
click at [685, 301] on button "Remove" at bounding box center [671, 301] width 60 height 19
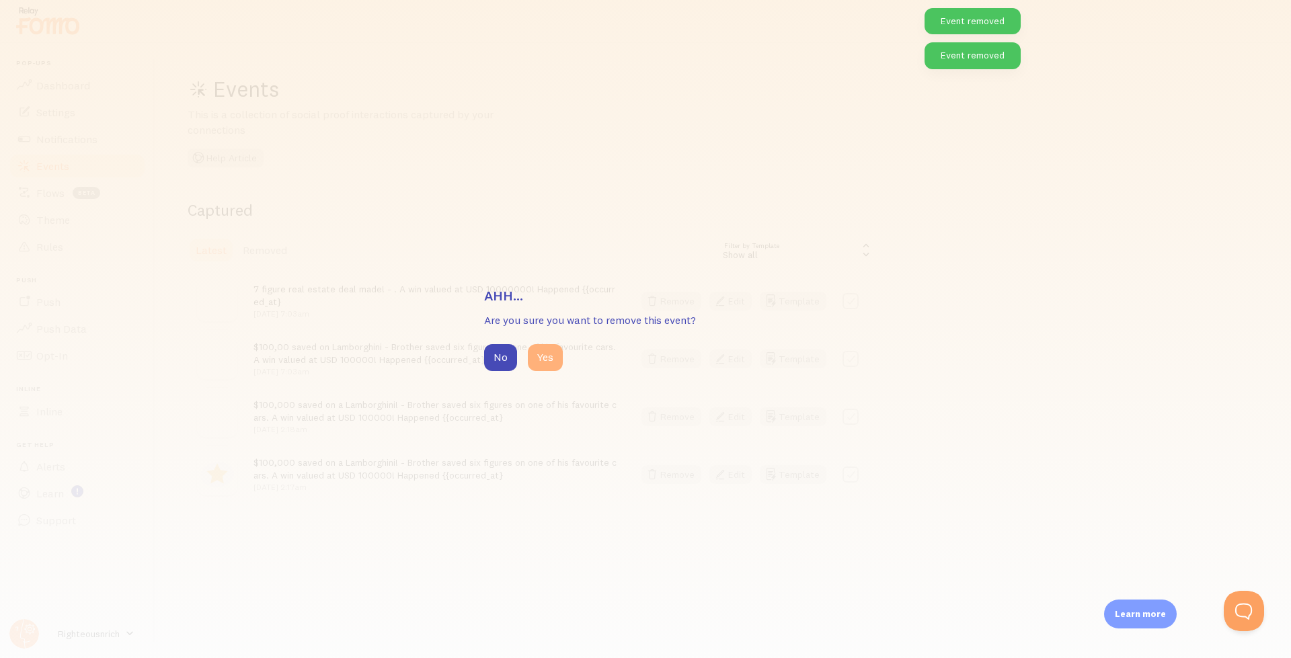
click at [554, 365] on button "Yes" at bounding box center [545, 357] width 35 height 27
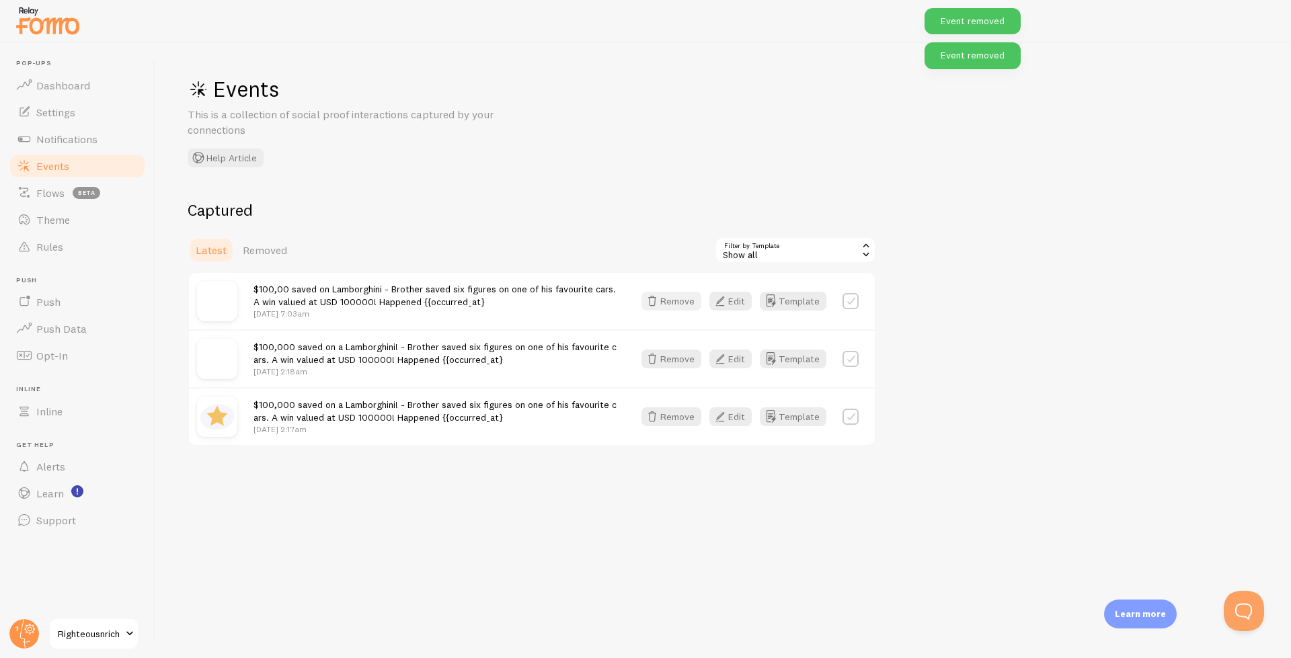
click at [677, 299] on button "Remove" at bounding box center [671, 301] width 60 height 19
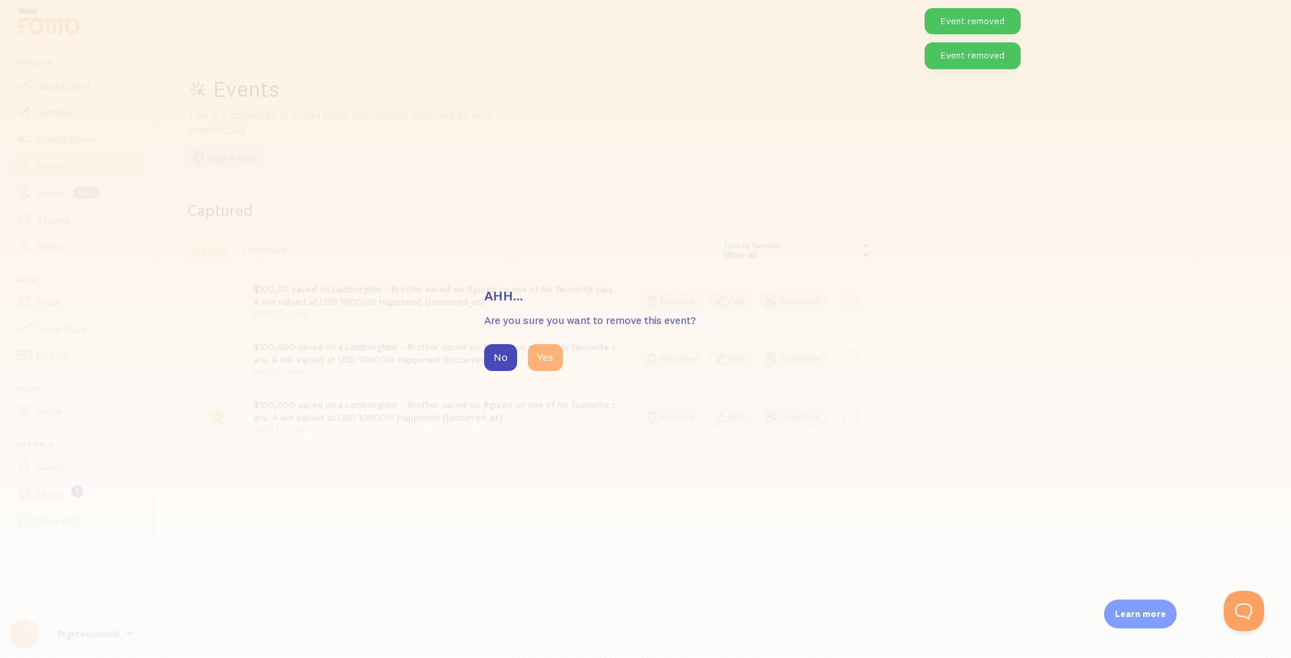
click at [553, 368] on button "Yes" at bounding box center [545, 357] width 35 height 27
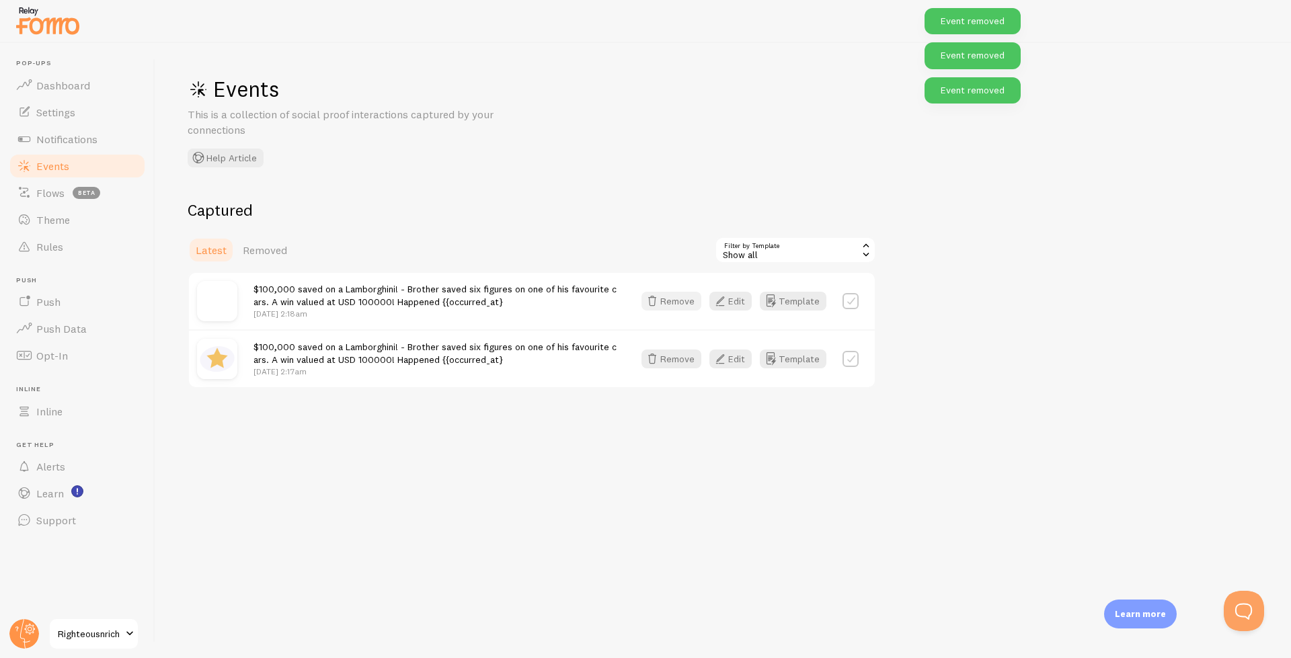
click at [682, 305] on button "Remove" at bounding box center [671, 301] width 60 height 19
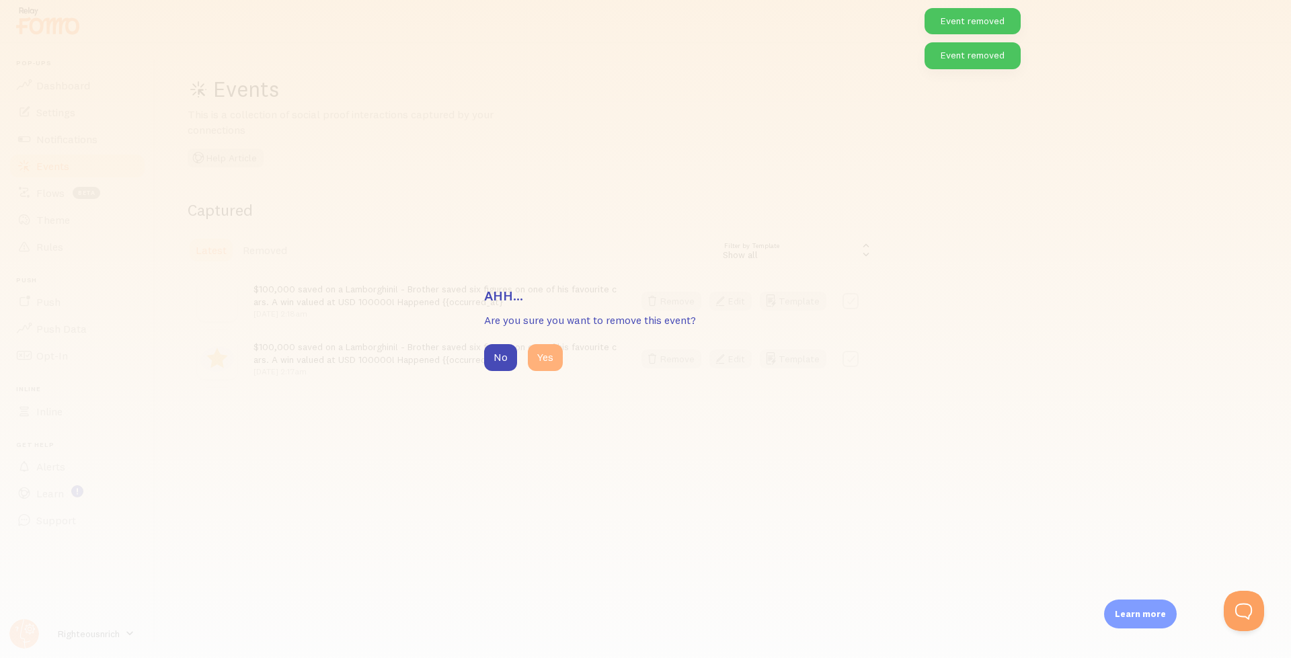
click at [547, 350] on button "Yes" at bounding box center [545, 357] width 35 height 27
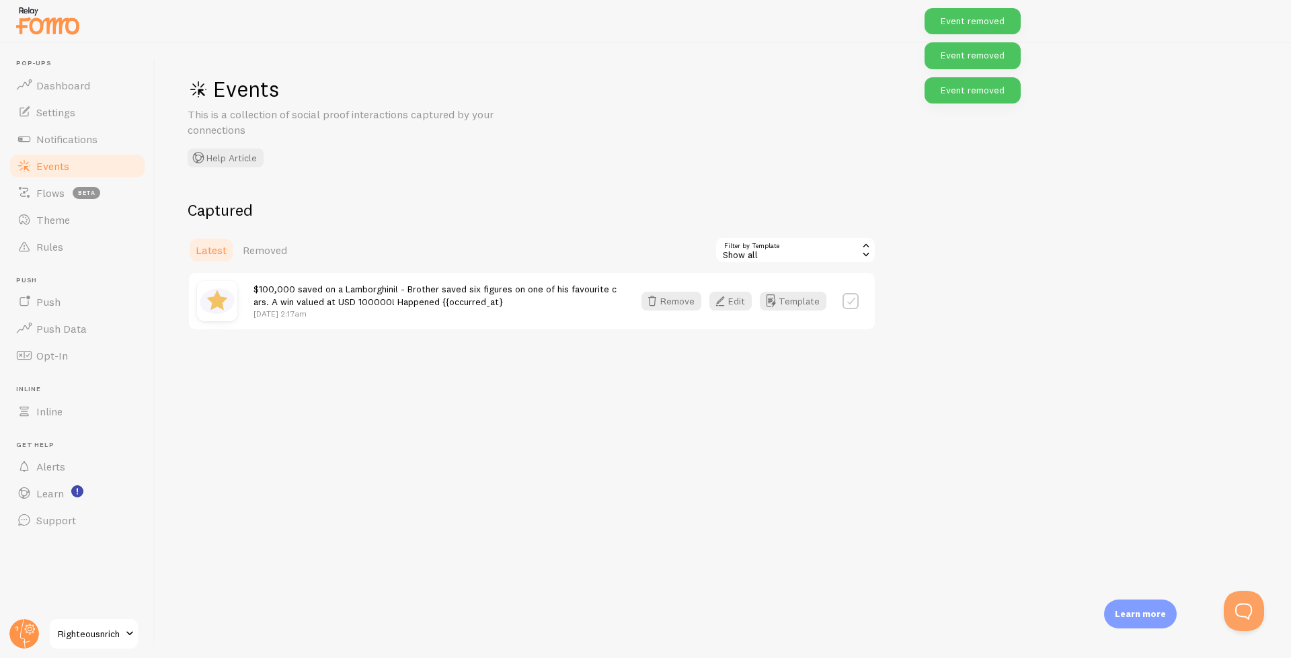
click at [547, 350] on div "Events This is a collection of social proof interactions captured by your conne…" at bounding box center [722, 350] width 1135 height 615
